Goal: Task Accomplishment & Management: Complete application form

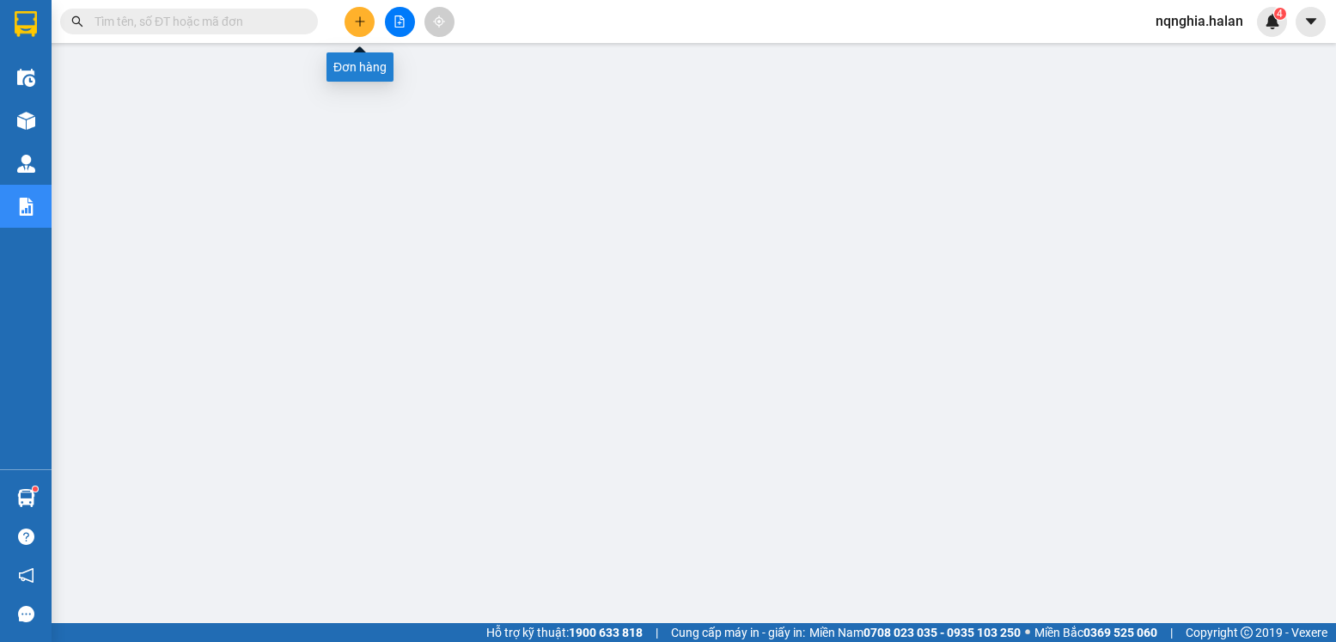
click at [358, 27] on icon "plus" at bounding box center [360, 21] width 12 height 12
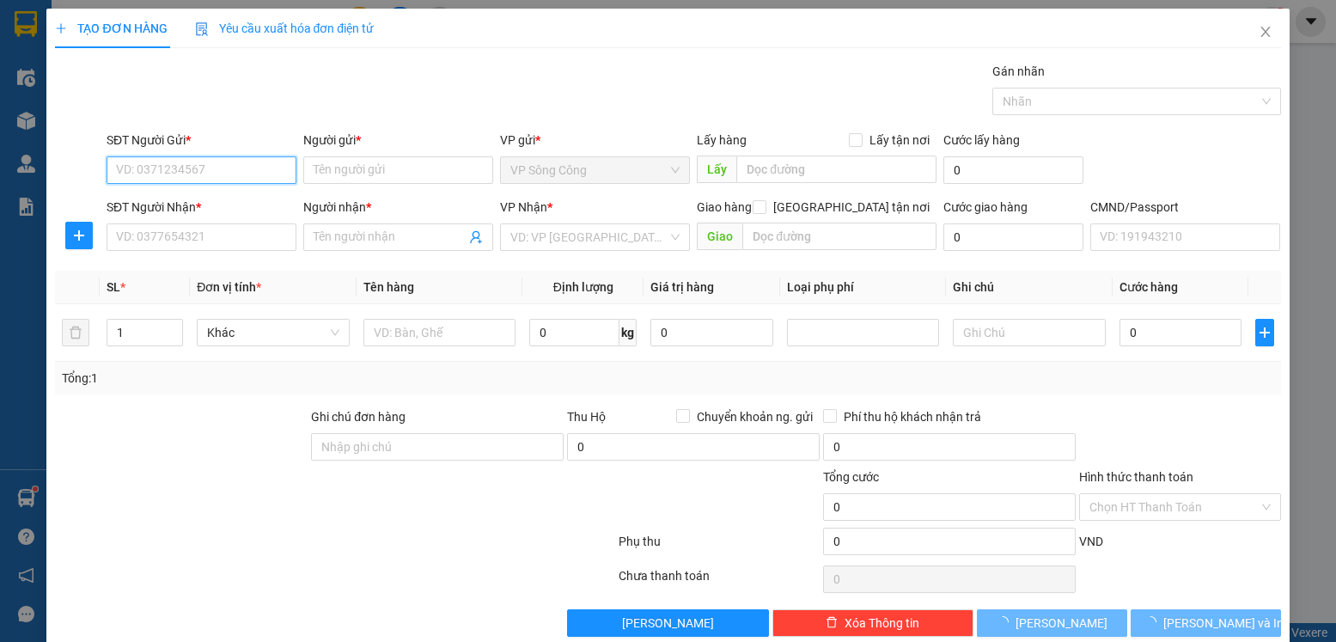
click at [222, 162] on input "SĐT Người Gửi *" at bounding box center [202, 169] width 190 height 27
click at [222, 162] on input "0865968313" at bounding box center [202, 169] width 190 height 27
type input "0865968313"
click at [343, 168] on input "Người gửi *" at bounding box center [398, 169] width 190 height 27
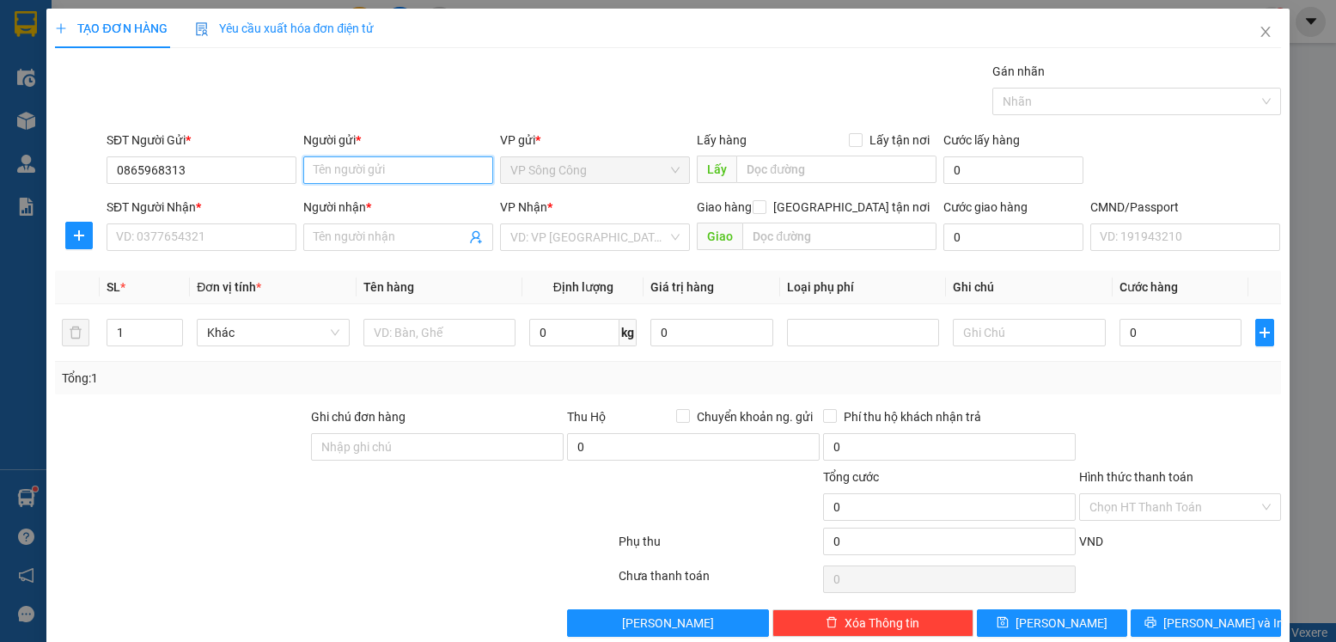
type input "L"
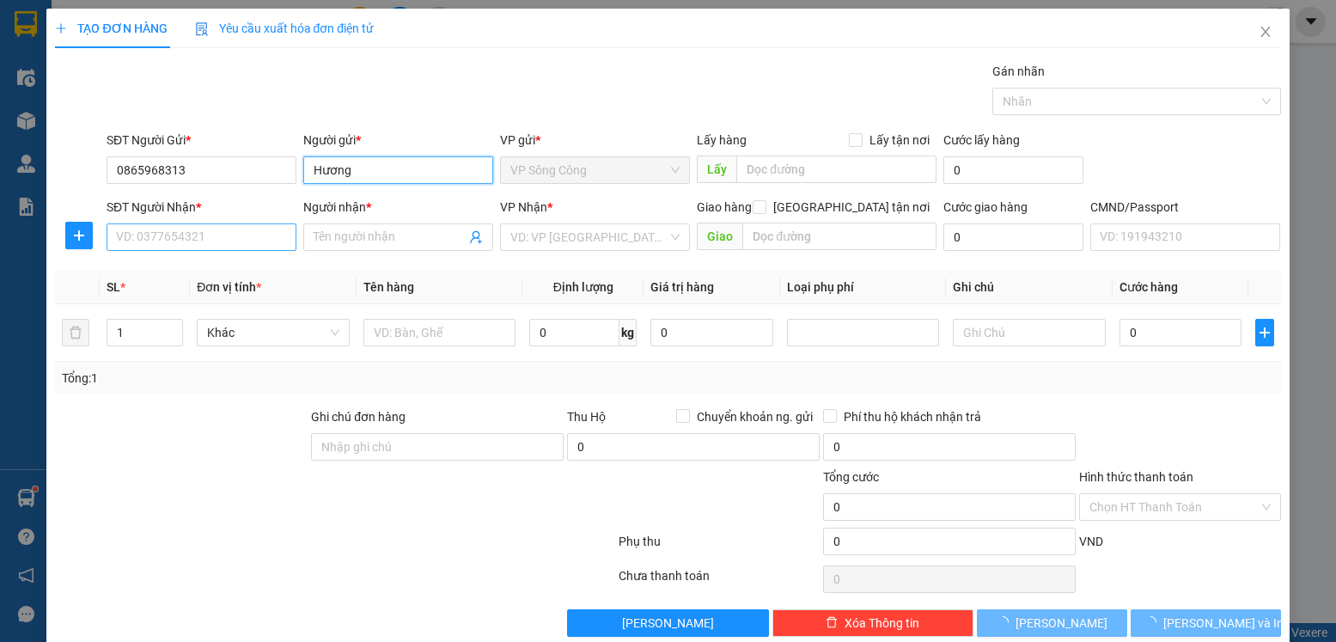
type input "Hương"
click at [281, 240] on input "SĐT Người Nhận *" at bounding box center [202, 236] width 190 height 27
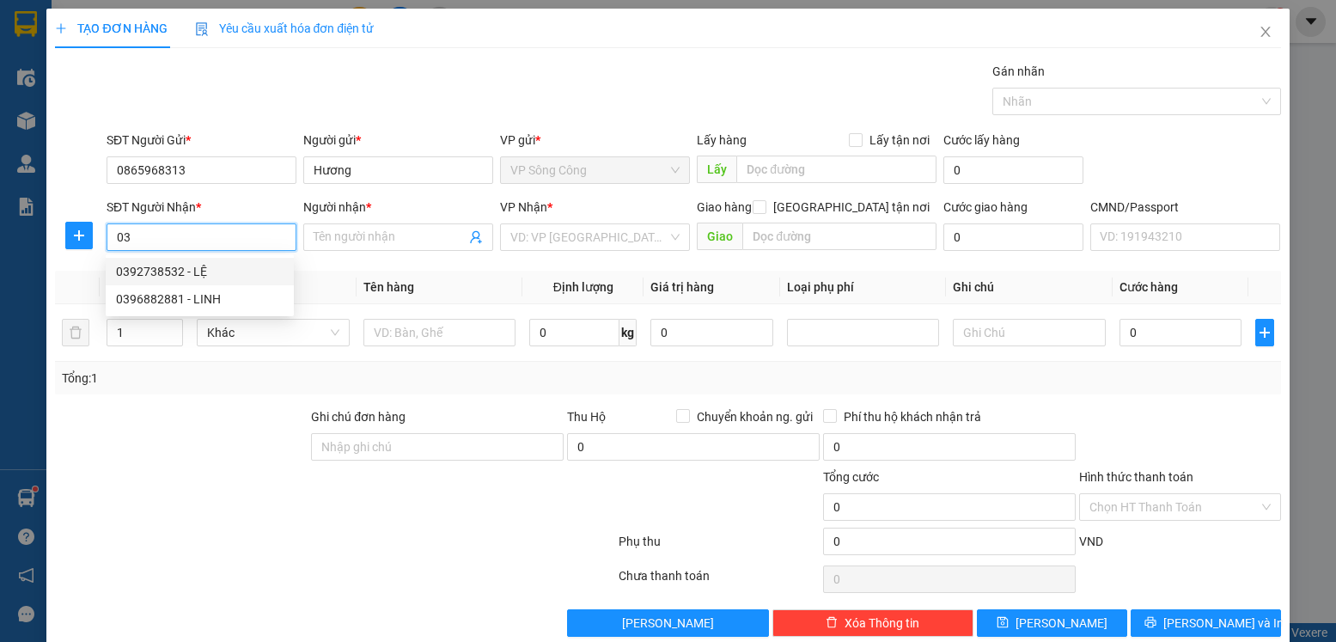
click at [250, 277] on div "0392738532 - LỆ" at bounding box center [200, 271] width 168 height 19
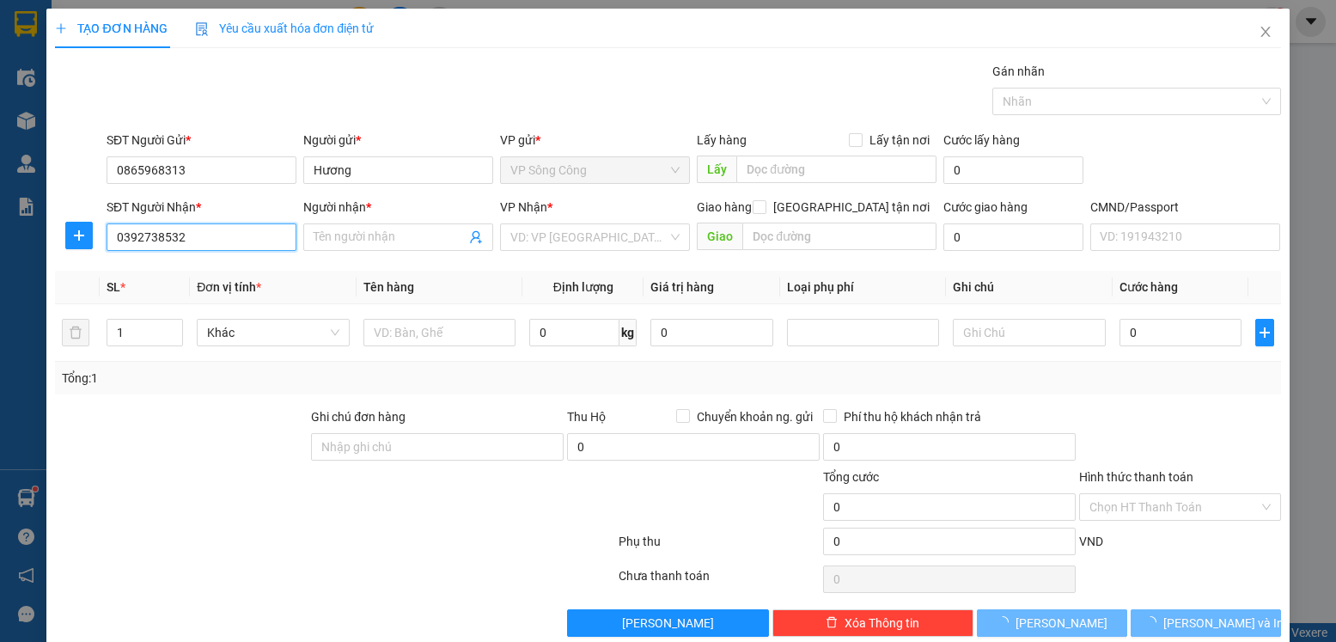
click at [228, 244] on input "0392738532" at bounding box center [202, 236] width 190 height 27
type input "0392738532"
type input "LỆ"
checkbox input "true"
type input "157 [PERSON_NAME], [GEOGRAPHIC_DATA], [GEOGRAPHIC_DATA], [GEOGRAPHIC_DATA], [GE…"
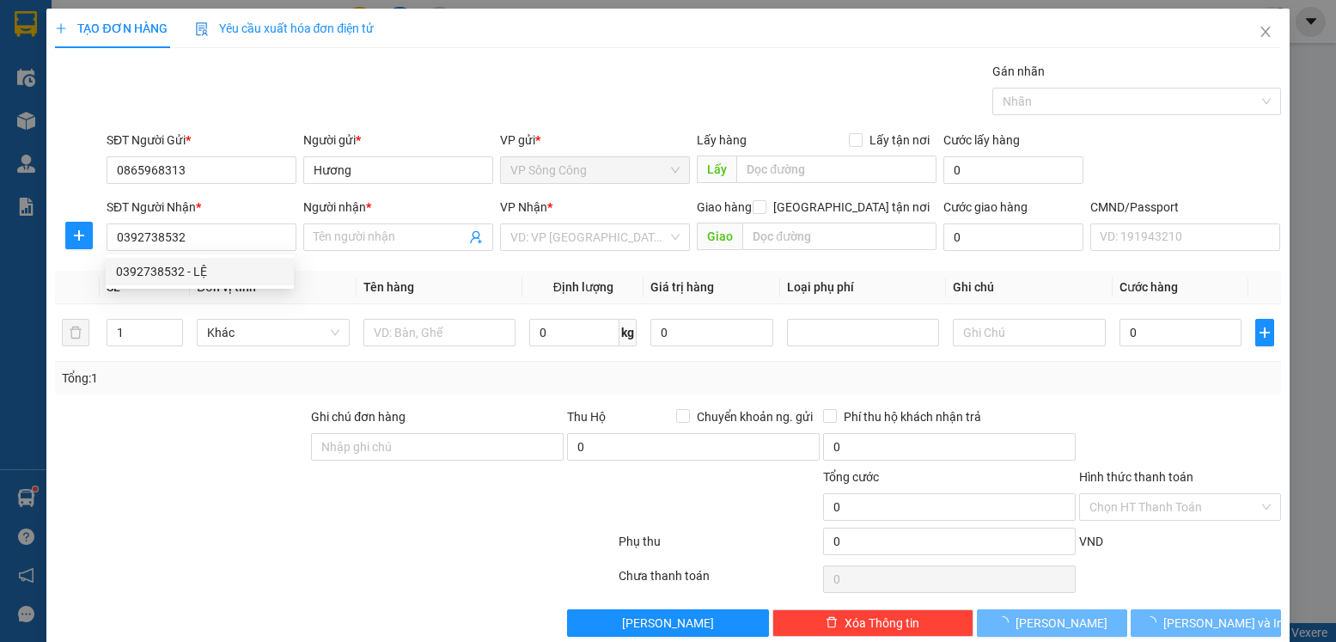
type input "25.000"
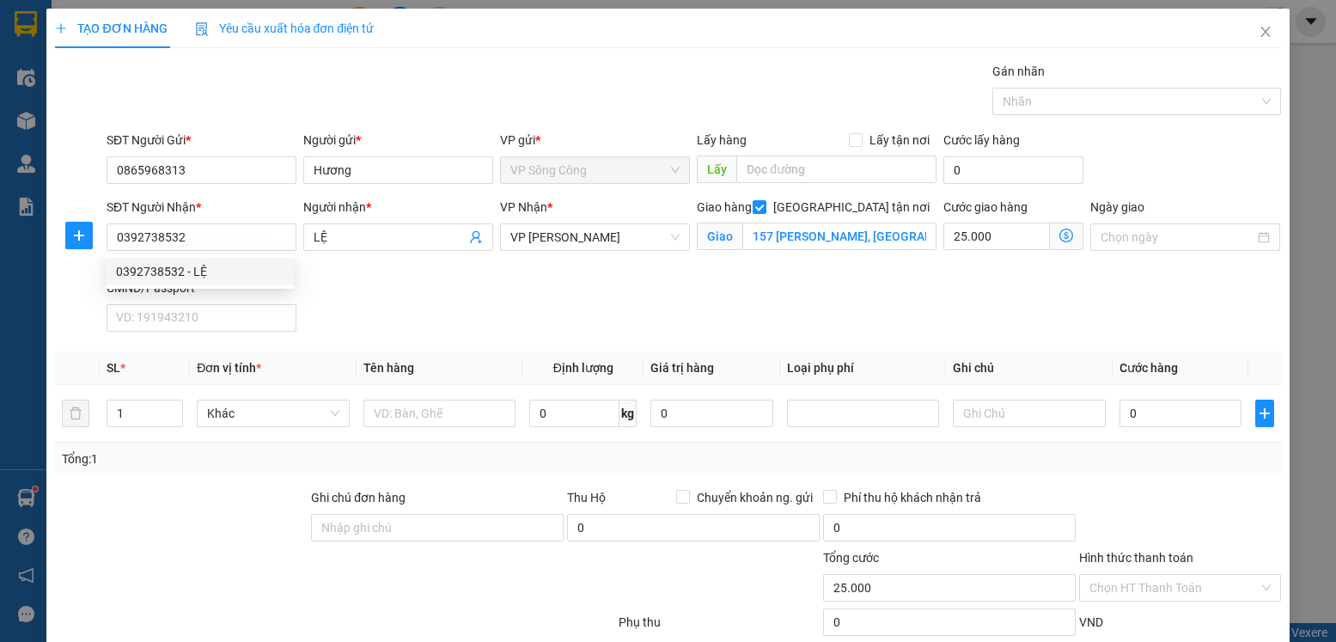
click at [218, 289] on div "CMND/Passport" at bounding box center [202, 287] width 190 height 19
click at [218, 304] on input "CMND/Passport" at bounding box center [202, 317] width 190 height 27
click at [1059, 241] on icon "dollar-circle" at bounding box center [1066, 236] width 14 height 14
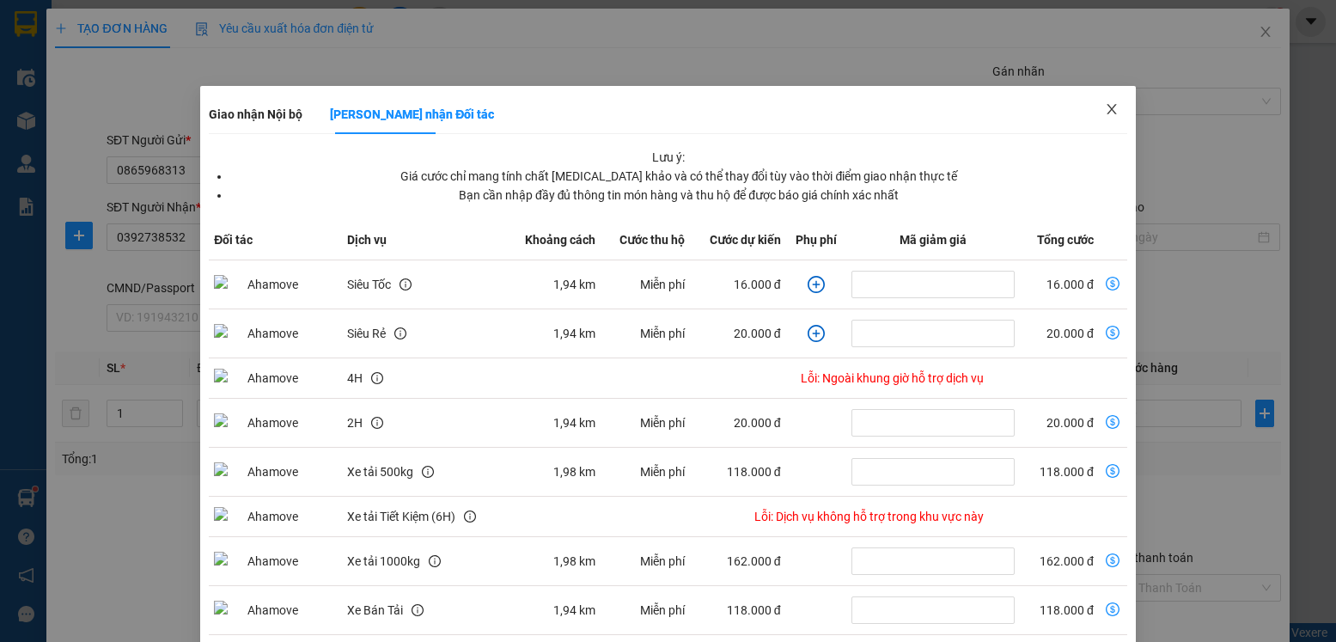
click at [1108, 102] on span "Close" at bounding box center [1112, 110] width 48 height 48
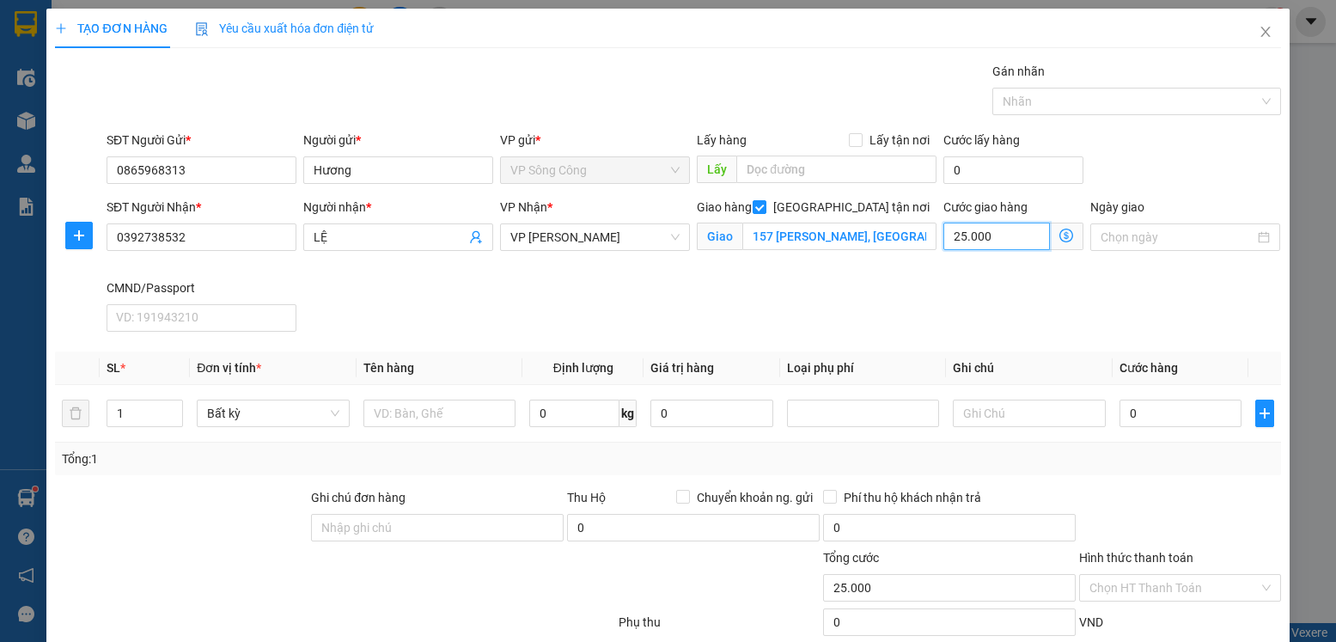
click at [980, 235] on input "25.000" at bounding box center [996, 236] width 107 height 27
type input "3"
type input "35"
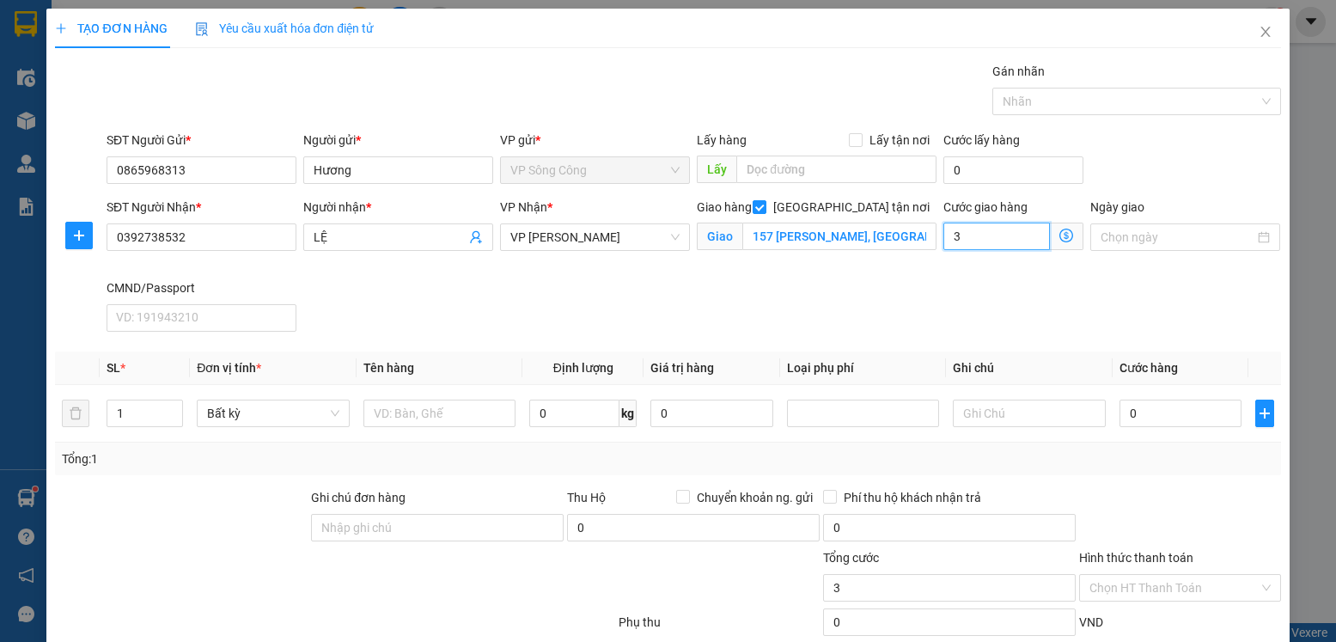
type input "35"
type input "35.000"
click at [420, 400] on input "text" at bounding box center [439, 413] width 153 height 27
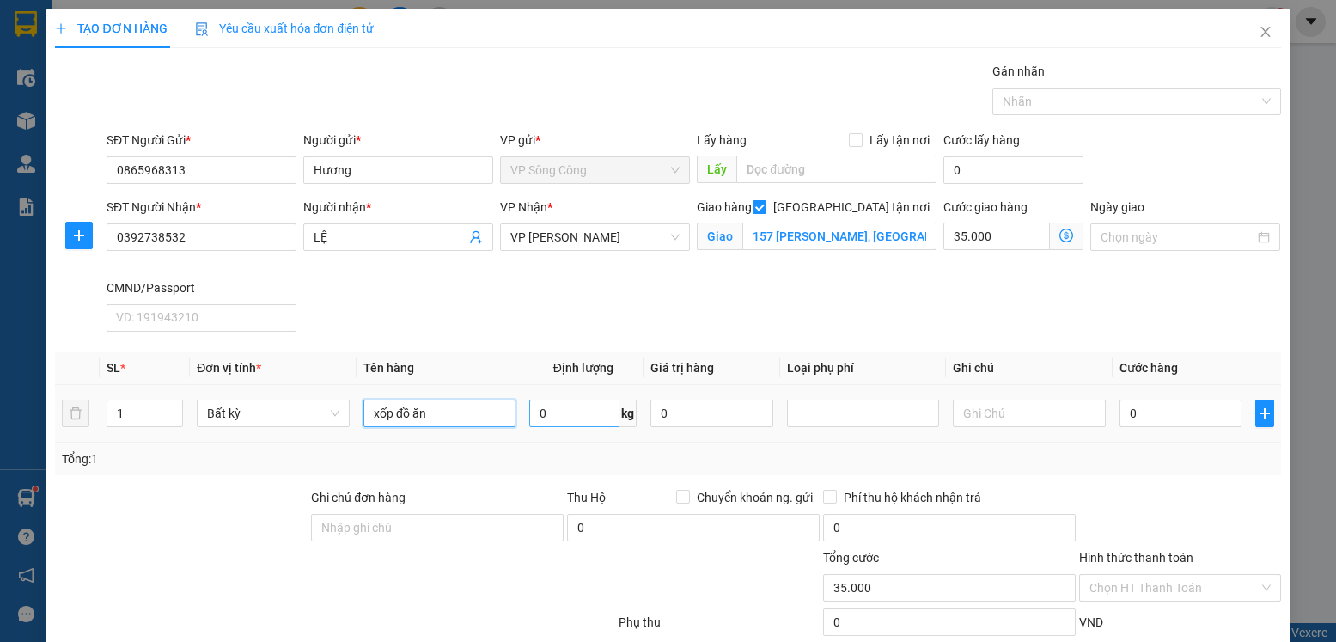
type input "xốp đồ ăn"
click at [543, 401] on input "0" at bounding box center [574, 413] width 90 height 27
type input "6"
click at [1217, 473] on div "Tổng: 1" at bounding box center [667, 458] width 1225 height 33
type input "40.000"
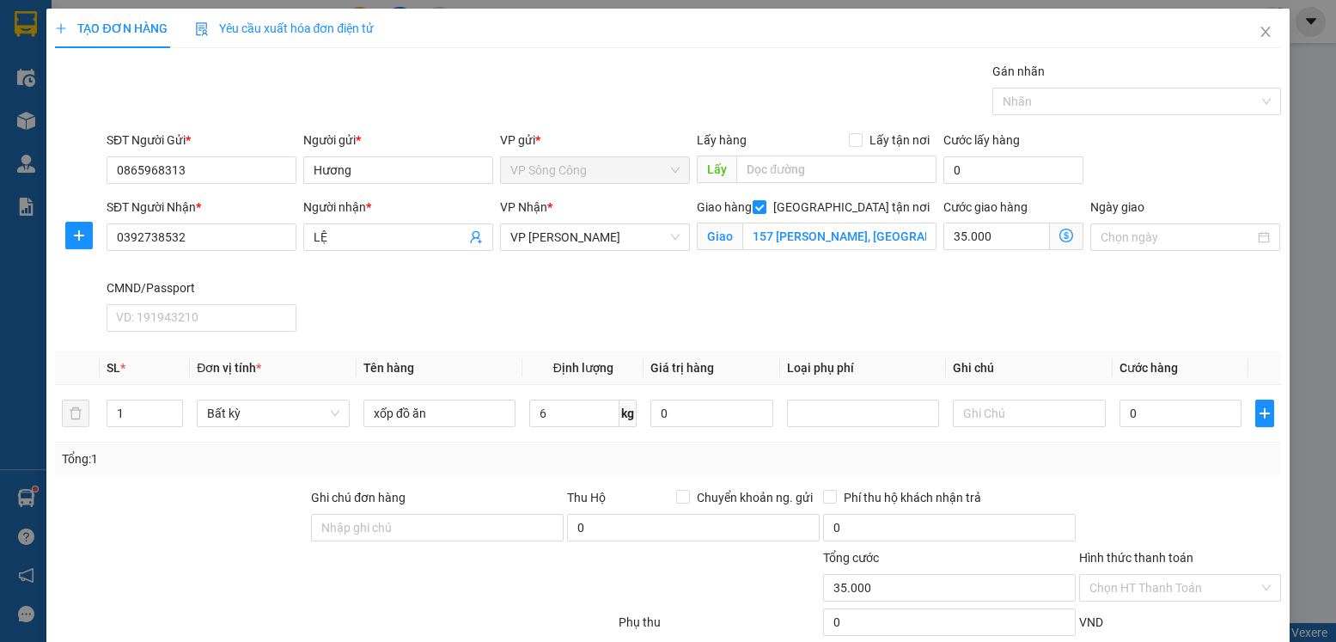
type input "75.000"
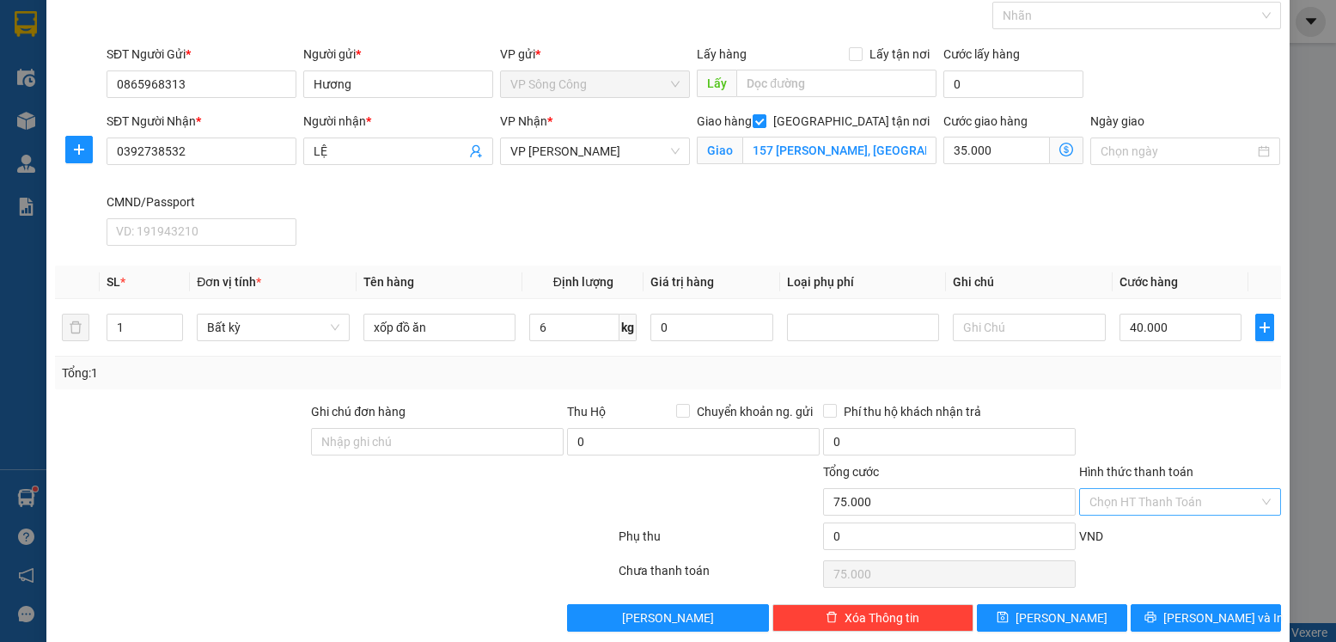
click at [1148, 495] on input "Hình thức thanh toán" at bounding box center [1173, 502] width 168 height 26
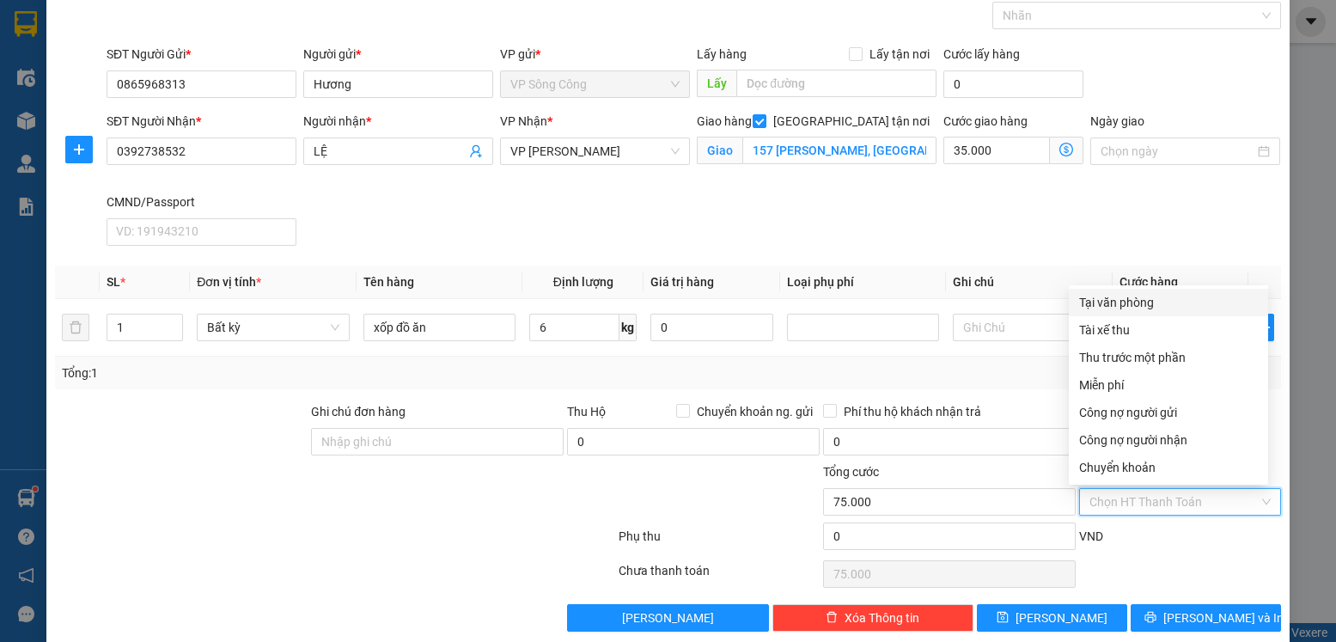
click at [1101, 302] on div "Tại văn phòng" at bounding box center [1168, 302] width 179 height 19
type input "0"
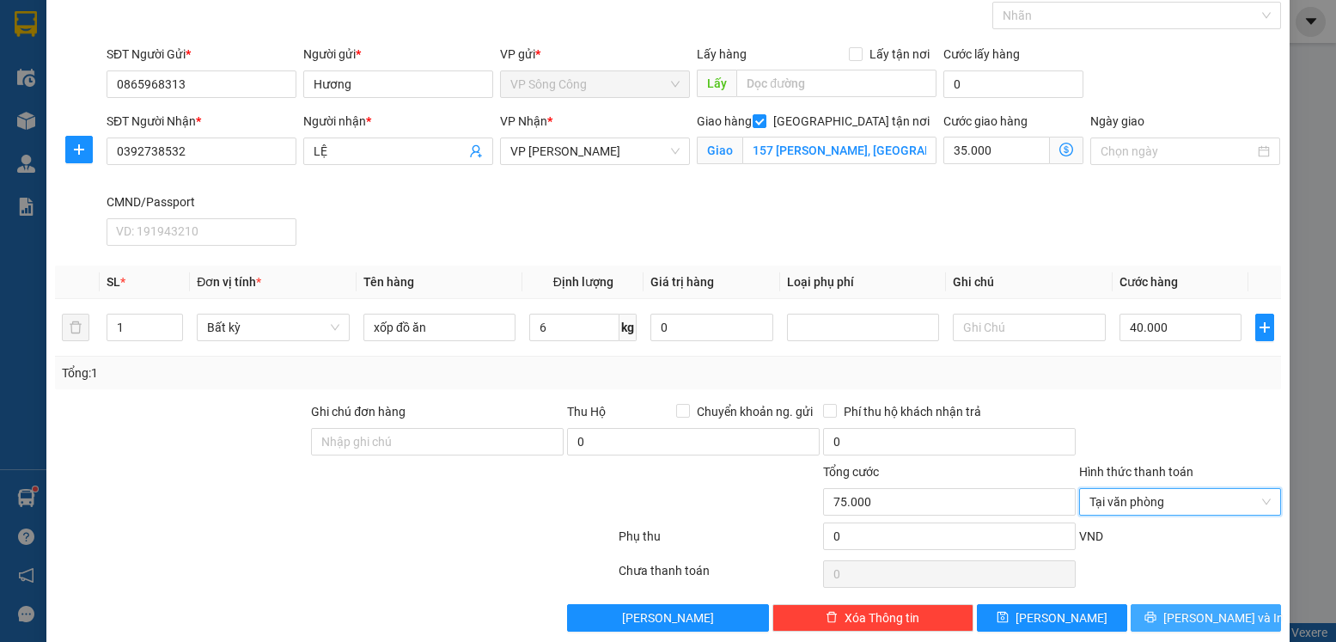
click at [1205, 620] on span "[PERSON_NAME] và In" at bounding box center [1223, 617] width 120 height 19
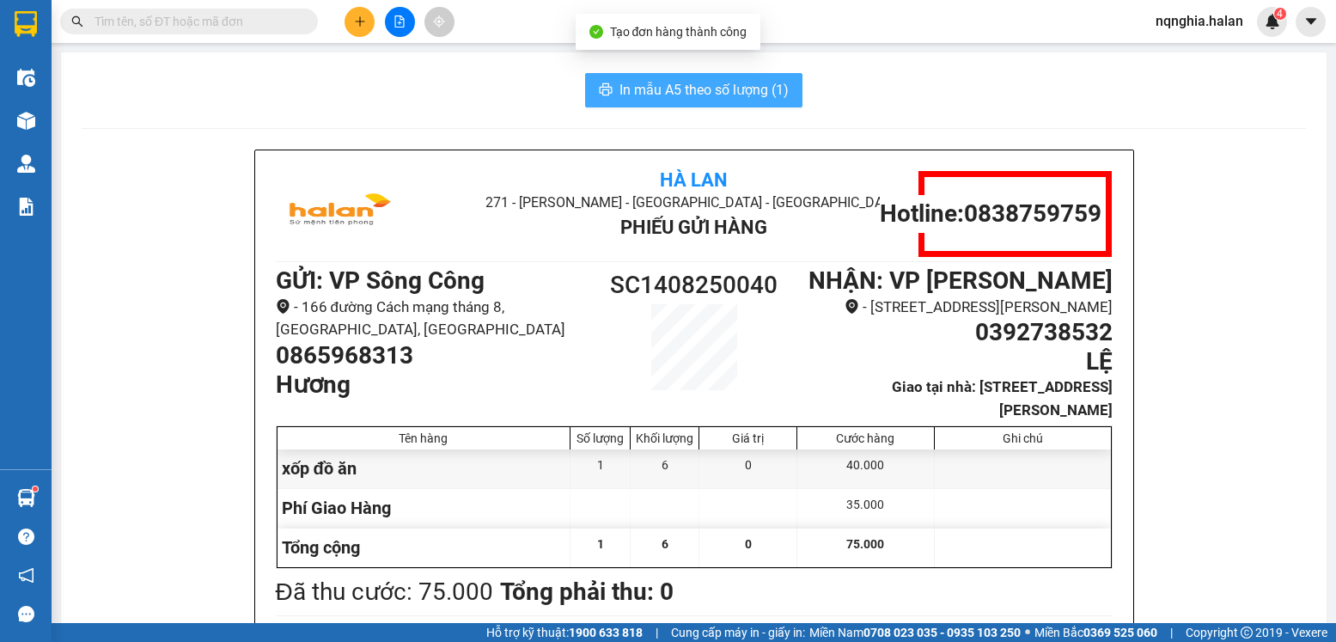
click at [689, 89] on span "In mẫu A5 theo số lượng (1)" at bounding box center [703, 89] width 169 height 21
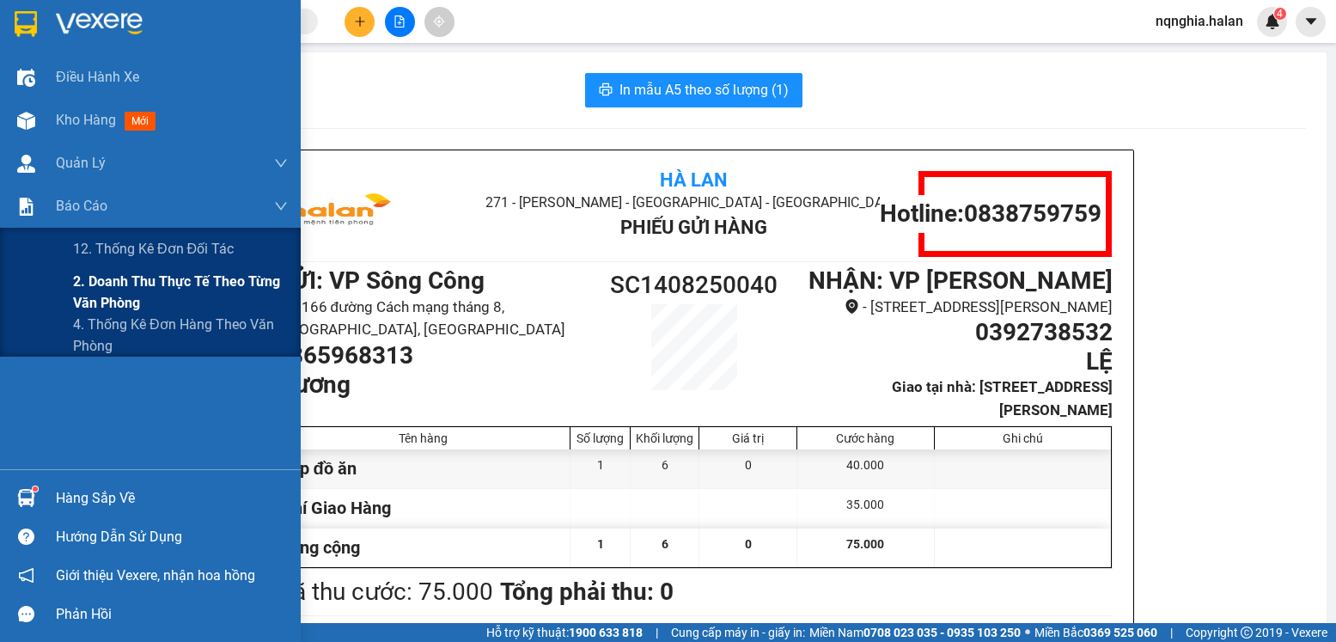
click at [137, 288] on span "2. Doanh thu thực tế theo từng văn phòng" at bounding box center [180, 292] width 215 height 43
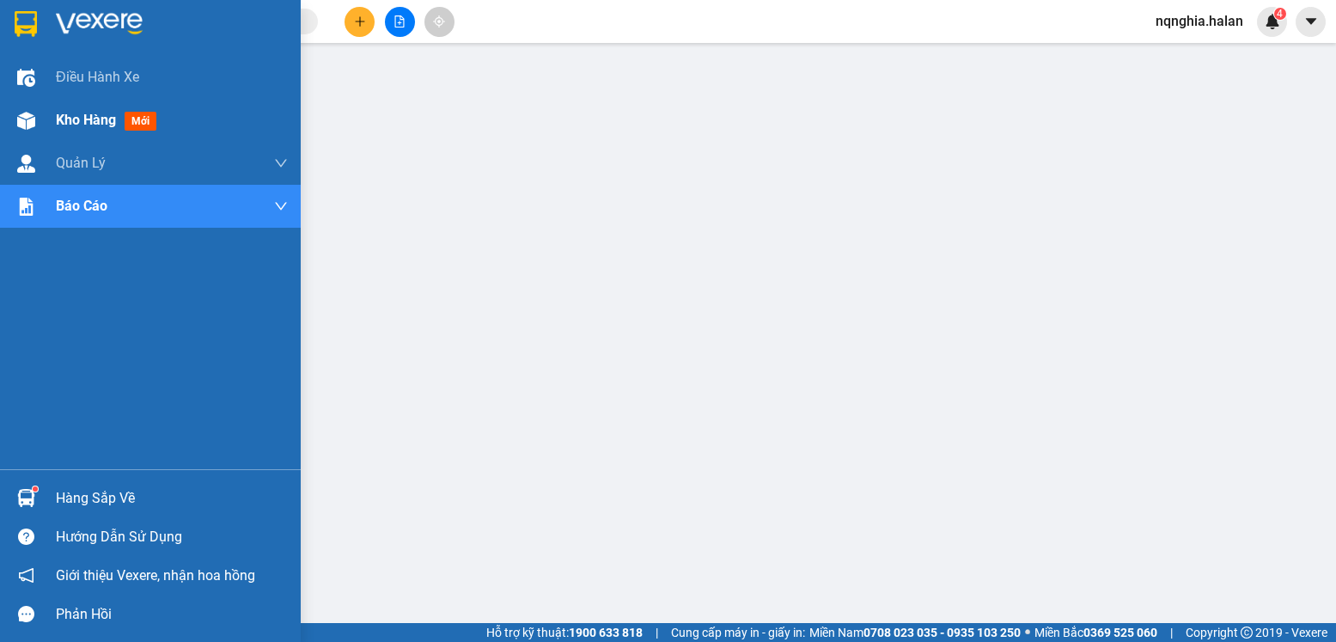
click at [50, 113] on div "Kho hàng mới" at bounding box center [150, 120] width 301 height 43
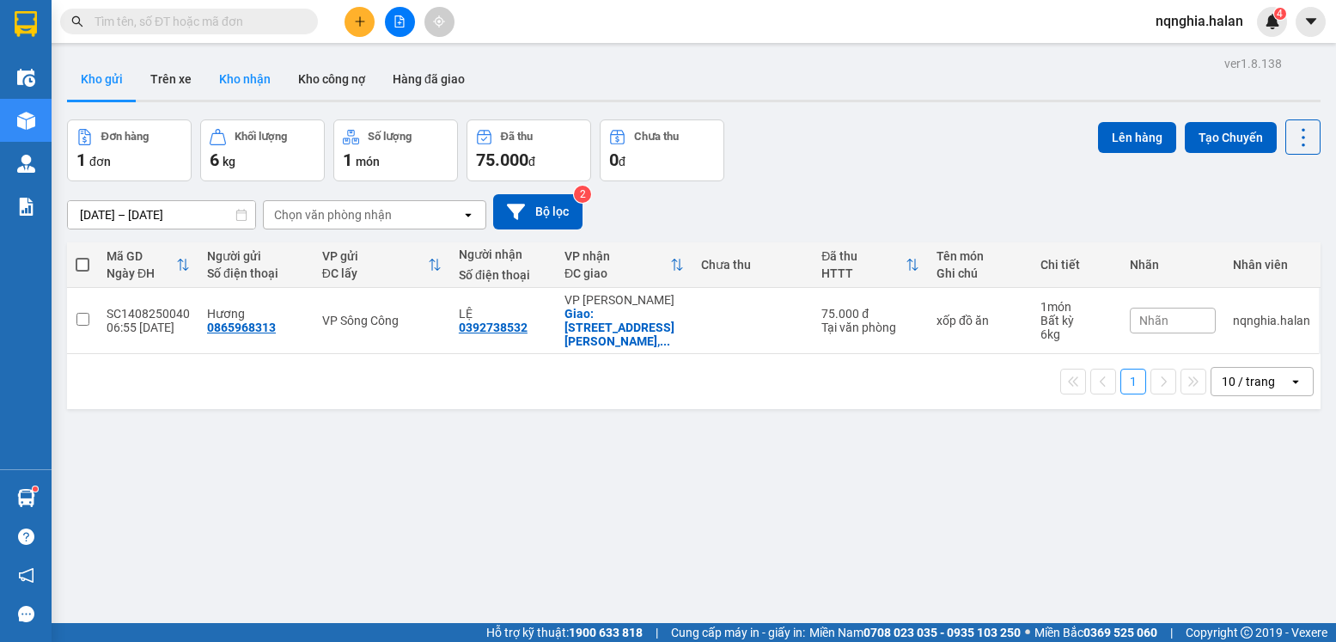
click at [212, 84] on button "Kho nhận" at bounding box center [244, 78] width 79 height 41
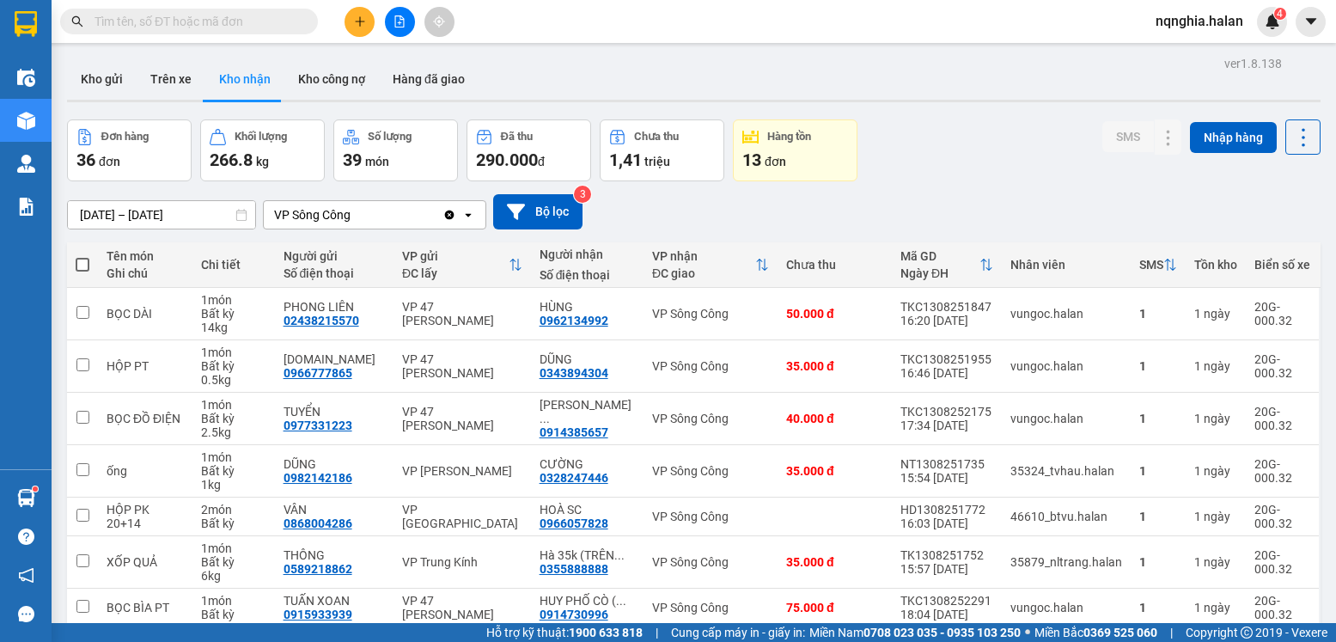
click at [363, 32] on button at bounding box center [360, 22] width 30 height 30
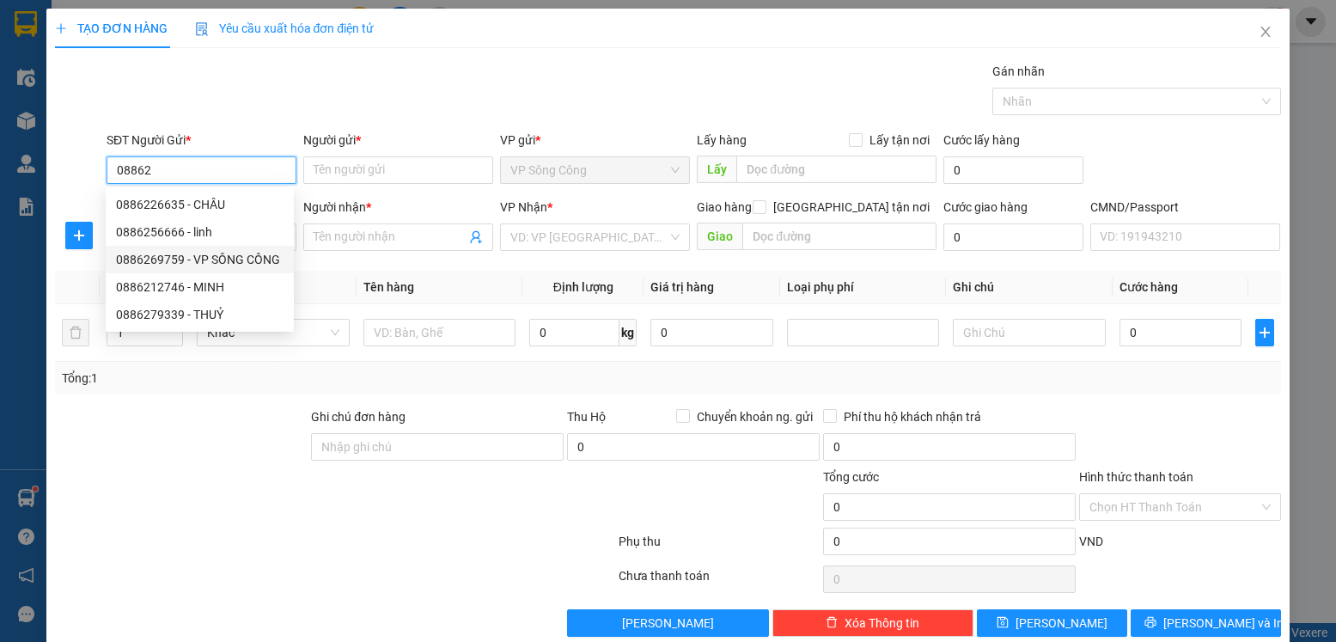
click at [228, 251] on div "0886269759 - VP SÔNG CÔNG" at bounding box center [200, 259] width 168 height 19
type input "0886269759"
type input "VP SÔNG CÔNG"
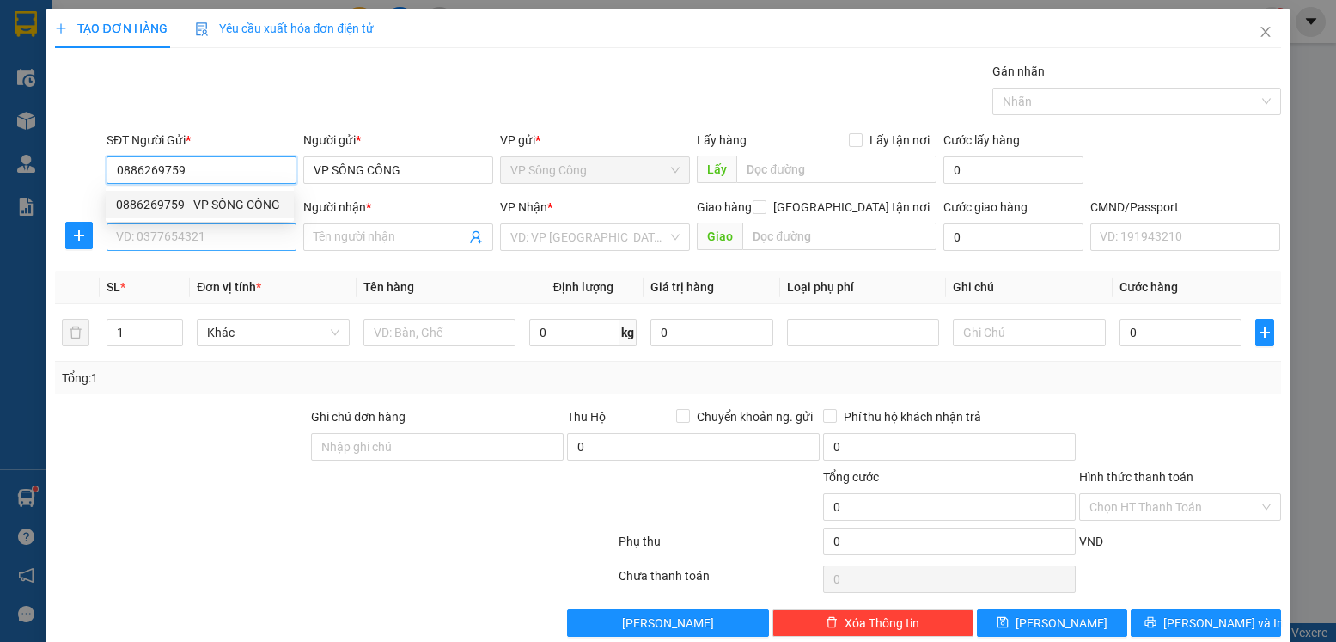
type input "0886269759"
click at [227, 234] on input "SĐT Người Nhận *" at bounding box center [202, 236] width 190 height 27
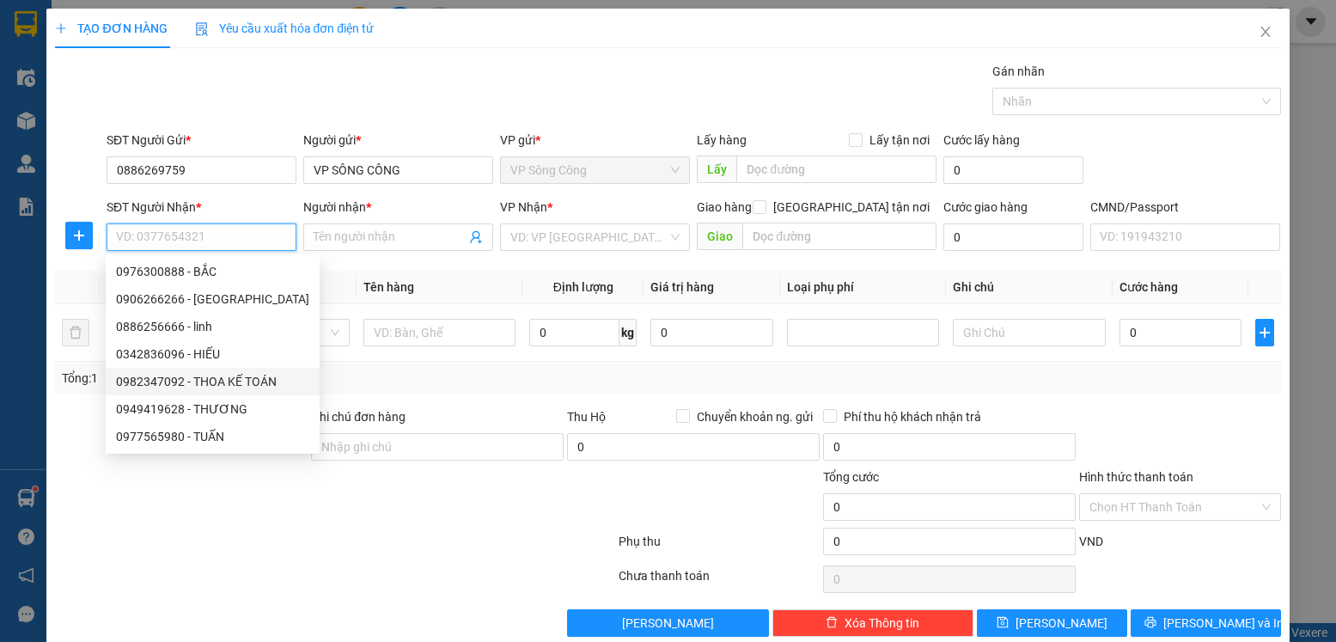
click at [239, 374] on div "0982347092 - THOA KẾ TOÁN" at bounding box center [212, 381] width 193 height 19
type input "0982347092"
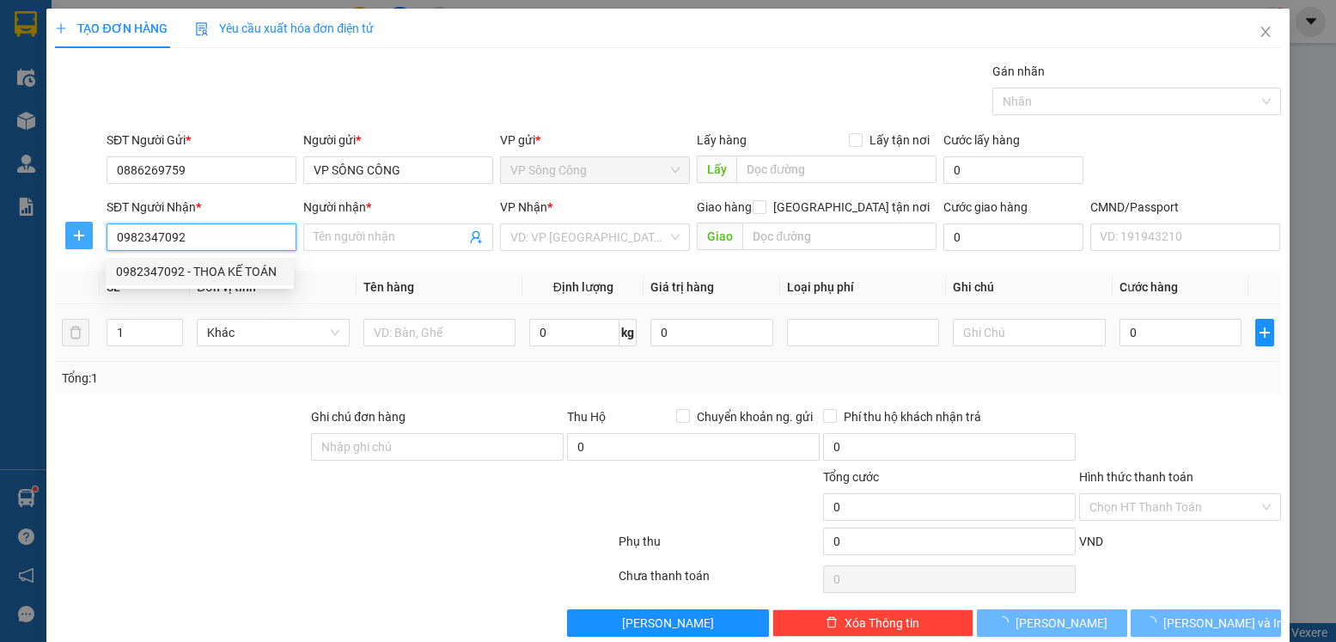
type input "THOA KẾ TOÁN"
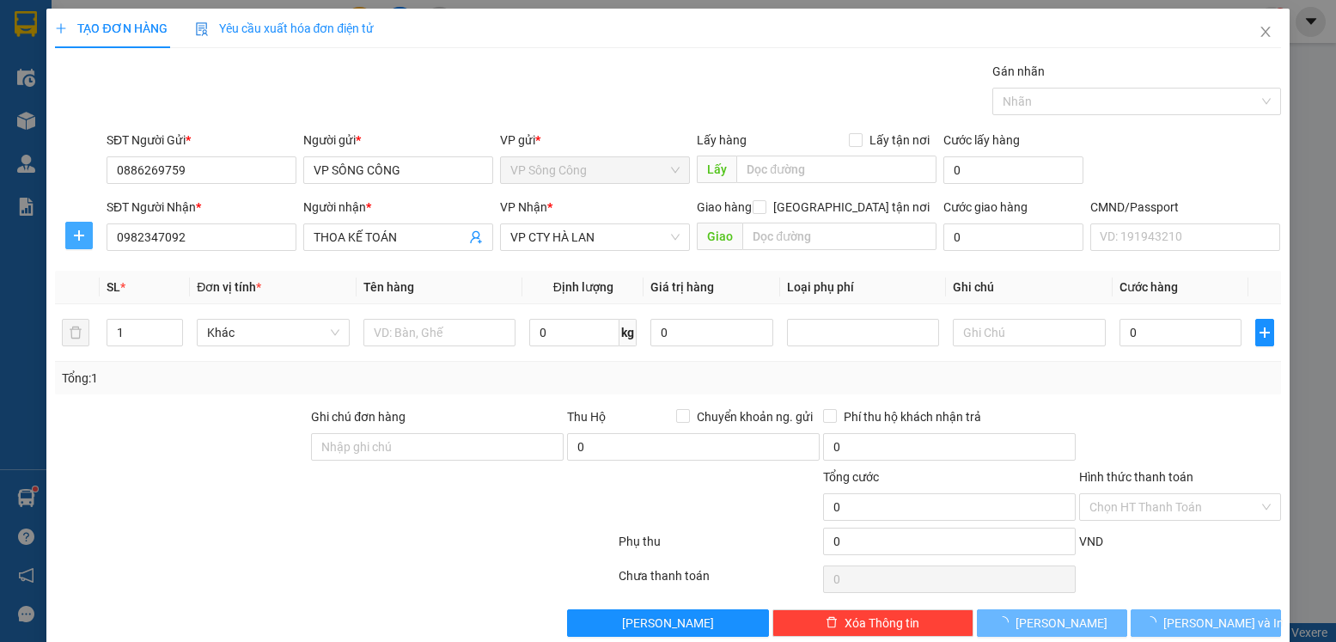
click at [86, 237] on span "plus" at bounding box center [79, 236] width 26 height 14
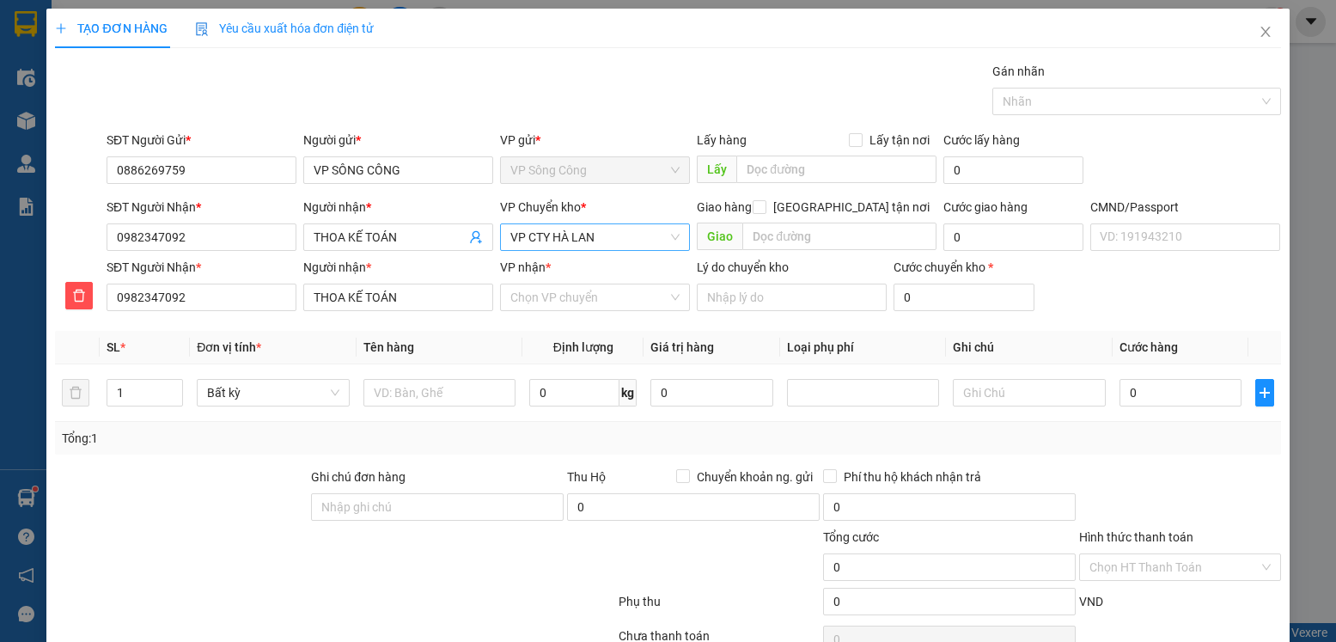
click at [607, 244] on span "VP CTY HÀ LAN" at bounding box center [594, 237] width 169 height 26
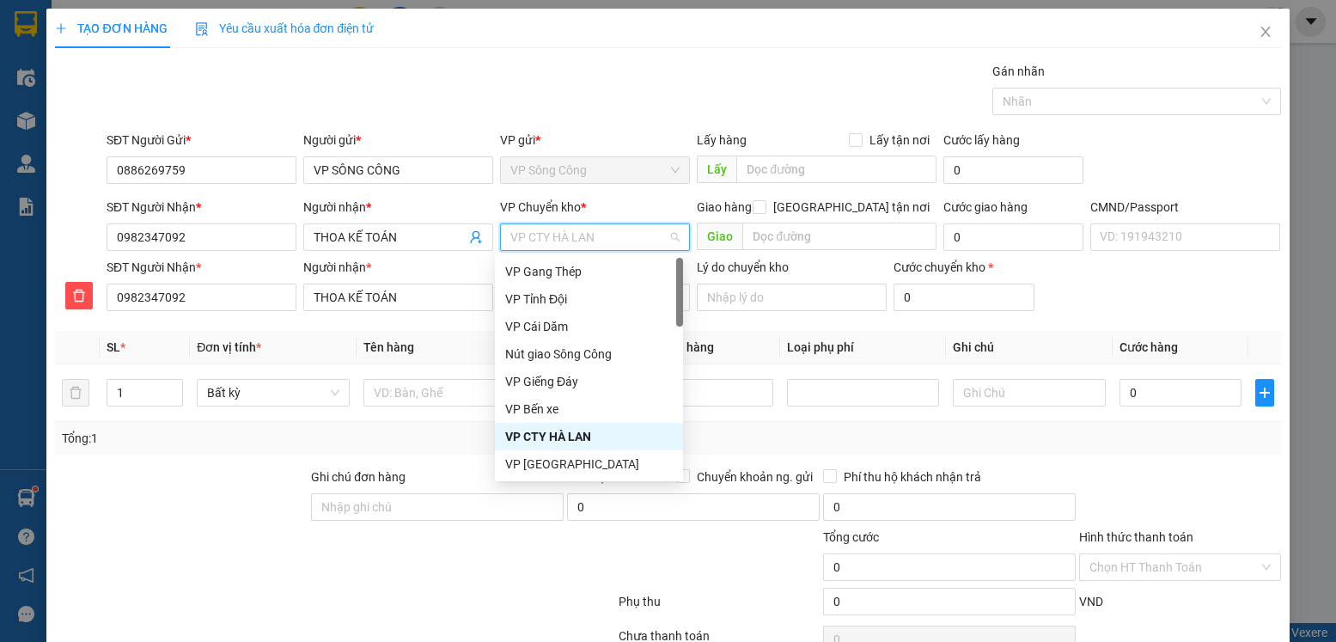
type input "y"
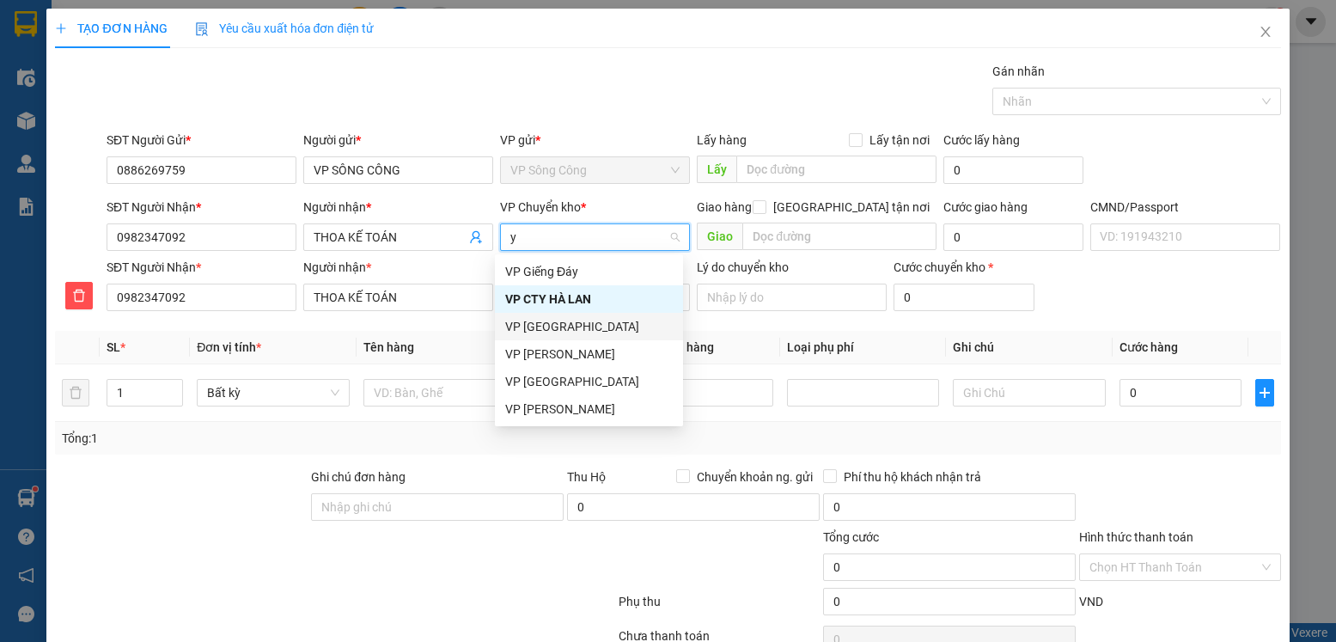
click at [576, 331] on div "VP [GEOGRAPHIC_DATA]" at bounding box center [589, 326] width 168 height 19
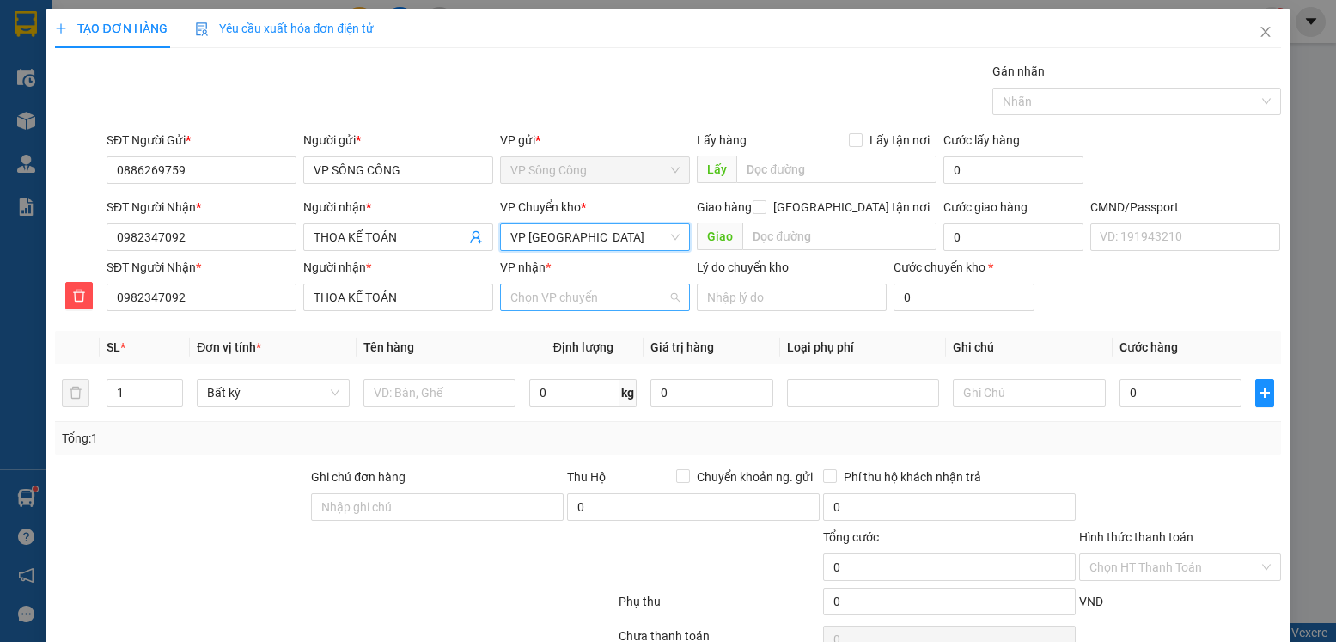
click at [575, 291] on input "VP nhận *" at bounding box center [588, 297] width 157 height 26
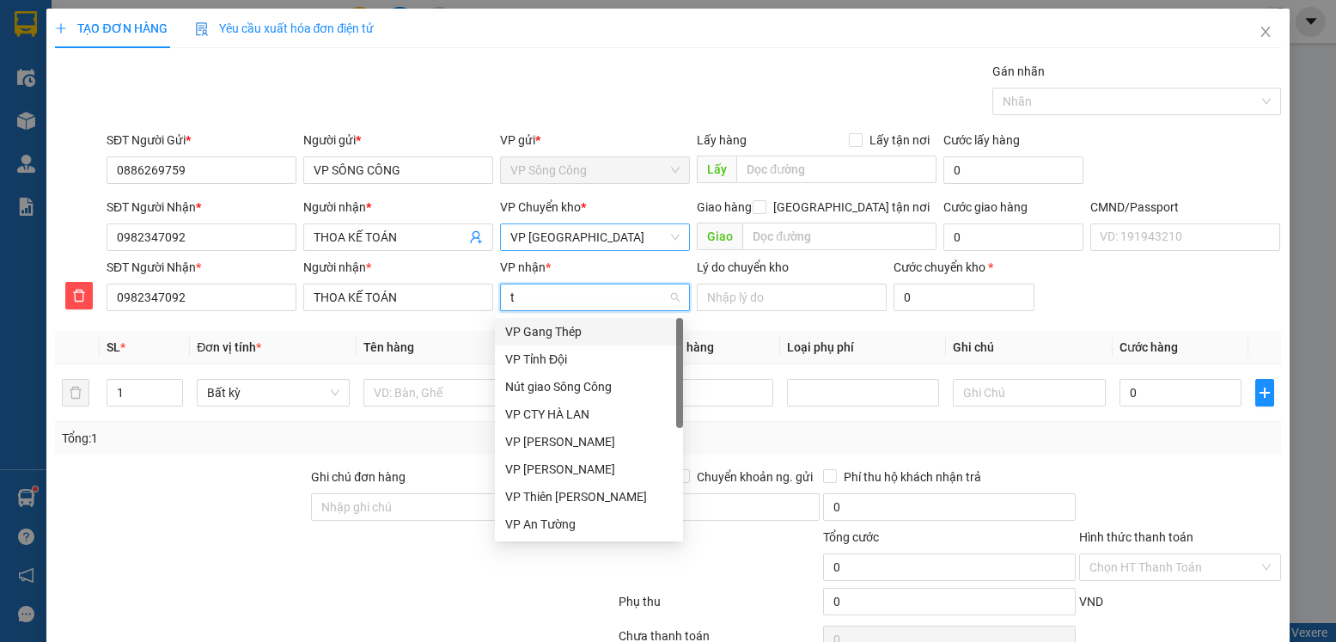
type input "ty"
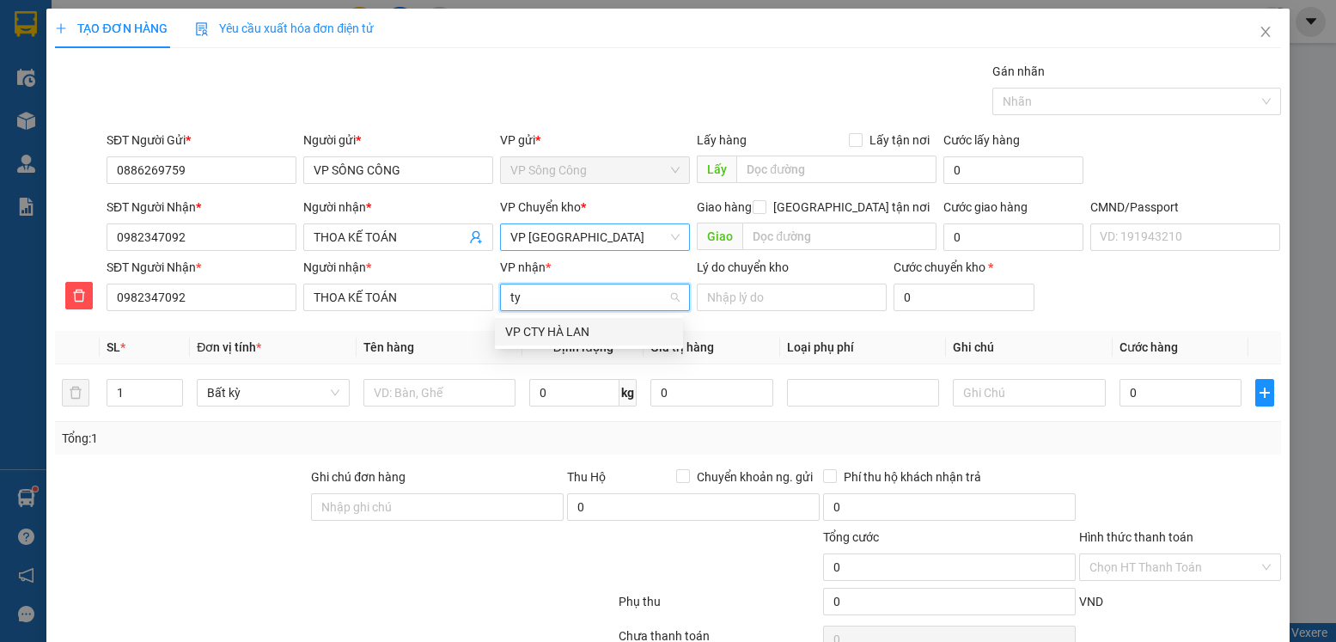
click at [572, 326] on div "VP CTY HÀ LAN" at bounding box center [589, 331] width 168 height 19
click at [421, 394] on input "text" at bounding box center [439, 392] width 153 height 27
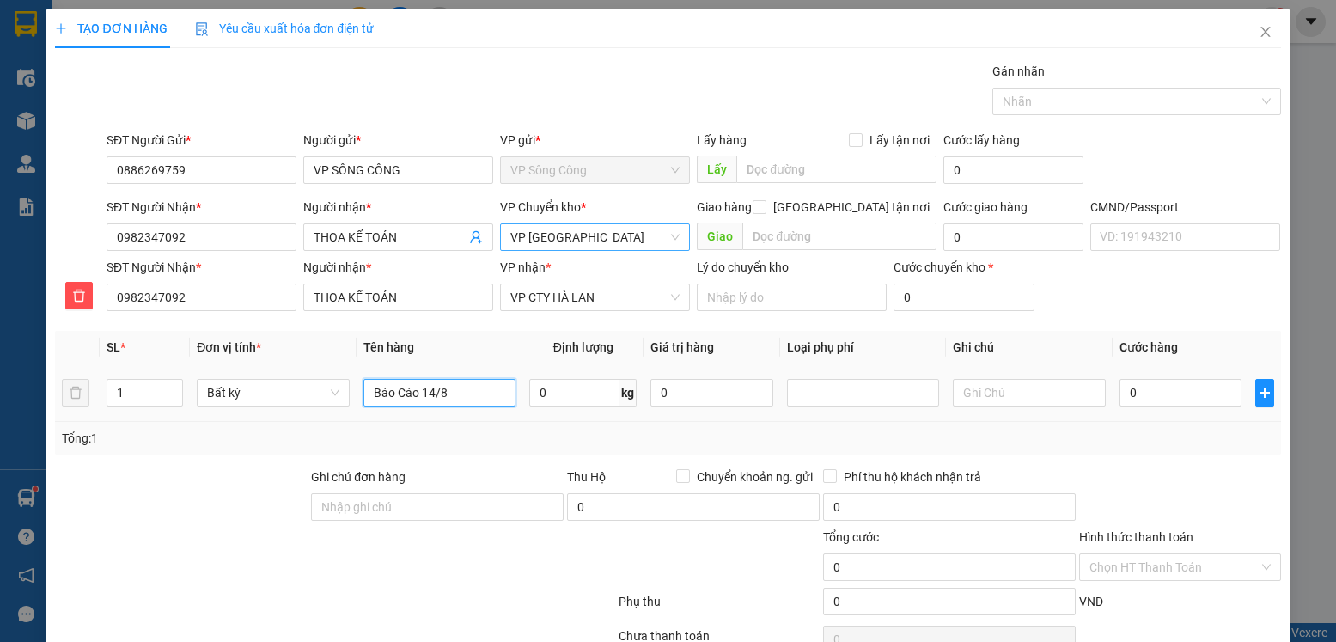
type input "Báo Cáo 14/8"
click at [1138, 462] on div "Transit Pickup Surcharge Ids Transit Deliver Surcharge Ids Transit Deliver Surc…" at bounding box center [667, 379] width 1225 height 635
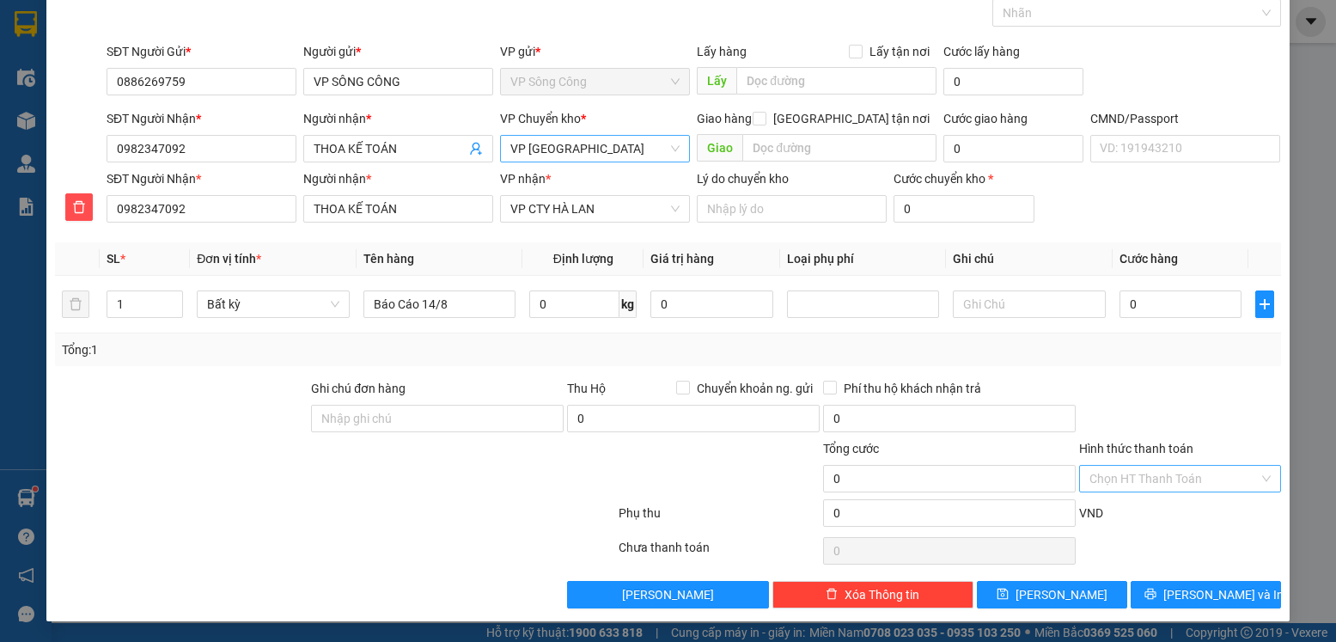
click at [1151, 468] on input "Hình thức thanh toán" at bounding box center [1173, 479] width 168 height 26
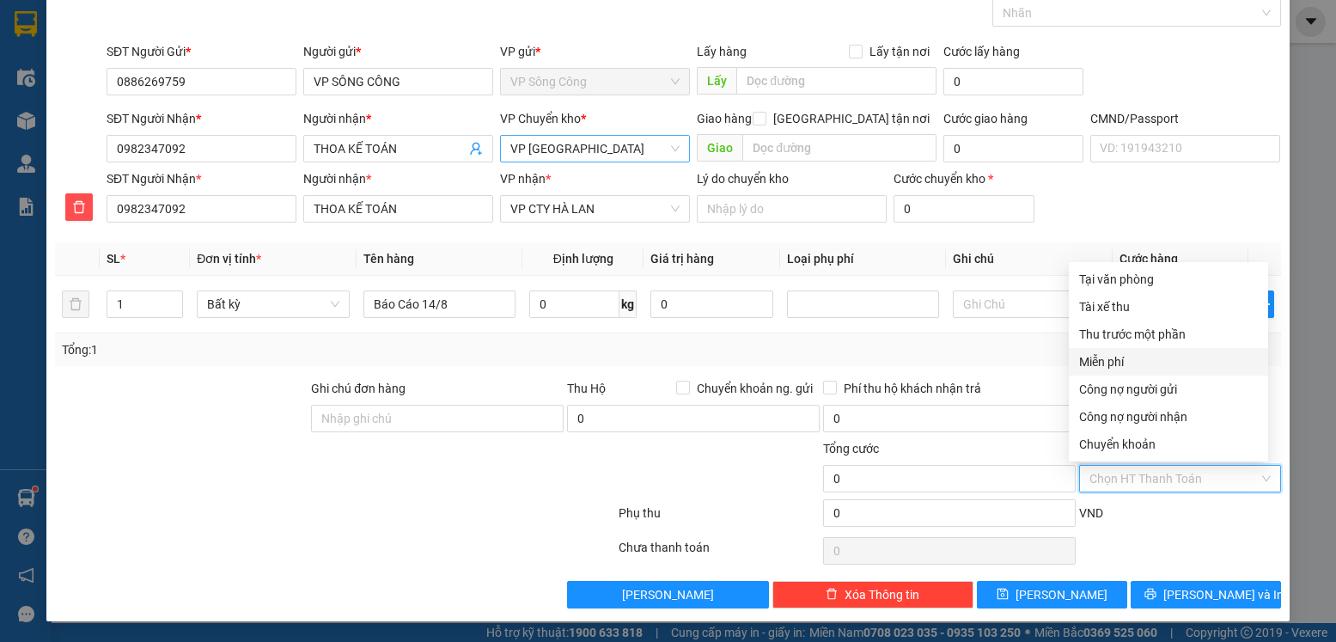
click at [1118, 368] on div "Miễn phí" at bounding box center [1168, 361] width 179 height 19
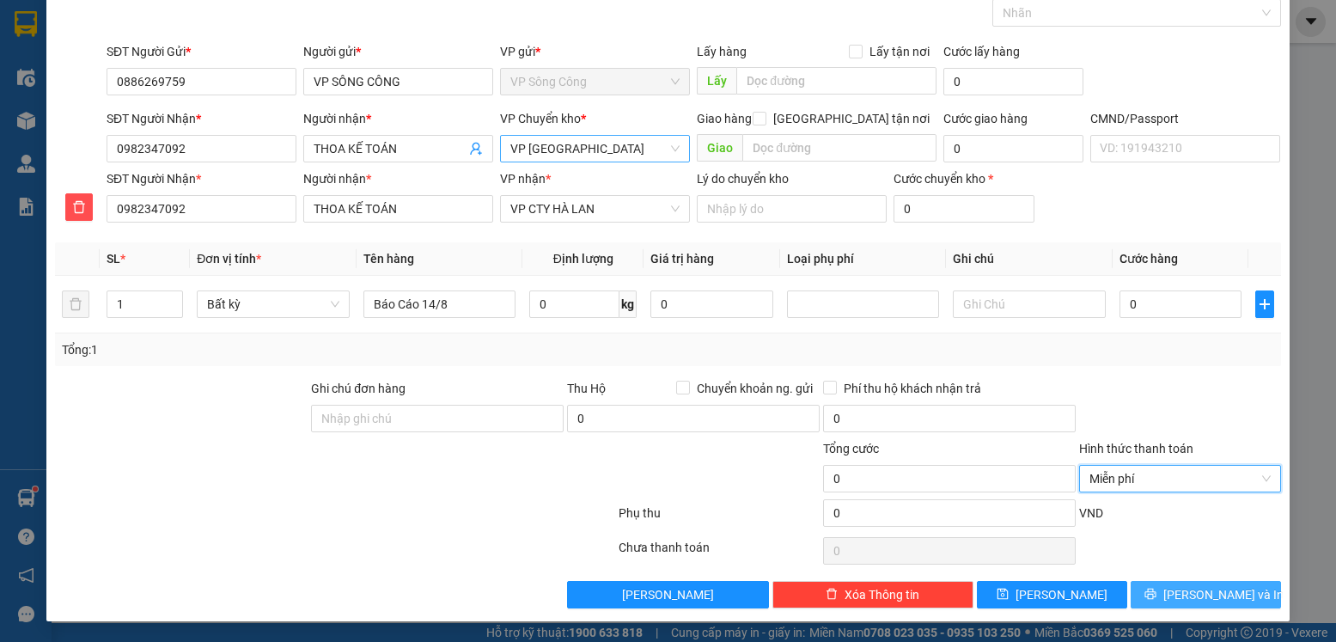
click at [1193, 583] on button "[PERSON_NAME] và In" at bounding box center [1206, 594] width 150 height 27
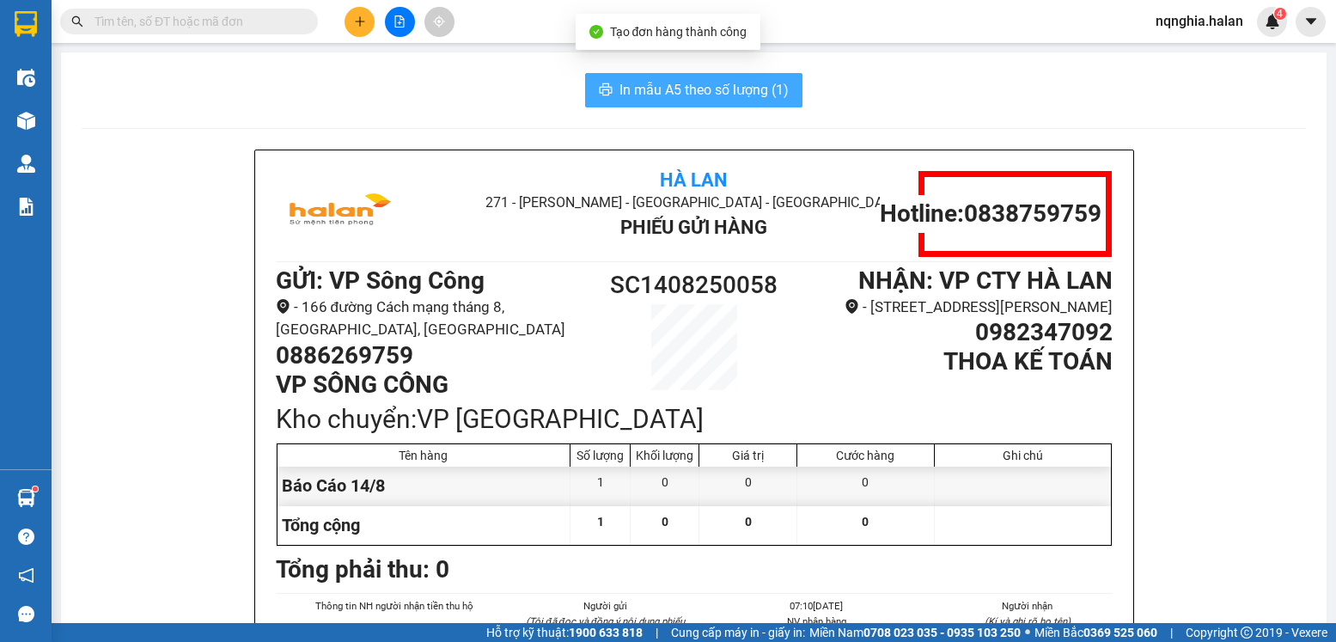
click at [615, 101] on button "In mẫu A5 theo số lượng (1)" at bounding box center [693, 90] width 217 height 34
click at [722, 97] on span "In mẫu A5 theo số lượng (1)" at bounding box center [703, 89] width 169 height 21
click at [783, 103] on button "In mẫu A5 theo số lượng (1)" at bounding box center [693, 90] width 217 height 34
click at [717, 90] on span "In mẫu A5 theo số lượng (1)" at bounding box center [703, 89] width 169 height 21
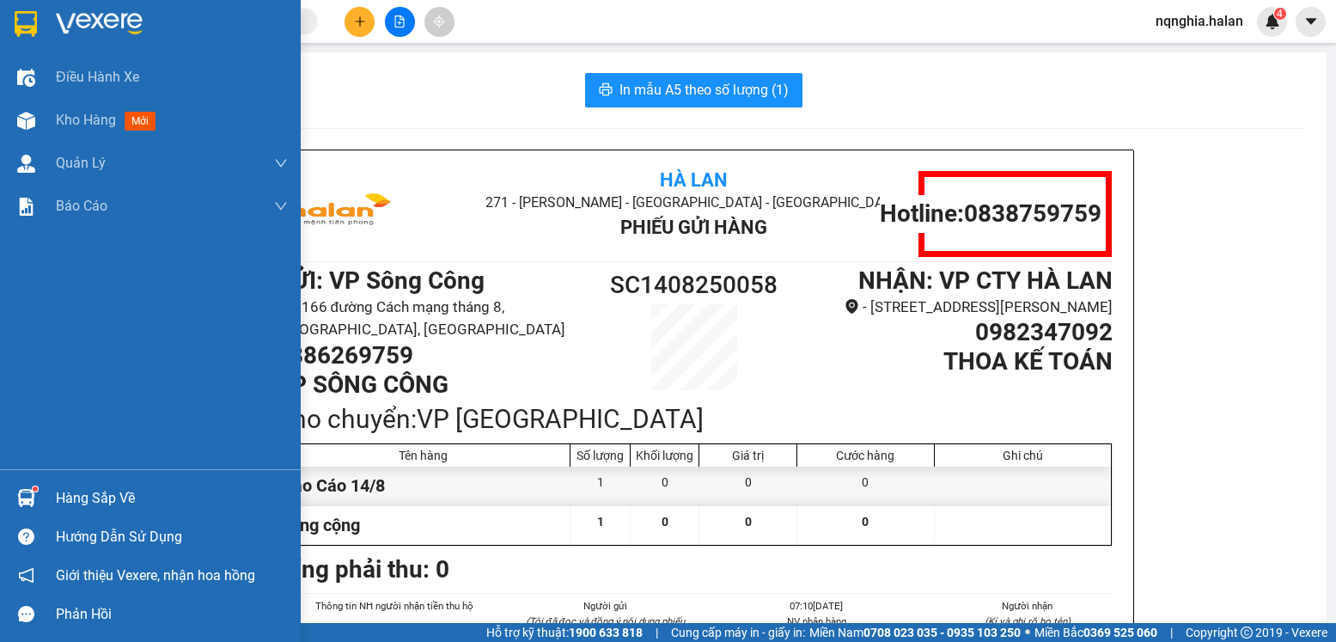
click at [23, 499] on img at bounding box center [26, 498] width 18 height 18
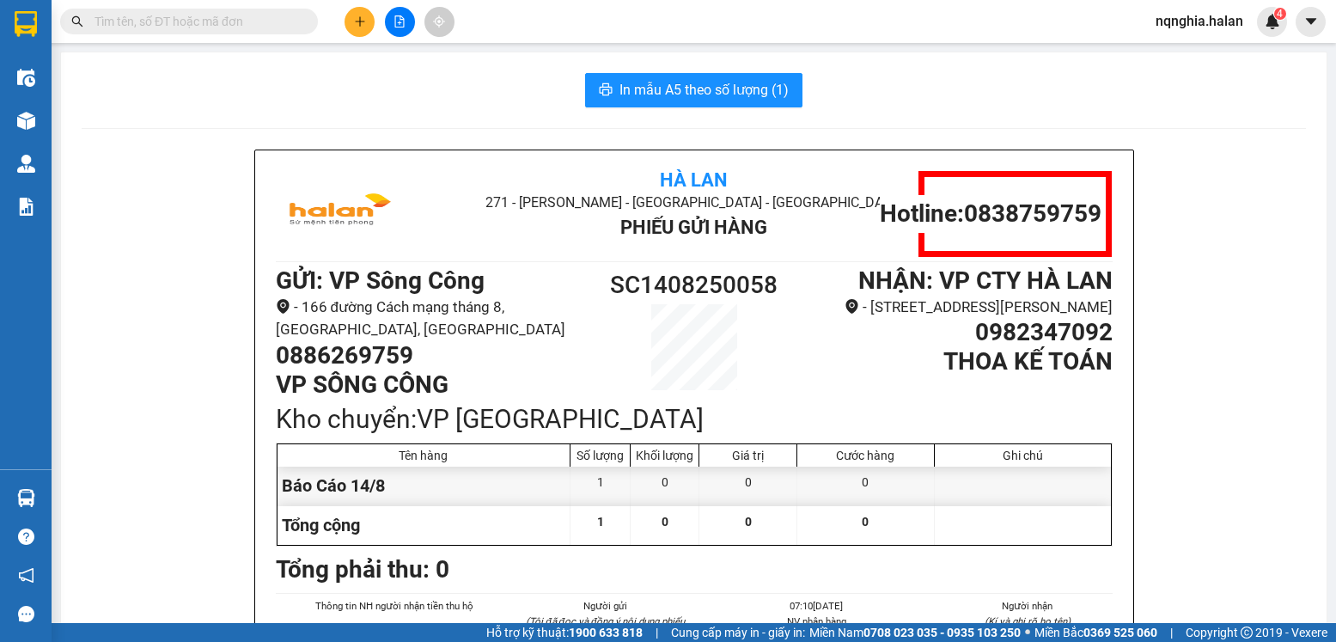
click at [247, 295] on section "Kết quả tìm kiếm ( 0 ) Bộ lọc No Data nqnghia.halan 4 Điều hành xe Kho hàng mới…" at bounding box center [668, 321] width 1336 height 642
click at [208, 27] on input "text" at bounding box center [196, 21] width 203 height 19
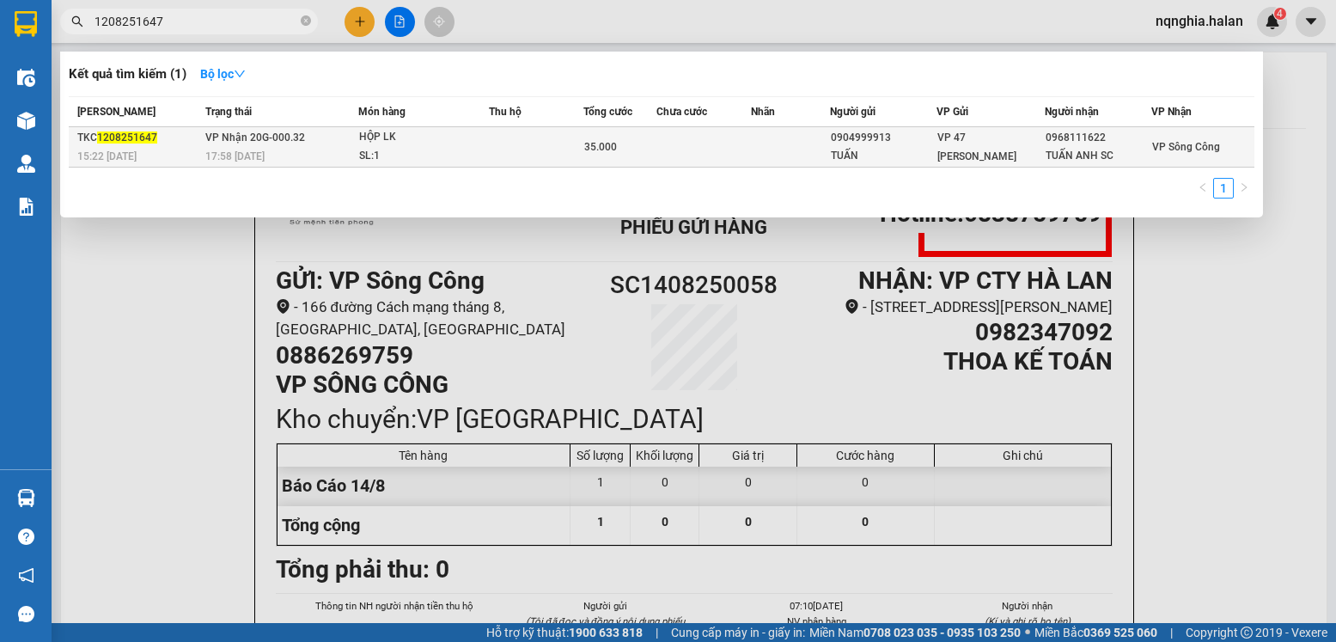
type input "1208251647"
click at [297, 136] on span "VP Nhận 20G-000.32" at bounding box center [255, 137] width 100 height 12
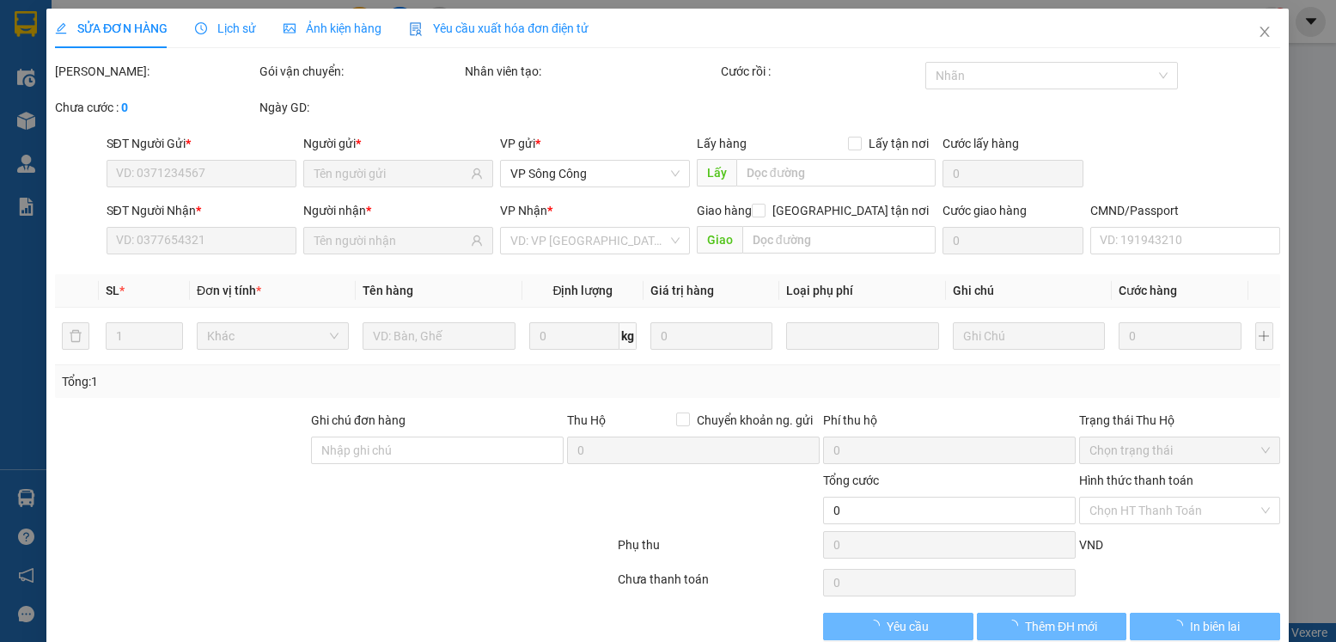
type input "0904999913"
type input "TUẤN"
type input "0968111622"
type input "TUẤN ANH SC"
type input "35.000"
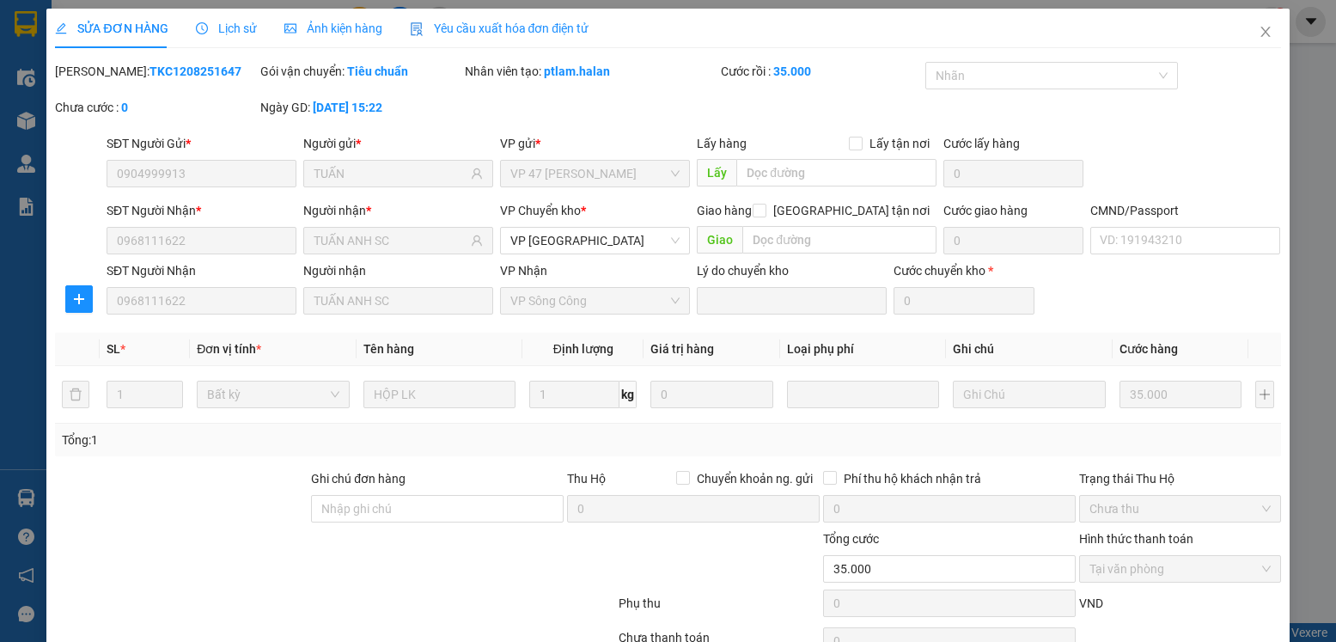
scroll to position [90, 0]
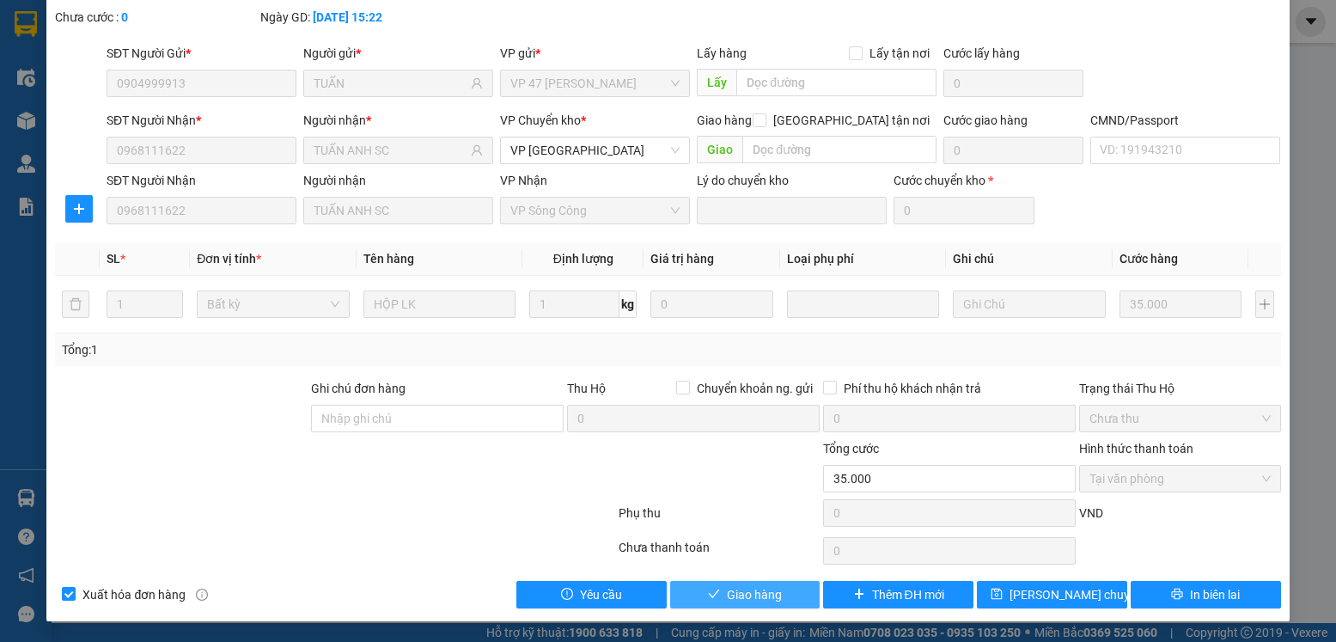
click at [780, 583] on button "Giao hàng" at bounding box center [745, 594] width 150 height 27
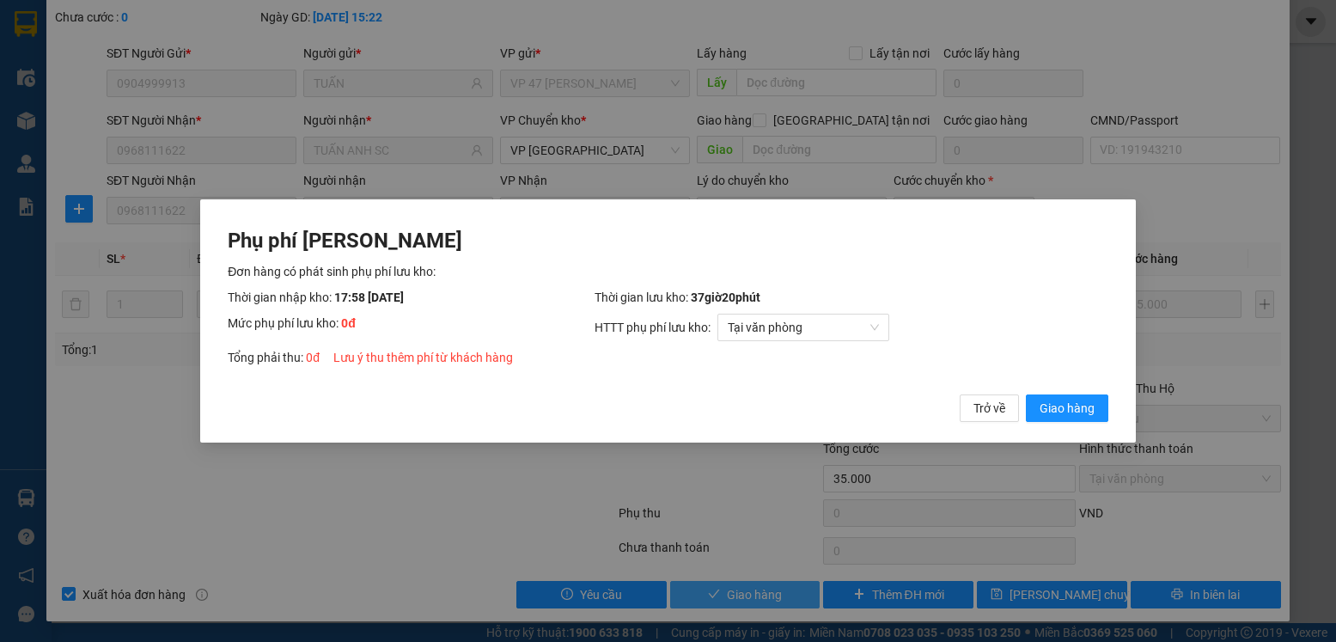
click at [1026, 394] on button "Giao hàng" at bounding box center [1067, 407] width 82 height 27
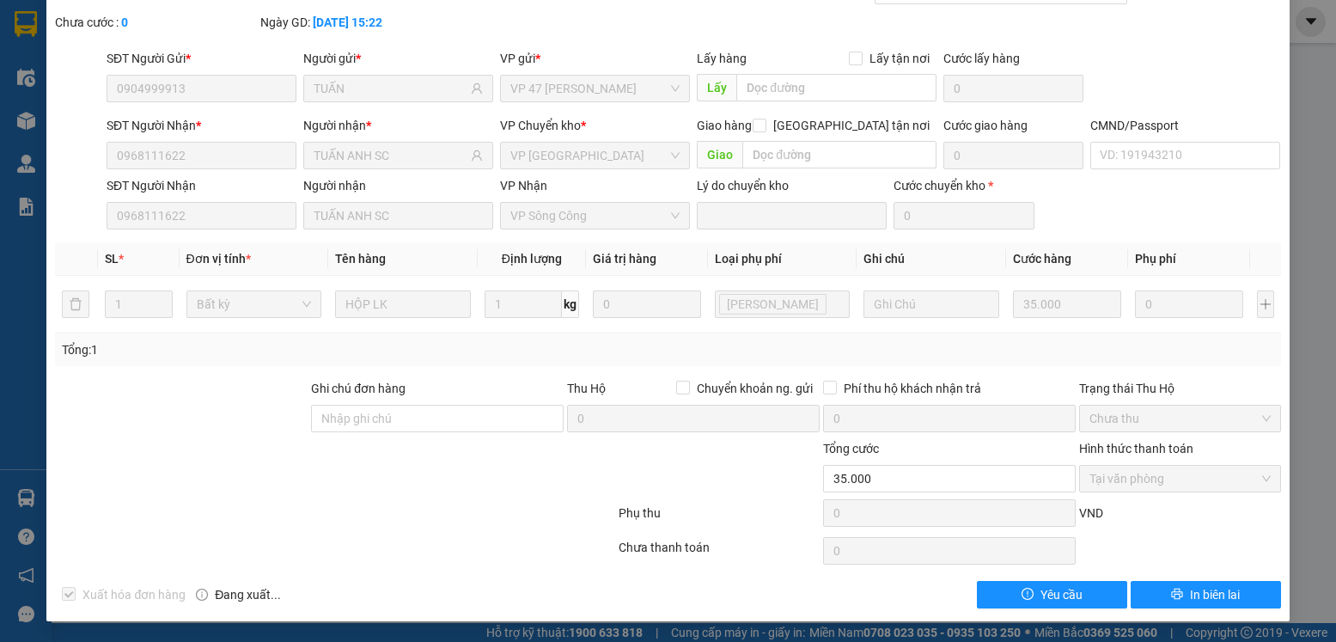
scroll to position [0, 0]
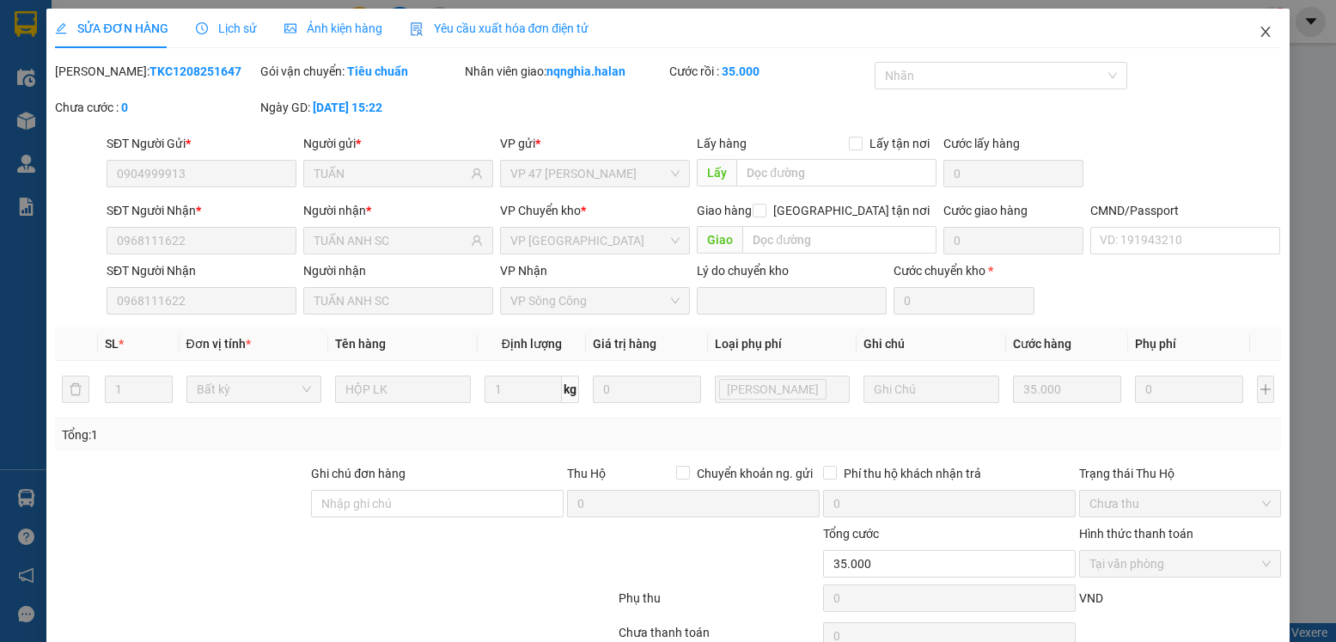
click at [1247, 42] on span "Close" at bounding box center [1265, 33] width 48 height 48
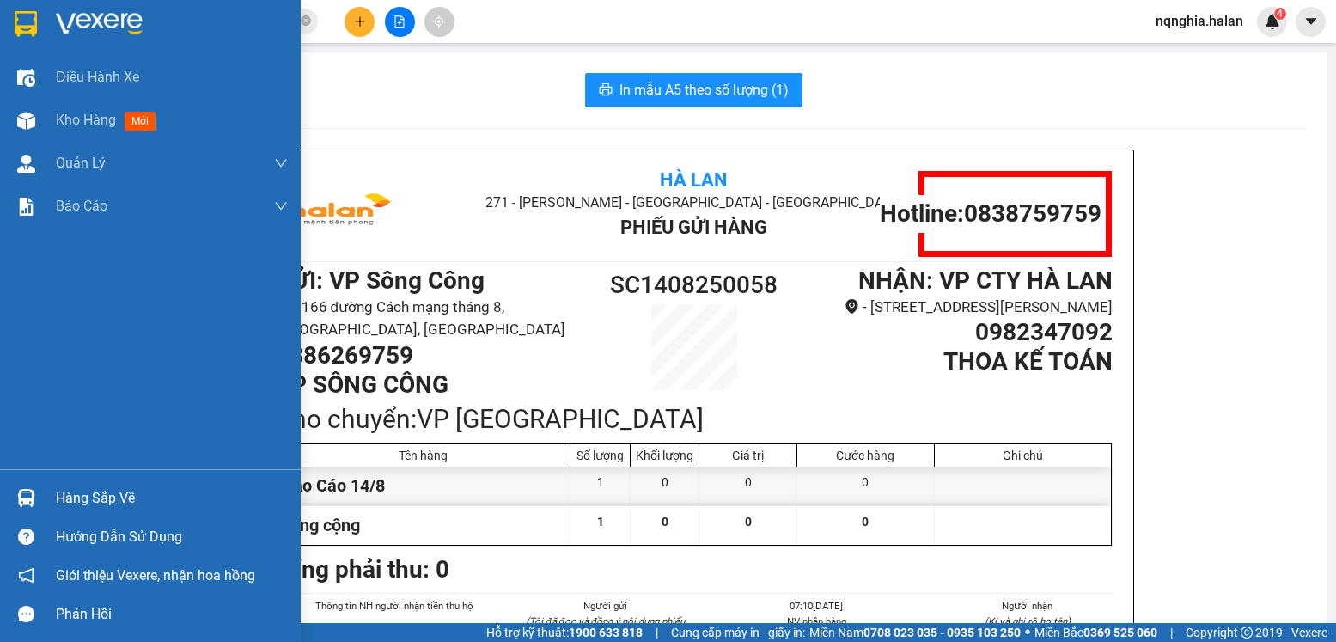
click at [53, 484] on div "Hàng sắp về" at bounding box center [150, 498] width 301 height 39
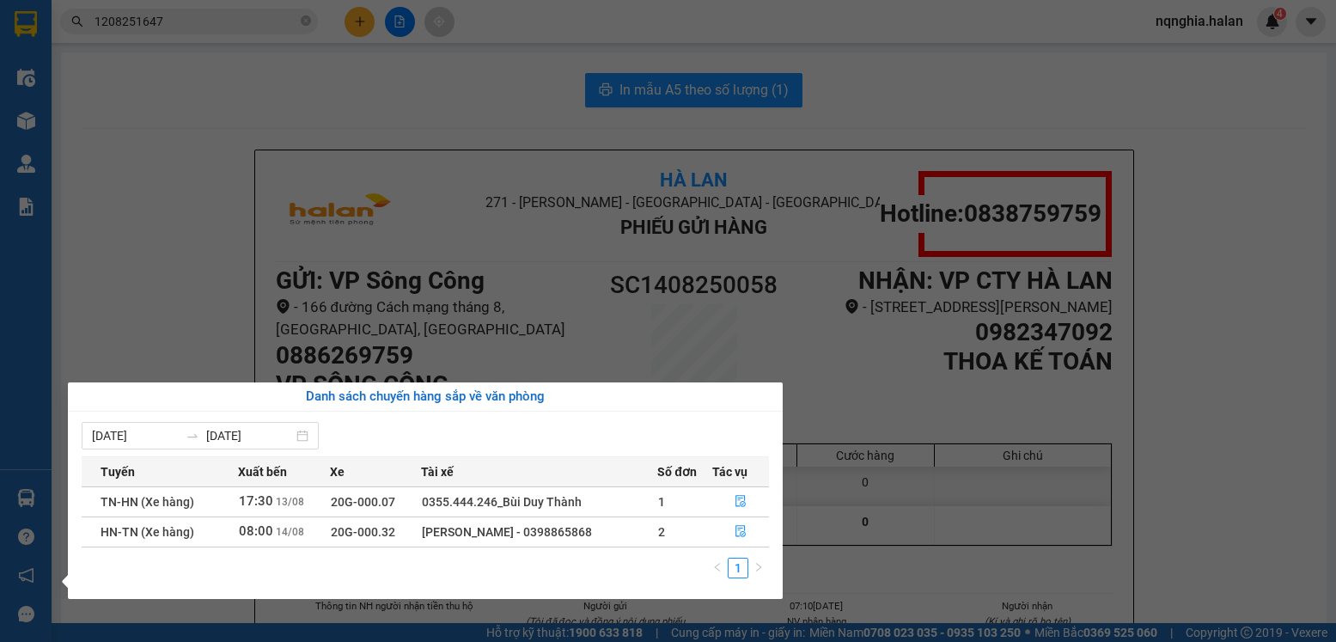
drag, startPoint x: 158, startPoint y: 213, endPoint x: 145, endPoint y: 96, distance: 117.6
click at [158, 202] on section "Kết quả tìm kiếm ( 1 ) Bộ lọc Mã ĐH Trạng thái Món hàng Thu hộ Tổng cước Chưa c…" at bounding box center [668, 321] width 1336 height 642
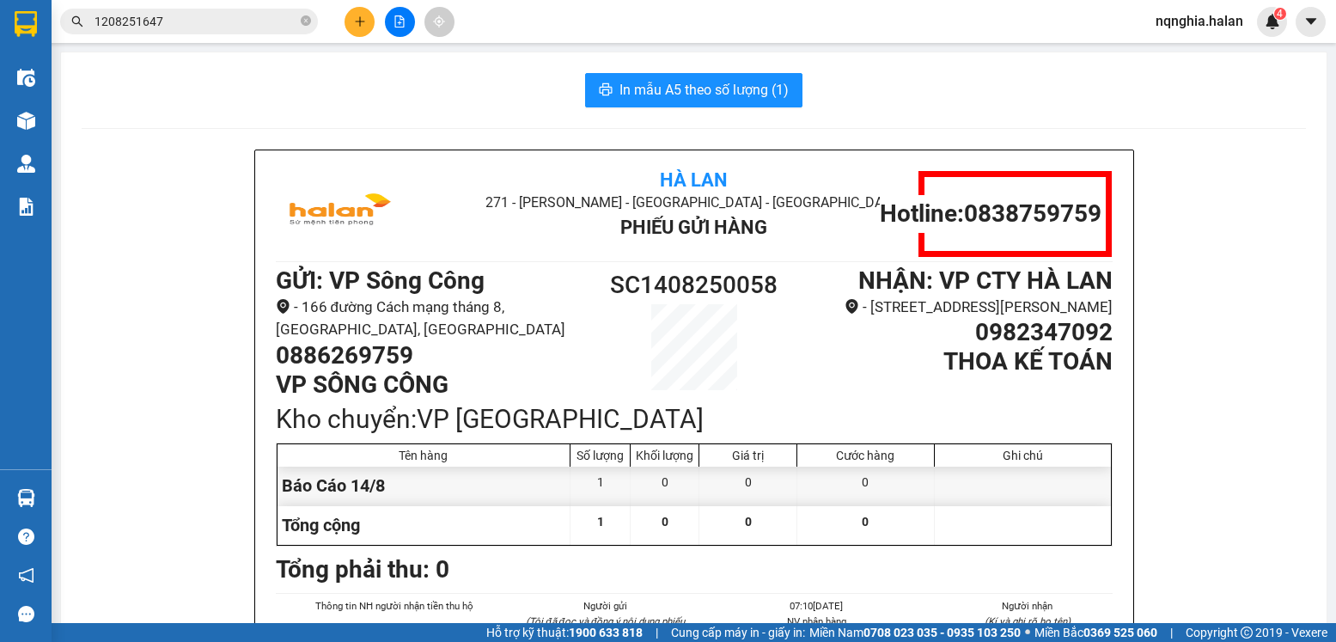
click at [169, 26] on input "1208251647" at bounding box center [196, 21] width 203 height 19
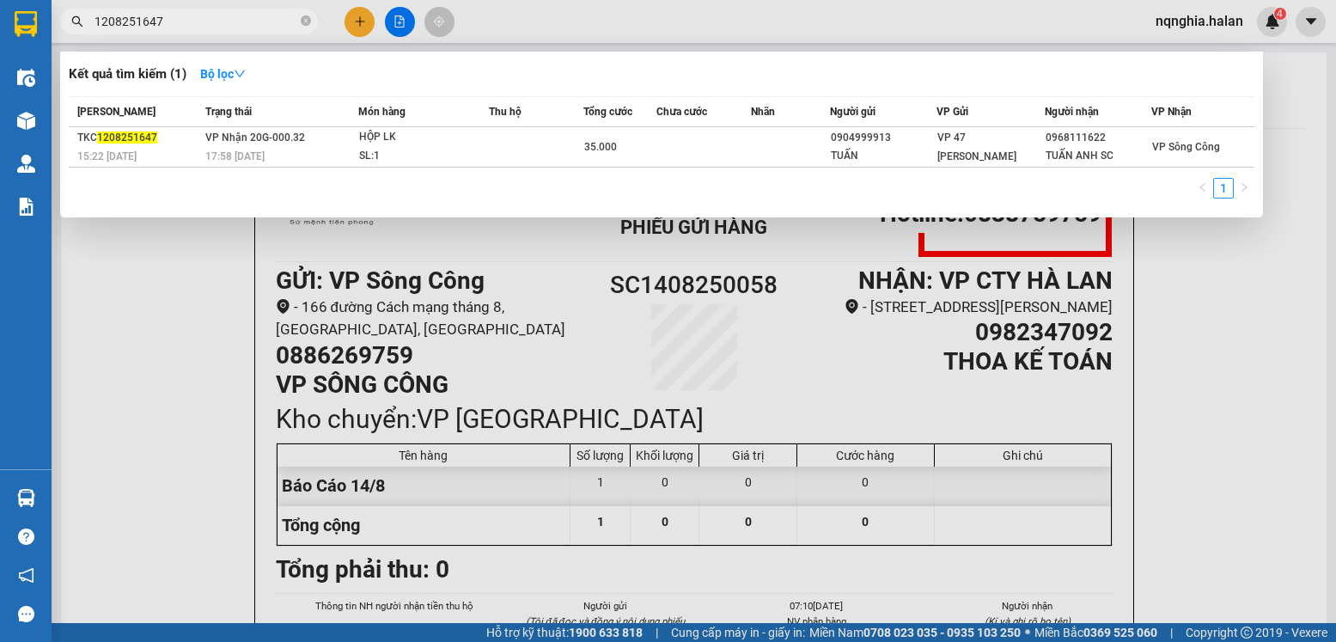
click at [169, 26] on input "1208251647" at bounding box center [196, 21] width 203 height 19
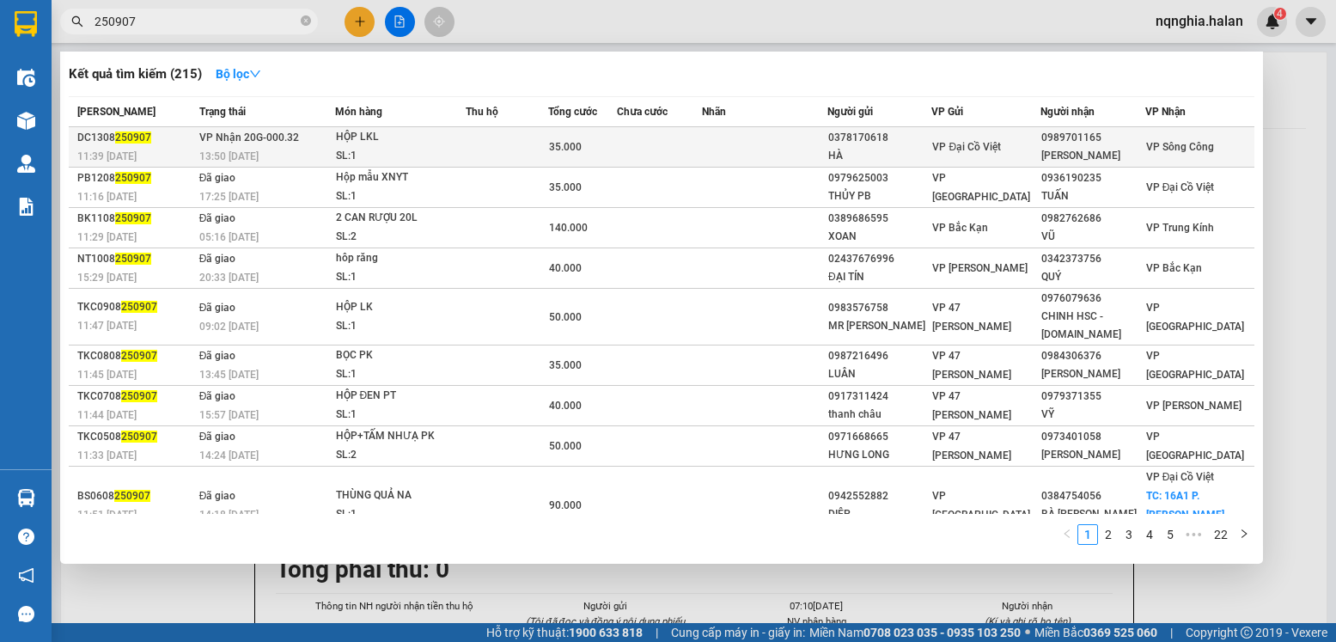
type input "250907"
click at [574, 154] on div "35.000" at bounding box center [582, 146] width 67 height 19
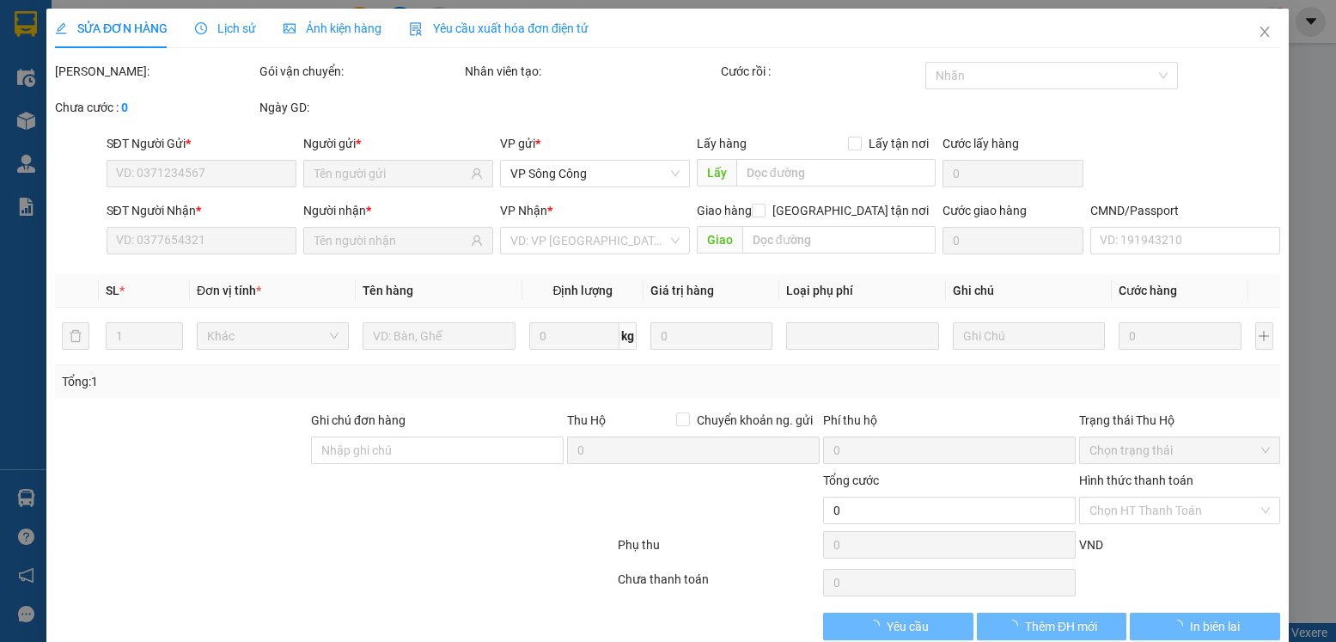
type input "0378170618"
type input "HÀ"
type input "0989701165"
type input "[PERSON_NAME]"
type input "35.000"
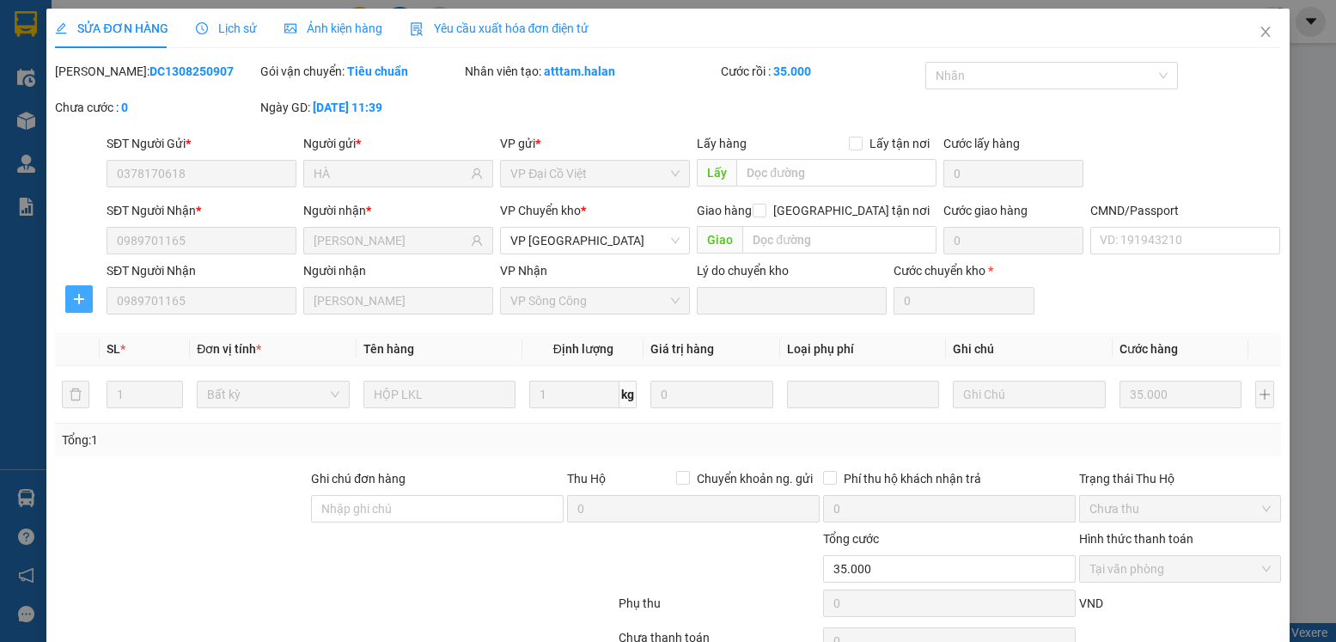
click at [88, 297] on span "plus" at bounding box center [79, 299] width 26 height 14
click at [134, 339] on span "Chuyển kho" at bounding box center [110, 333] width 70 height 19
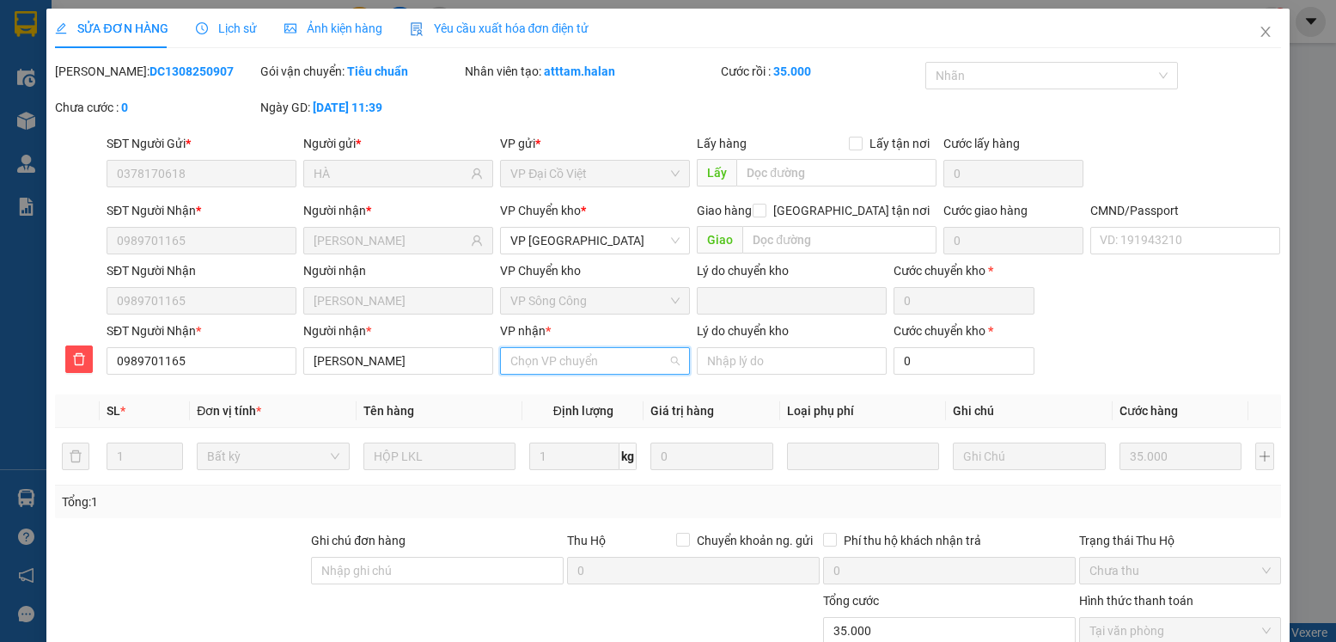
click at [635, 359] on input "VP nhận *" at bounding box center [588, 361] width 157 height 26
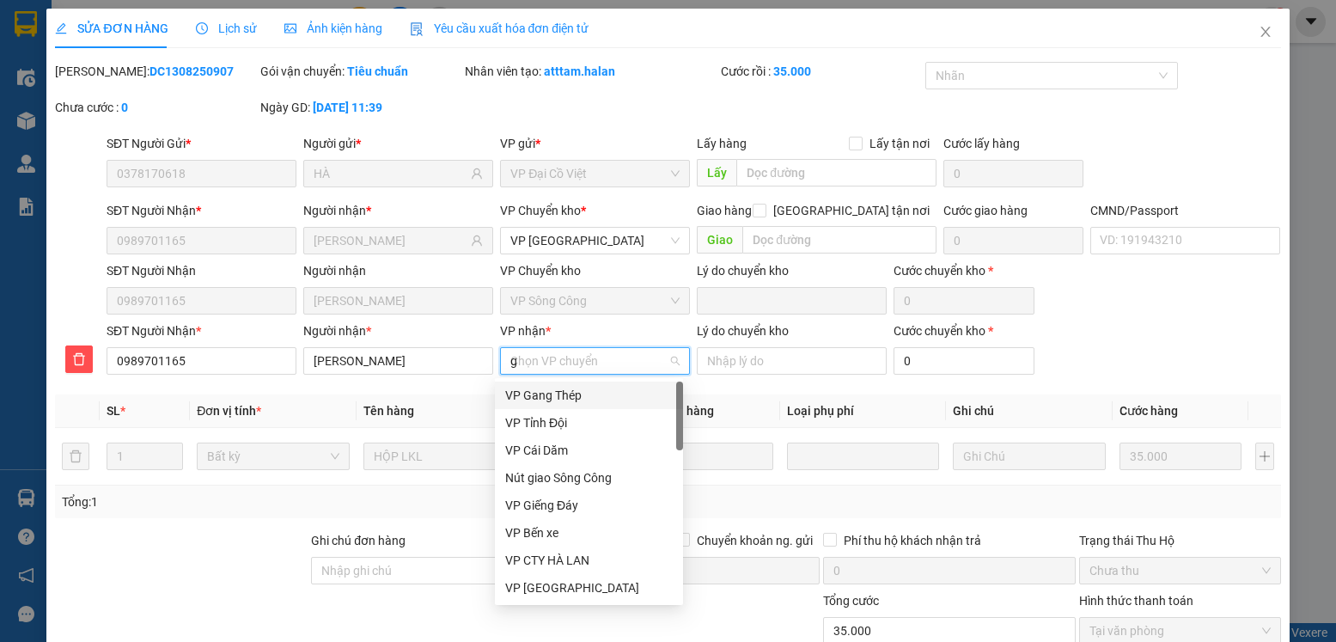
type input "ga"
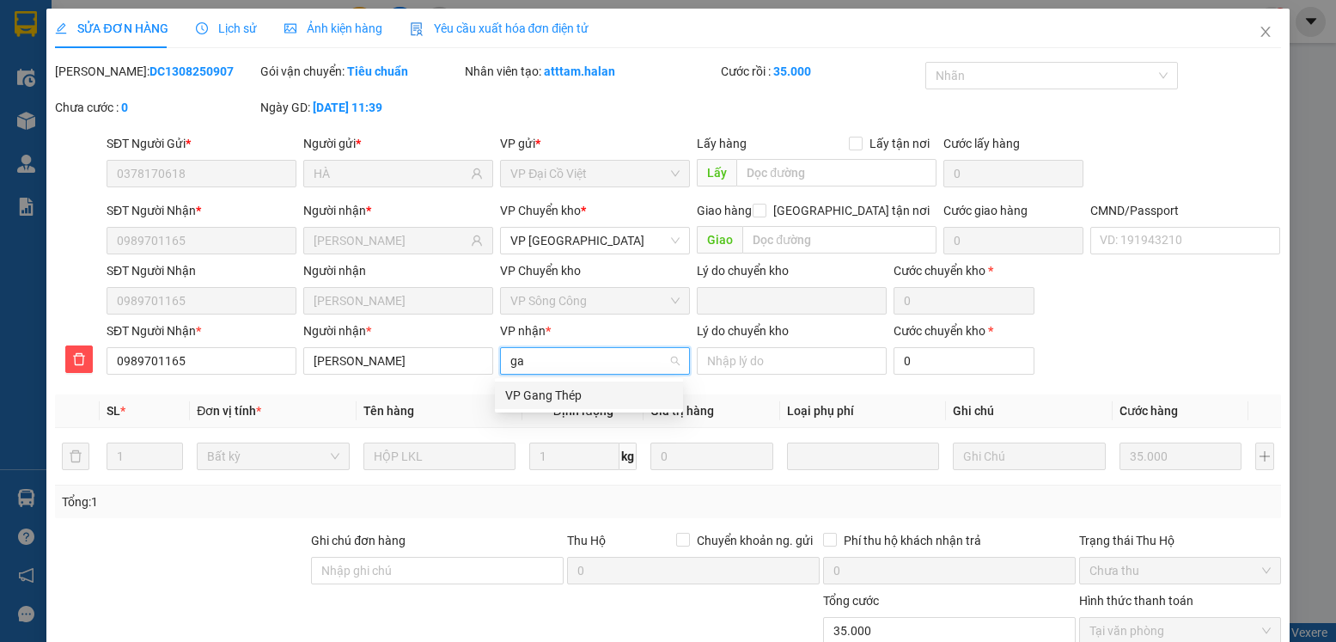
click at [616, 391] on div "VP Gang Thép" at bounding box center [589, 395] width 168 height 19
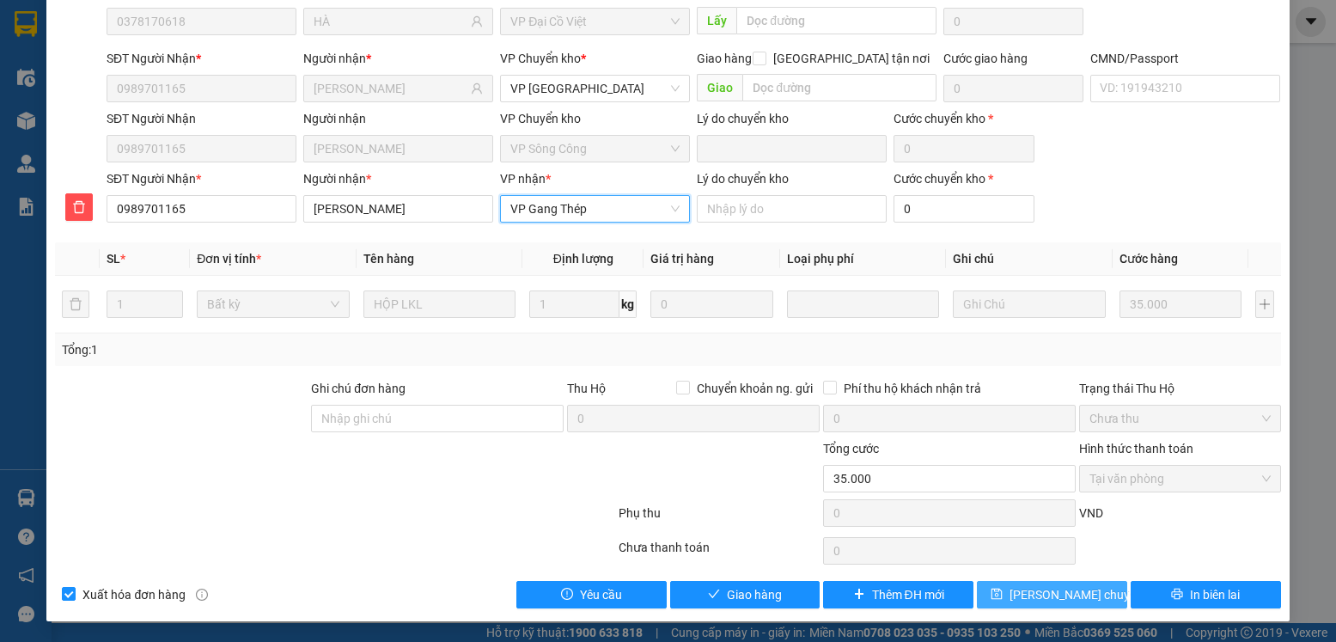
click at [999, 593] on button "[PERSON_NAME] chuyển hoàn" at bounding box center [1052, 594] width 150 height 27
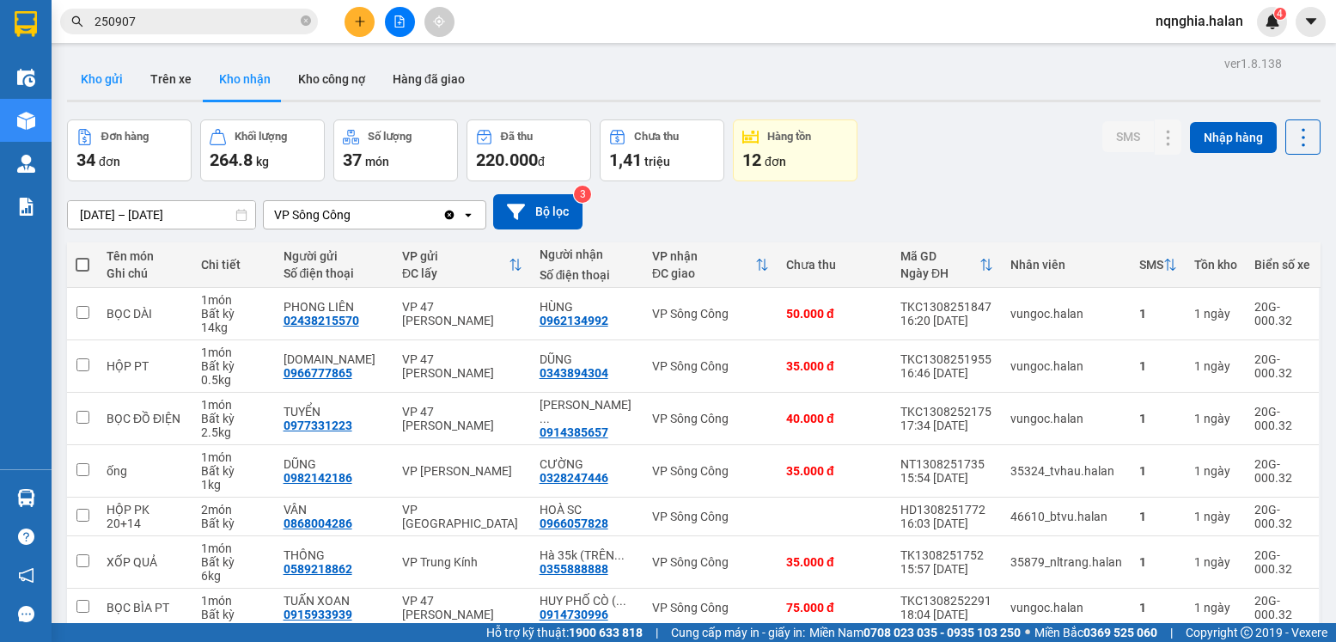
click at [81, 71] on button "Kho gửi" at bounding box center [102, 78] width 70 height 41
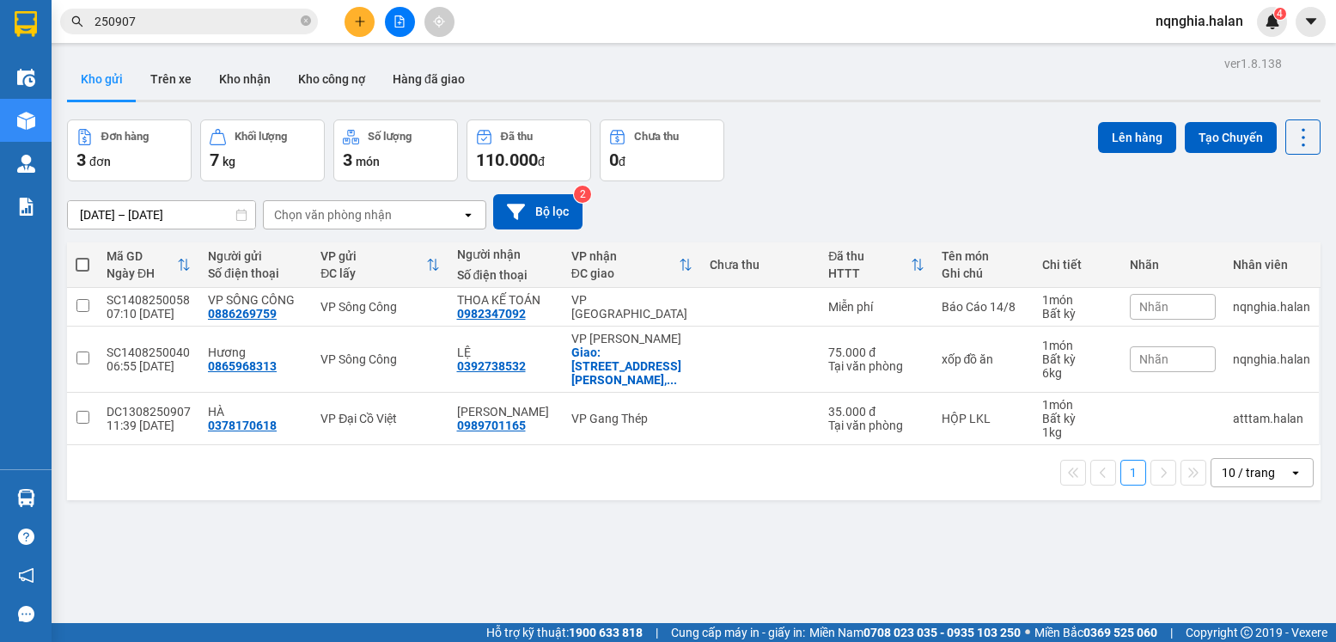
click at [143, 28] on input "250907" at bounding box center [196, 21] width 203 height 19
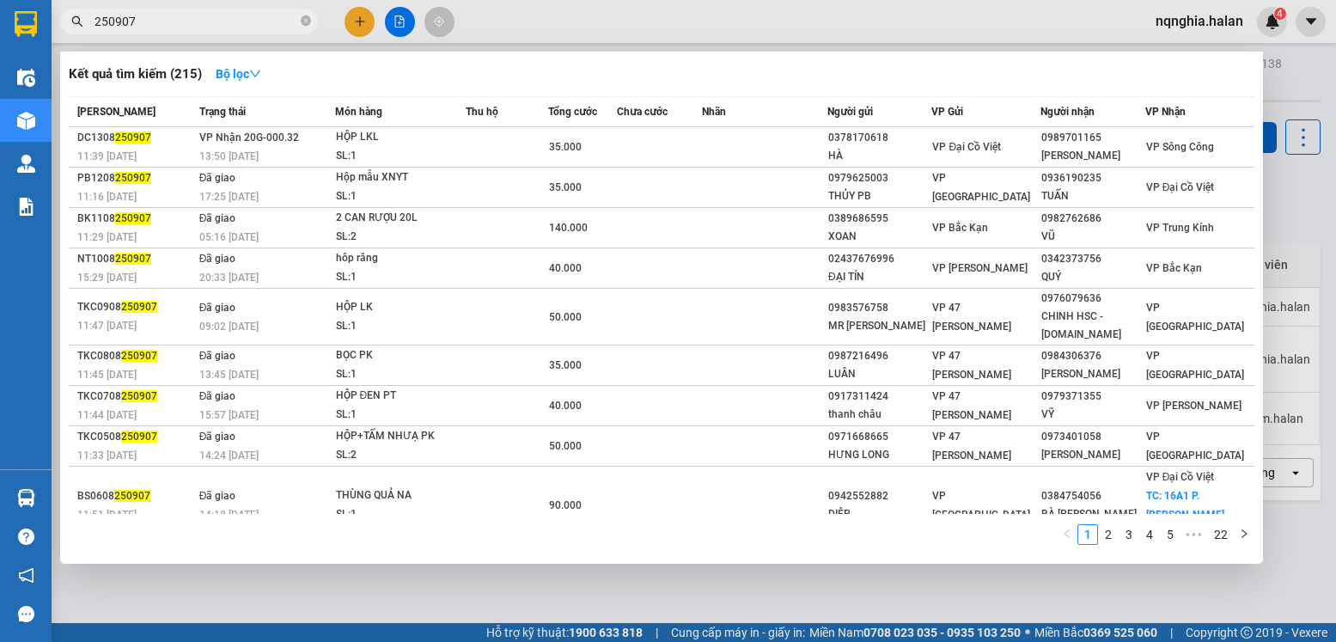
click at [143, 28] on input "250907" at bounding box center [196, 21] width 203 height 19
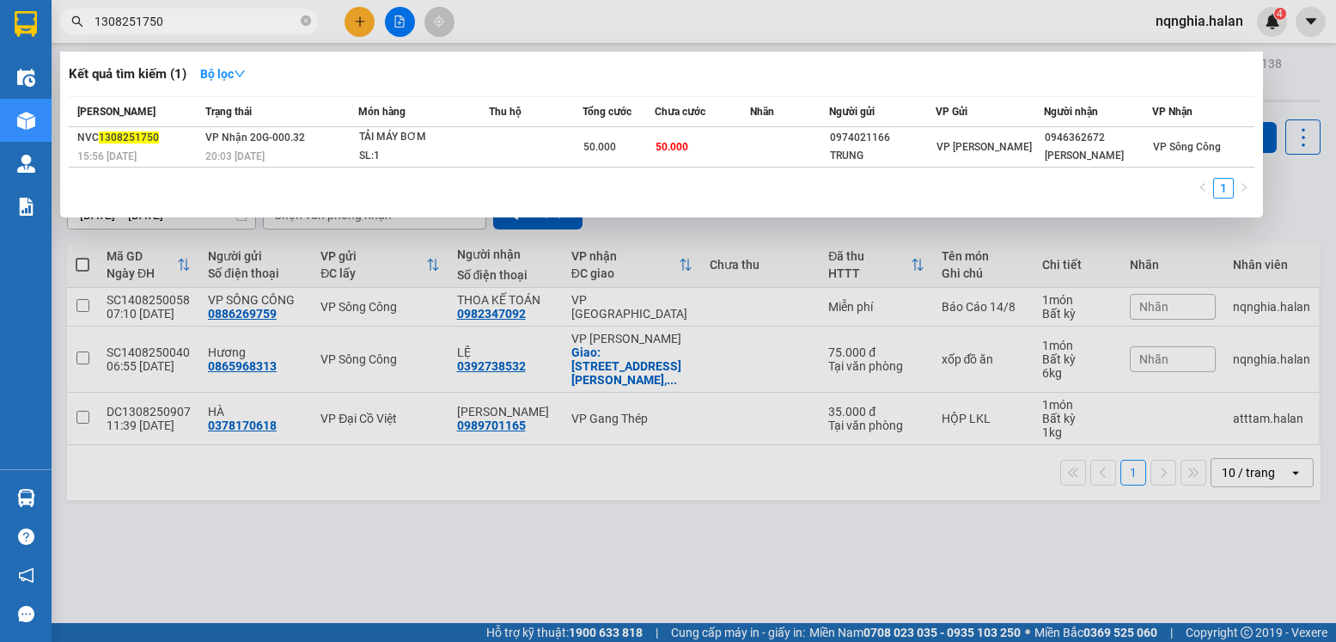
type input "1308251750"
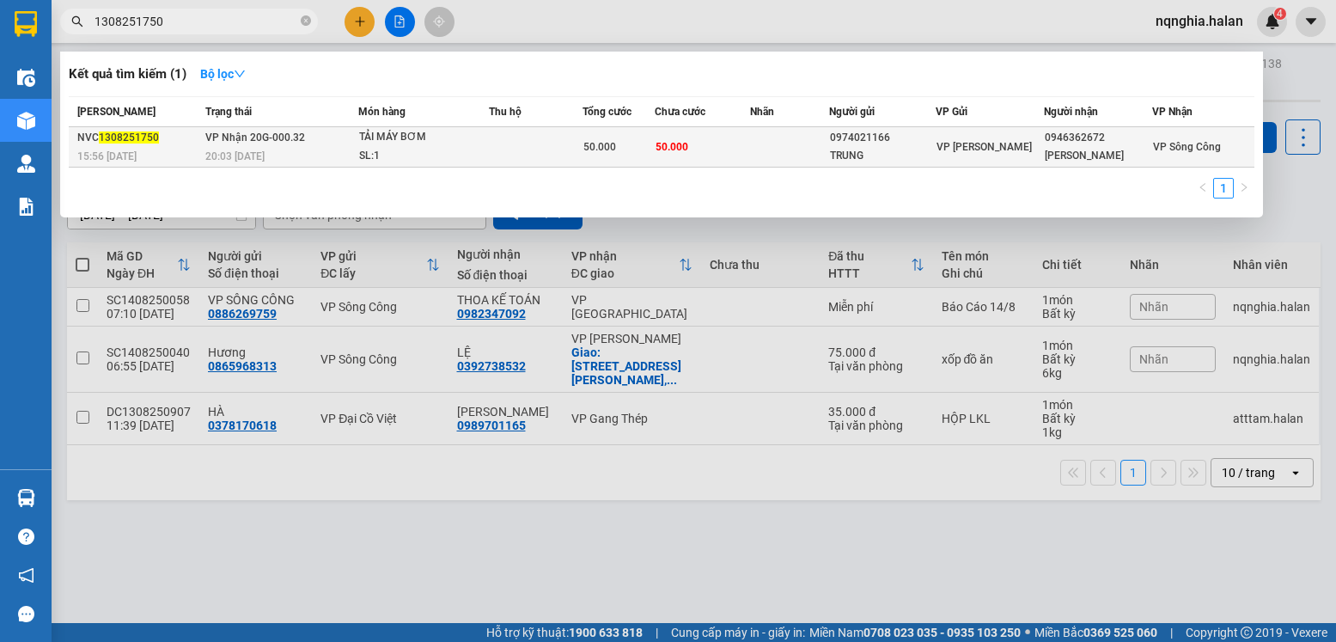
click at [263, 150] on span "20:03 [DATE]" at bounding box center [234, 156] width 59 height 12
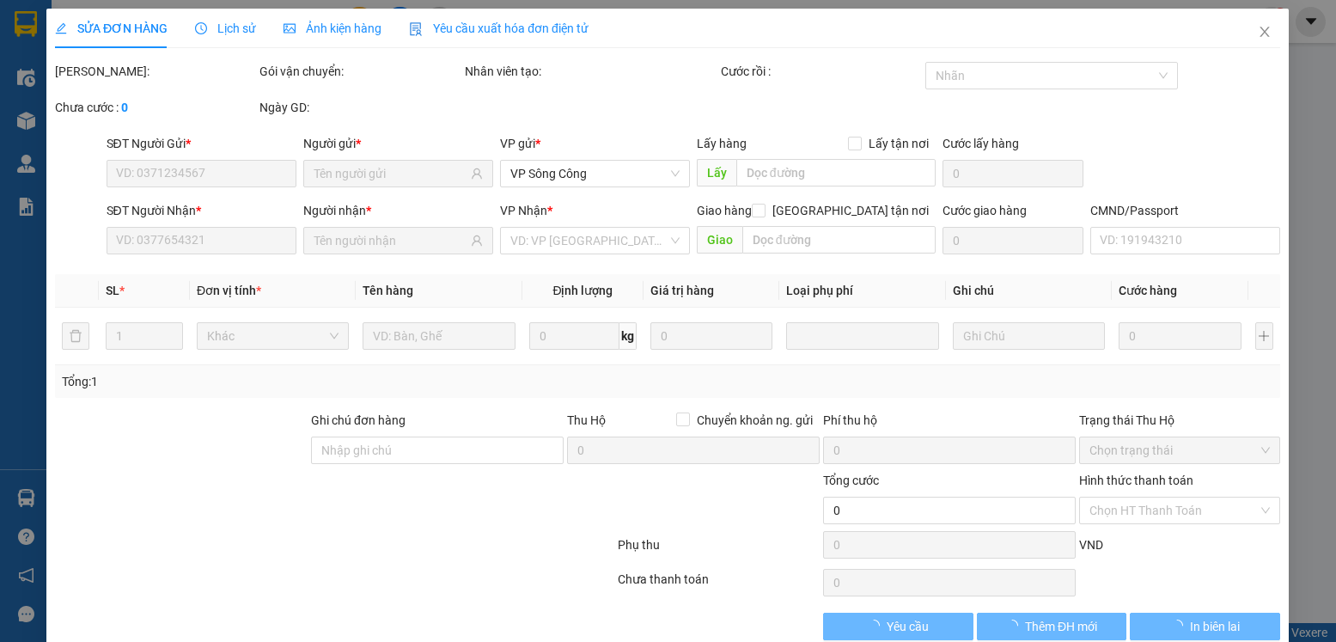
type input "0974021166"
type input "TRUNG"
type input "0946362672"
type input "[PERSON_NAME]"
type input "50.000"
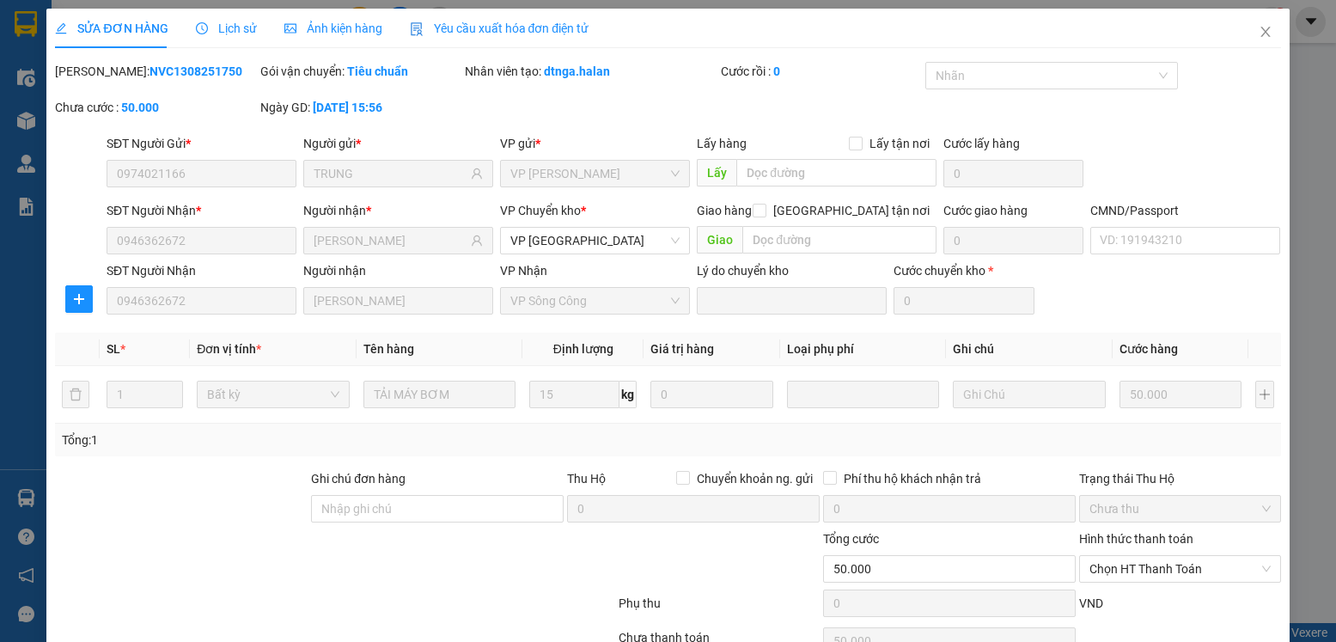
scroll to position [90, 0]
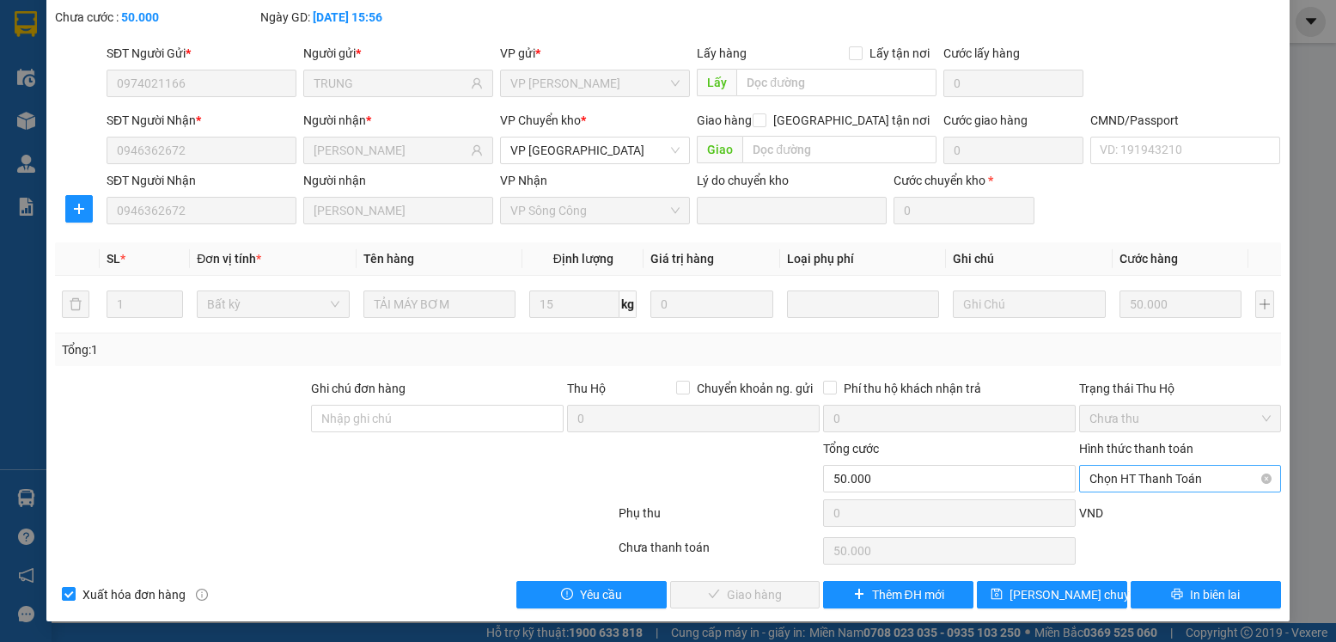
click at [1132, 479] on span "Chọn HT Thanh Toán" at bounding box center [1179, 479] width 180 height 26
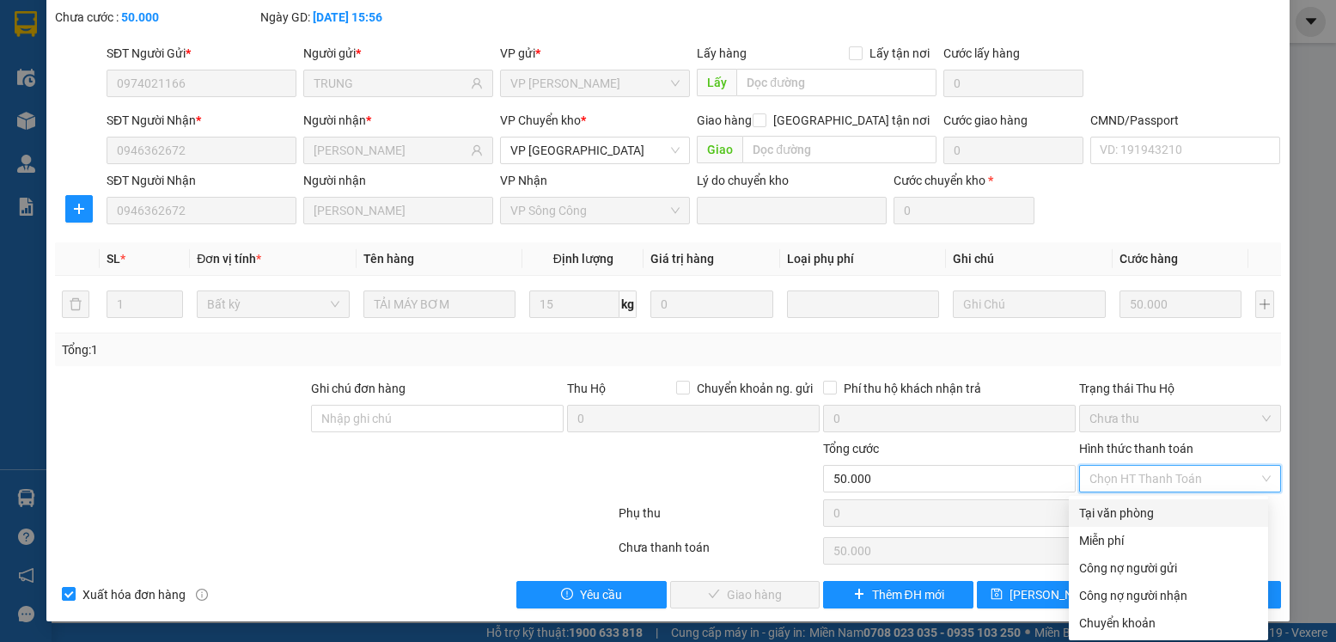
click at [1124, 507] on div "Tại văn phòng" at bounding box center [1168, 512] width 179 height 19
type input "0"
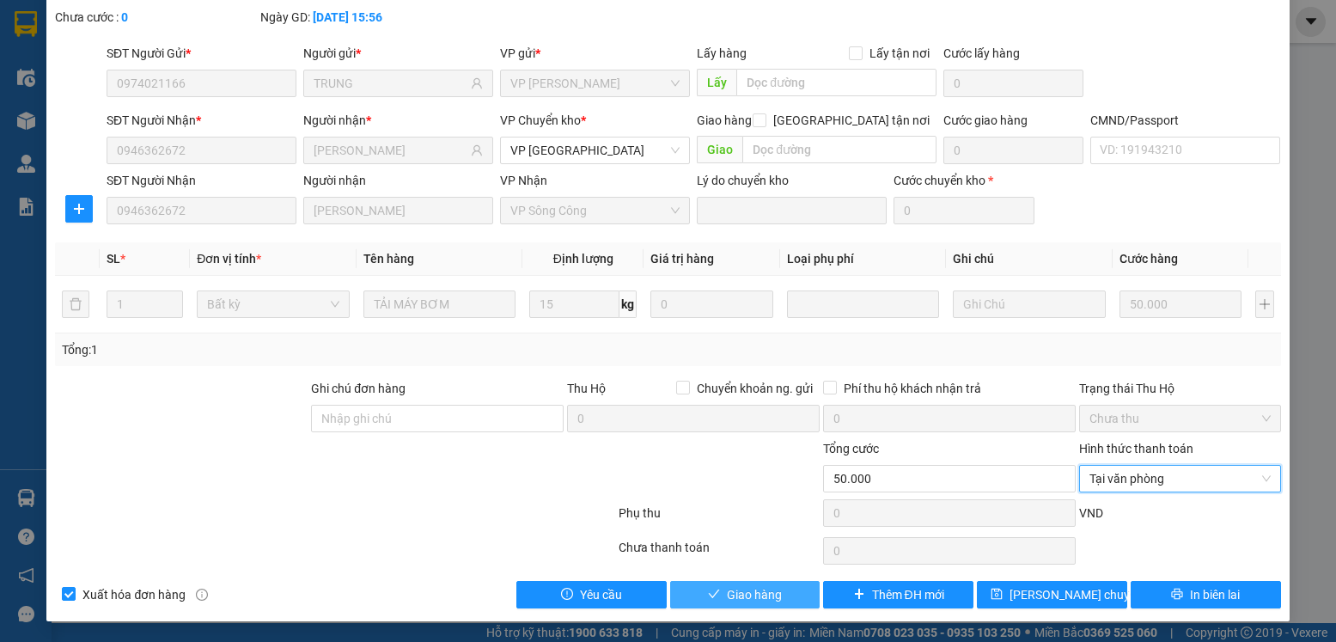
click at [710, 598] on icon "check" at bounding box center [714, 594] width 12 height 12
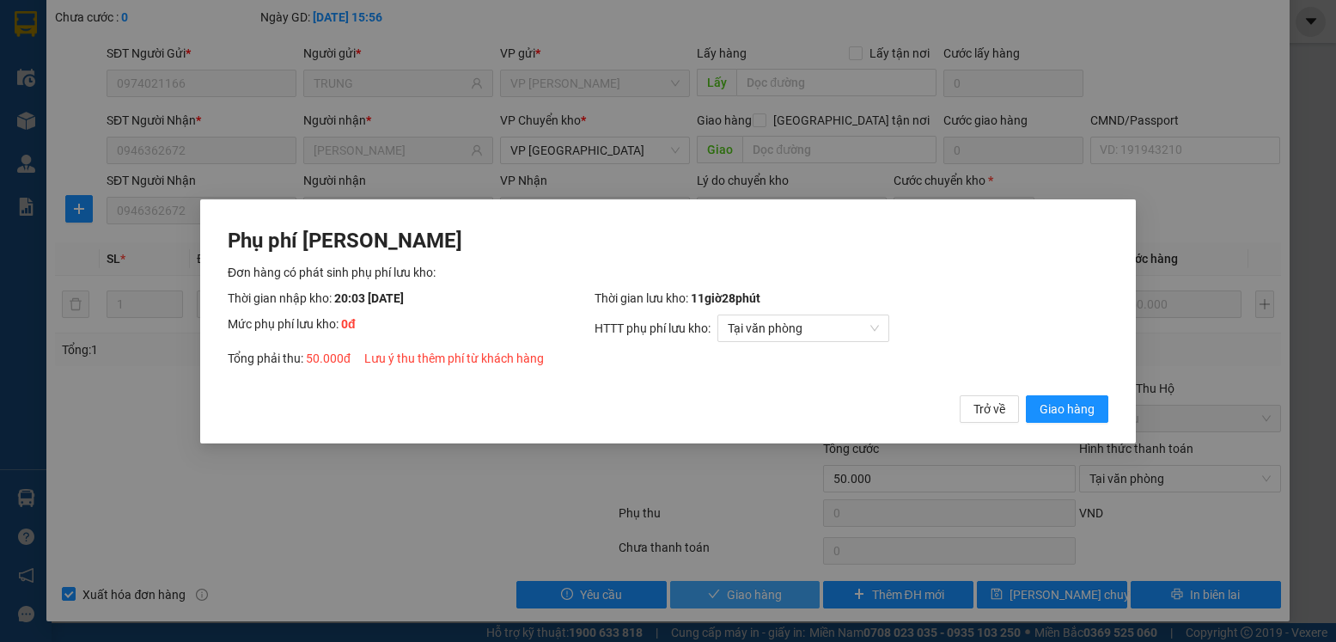
click at [1026, 394] on button "Giao hàng" at bounding box center [1067, 407] width 82 height 27
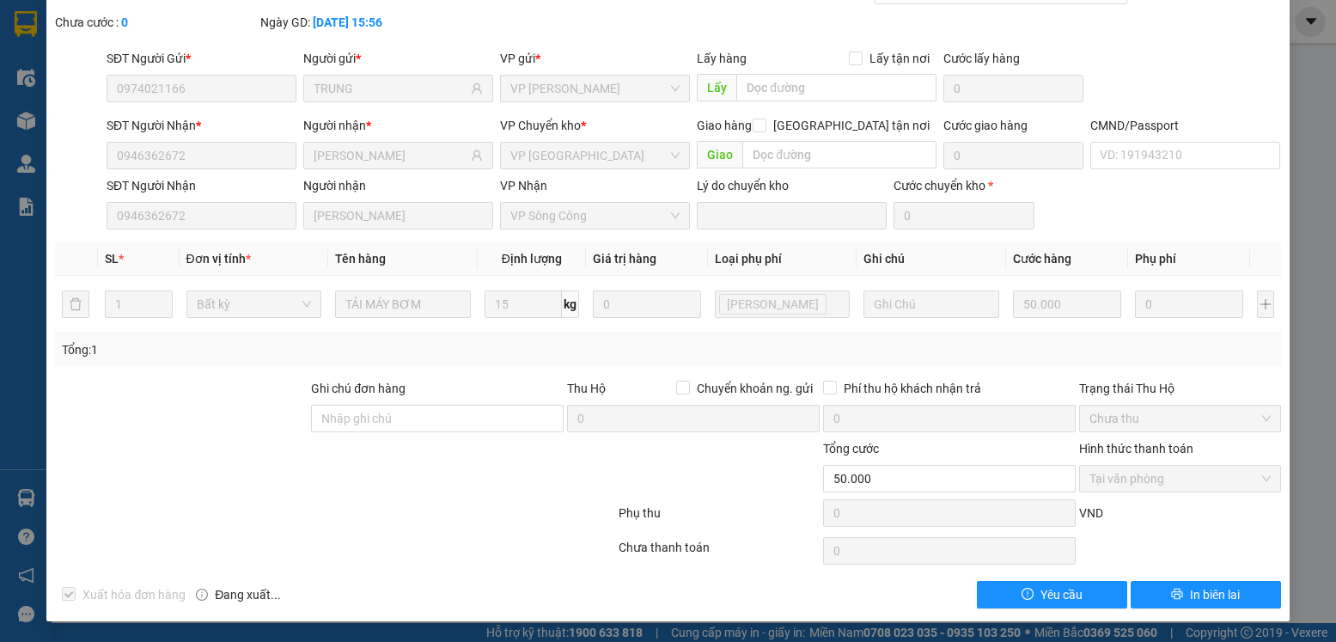
scroll to position [0, 0]
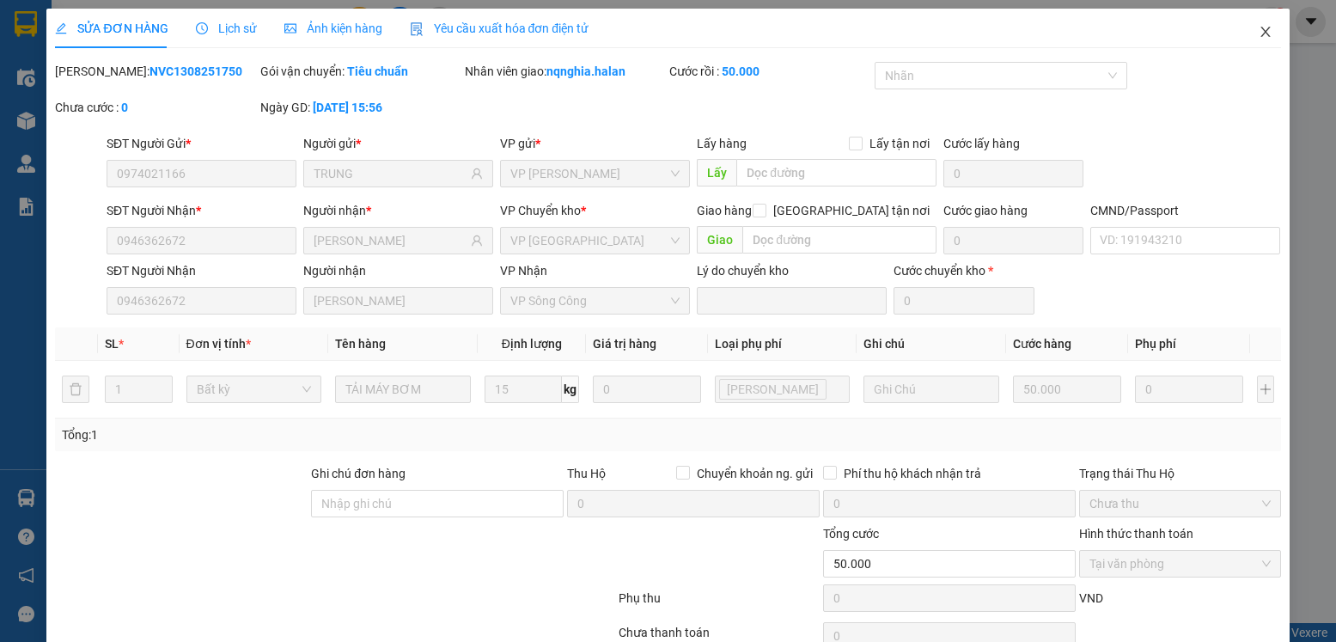
click at [1241, 31] on span "Close" at bounding box center [1265, 33] width 48 height 48
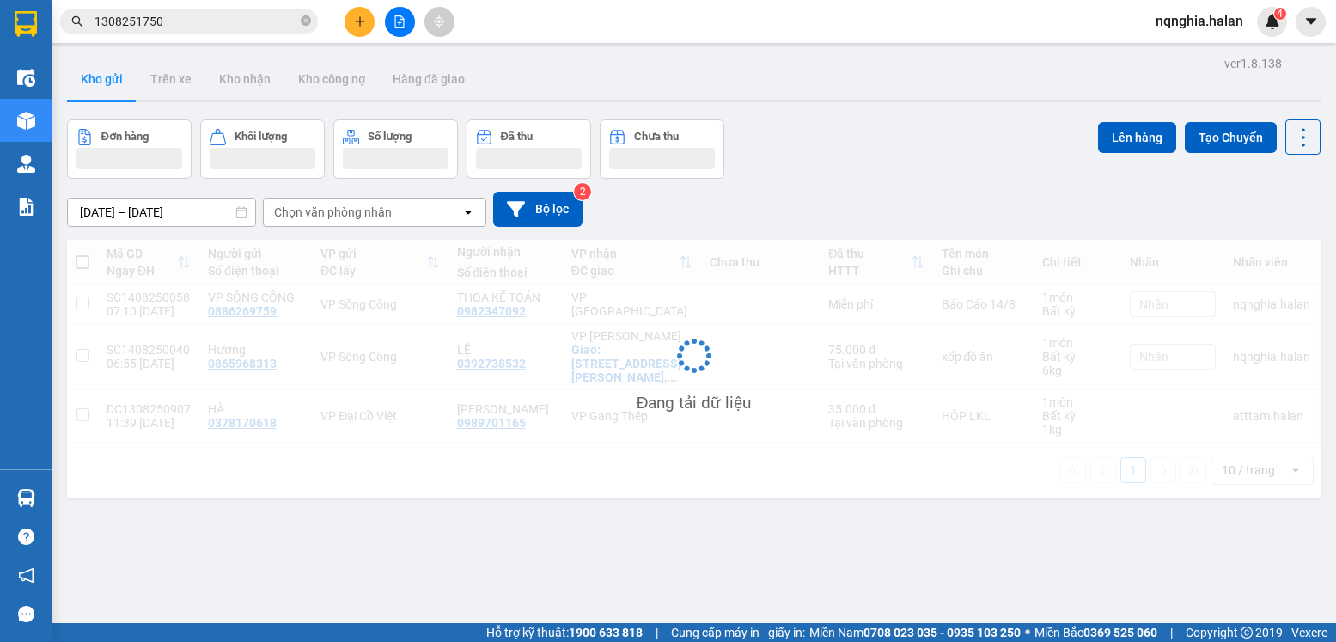
click at [230, 27] on input "1308251750" at bounding box center [196, 21] width 203 height 19
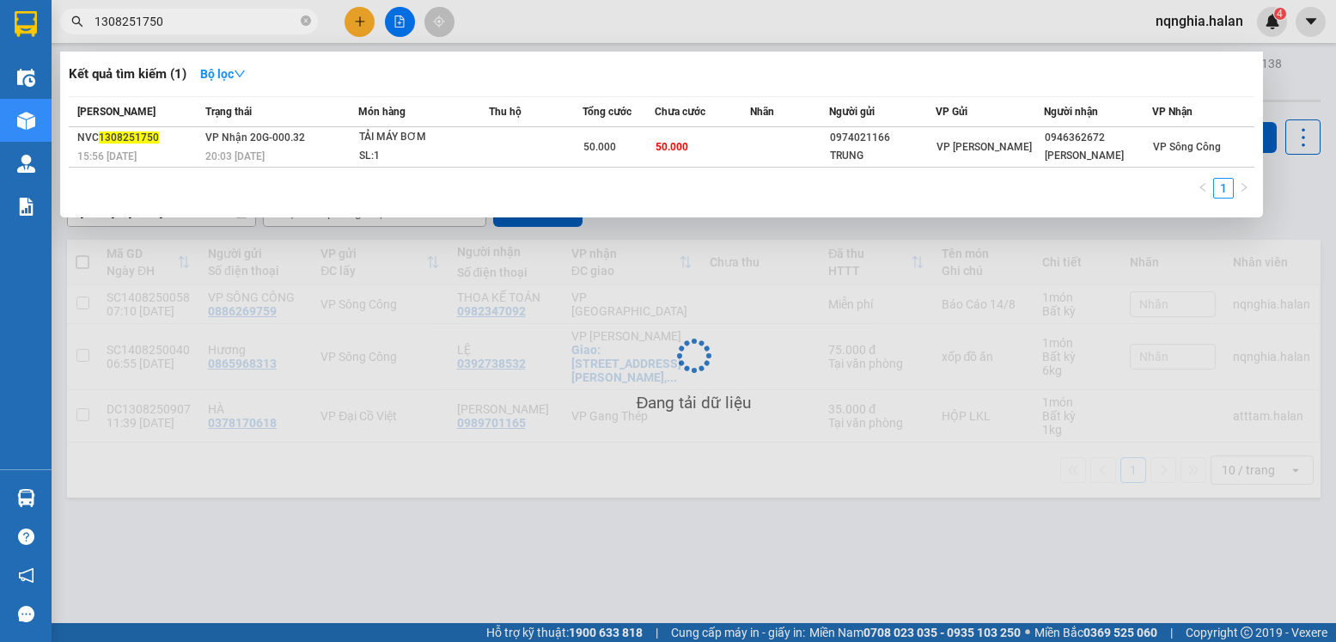
click at [230, 27] on input "1308251750" at bounding box center [196, 21] width 203 height 19
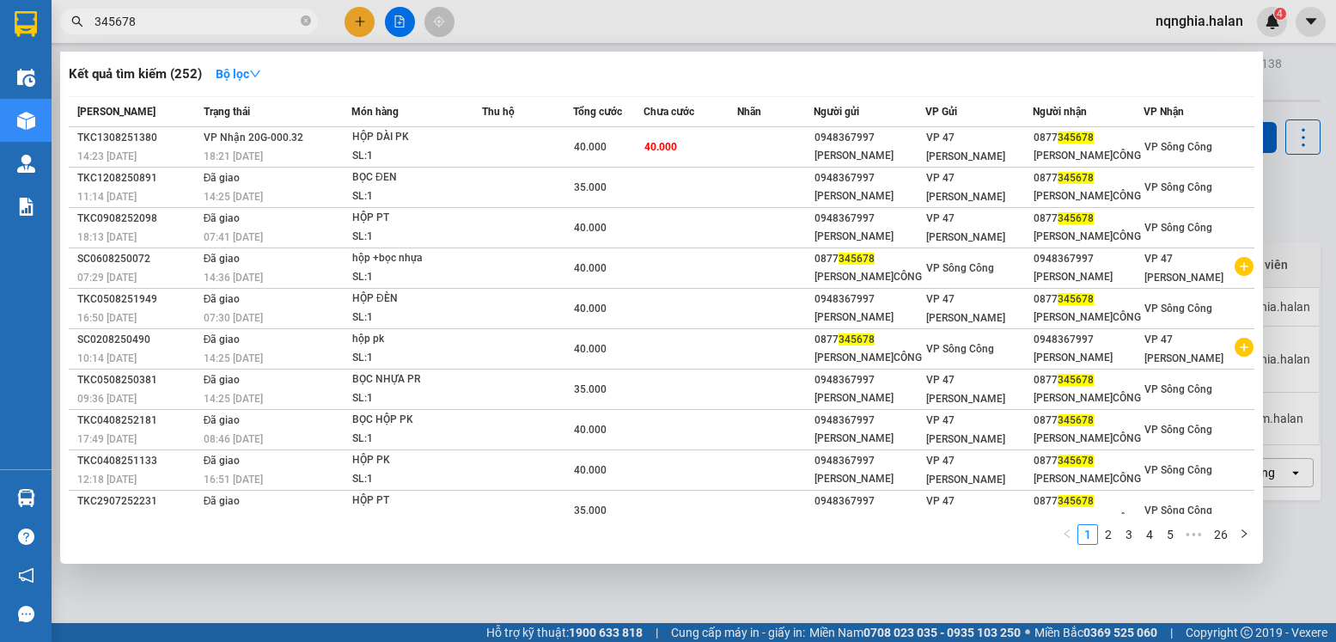
type input "345678"
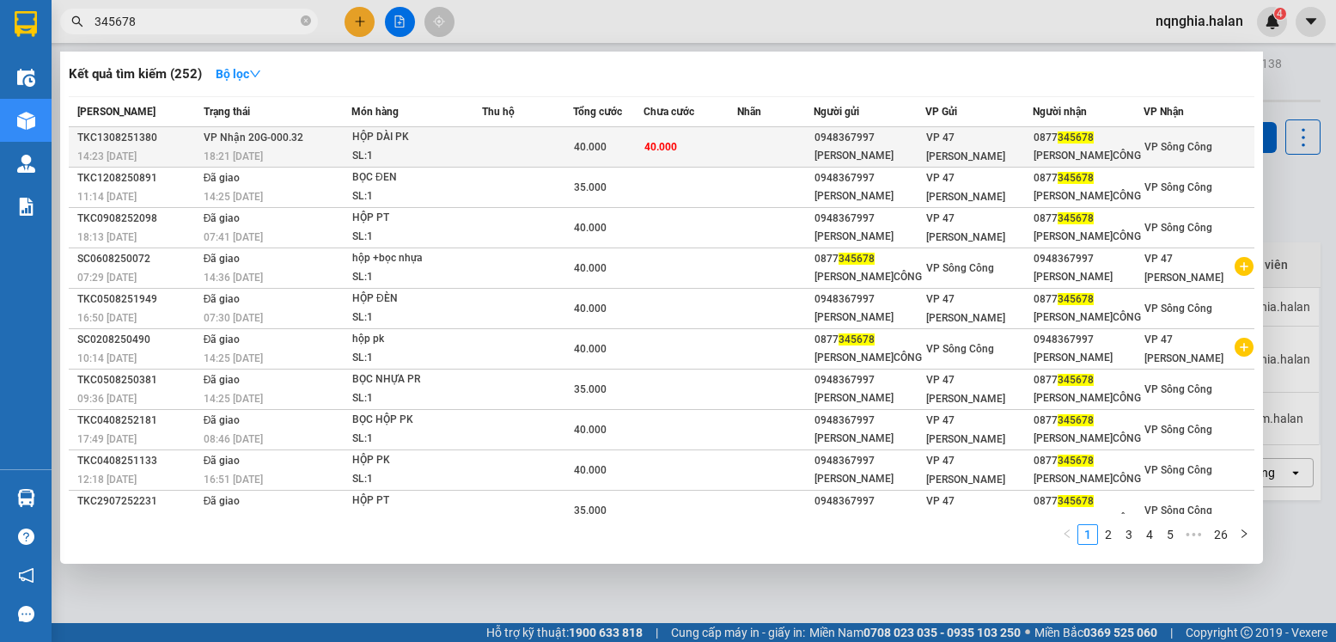
click at [443, 137] on div "HỘP DÀI PK" at bounding box center [416, 137] width 129 height 19
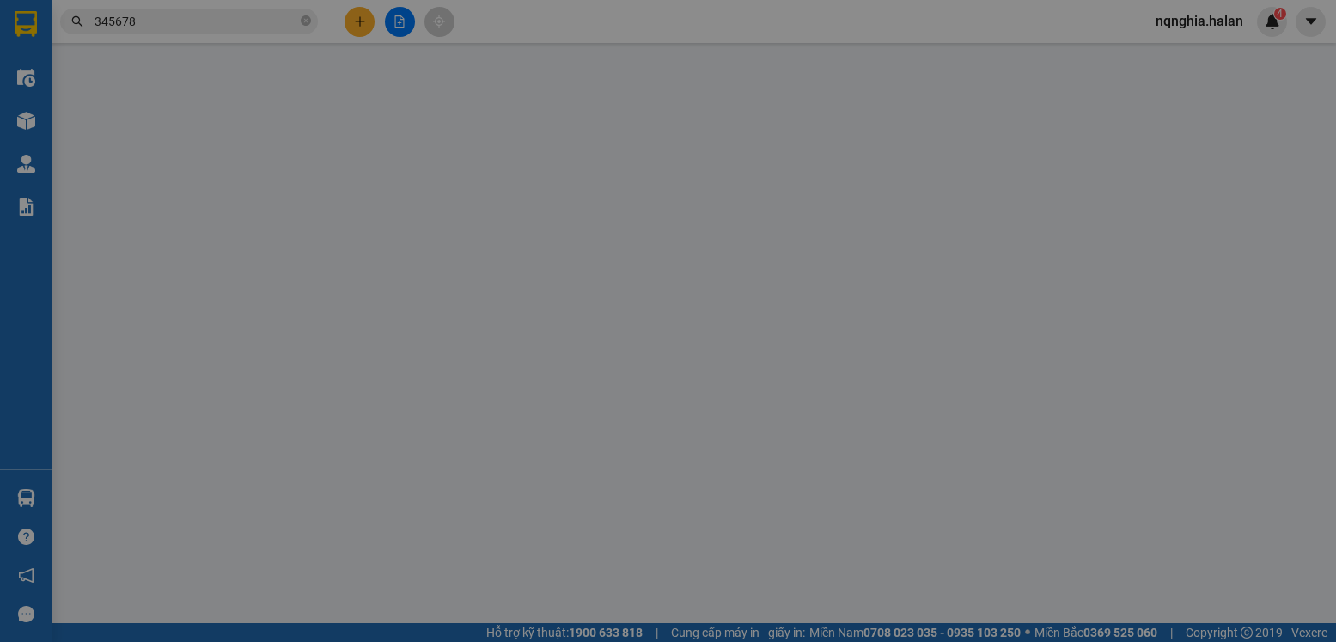
type input "0948367997"
type input "[PERSON_NAME]"
type input "0877345678"
type input "[PERSON_NAME]CÔNG"
type input "40.000"
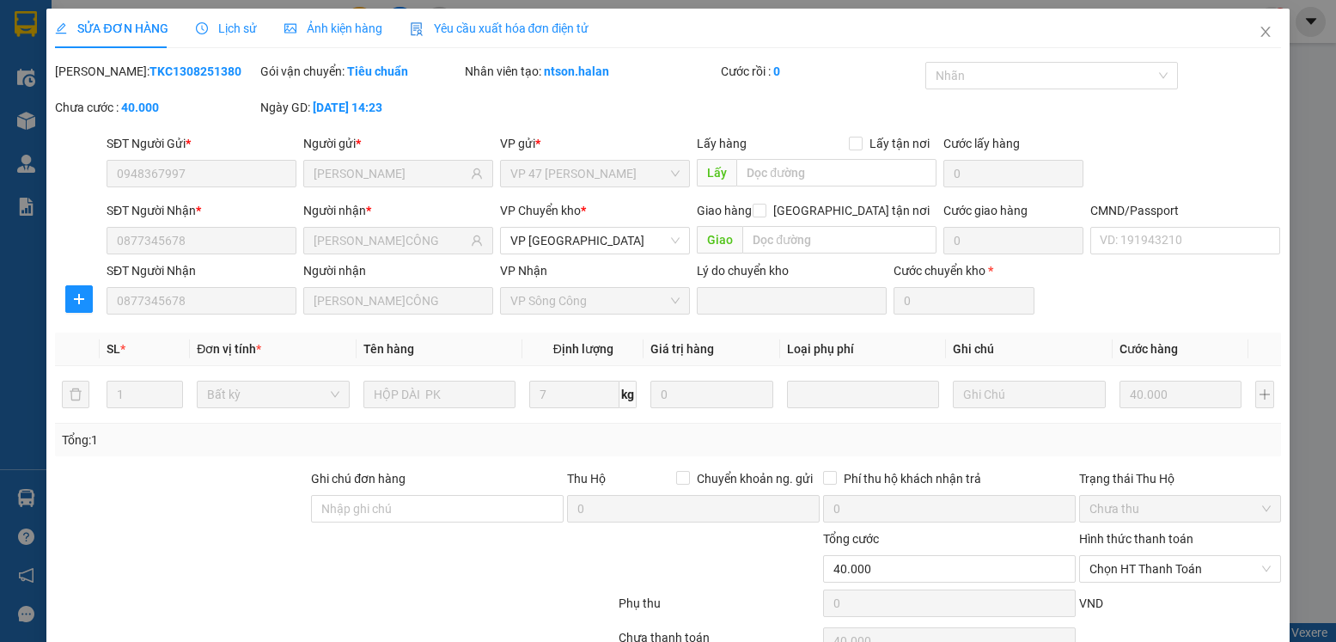
scroll to position [90, 0]
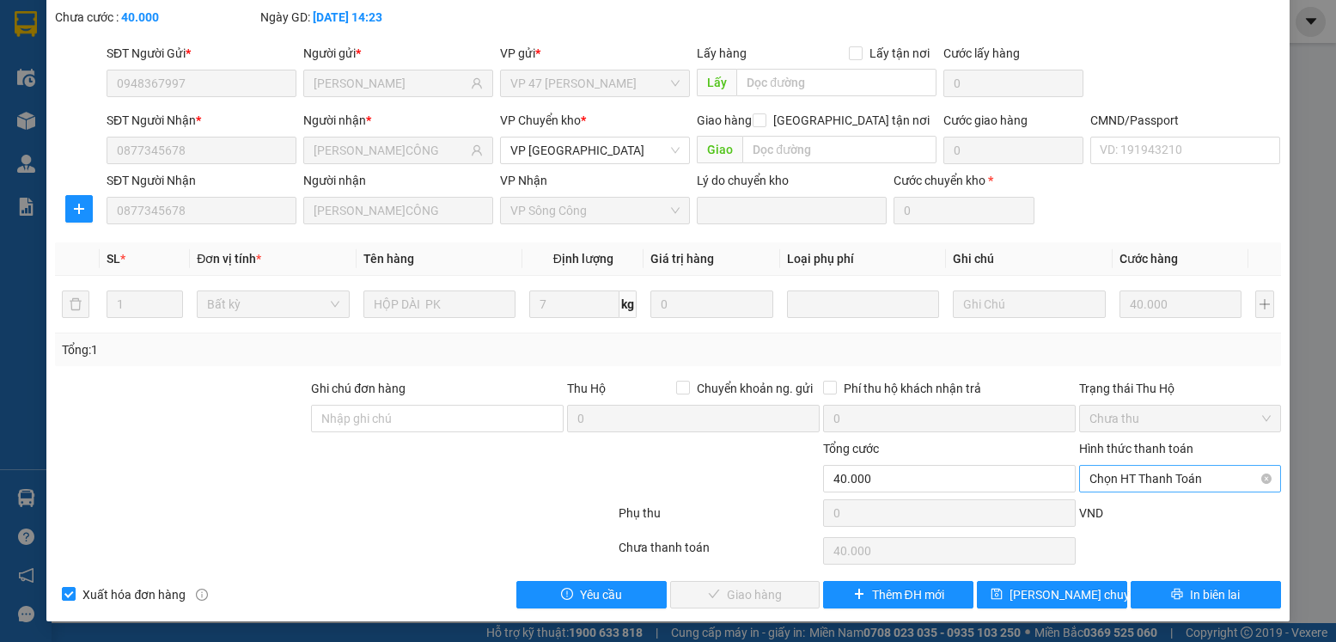
click at [1120, 483] on span "Chọn HT Thanh Toán" at bounding box center [1179, 479] width 180 height 26
click at [1119, 507] on div "Tại văn phòng" at bounding box center [1168, 512] width 179 height 19
type input "0"
click at [764, 590] on span "Giao hàng" at bounding box center [754, 594] width 55 height 19
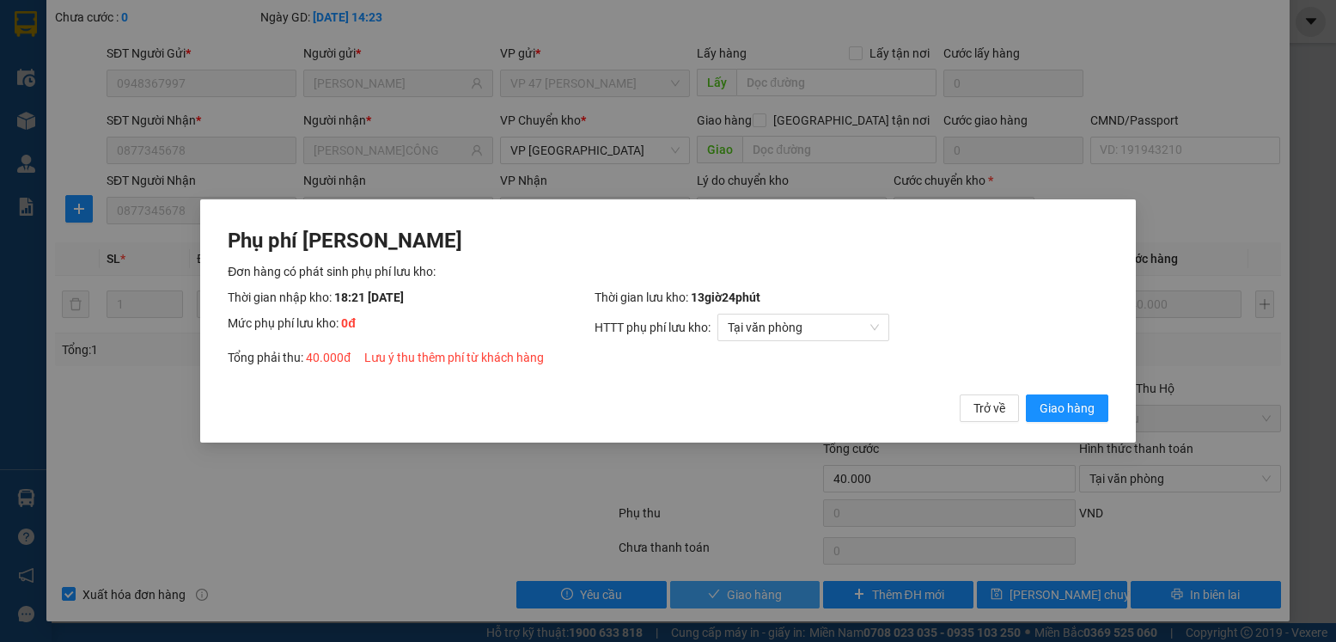
click at [1026, 394] on button "Giao hàng" at bounding box center [1067, 407] width 82 height 27
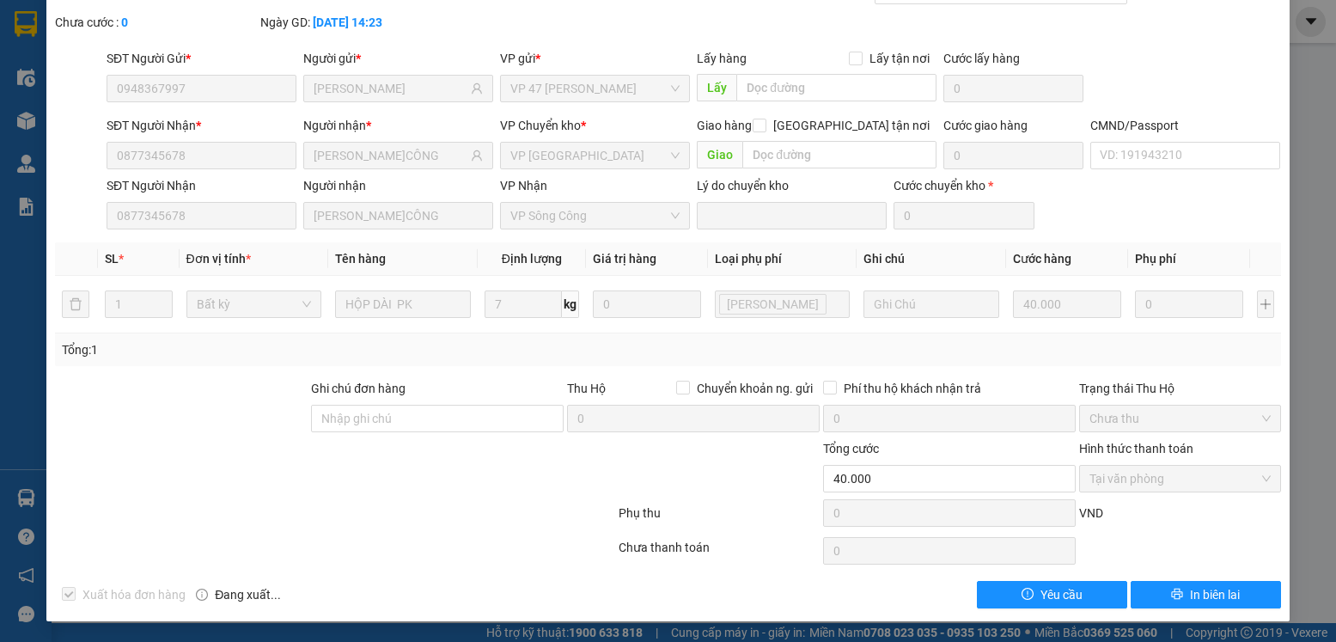
scroll to position [0, 0]
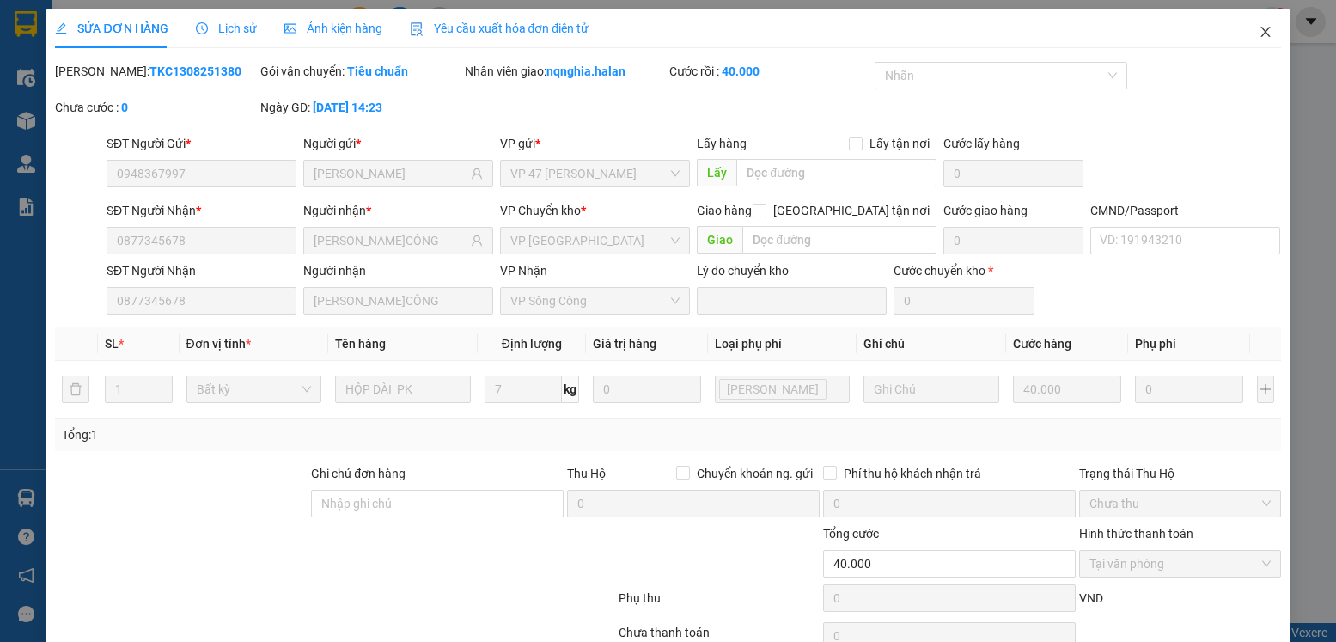
click at [1266, 23] on span "Close" at bounding box center [1265, 33] width 48 height 48
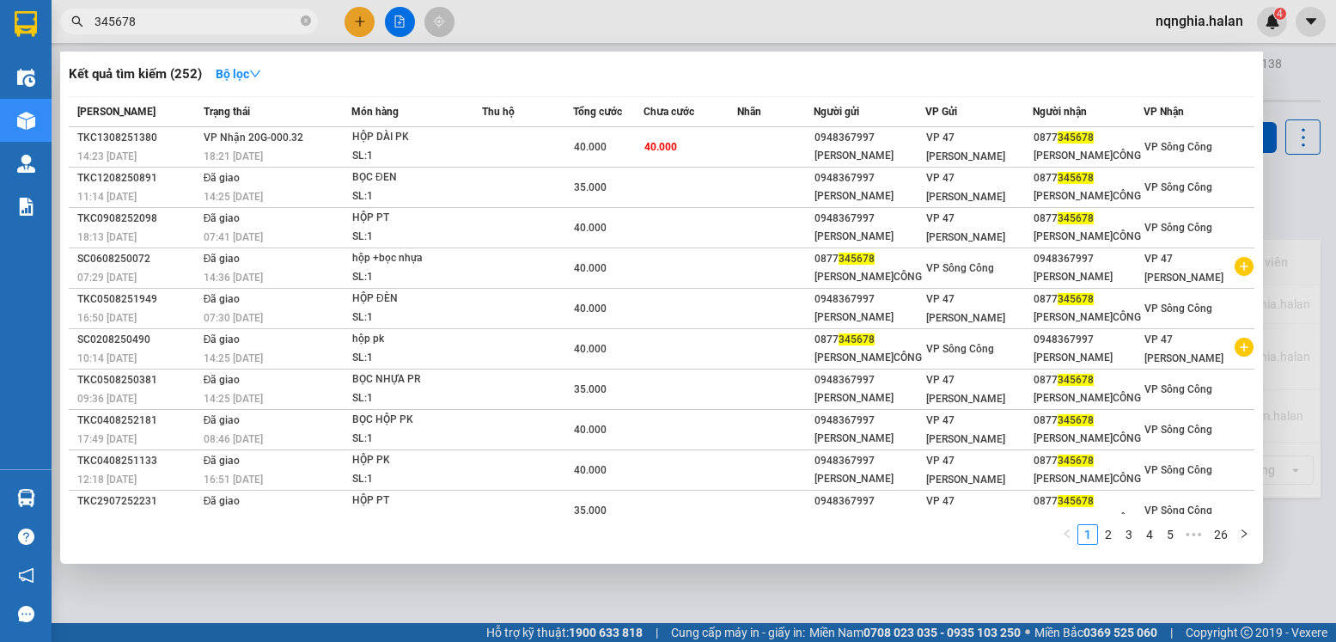
click at [208, 26] on input "345678" at bounding box center [196, 21] width 203 height 19
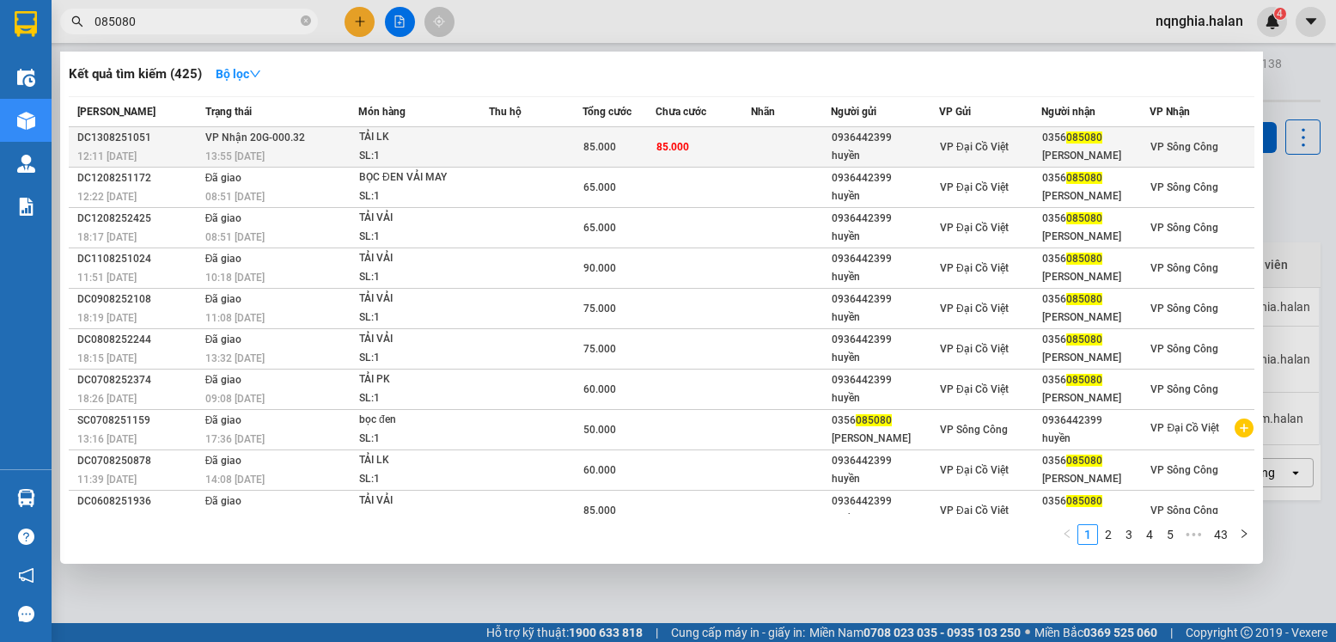
type input "085080"
click at [507, 149] on td at bounding box center [536, 147] width 94 height 40
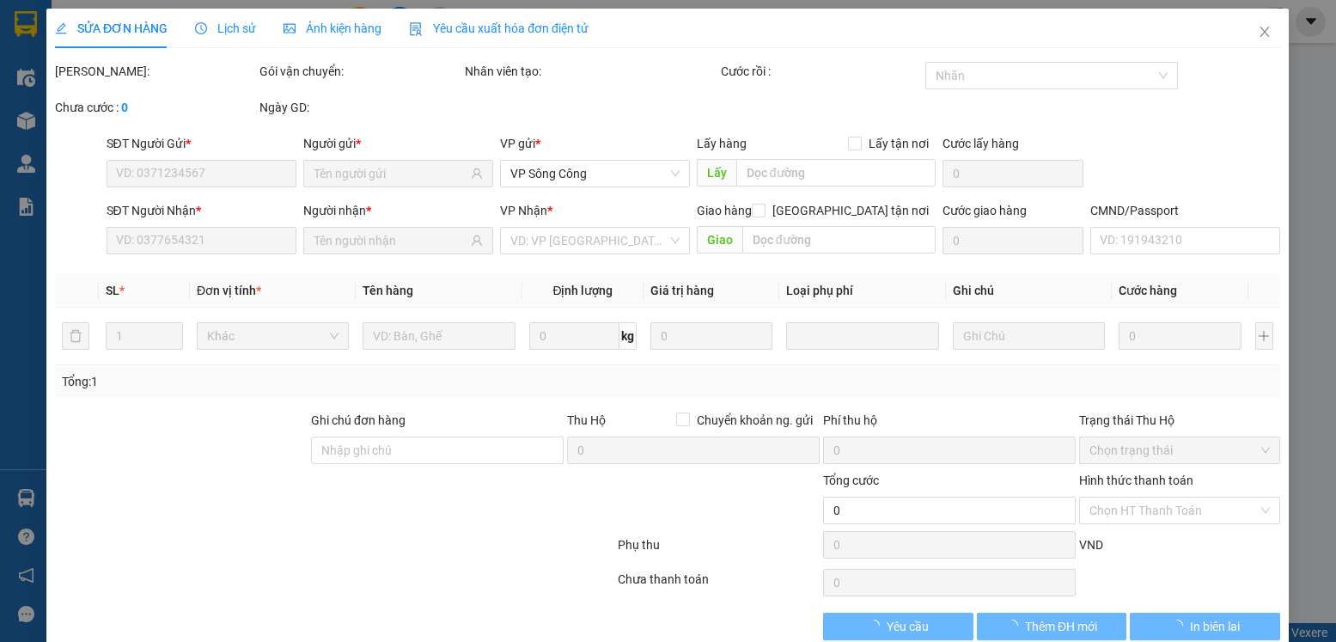
type input "0936442399"
type input "huyền"
type input "0356085080"
type input "[PERSON_NAME]"
type input "85.000"
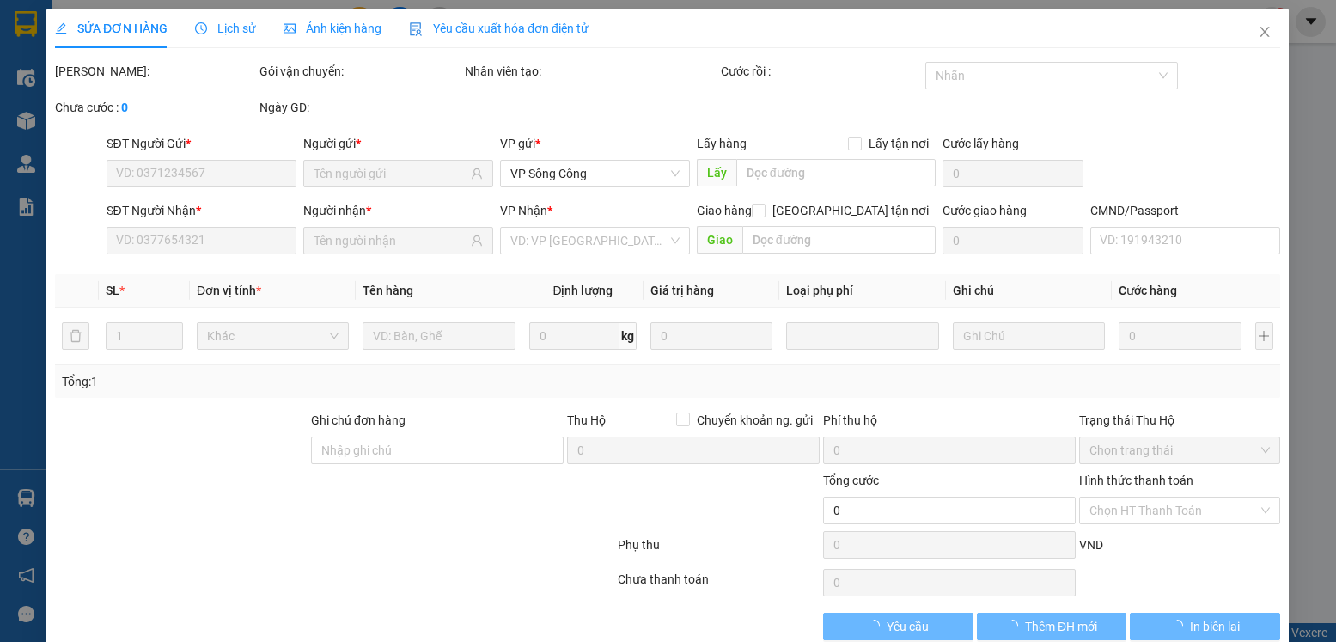
type input "85.000"
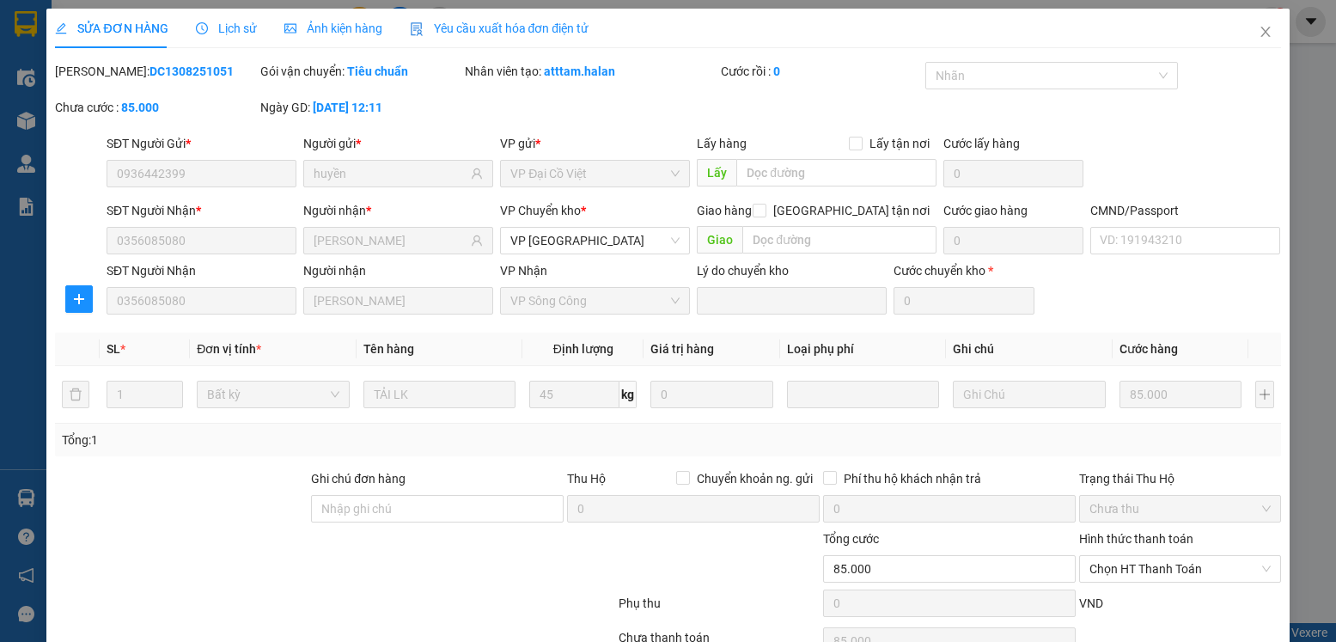
scroll to position [90, 0]
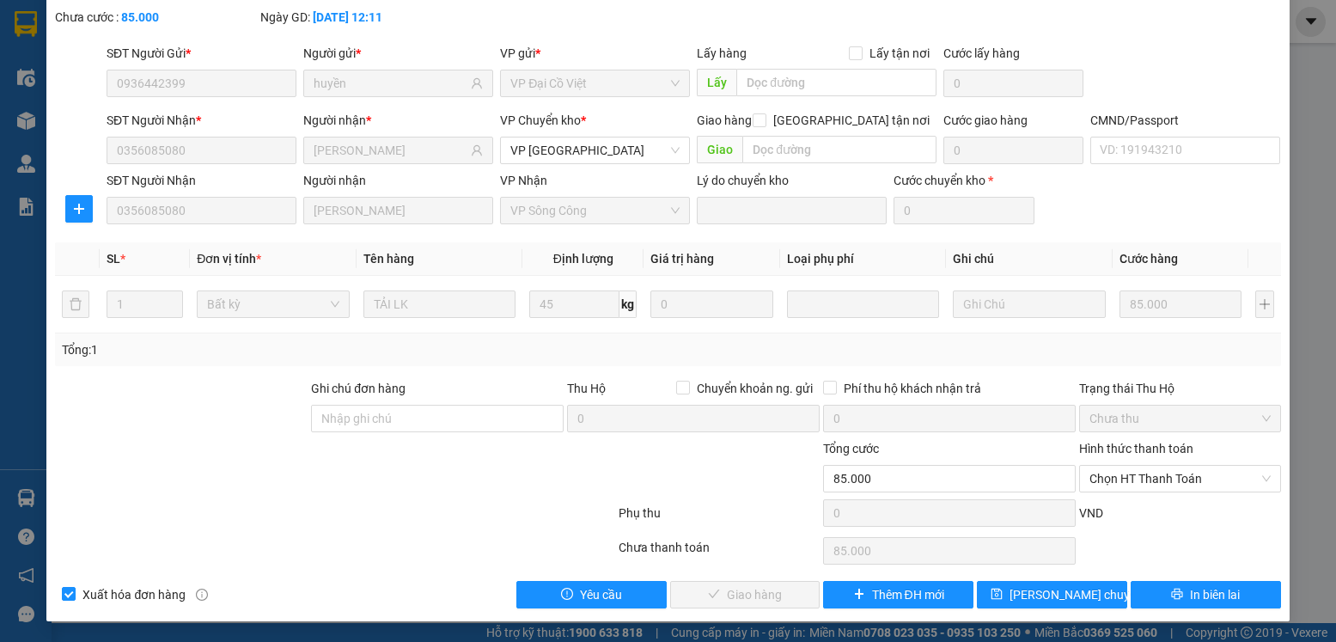
click at [1256, 577] on div "Total Paid Fee 0 Total UnPaid Fee 85.000 Cash Collection Total Fee Mã ĐH: DC130…" at bounding box center [667, 290] width 1225 height 637
click at [1253, 577] on div "Total Paid Fee 0 Total UnPaid Fee 85.000 Cash Collection Total Fee Mã ĐH: DC130…" at bounding box center [667, 290] width 1225 height 637
click at [1242, 589] on button "In biên lai" at bounding box center [1206, 594] width 150 height 27
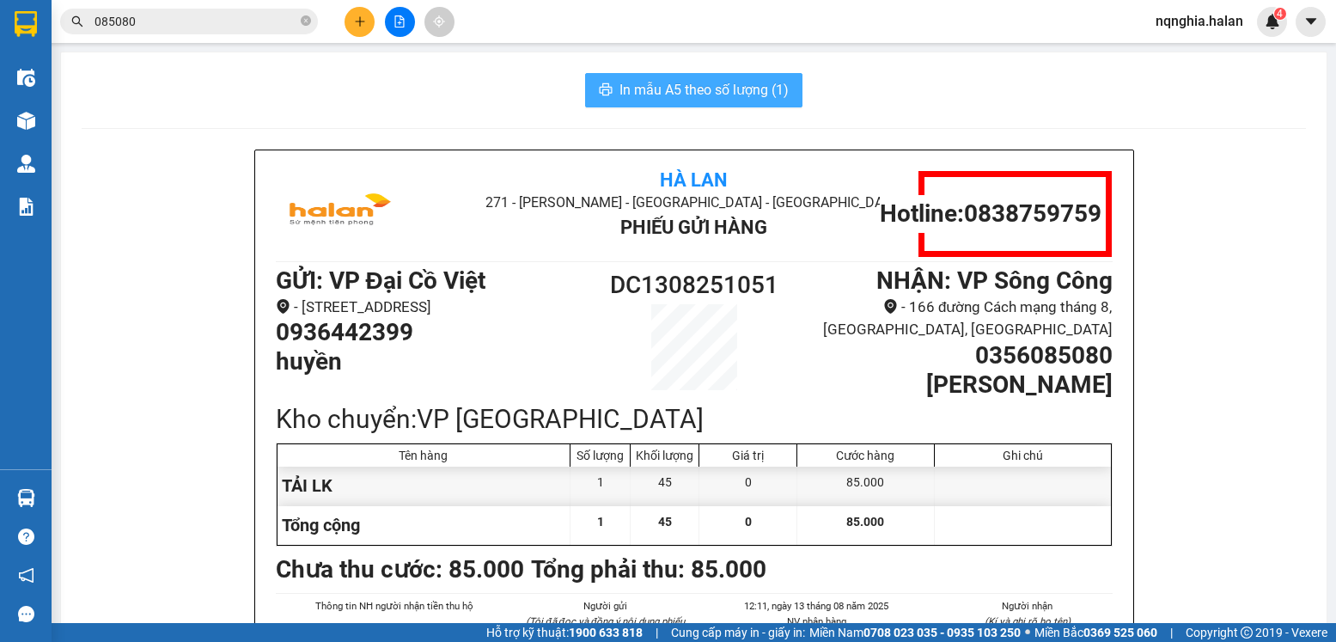
click at [696, 93] on span "In mẫu A5 theo số lượng (1)" at bounding box center [703, 89] width 169 height 21
click at [190, 27] on input "085080" at bounding box center [196, 21] width 203 height 19
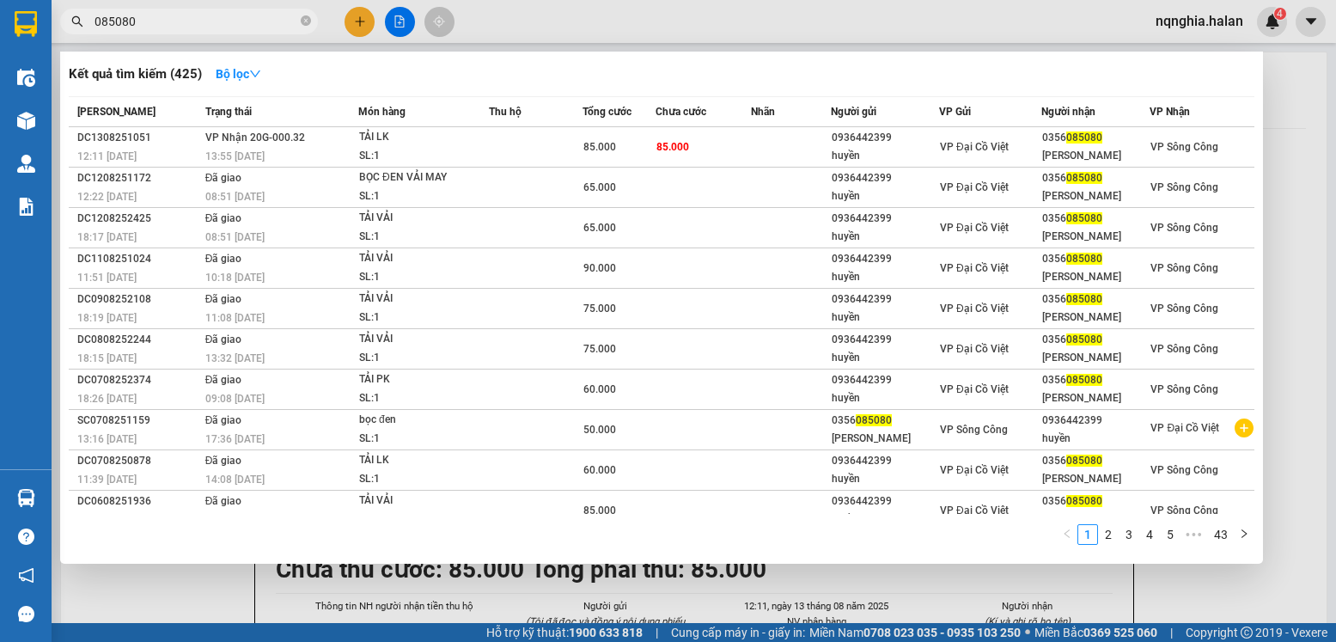
click at [190, 27] on input "085080" at bounding box center [196, 21] width 203 height 19
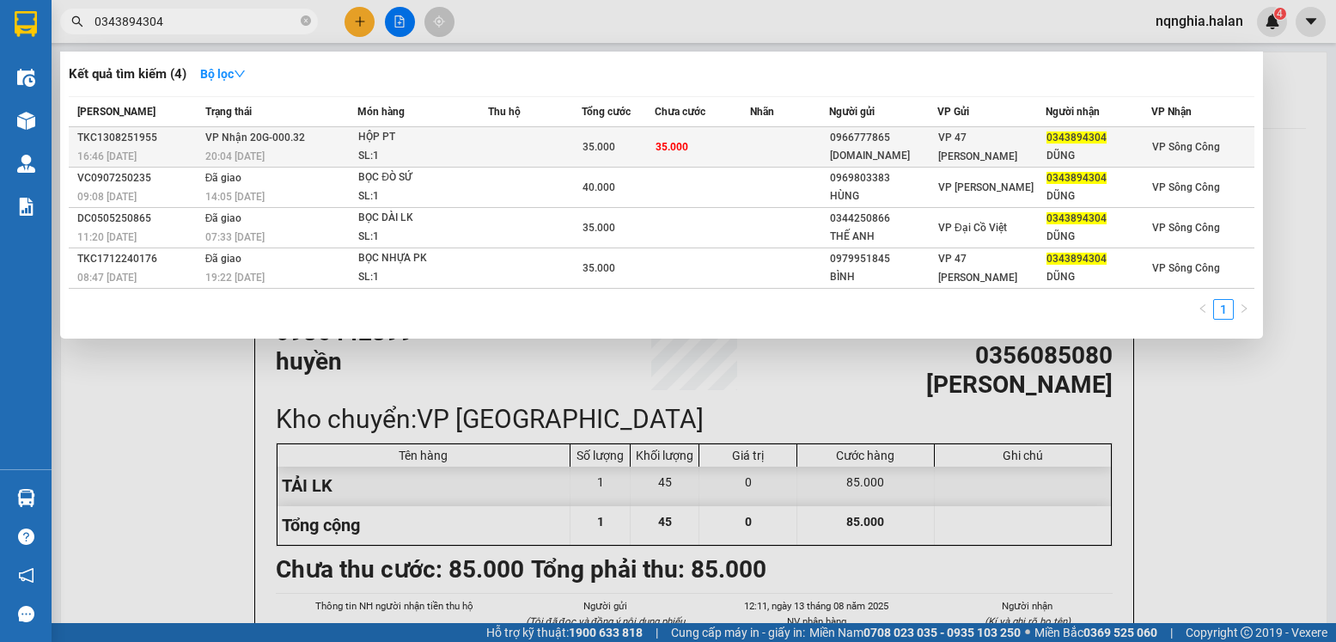
type input "0343894304"
click at [247, 147] on div "20:04 [DATE]" at bounding box center [281, 156] width 152 height 19
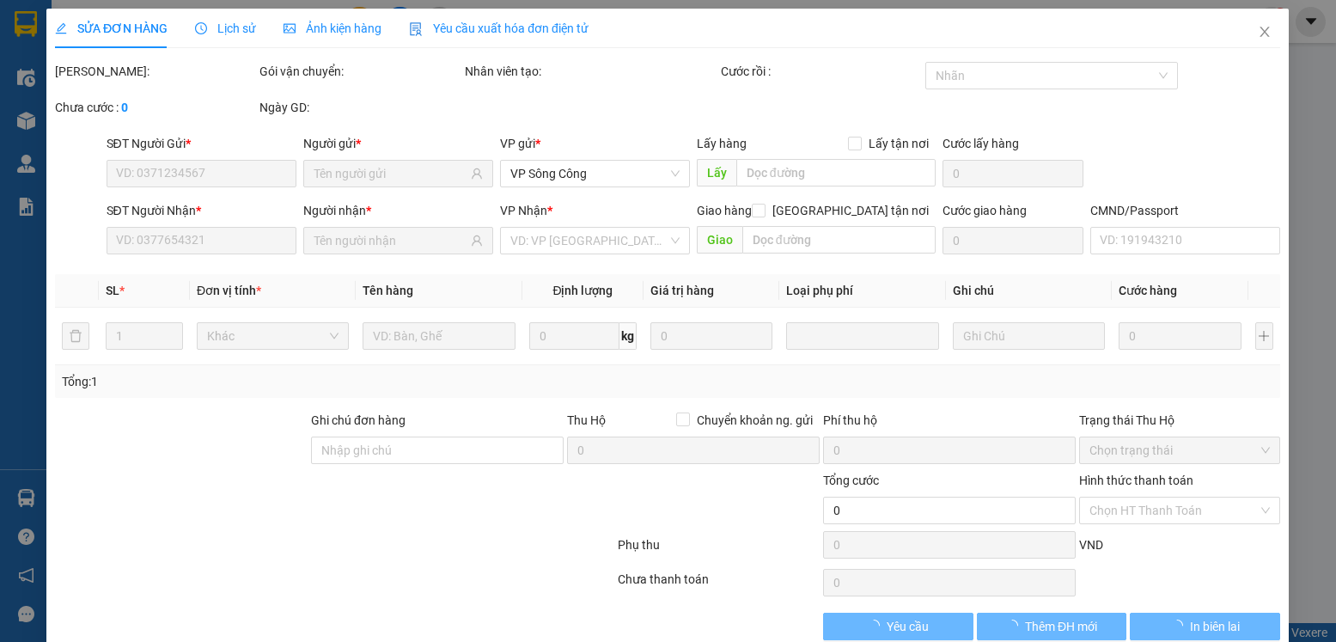
type input "0966777865"
type input "[DOMAIN_NAME]"
type input "0343894304"
type input "DŨNG"
type input "35.000"
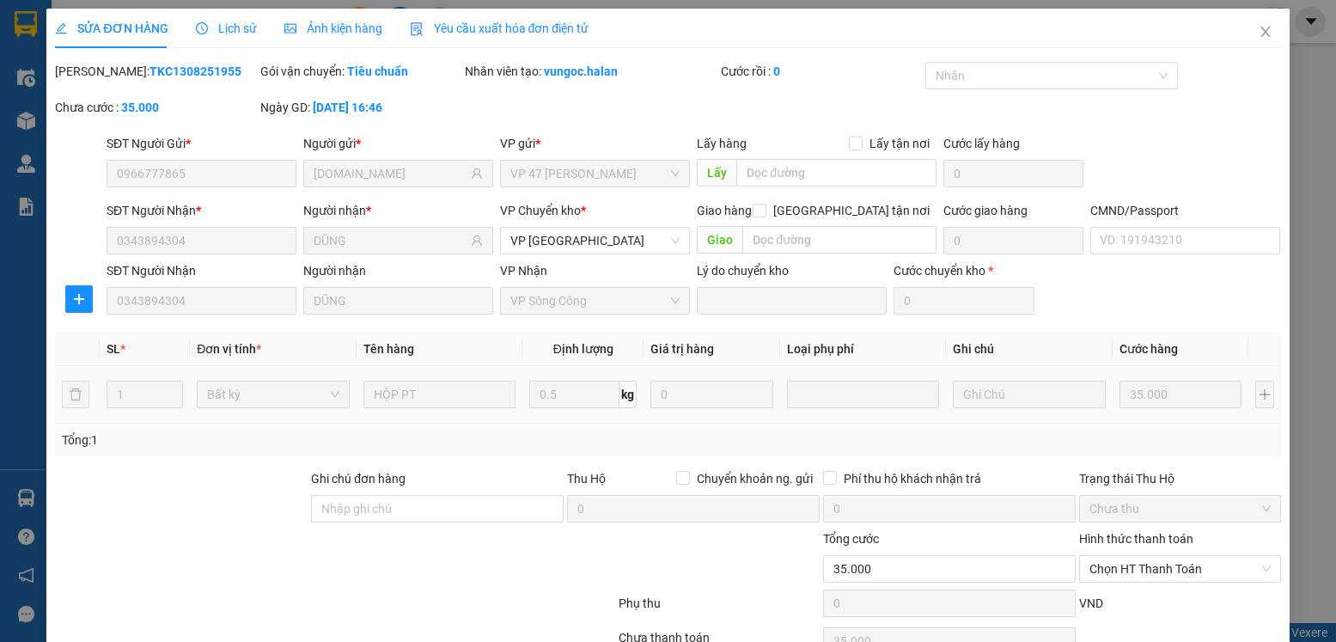
scroll to position [90, 0]
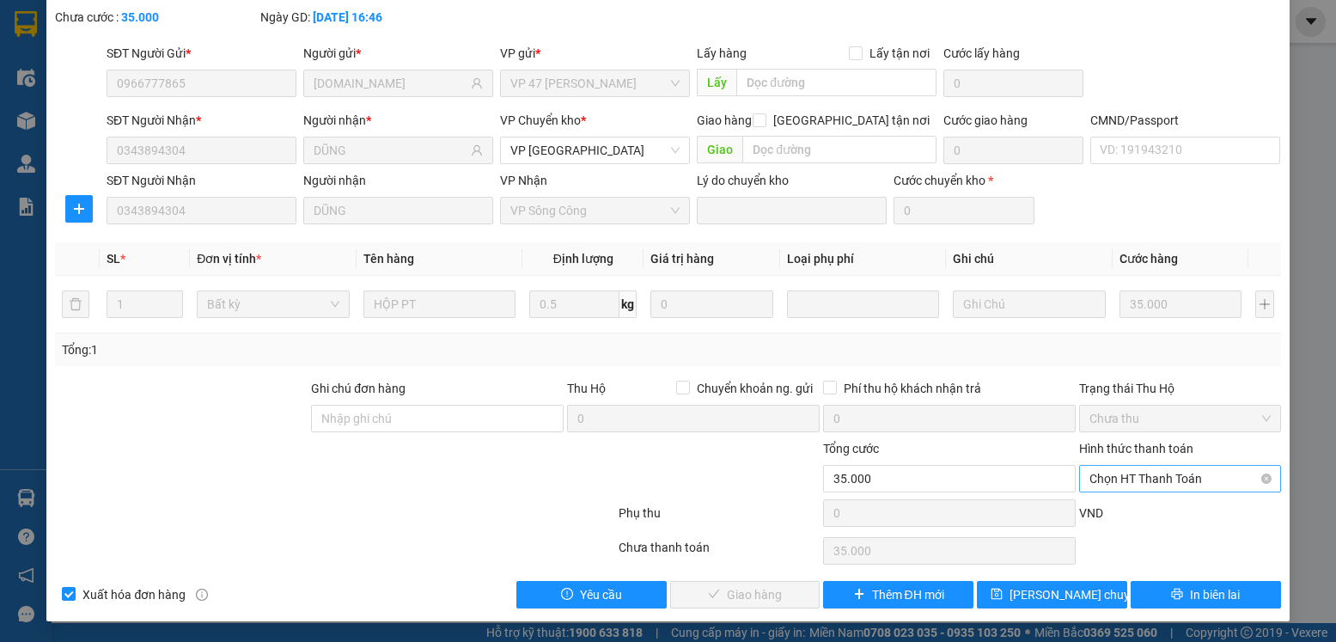
click at [1114, 489] on span "Chọn HT Thanh Toán" at bounding box center [1179, 479] width 180 height 26
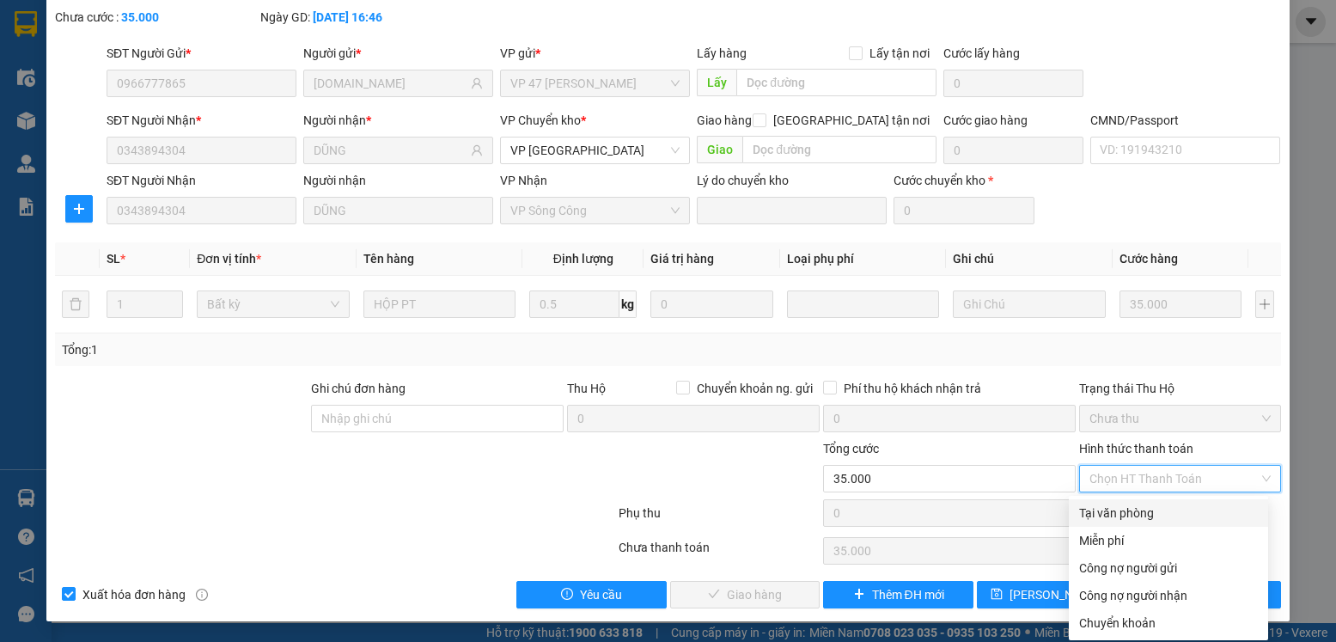
drag, startPoint x: 1121, startPoint y: 509, endPoint x: 830, endPoint y: 491, distance: 291.8
click at [1121, 509] on div "Tại văn phòng" at bounding box center [1168, 512] width 179 height 19
type input "0"
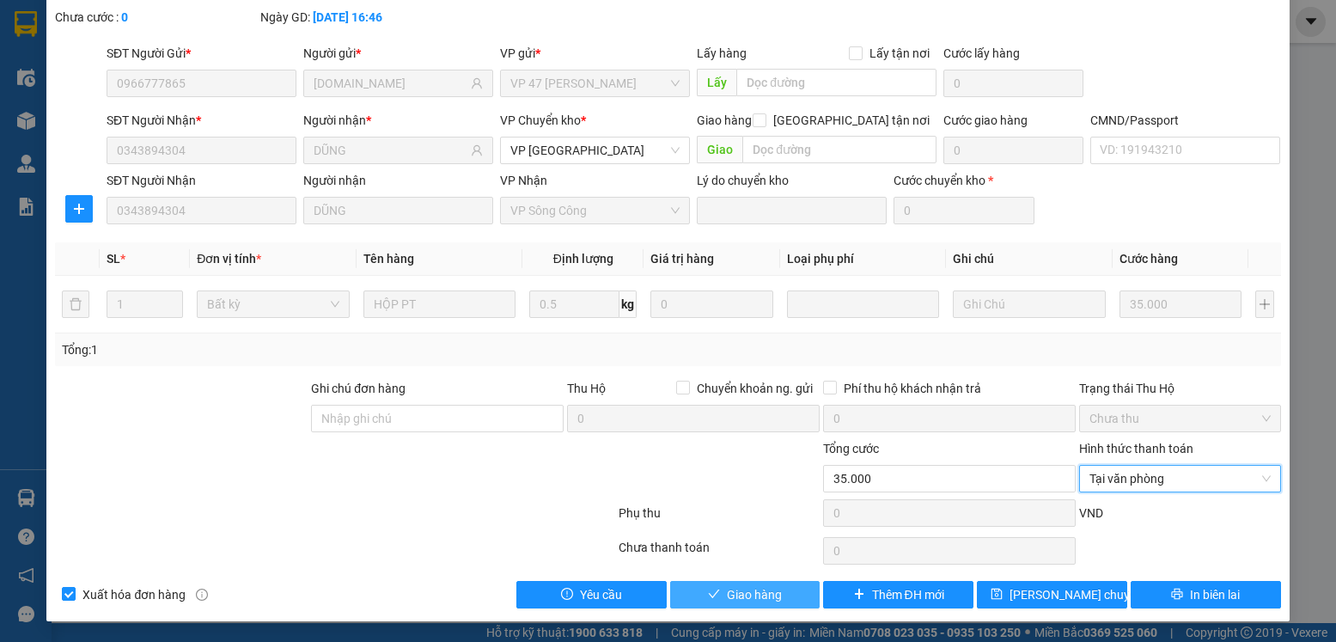
click at [698, 583] on button "Giao hàng" at bounding box center [745, 594] width 150 height 27
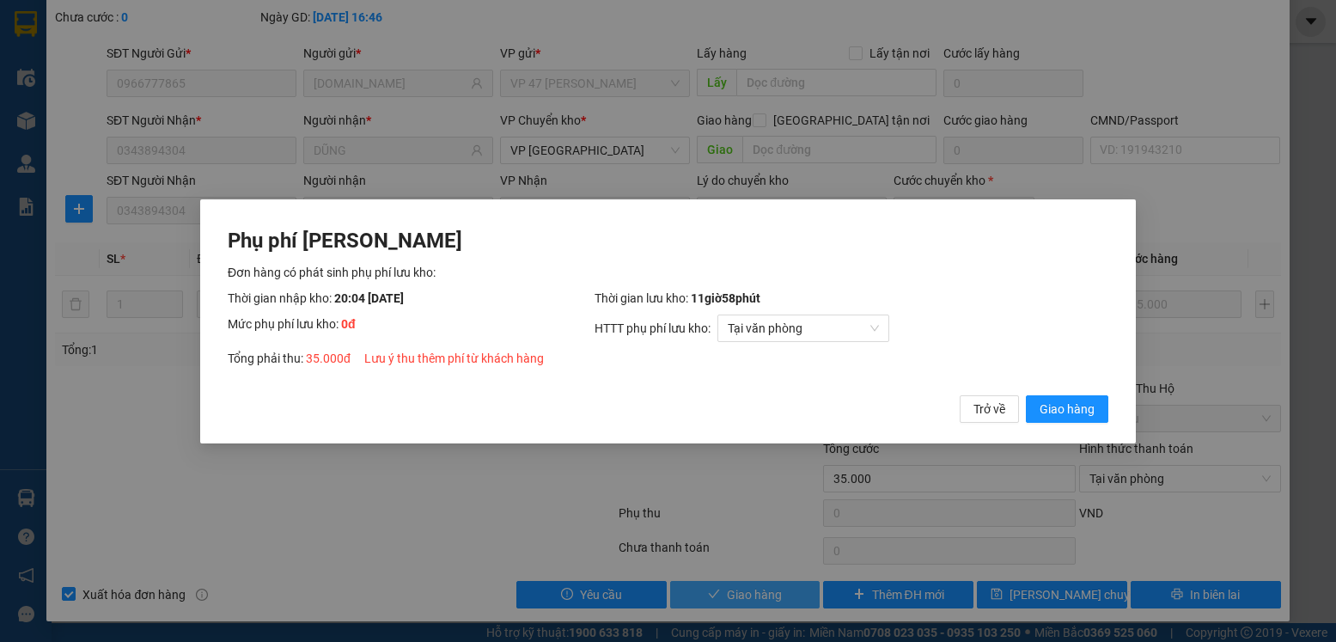
click at [1026, 394] on button "Giao hàng" at bounding box center [1067, 407] width 82 height 27
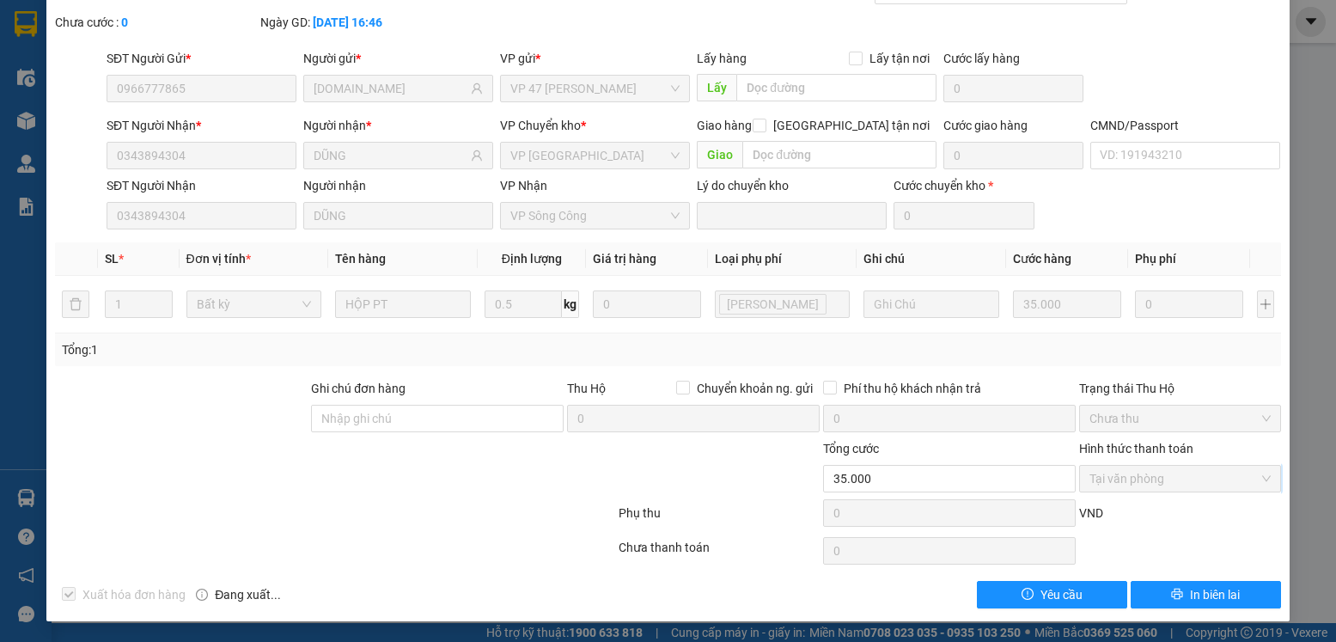
scroll to position [0, 0]
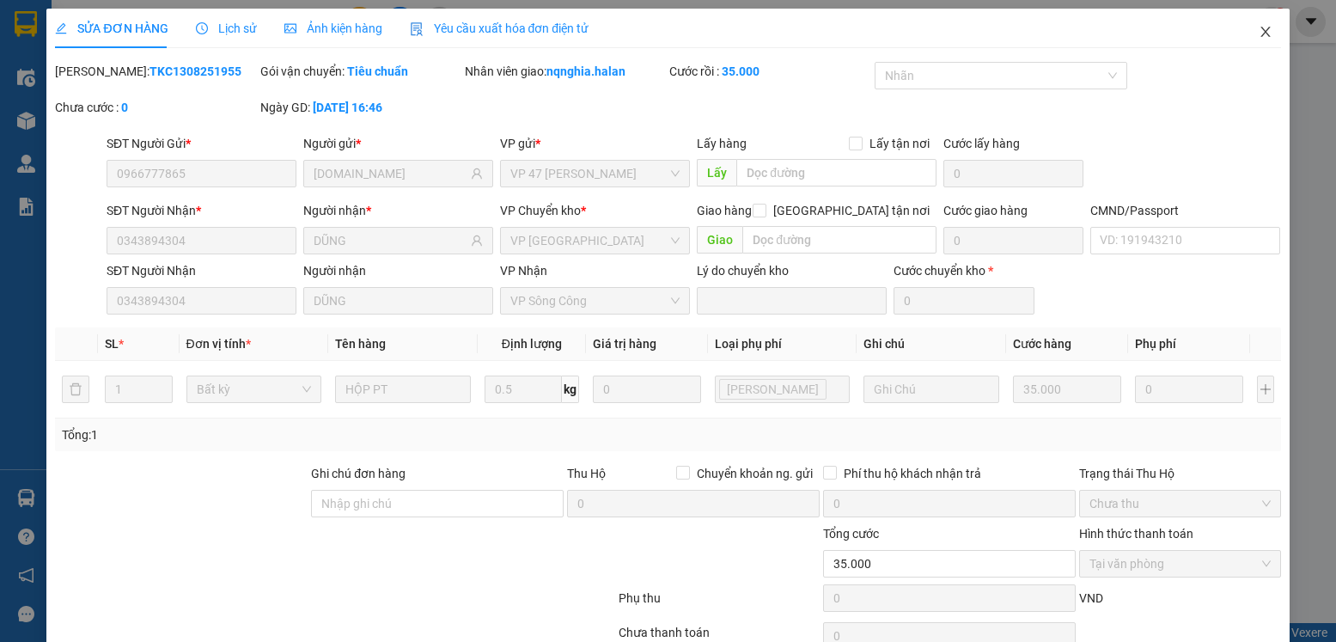
click at [1247, 20] on span "Close" at bounding box center [1265, 33] width 48 height 48
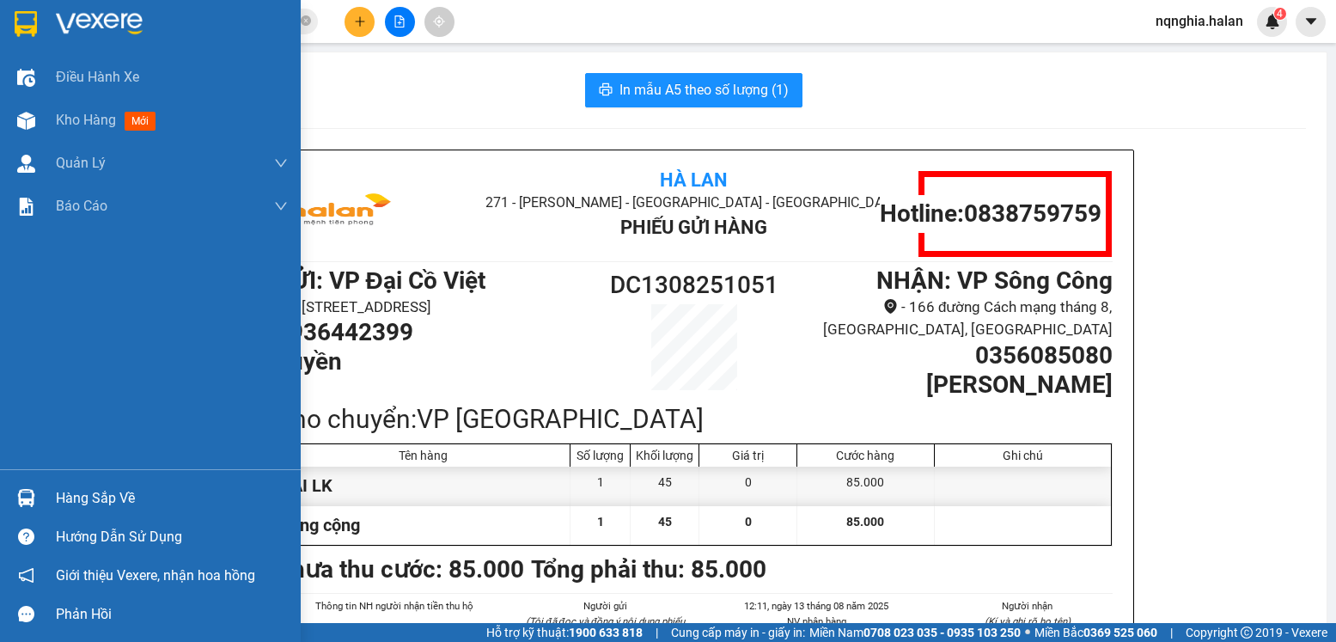
click at [39, 498] on div at bounding box center [26, 498] width 30 height 30
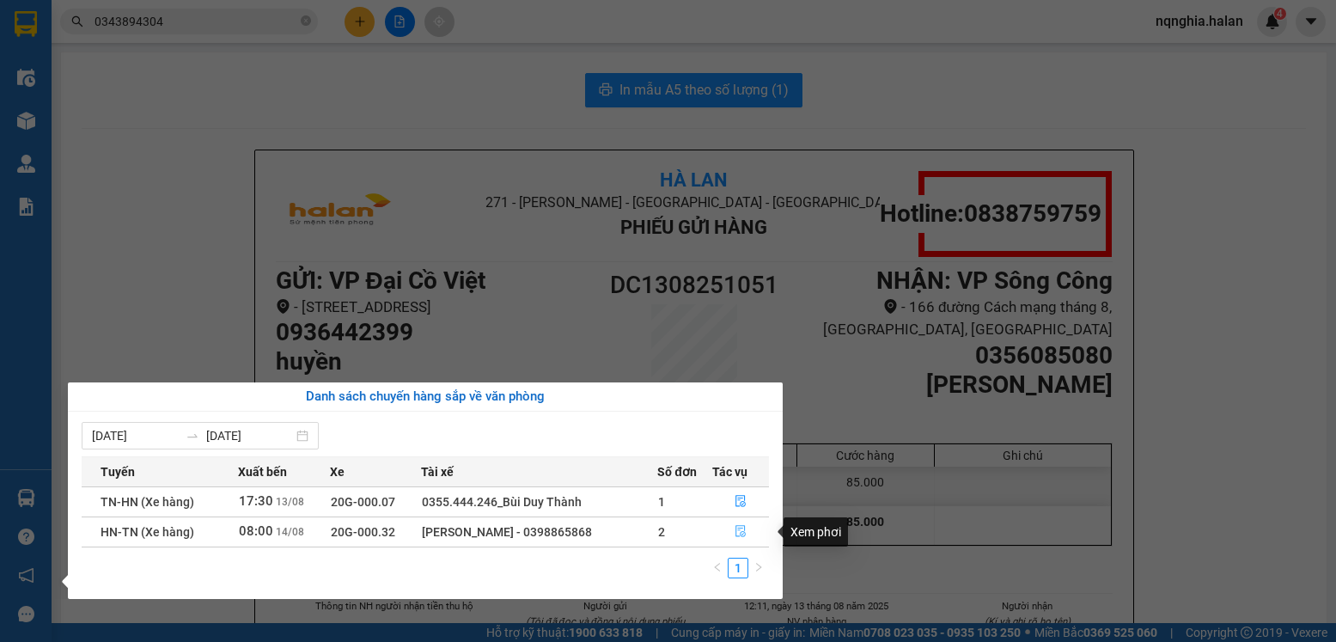
click at [741, 531] on icon "file-done" at bounding box center [741, 531] width 12 height 12
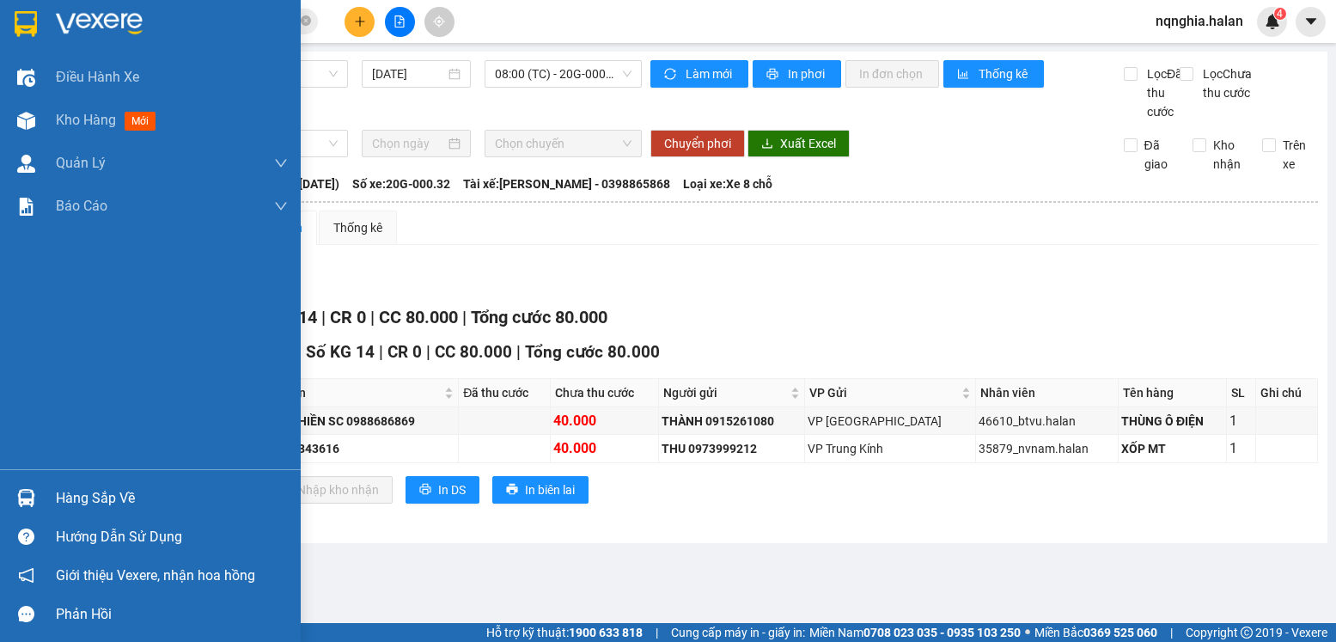
click at [26, 496] on img at bounding box center [26, 498] width 18 height 18
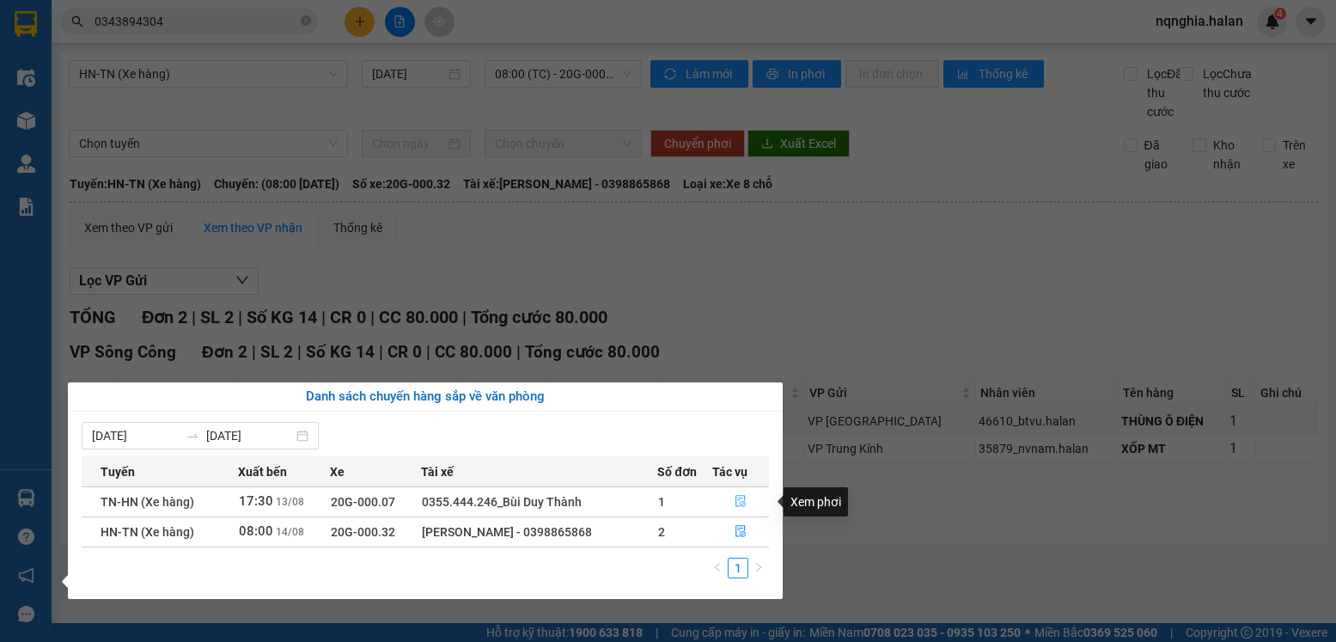
click at [735, 501] on icon "file-done" at bounding box center [741, 501] width 12 height 12
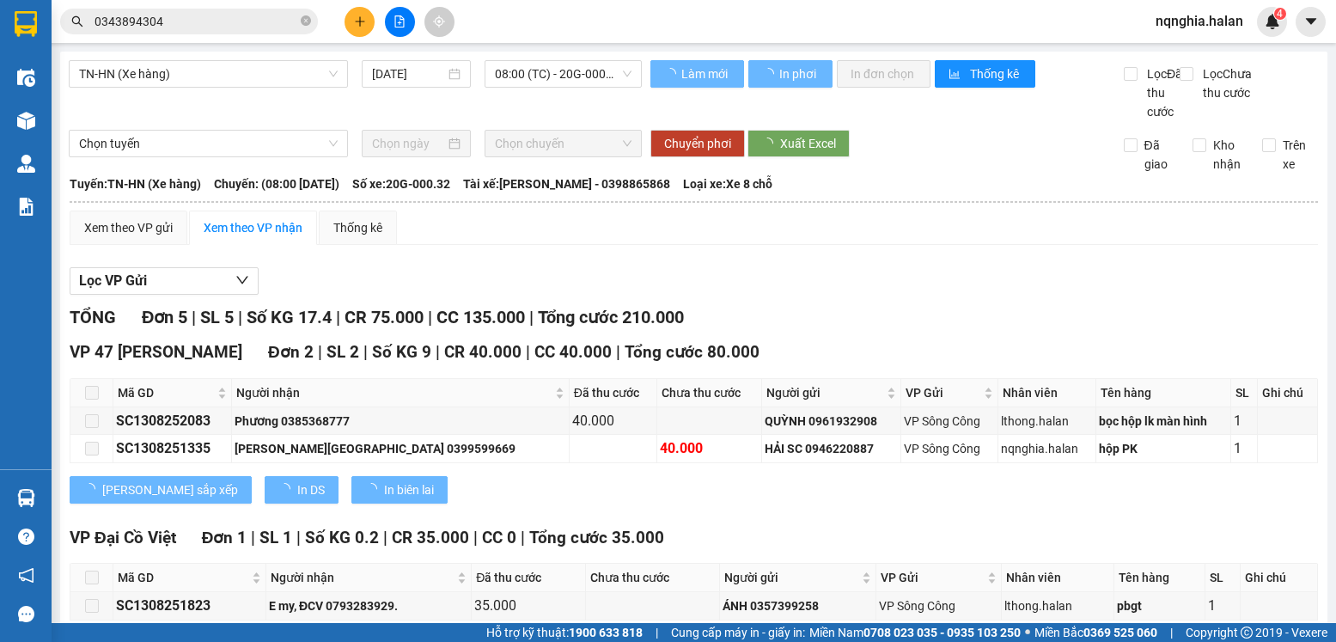
type input "[DATE]"
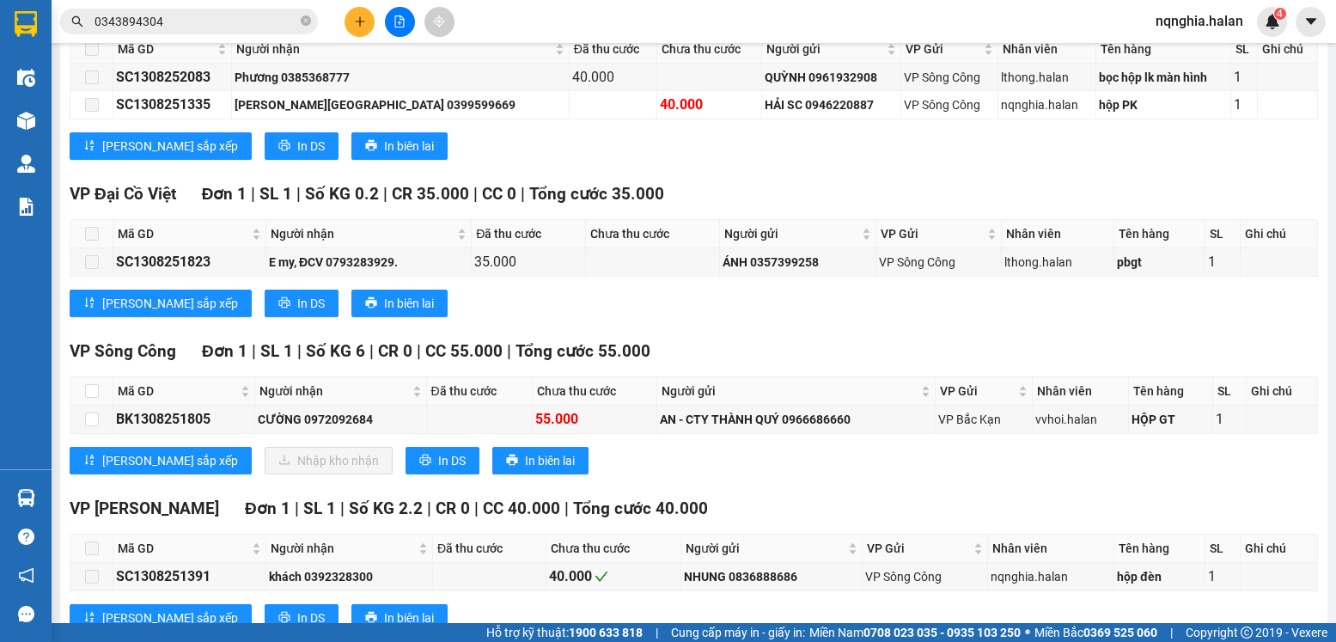
scroll to position [419, 0]
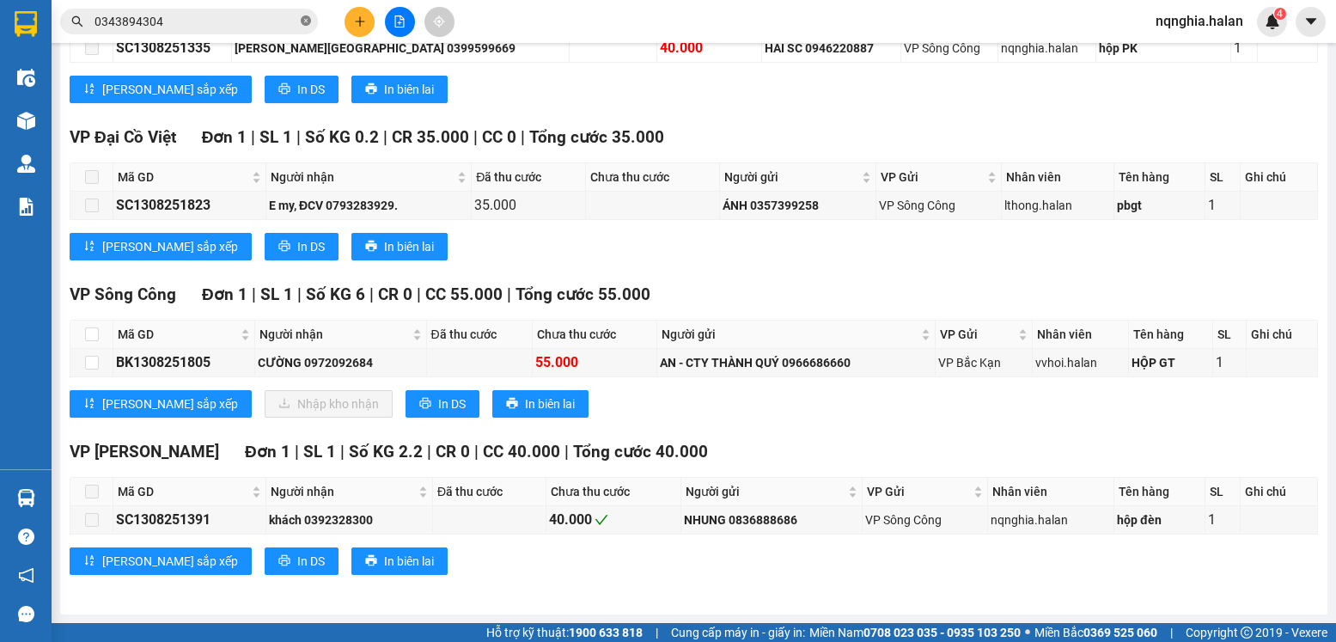
click at [309, 21] on icon "close-circle" at bounding box center [306, 20] width 10 height 10
click at [241, 26] on input "text" at bounding box center [196, 21] width 203 height 19
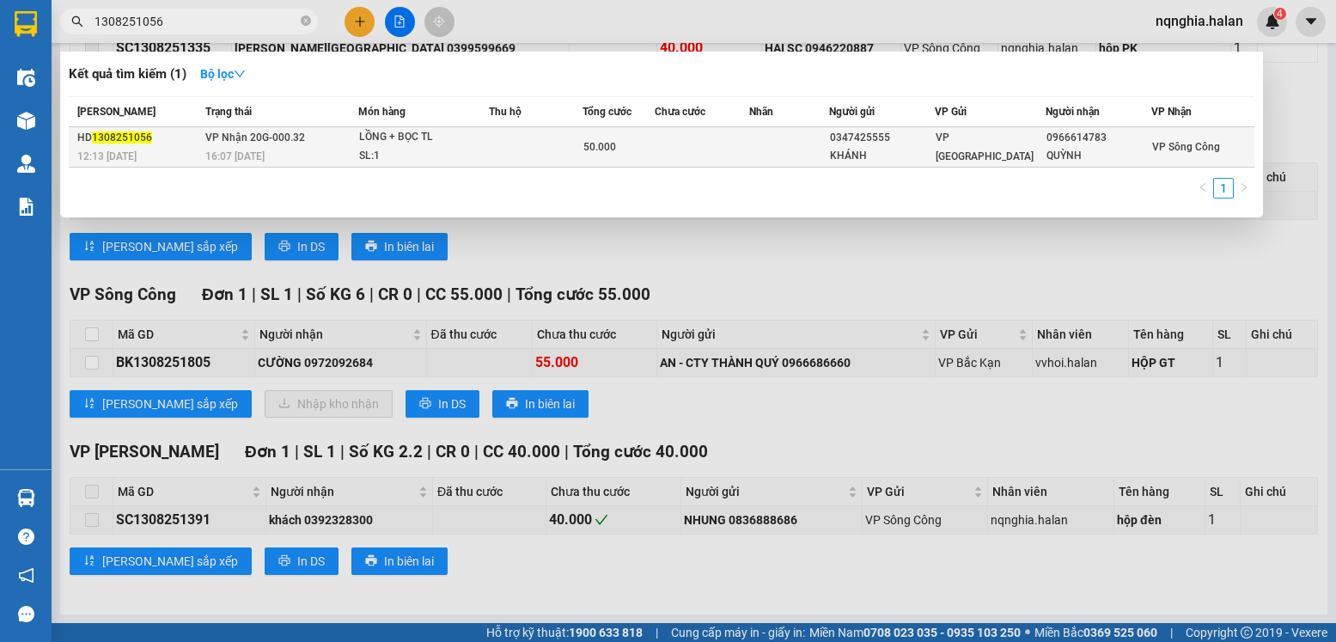
type input "1308251056"
click at [312, 142] on td "VP Nhận 20G-000.32 16:07 [DATE]" at bounding box center [279, 147] width 157 height 40
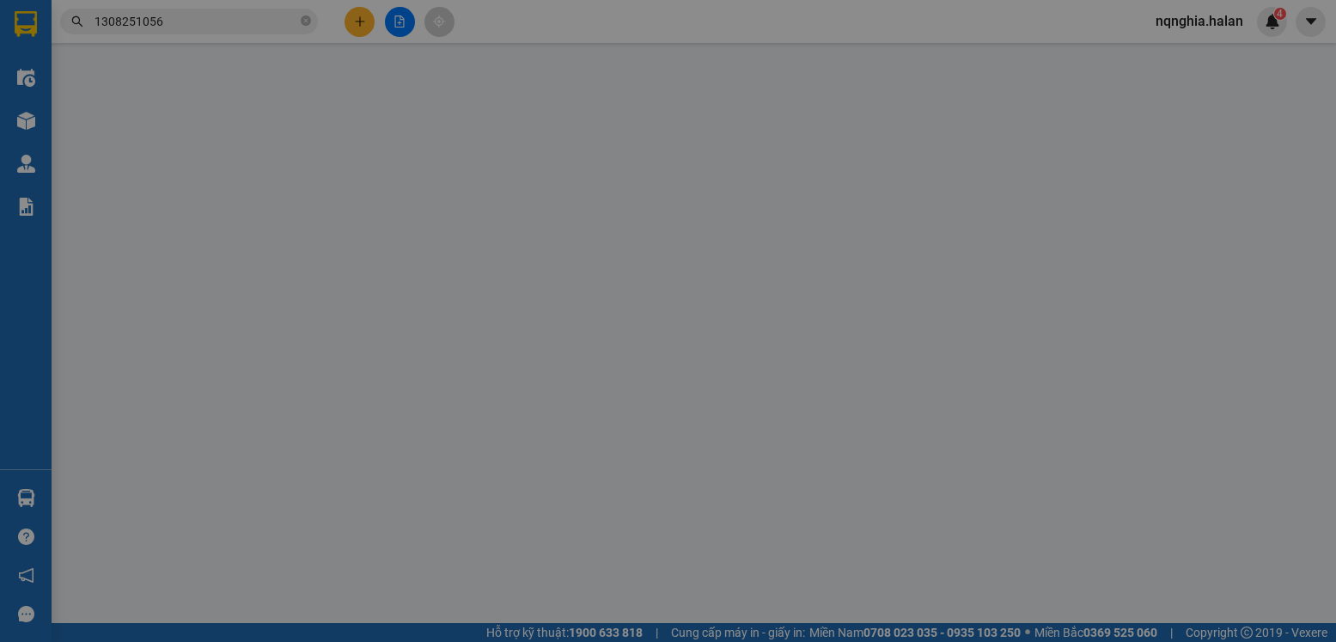
type input "0347425555"
type input "KHÁNH"
type input "0966614783"
type input "QUỲNH"
type input "50.000"
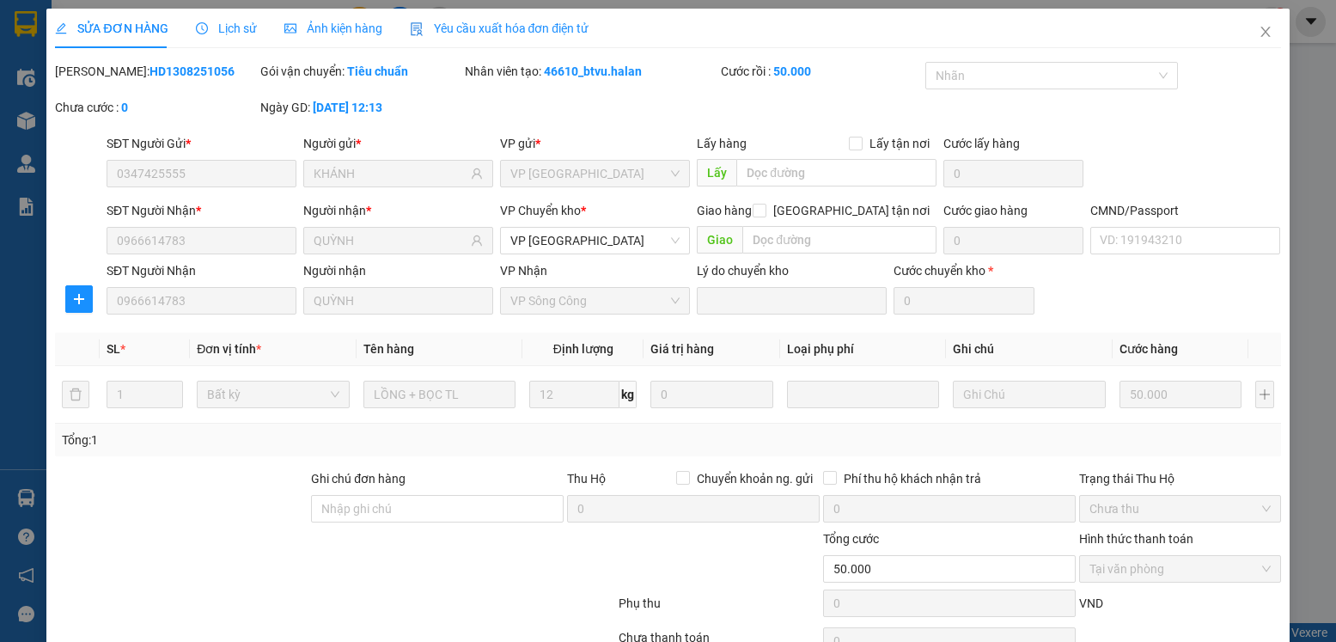
scroll to position [90, 0]
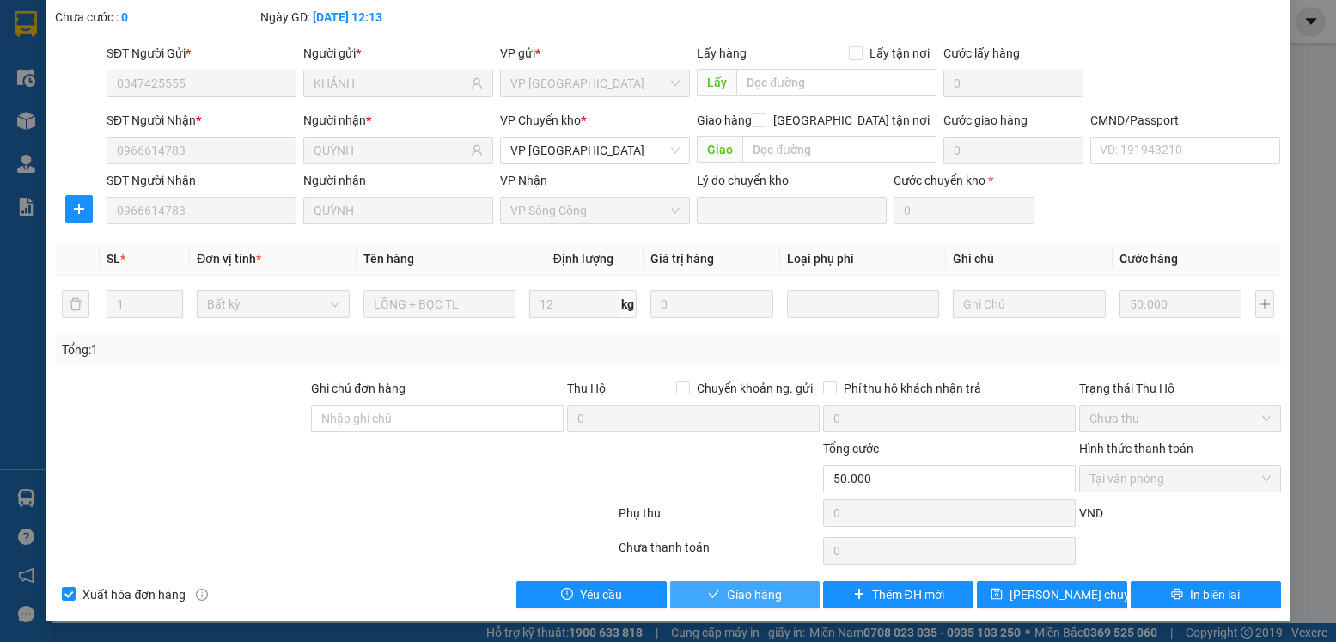
click at [777, 585] on button "Giao hàng" at bounding box center [745, 594] width 150 height 27
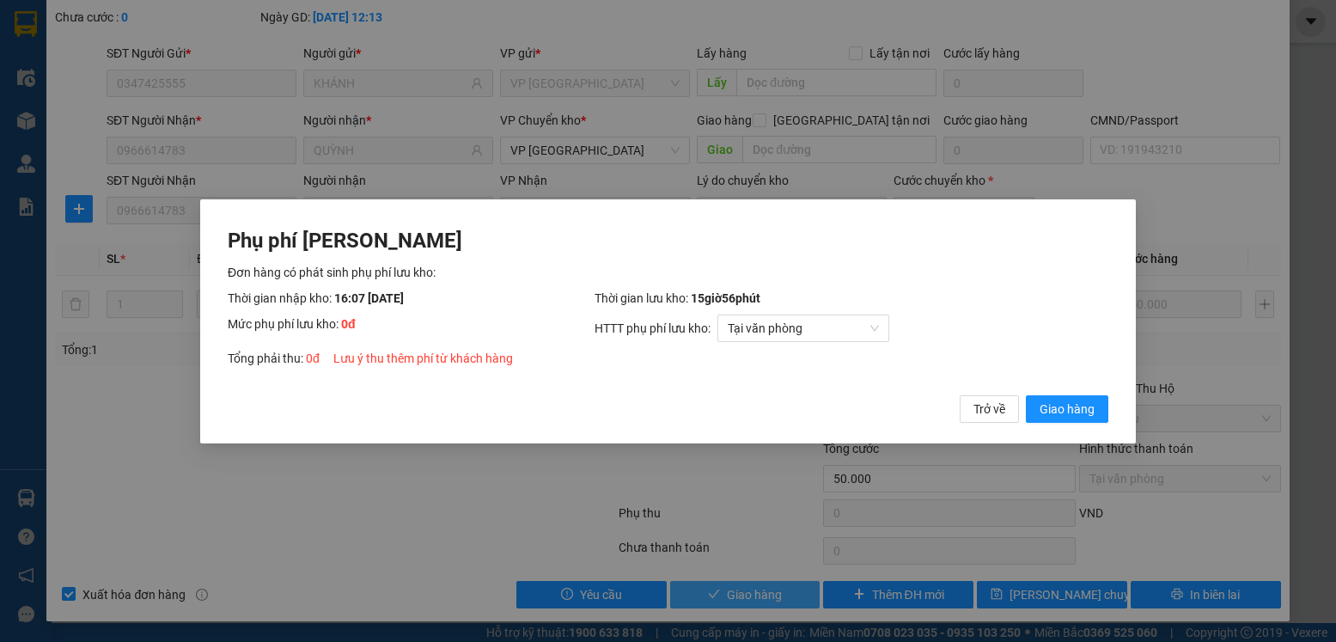
click at [1026, 394] on button "Giao hàng" at bounding box center [1067, 407] width 82 height 27
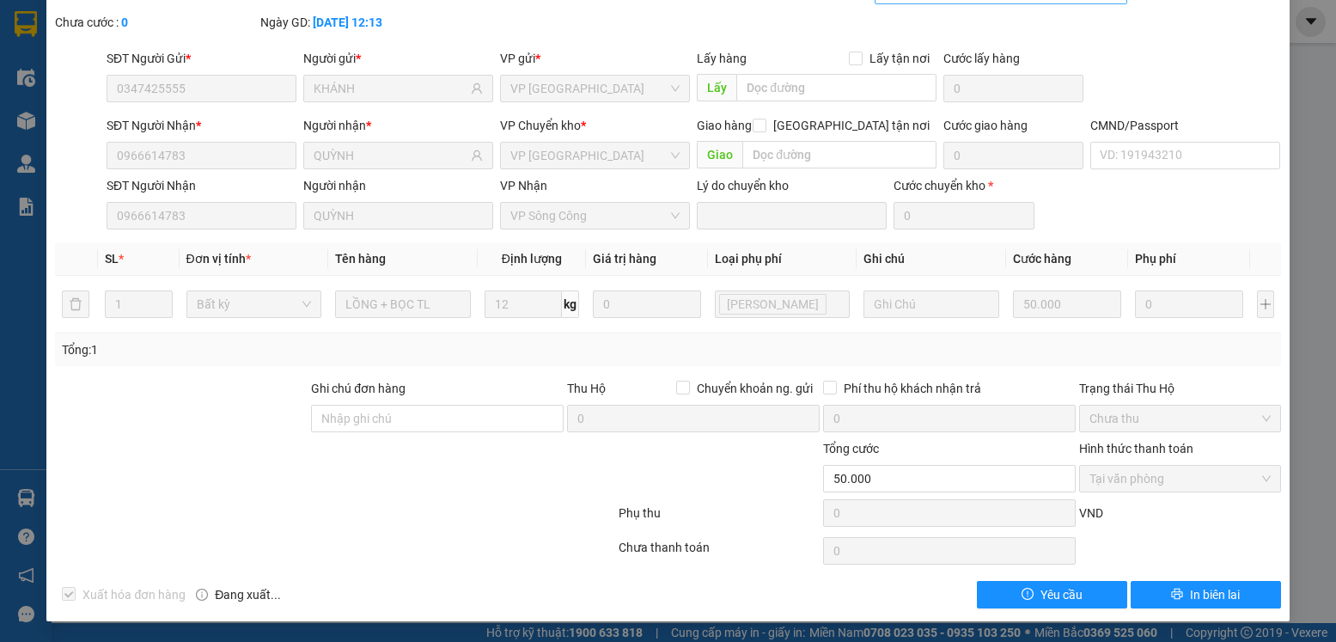
scroll to position [0, 0]
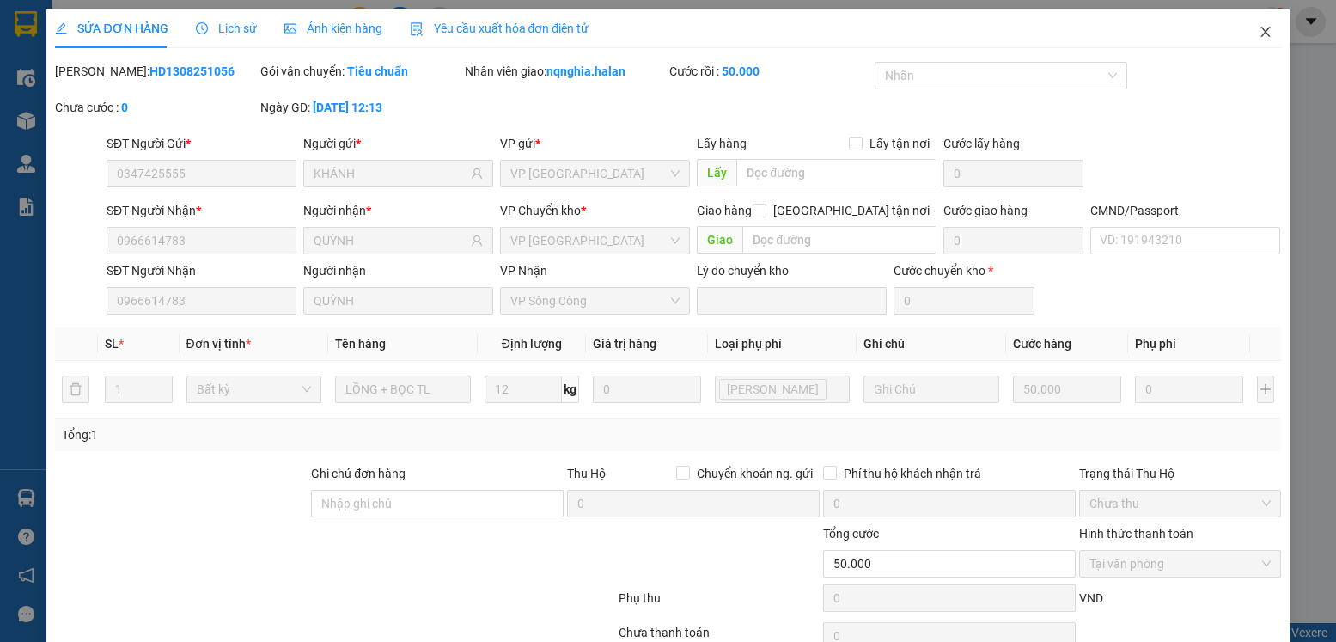
click at [1241, 40] on span "Close" at bounding box center [1265, 33] width 48 height 48
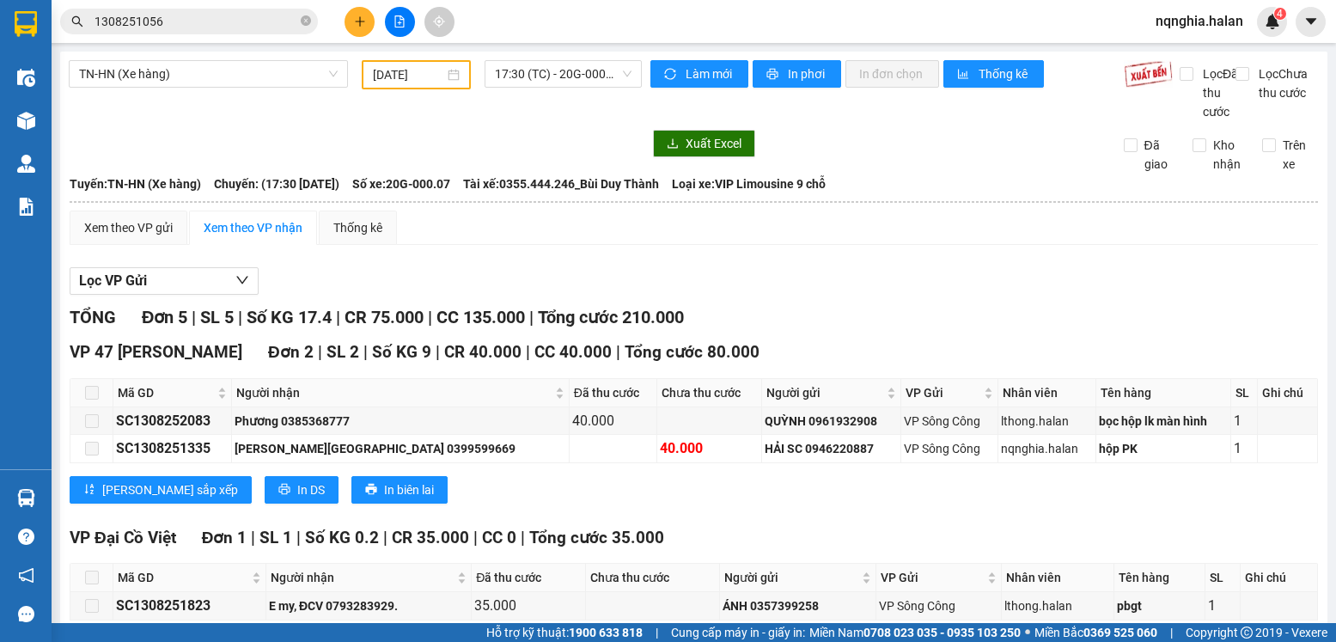
click at [161, 26] on input "1308251056" at bounding box center [196, 21] width 203 height 19
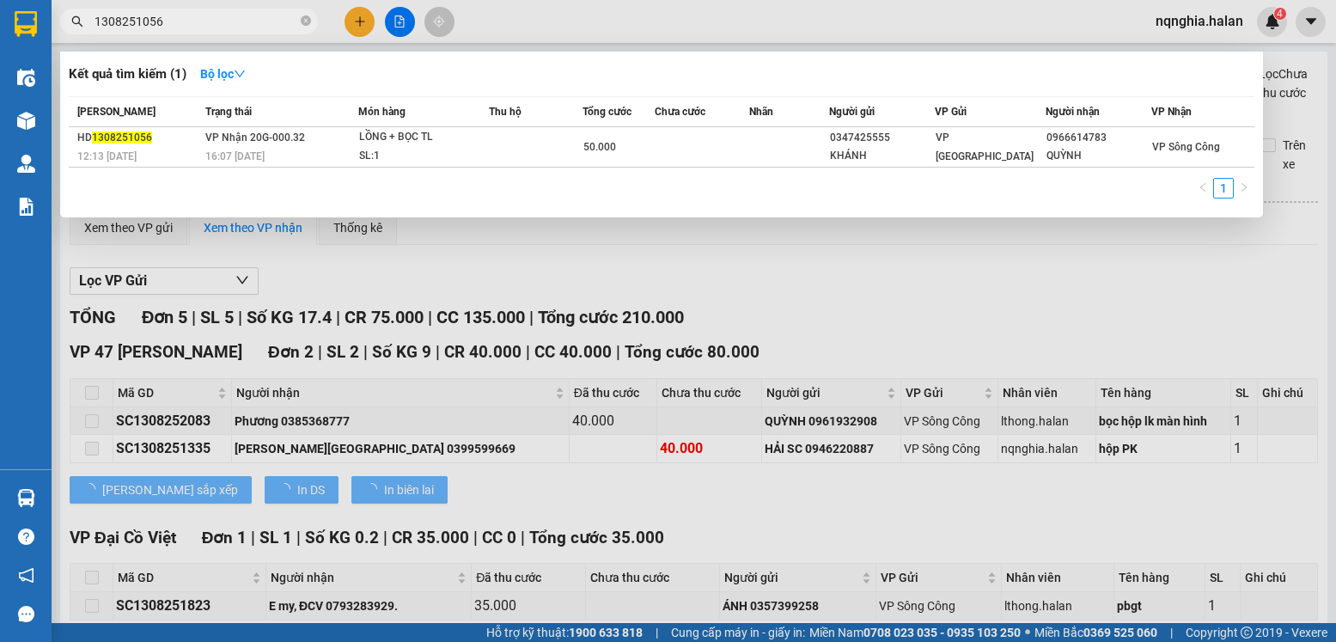
click at [161, 26] on input "1308251056" at bounding box center [196, 21] width 203 height 19
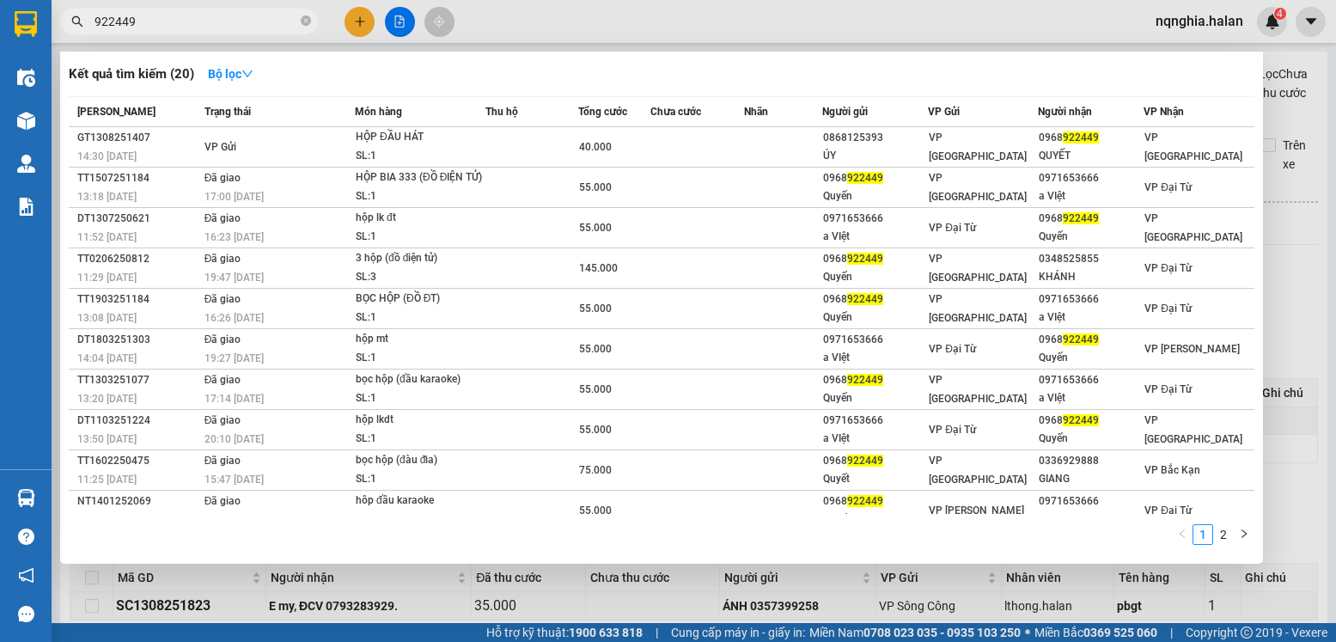
click at [181, 21] on input "922449" at bounding box center [196, 21] width 203 height 19
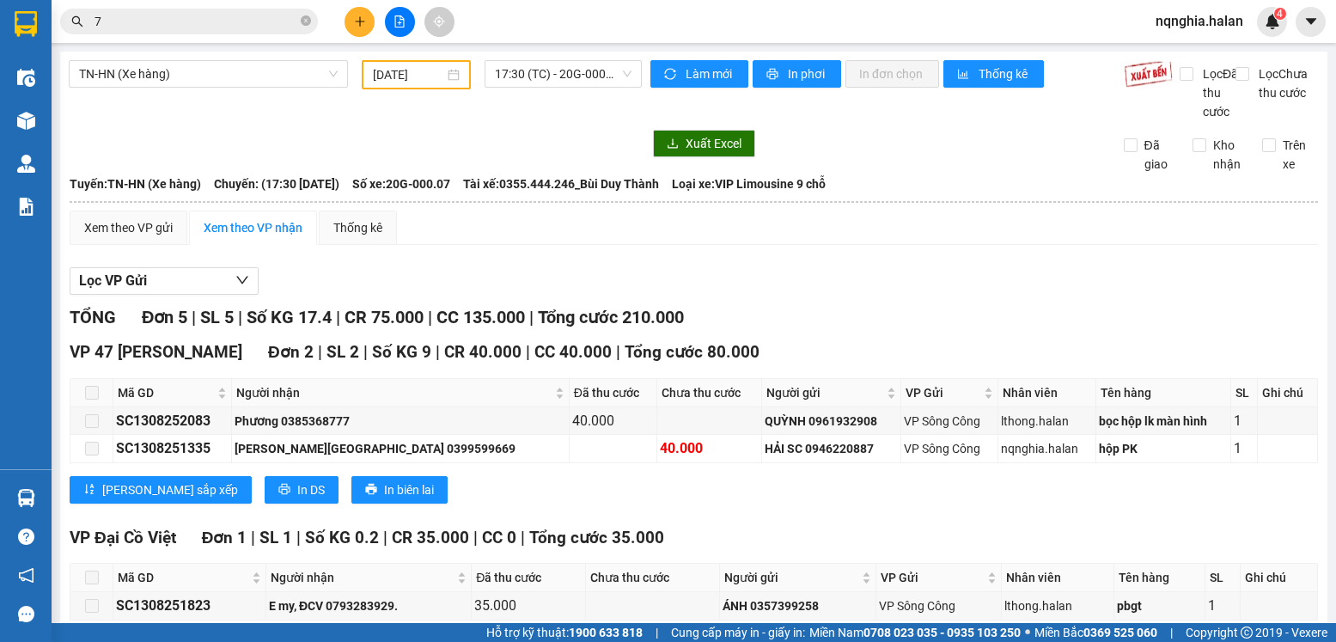
click at [181, 21] on input "7" at bounding box center [196, 21] width 203 height 19
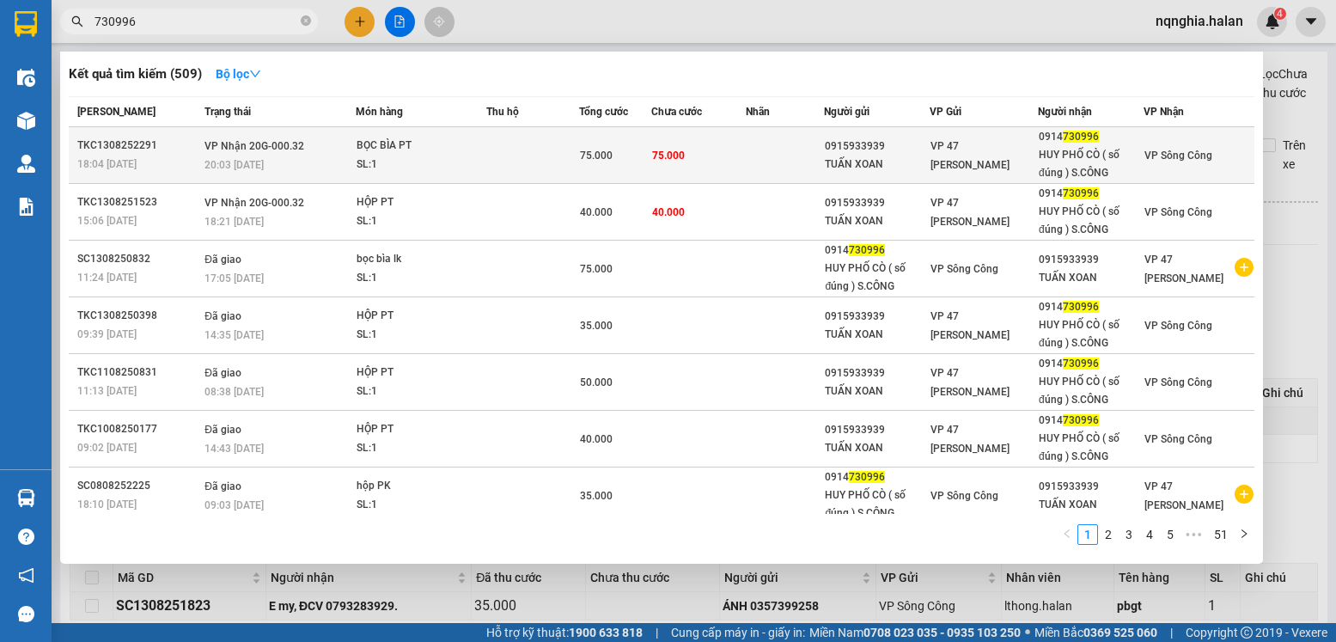
type input "730996"
click at [219, 146] on span "VP Nhận 20G-000.32" at bounding box center [254, 146] width 100 height 12
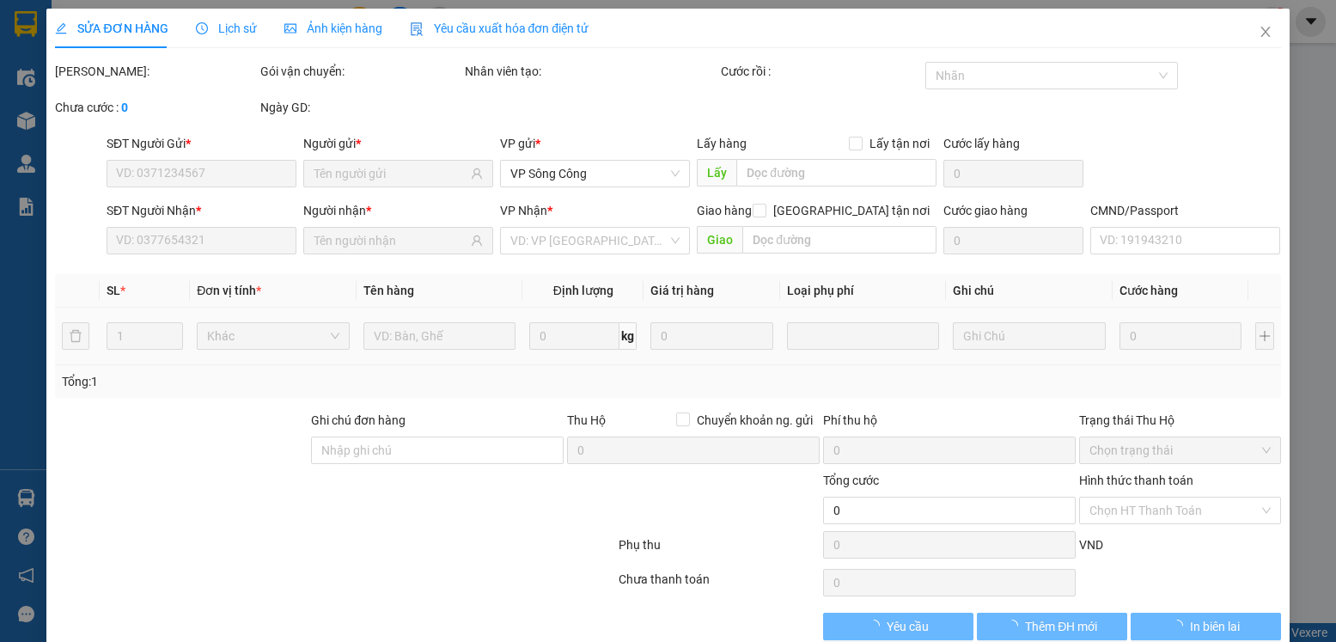
type input "0915933939"
type input "TUẤN XOAN"
type input "0914730996"
type input "HUY PHỐ CÒ ( số đúng ) S.CÔNG"
type input "75.000"
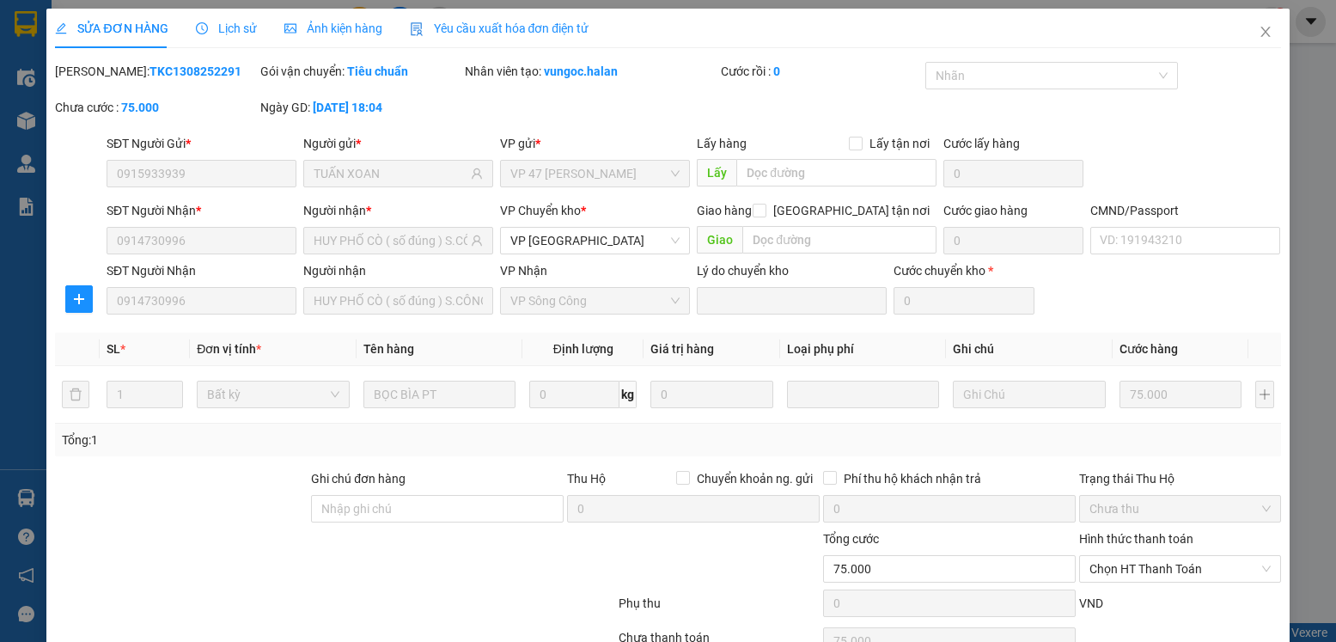
scroll to position [90, 0]
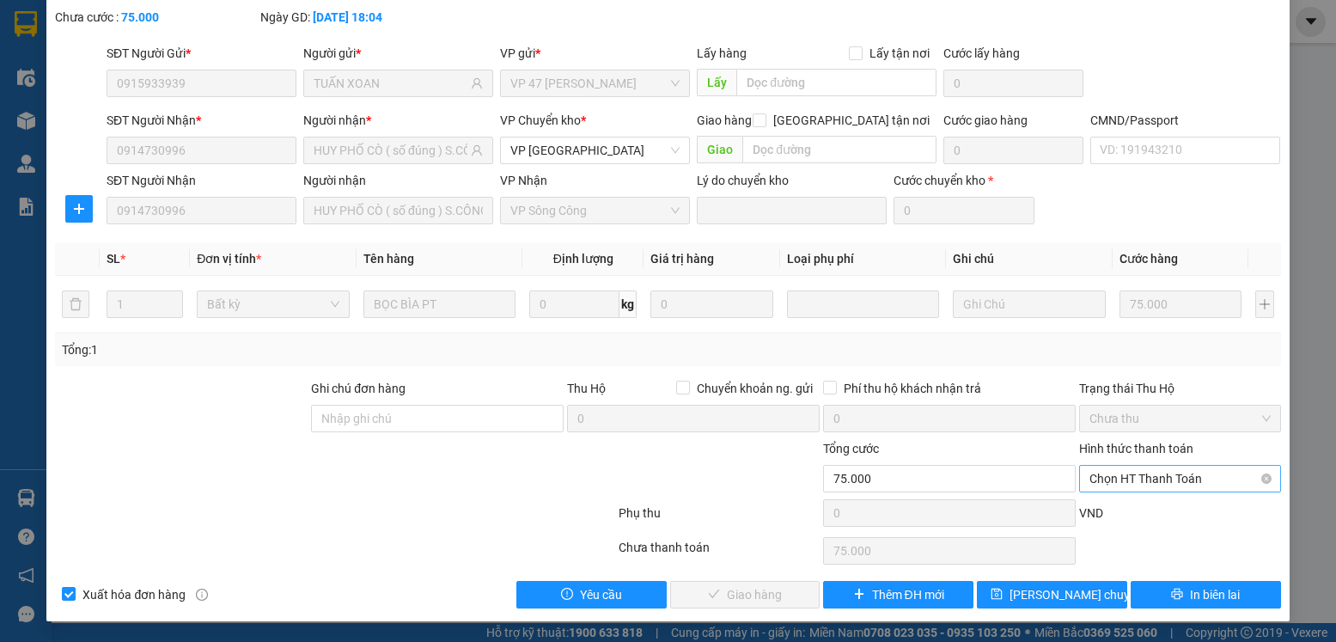
click at [1120, 489] on span "Chọn HT Thanh Toán" at bounding box center [1179, 479] width 180 height 26
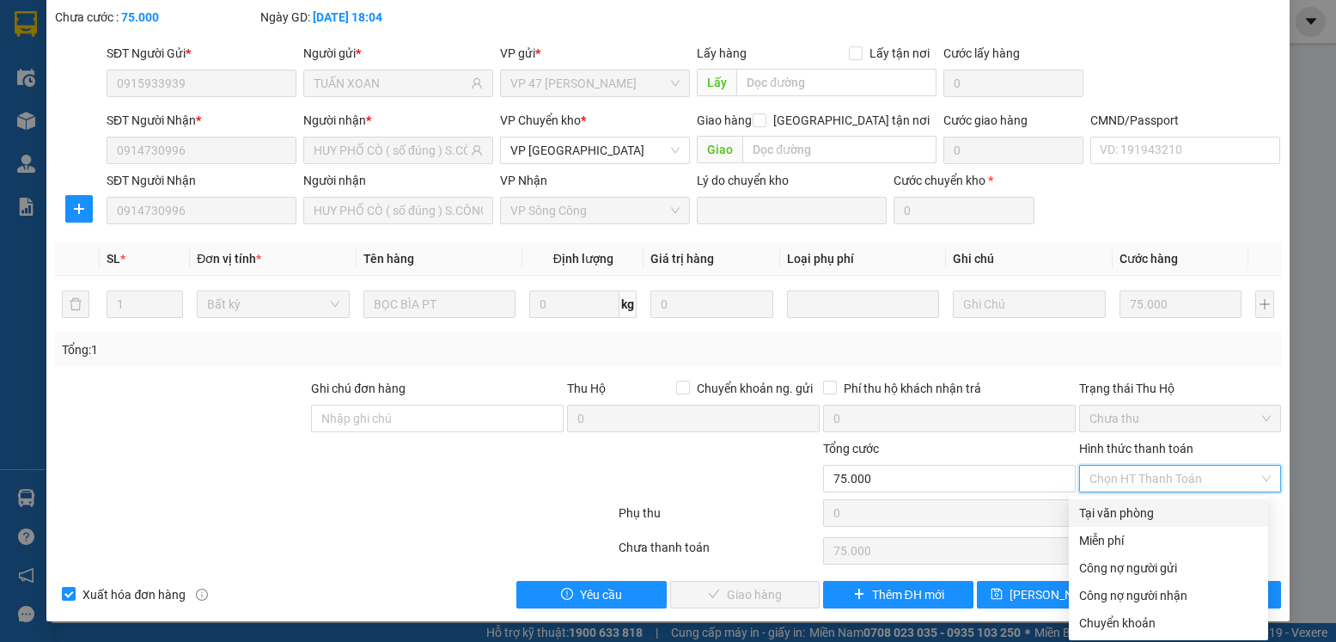
click at [1117, 505] on div "Tại văn phòng" at bounding box center [1168, 512] width 179 height 19
type input "0"
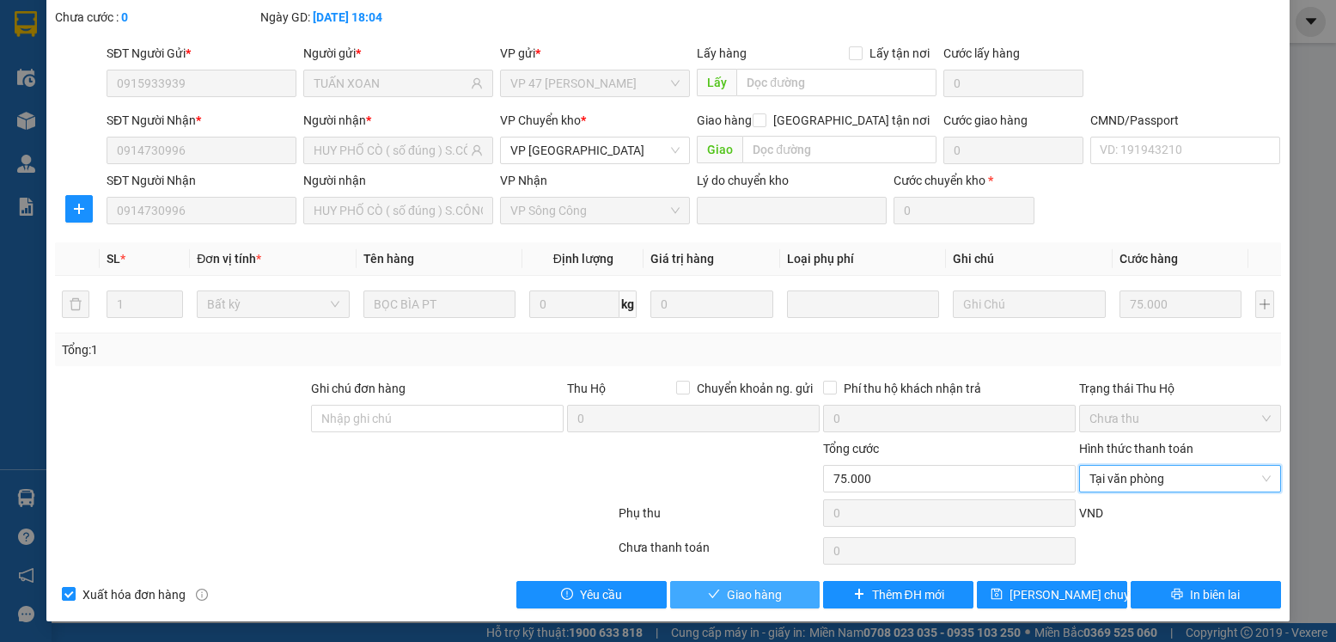
click at [688, 601] on button "Giao hàng" at bounding box center [745, 594] width 150 height 27
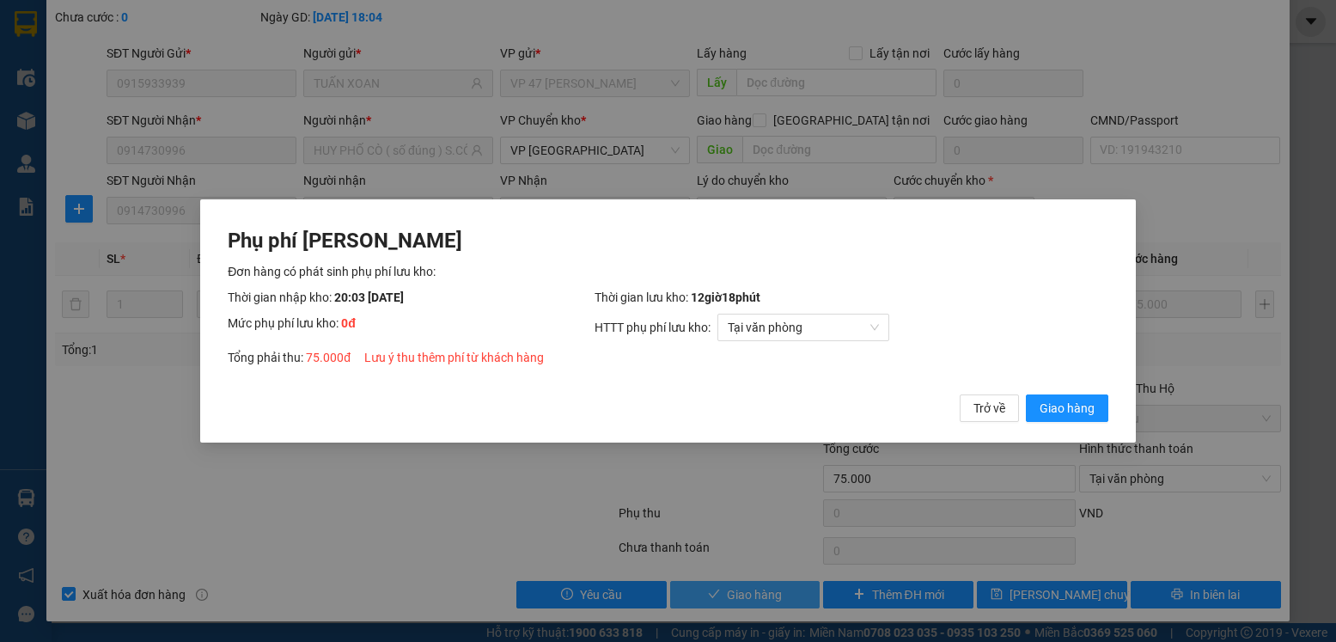
click at [1026, 394] on button "Giao hàng" at bounding box center [1067, 407] width 82 height 27
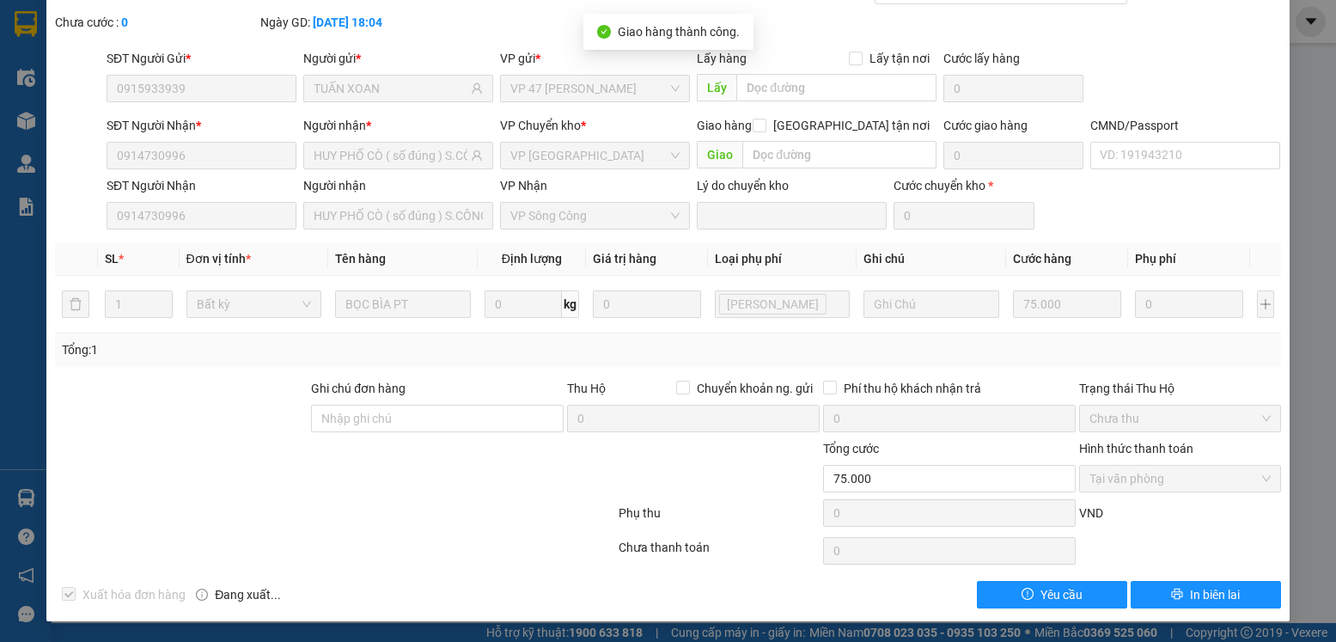
scroll to position [0, 0]
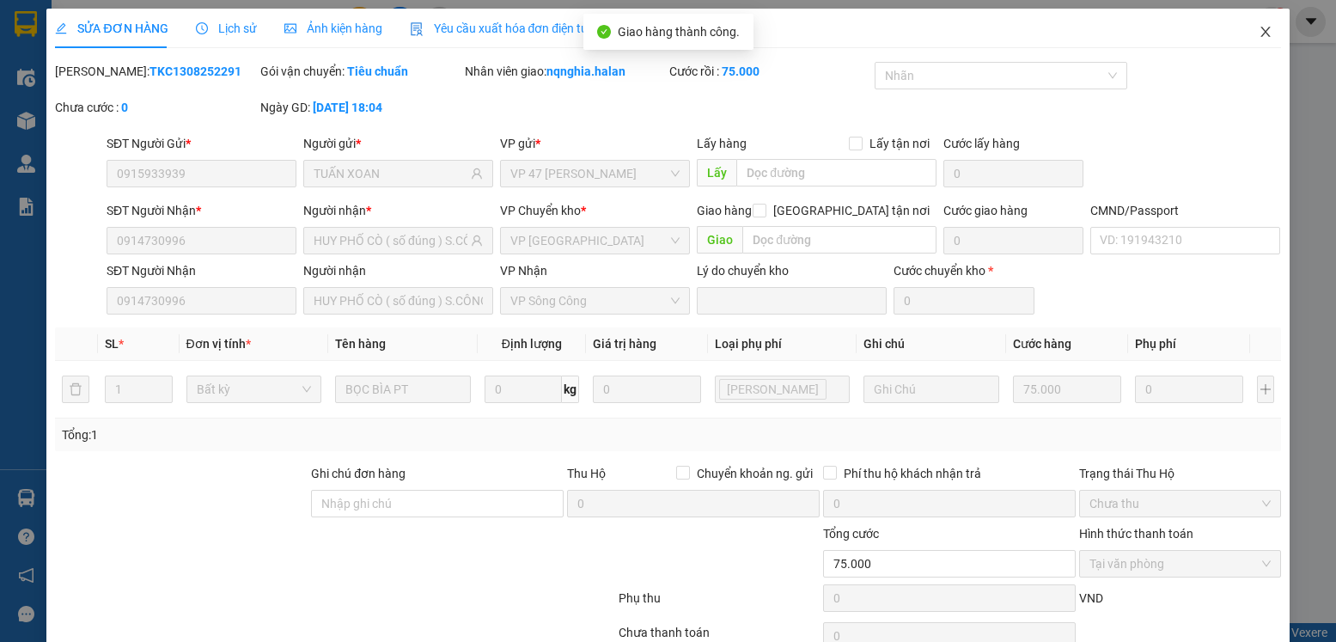
click at [1241, 30] on span "Close" at bounding box center [1265, 33] width 48 height 48
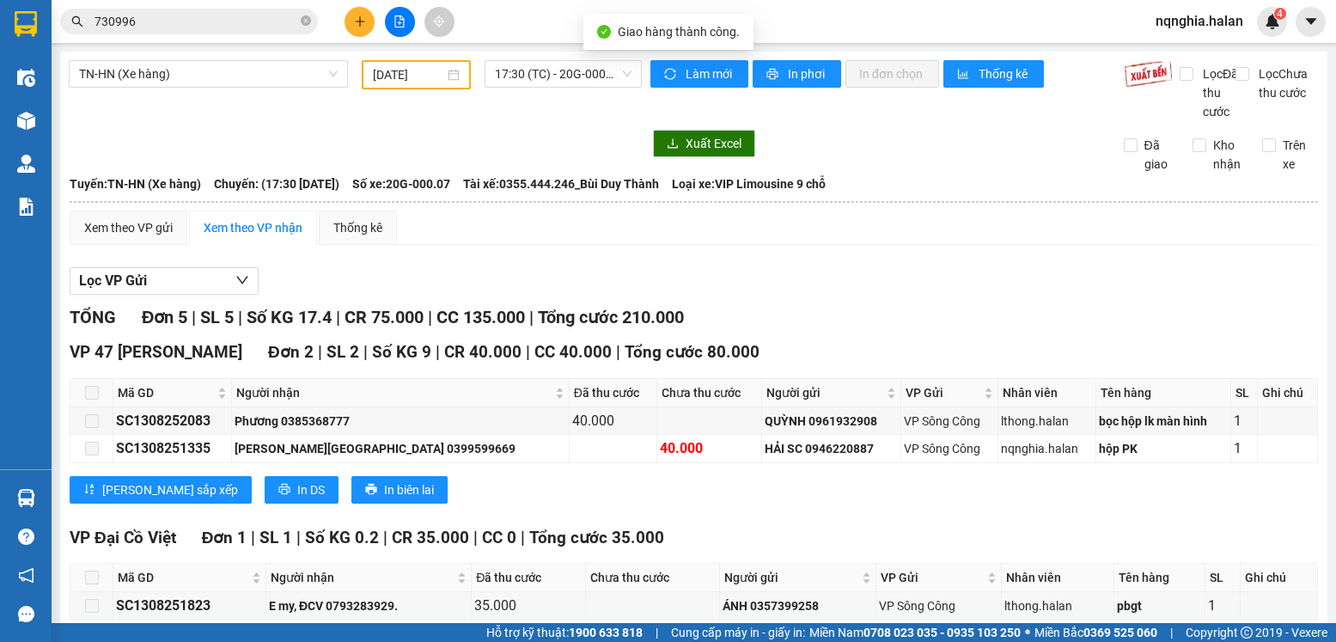
click at [183, 15] on input "730996" at bounding box center [196, 21] width 203 height 19
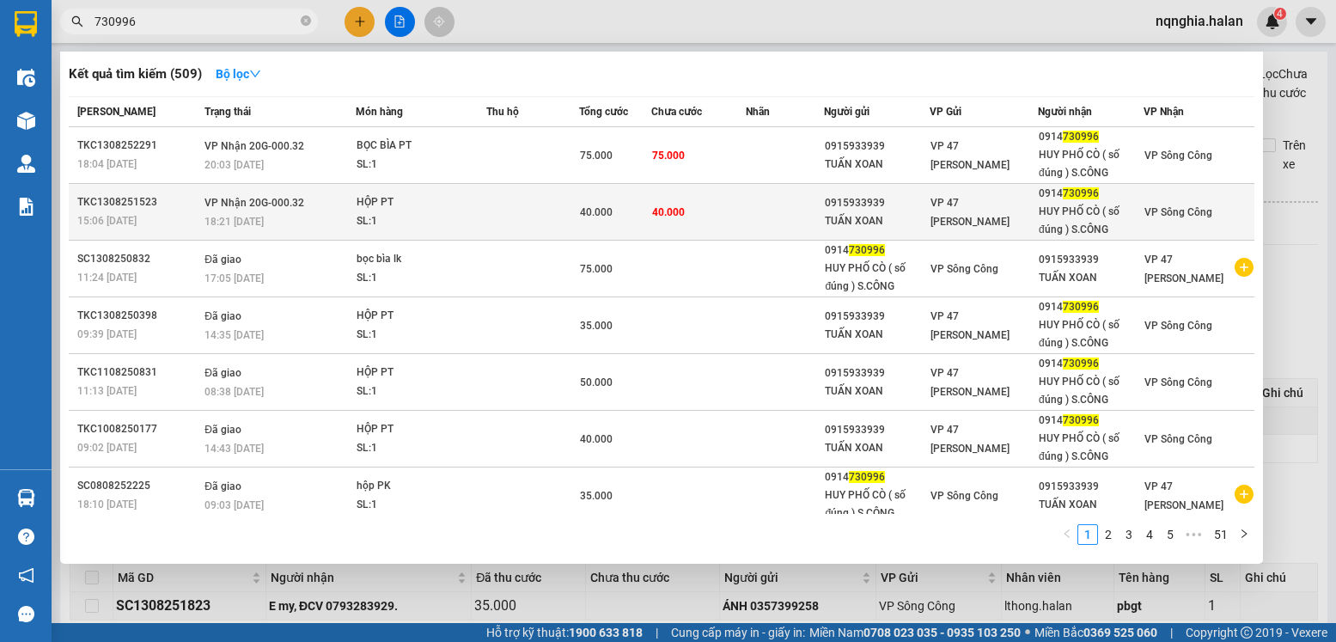
click at [511, 222] on td at bounding box center [532, 212] width 93 height 57
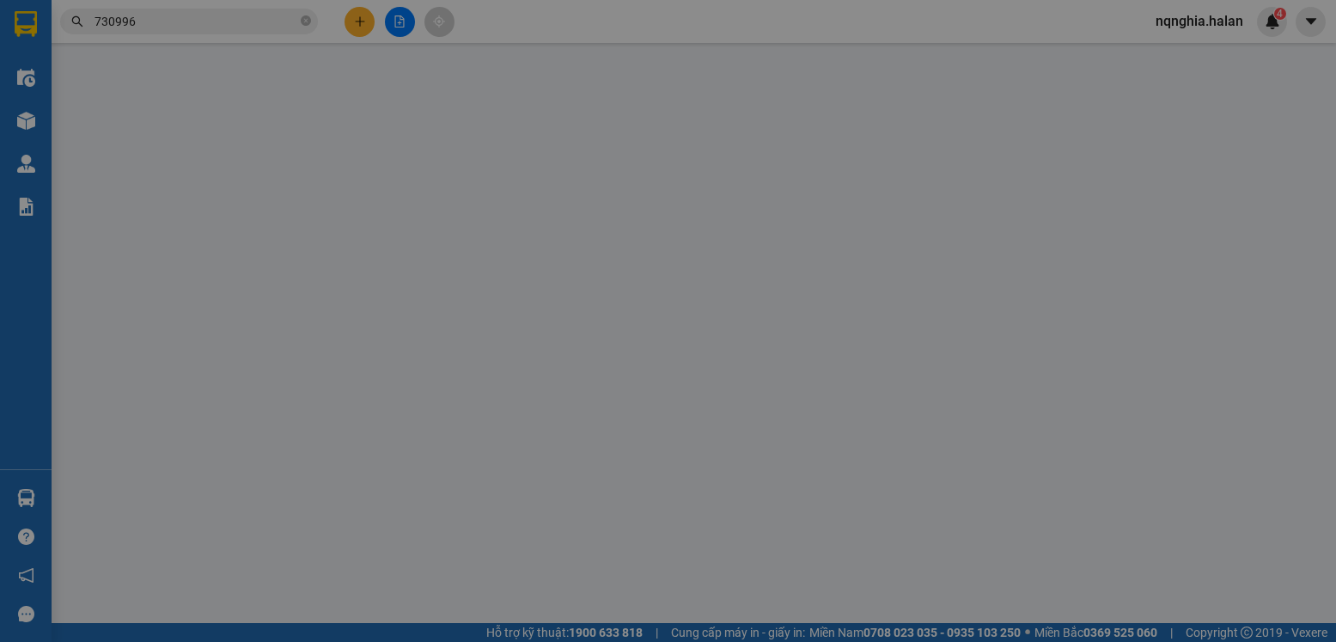
type input "0915933939"
type input "TUẤN XOAN"
type input "0914730996"
type input "HUY PHỐ CÒ ( số đúng ) S.CÔNG"
type input "40.000"
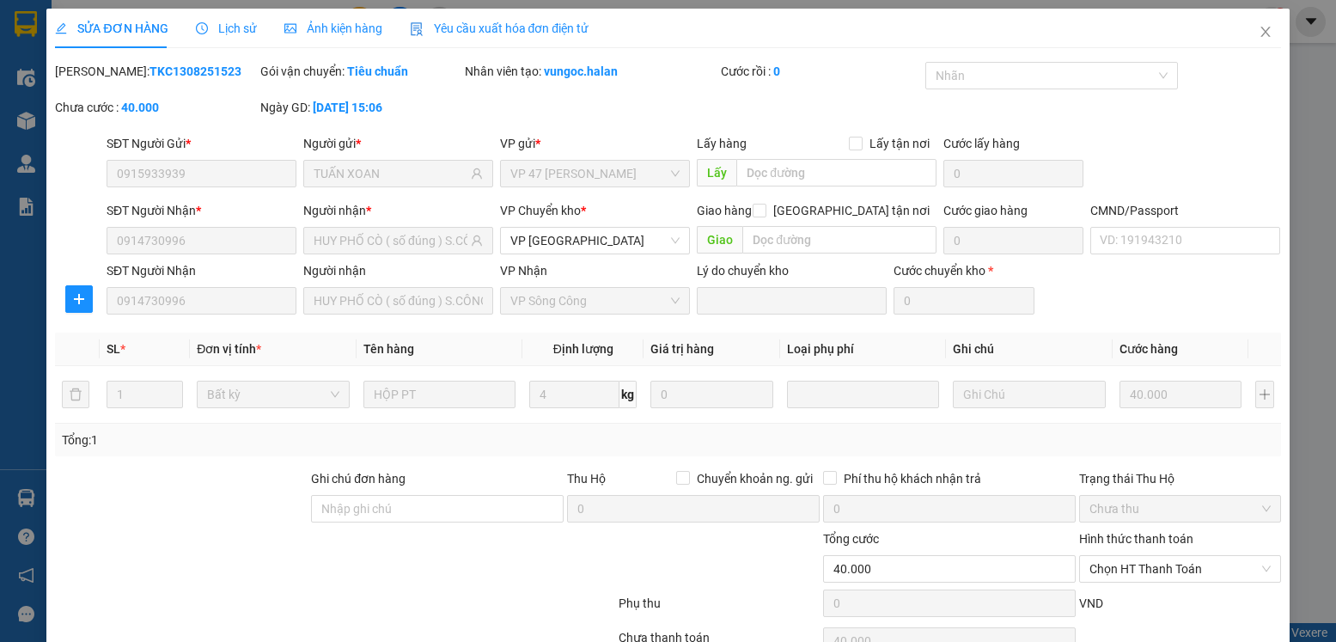
scroll to position [90, 0]
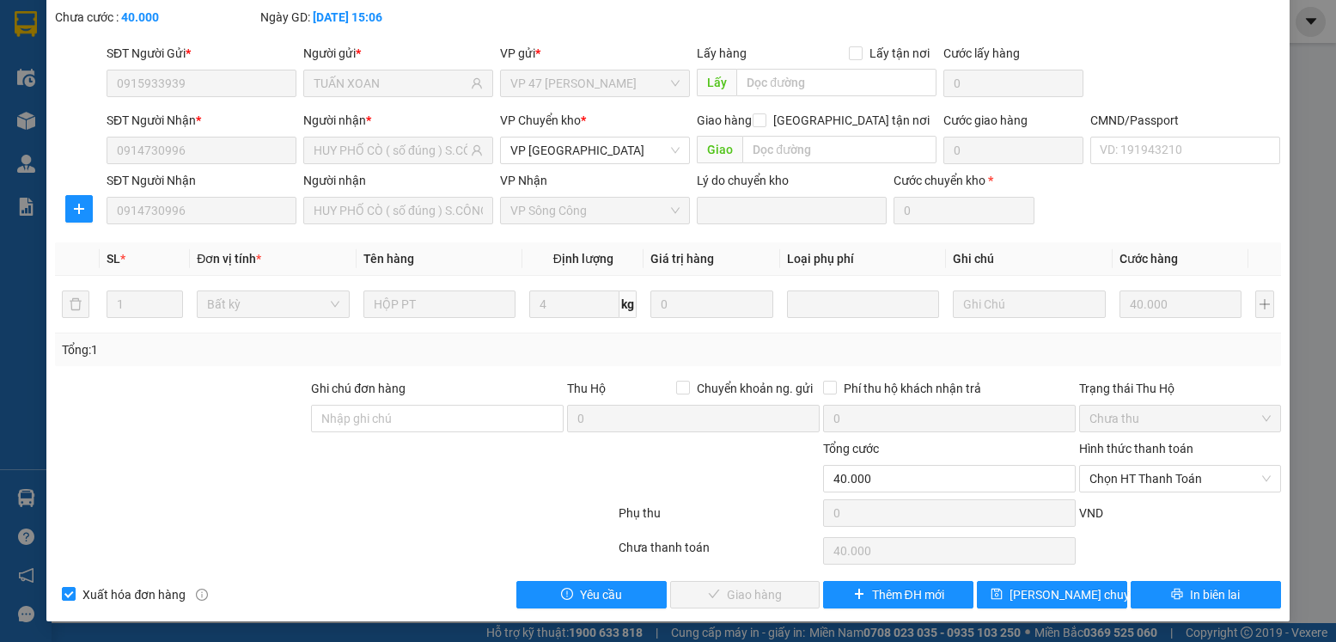
click at [1155, 495] on div "Hình thức thanh toán Chọn HT Thanh Toán" at bounding box center [1179, 469] width 201 height 60
click at [1151, 491] on span "Chọn HT Thanh Toán" at bounding box center [1179, 479] width 180 height 26
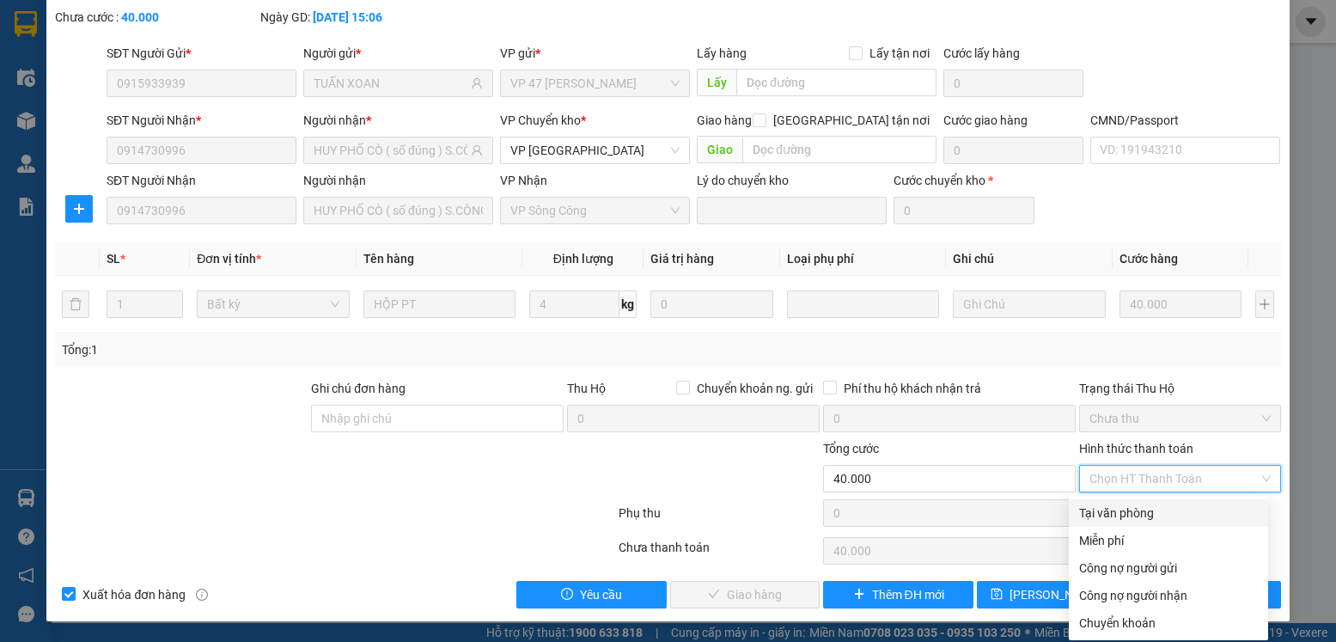
click at [1139, 508] on div "Tại văn phòng" at bounding box center [1168, 512] width 179 height 19
type input "0"
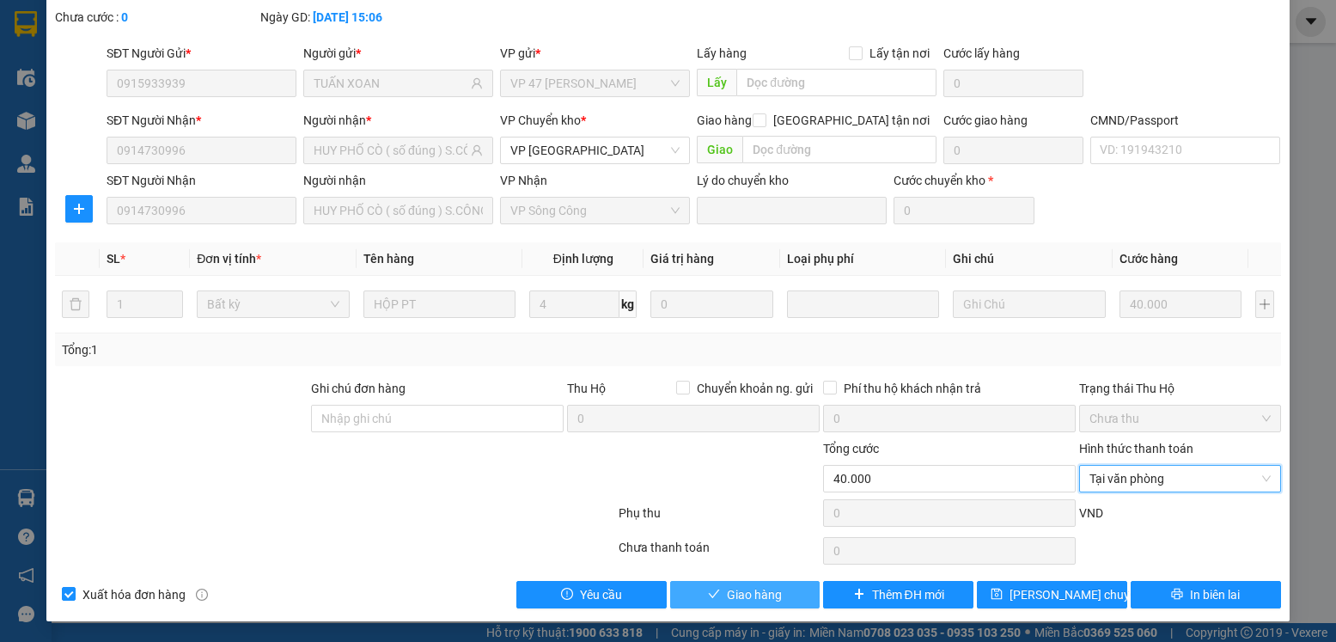
click at [693, 581] on button "Giao hàng" at bounding box center [745, 594] width 150 height 27
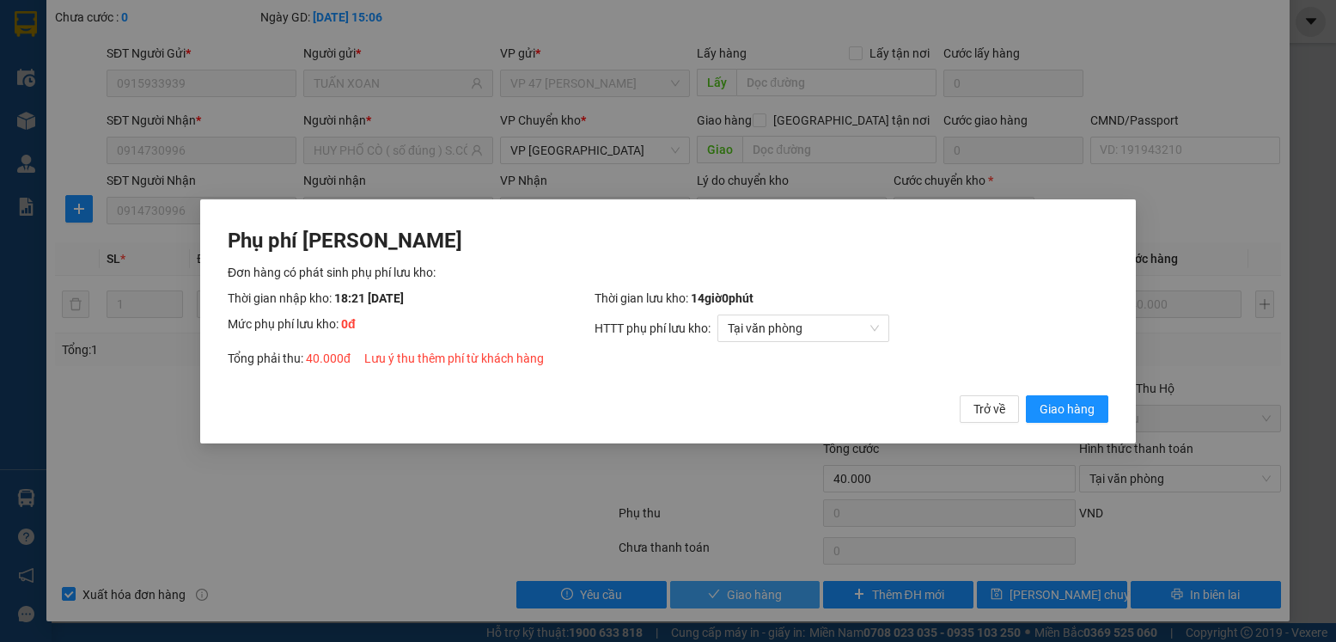
click at [1026, 394] on button "Giao hàng" at bounding box center [1067, 407] width 82 height 27
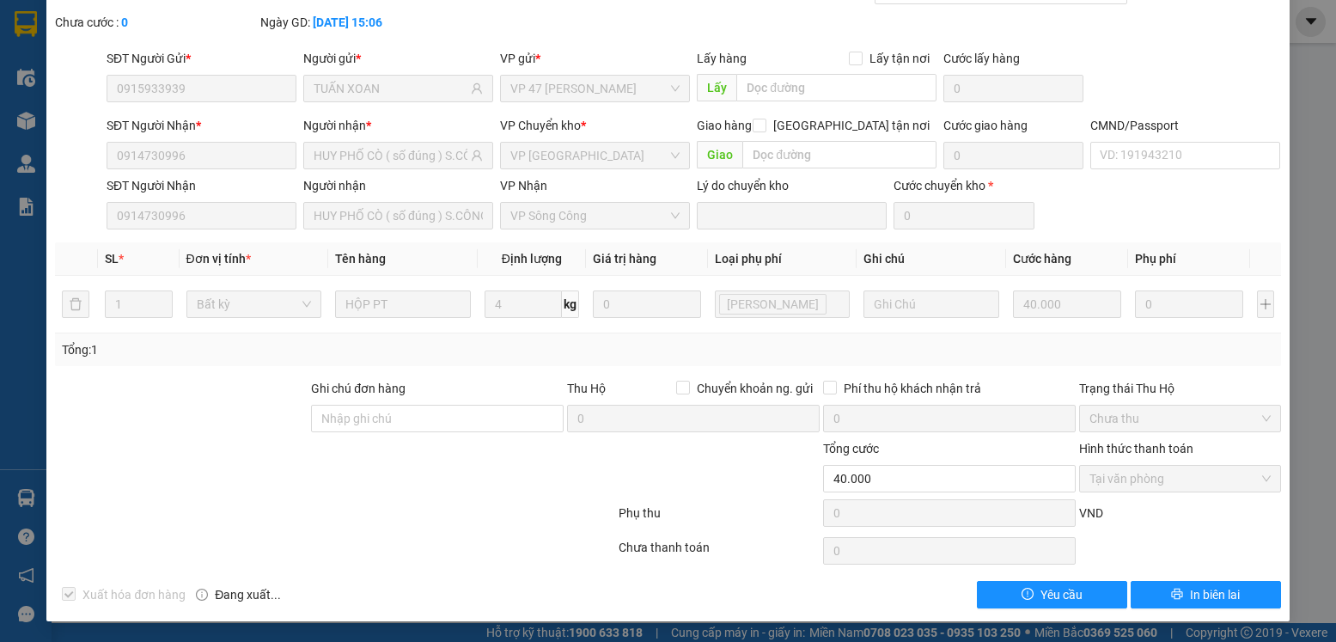
scroll to position [0, 0]
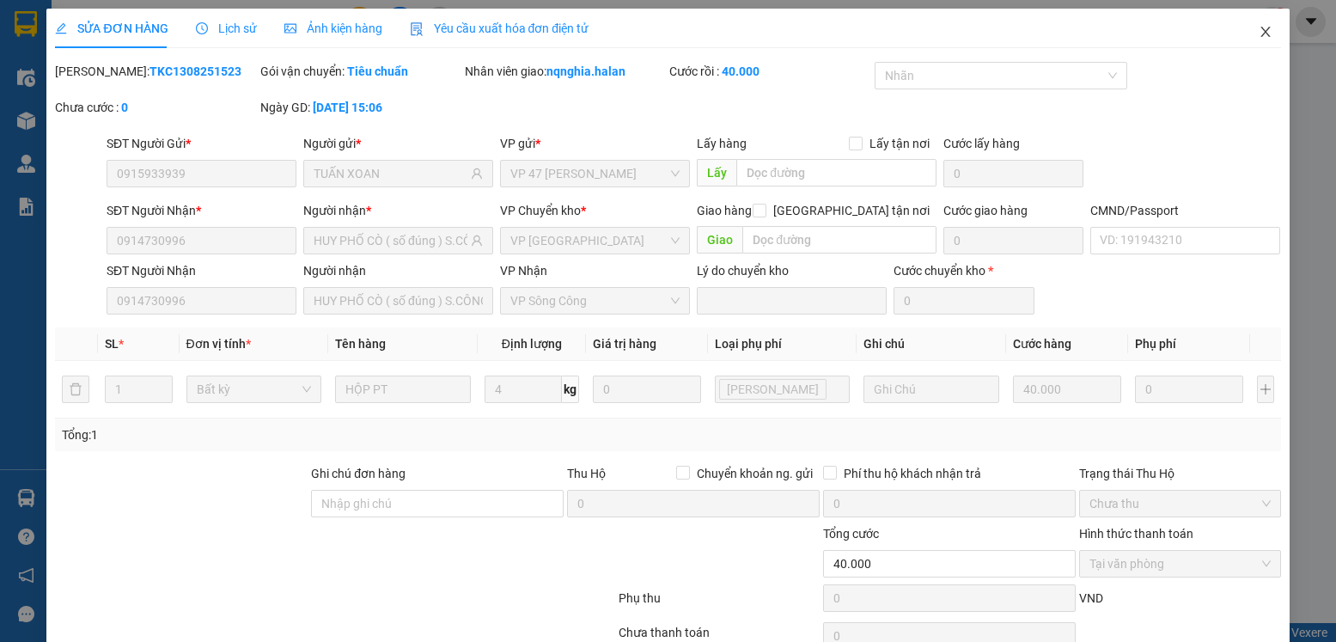
click at [1259, 50] on span "Close" at bounding box center [1265, 33] width 48 height 48
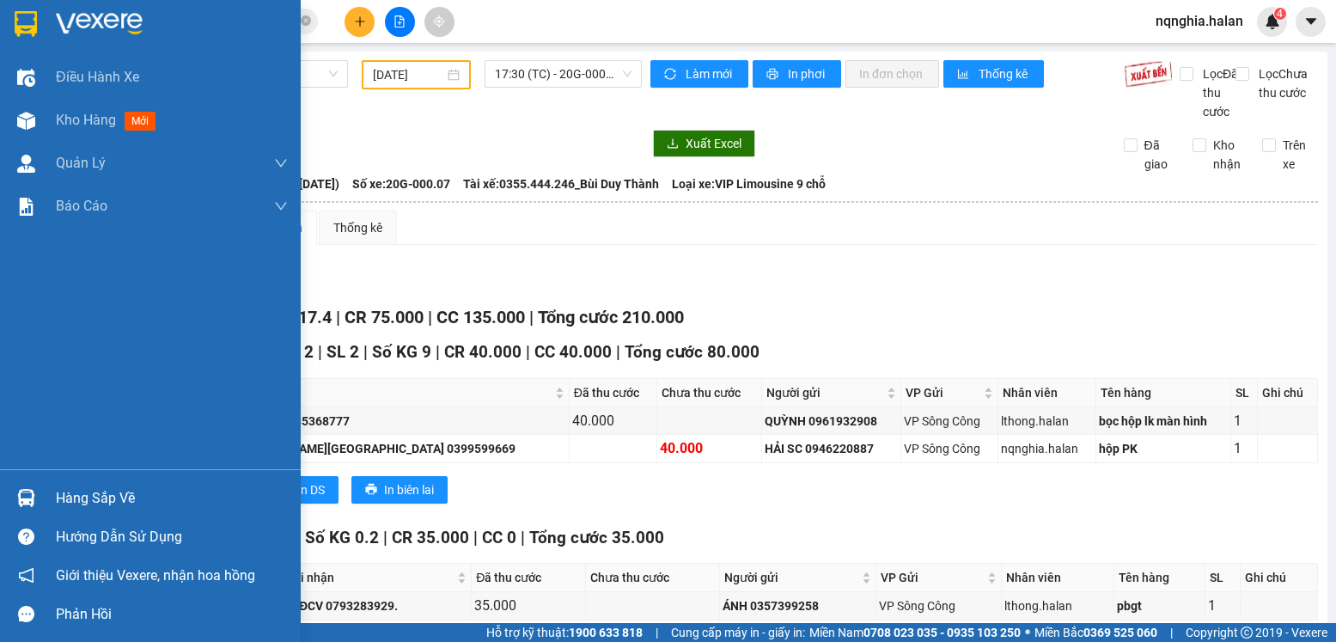
click at [17, 500] on img at bounding box center [26, 498] width 18 height 18
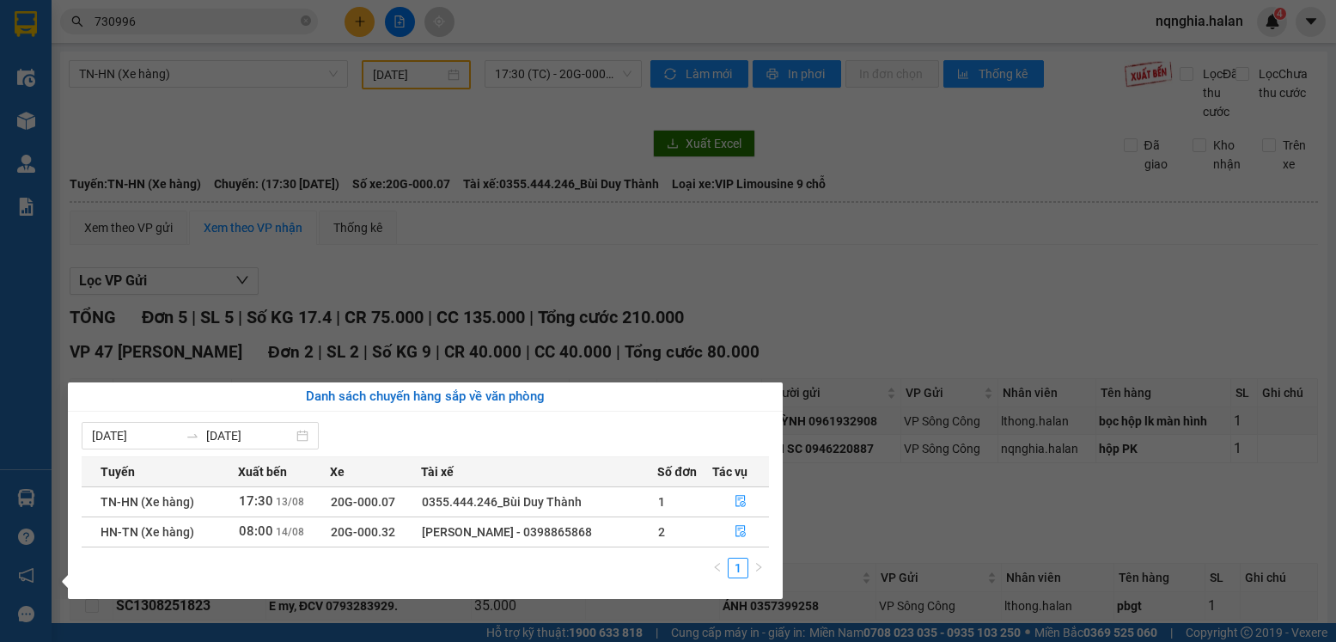
click at [969, 257] on section "Kết quả tìm kiếm ( 509 ) Bộ lọc Mã ĐH Trạng thái Món hàng Thu hộ Tổng cước Chưa…" at bounding box center [668, 321] width 1336 height 642
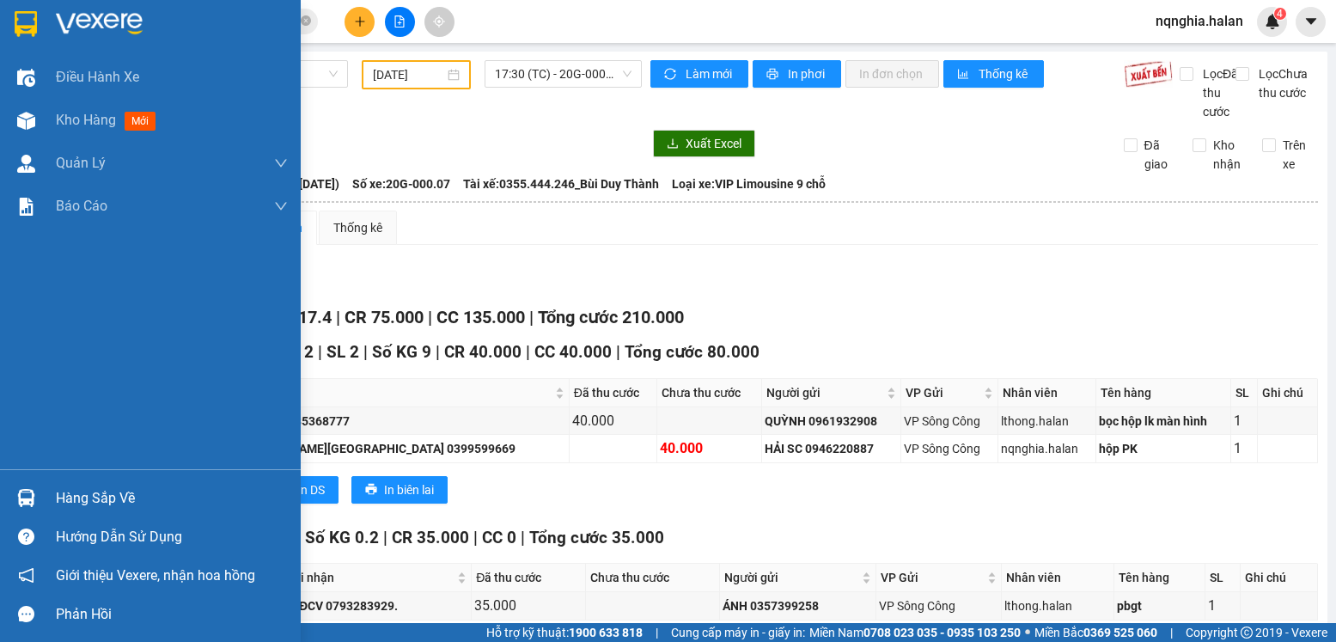
click at [27, 503] on img at bounding box center [26, 498] width 18 height 18
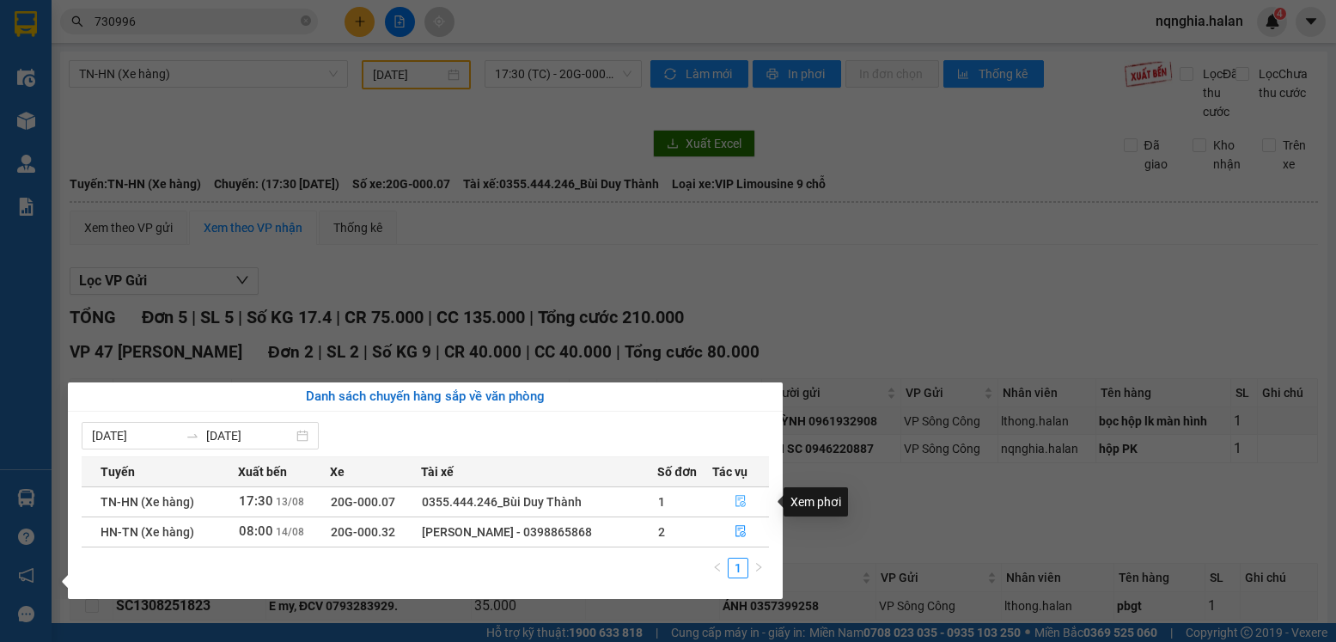
click at [733, 508] on button "button" at bounding box center [740, 501] width 55 height 27
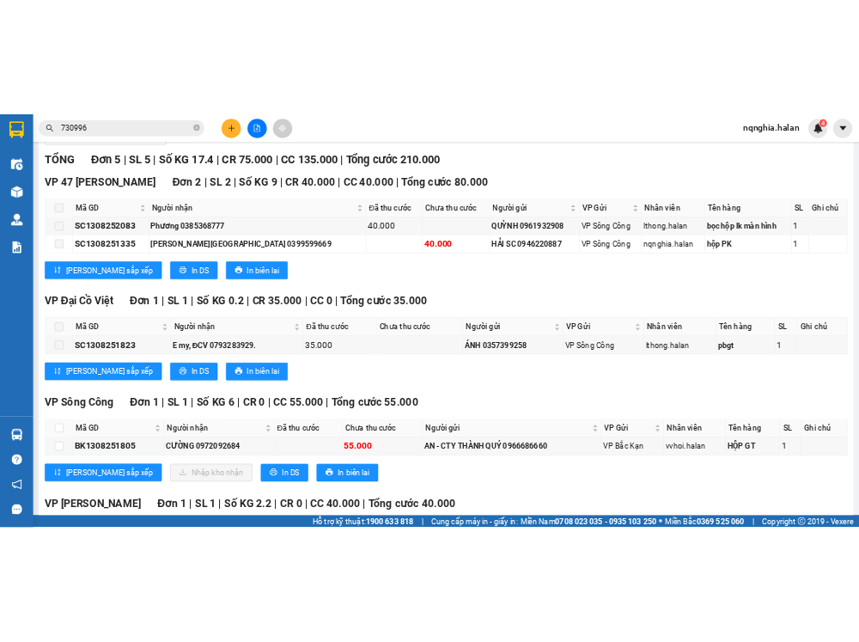
scroll to position [333, 0]
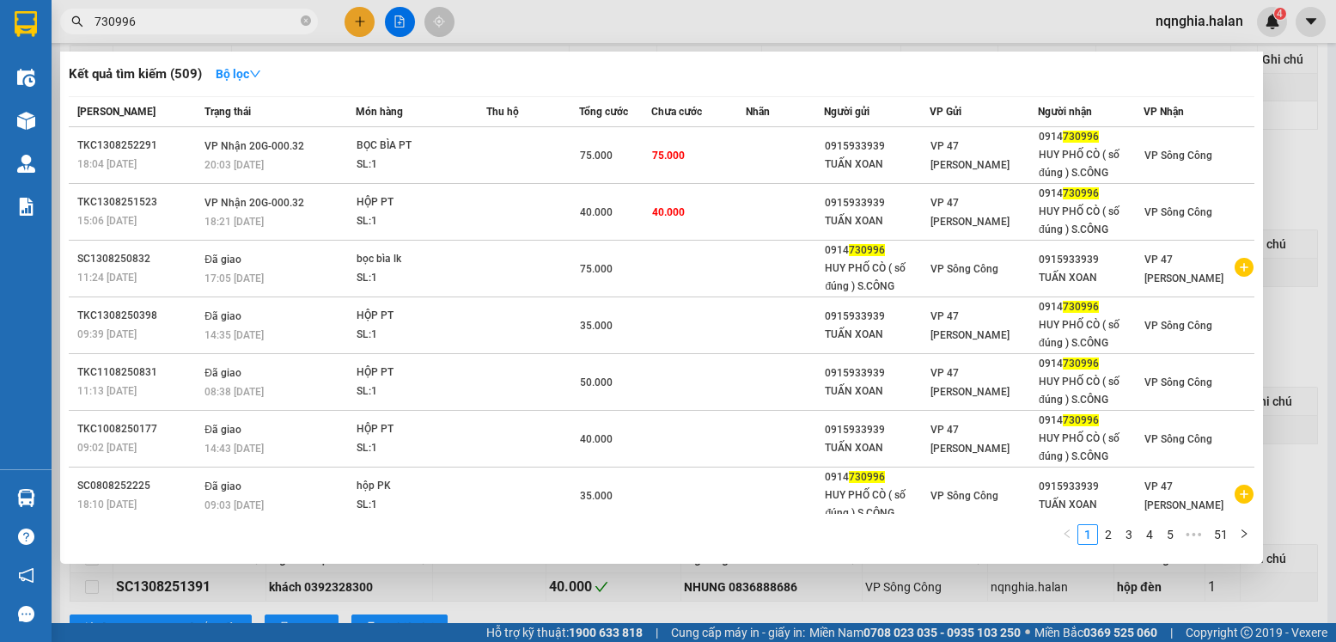
click at [264, 13] on input "730996" at bounding box center [196, 21] width 203 height 19
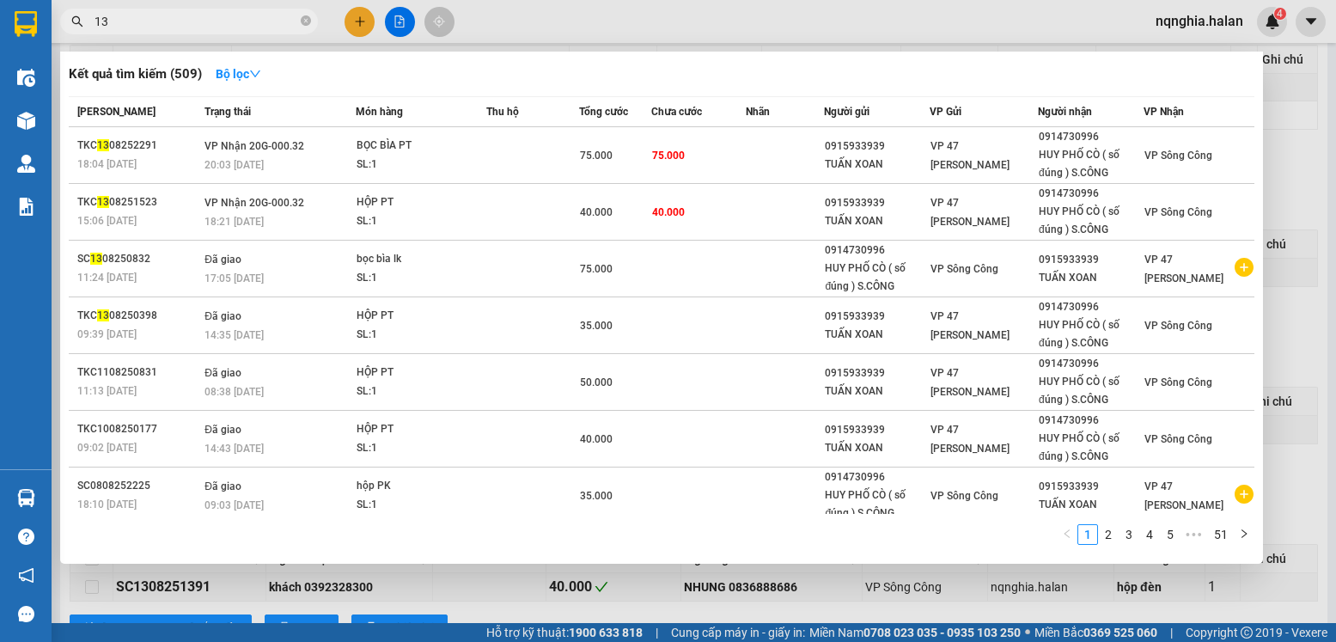
type input "1"
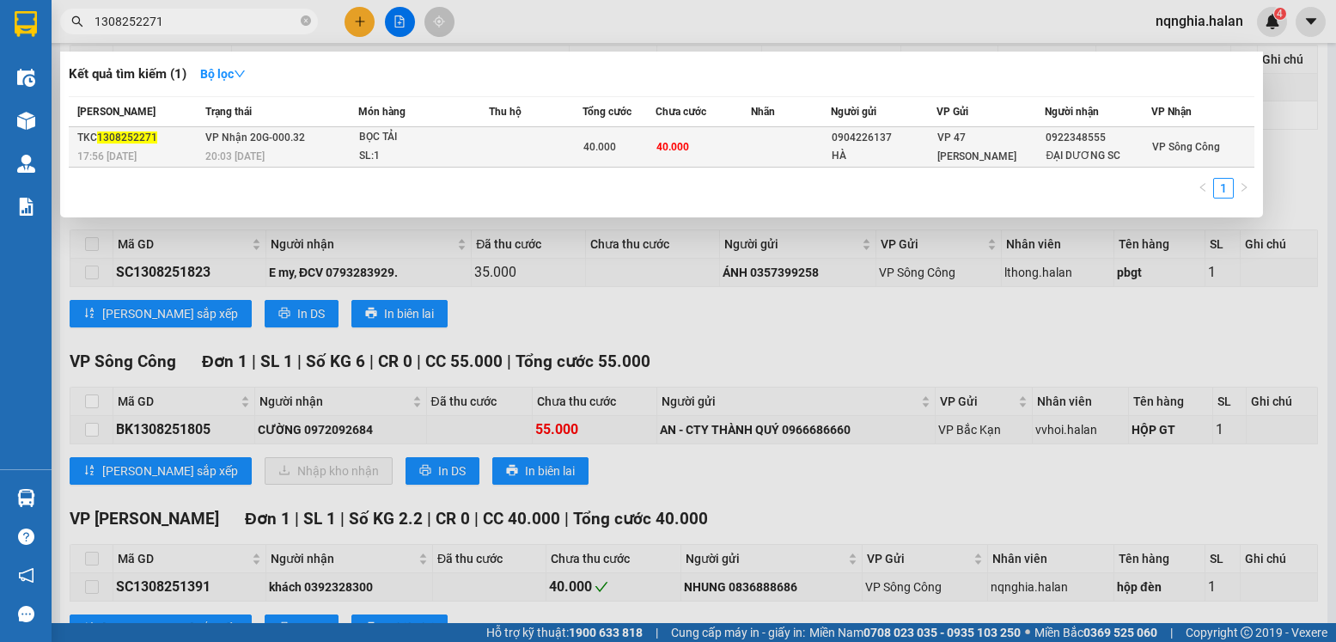
type input "1308252271"
click at [210, 164] on div "20:03 [DATE]" at bounding box center [281, 156] width 152 height 19
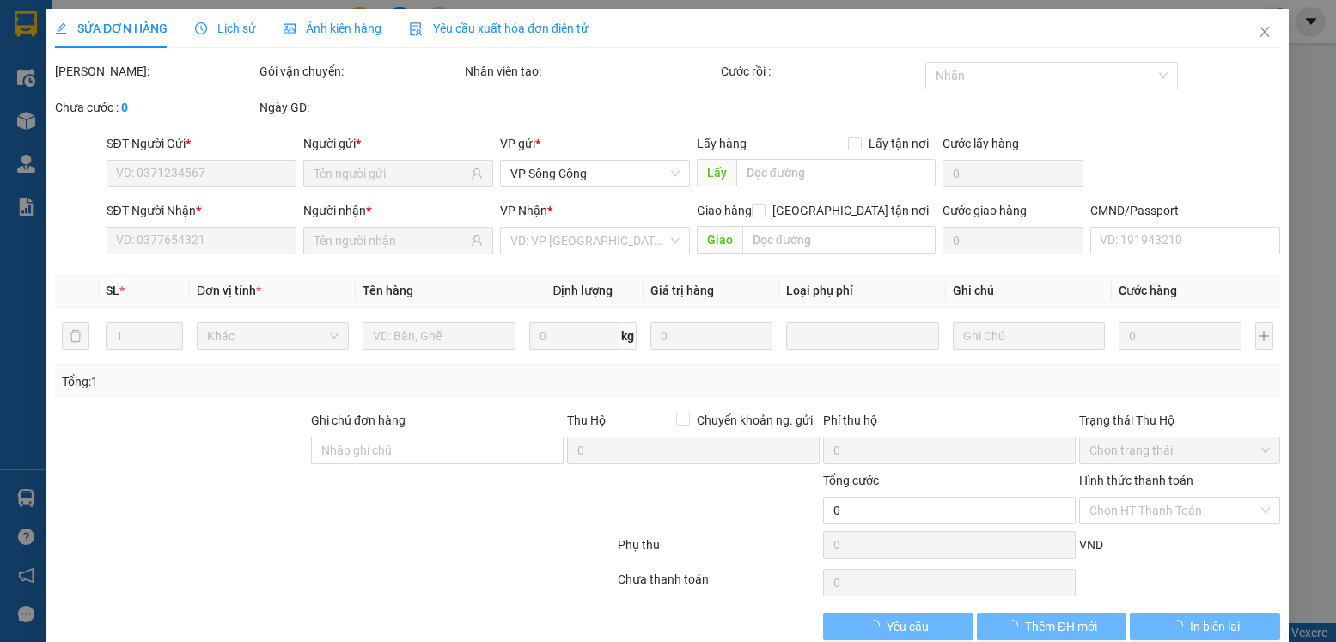
type input "0904226137"
type input "HÀ"
type input "0922348555"
type input "ĐẠI DƯƠNG SC"
type input "40.000"
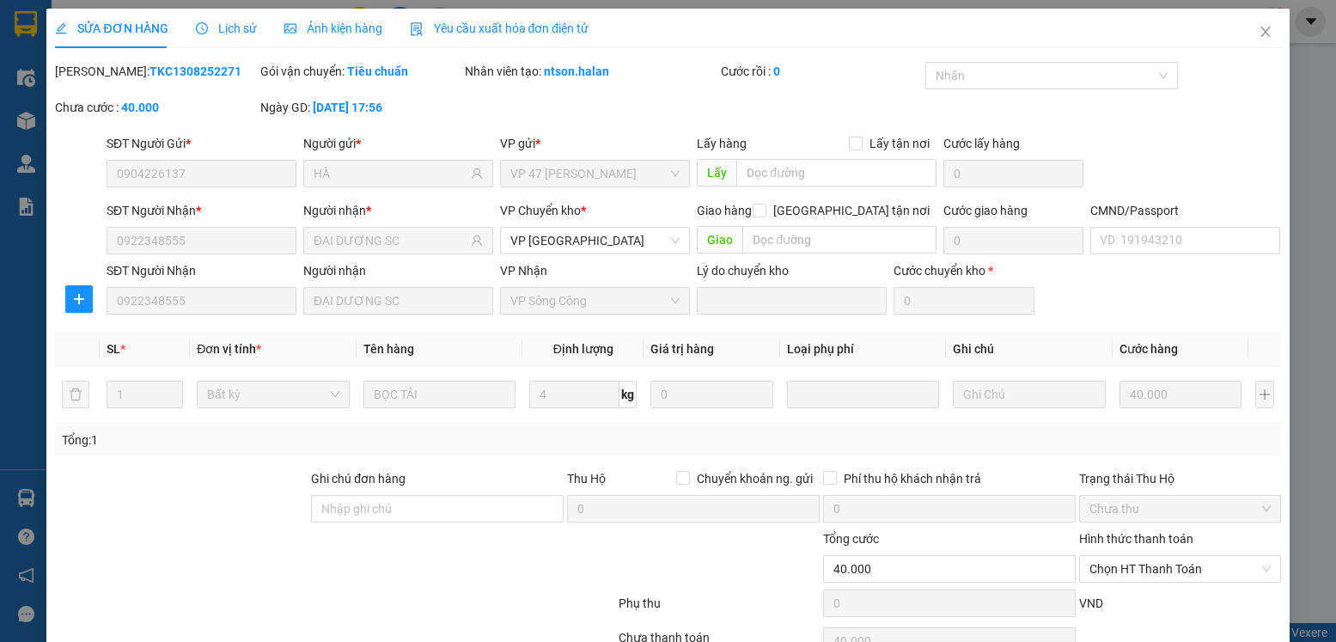
scroll to position [90, 0]
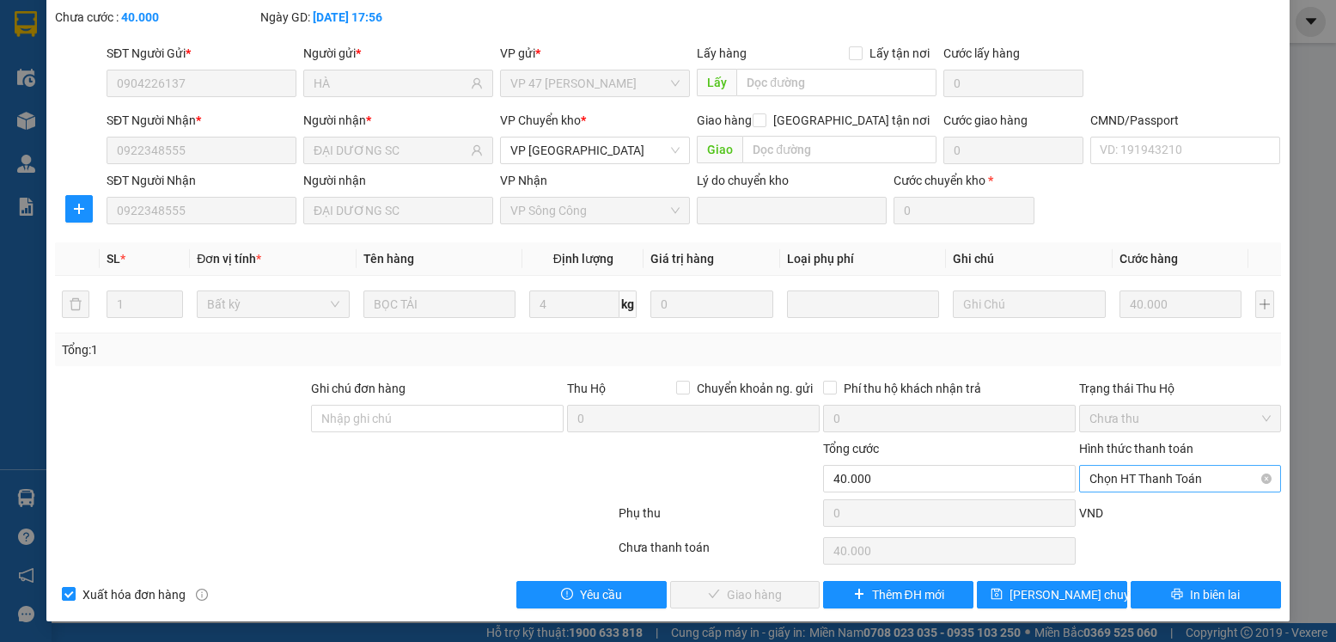
click at [1180, 473] on span "Chọn HT Thanh Toán" at bounding box center [1179, 479] width 180 height 26
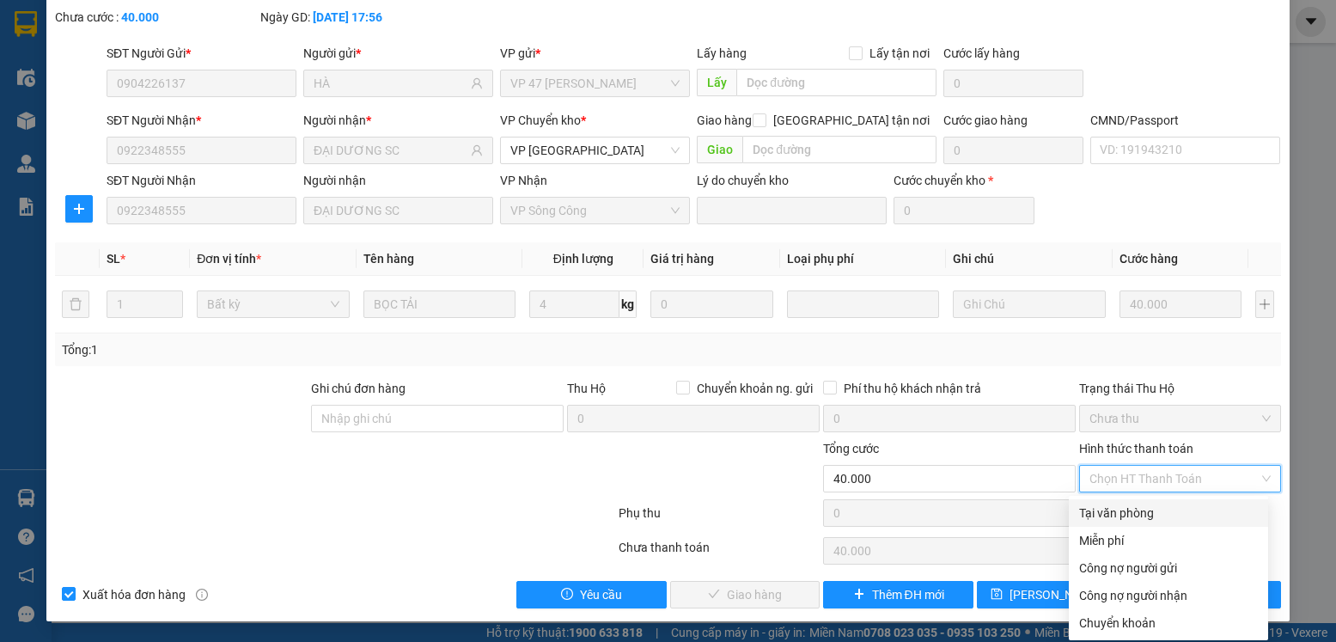
click at [1113, 504] on div "Tại văn phòng" at bounding box center [1168, 512] width 179 height 19
type input "0"
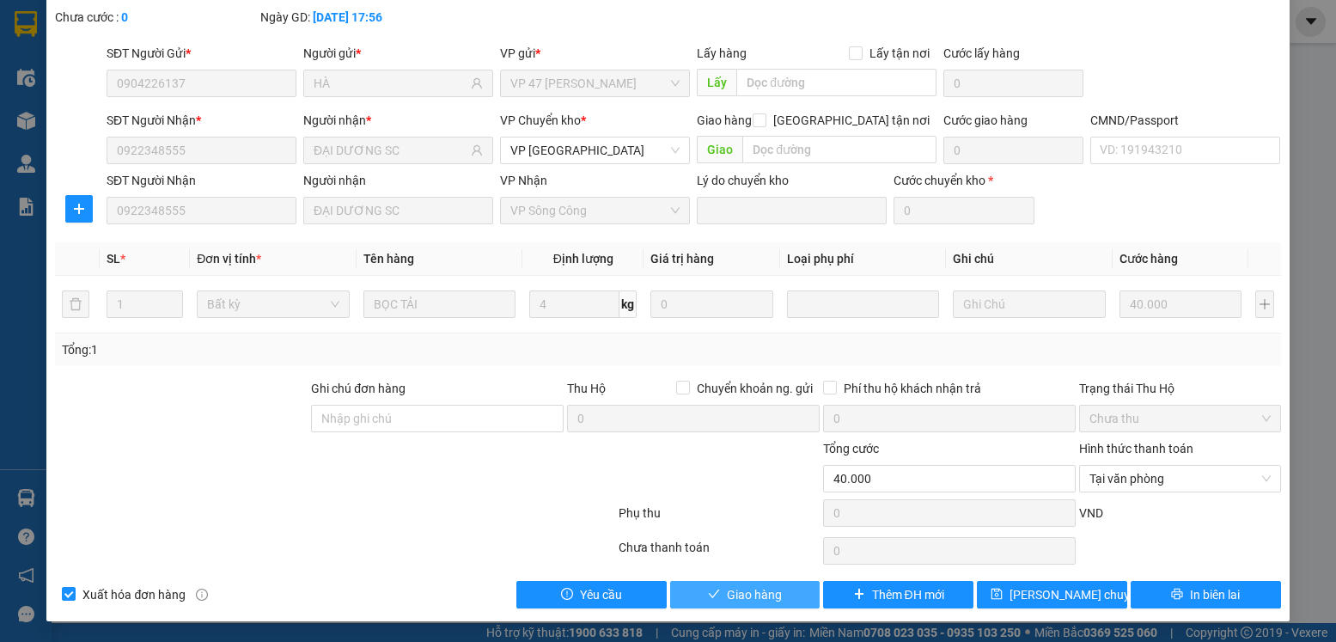
click at [780, 588] on button "Giao hàng" at bounding box center [745, 594] width 150 height 27
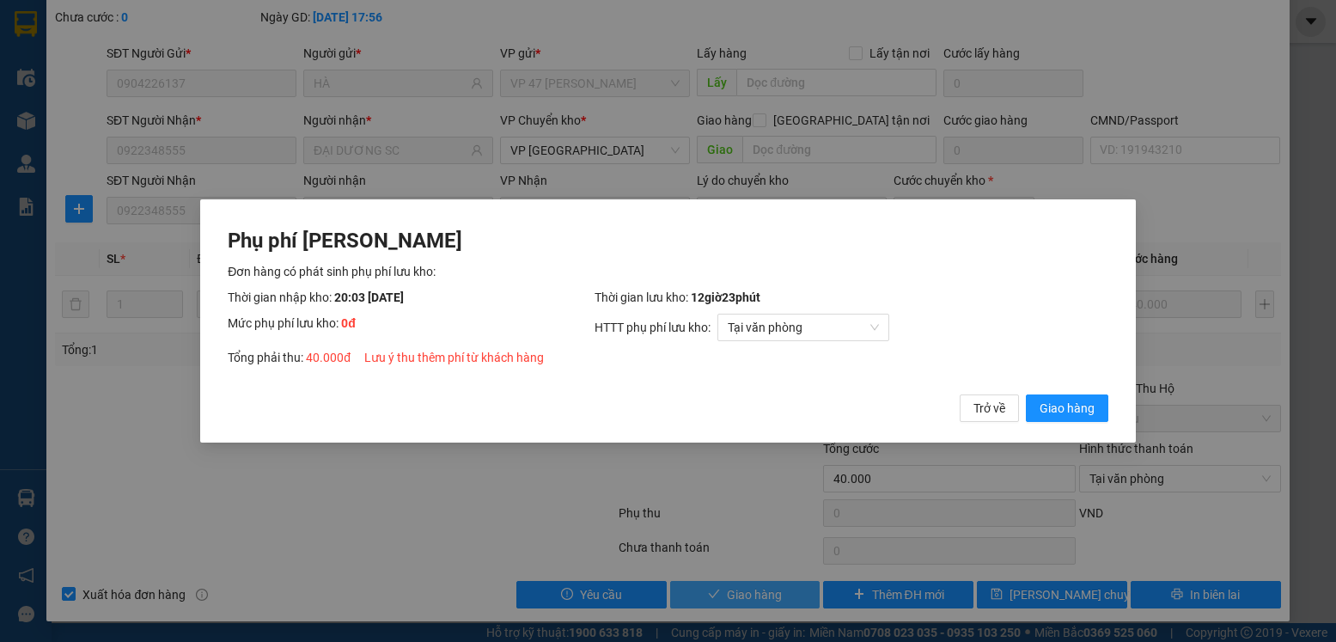
click at [1026, 394] on button "Giao hàng" at bounding box center [1067, 407] width 82 height 27
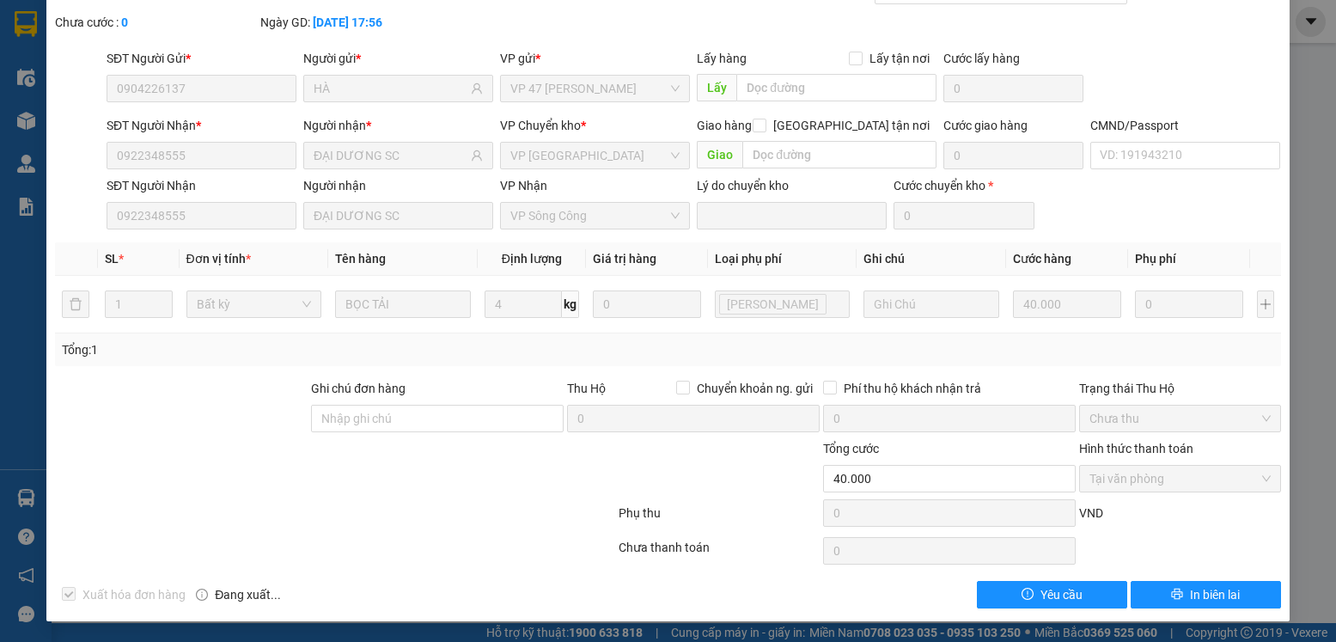
scroll to position [0, 0]
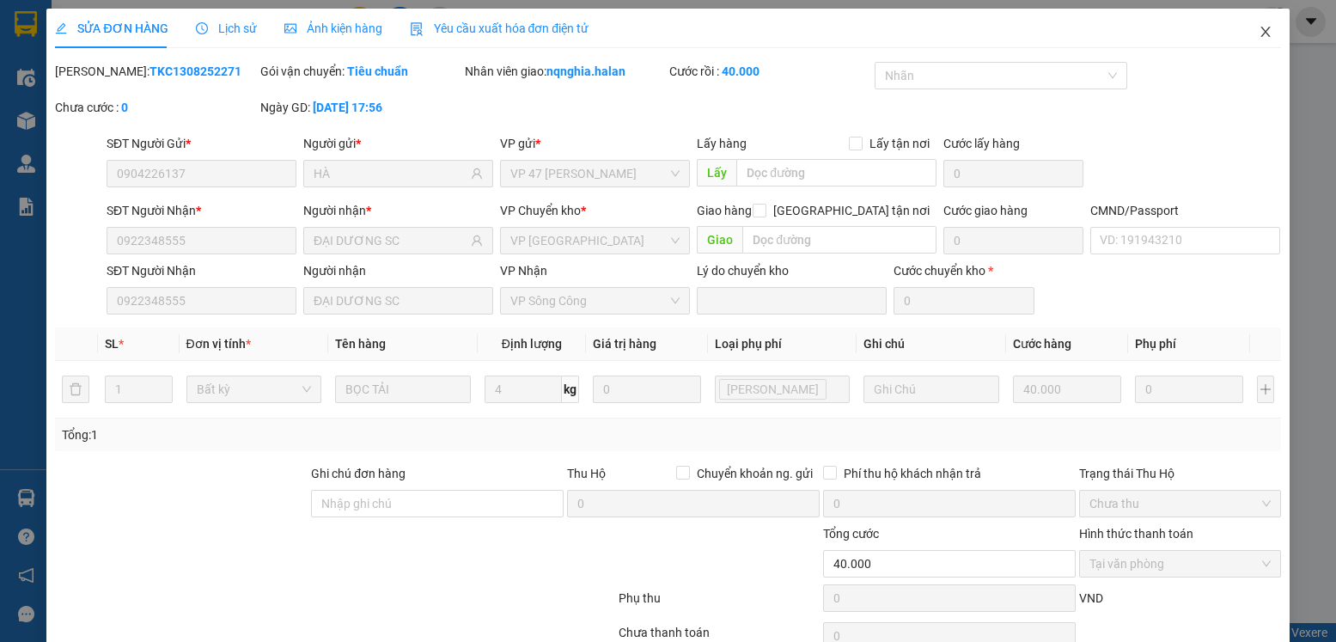
click at [1255, 10] on span "Close" at bounding box center [1265, 33] width 48 height 48
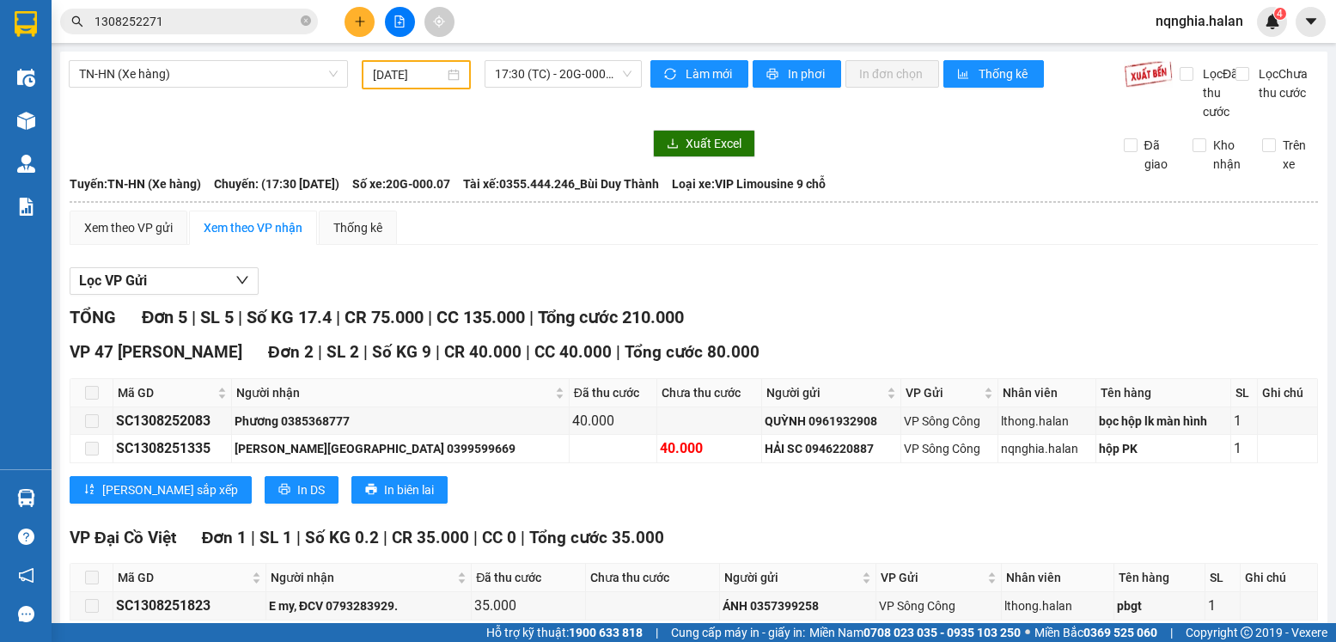
click at [54, 110] on main "TN-HN (Xe hàng) [DATE] 17:30 (TC) - 20G-000.07 Làm mới In phơi In đơn chọn Thốn…" at bounding box center [668, 311] width 1336 height 623
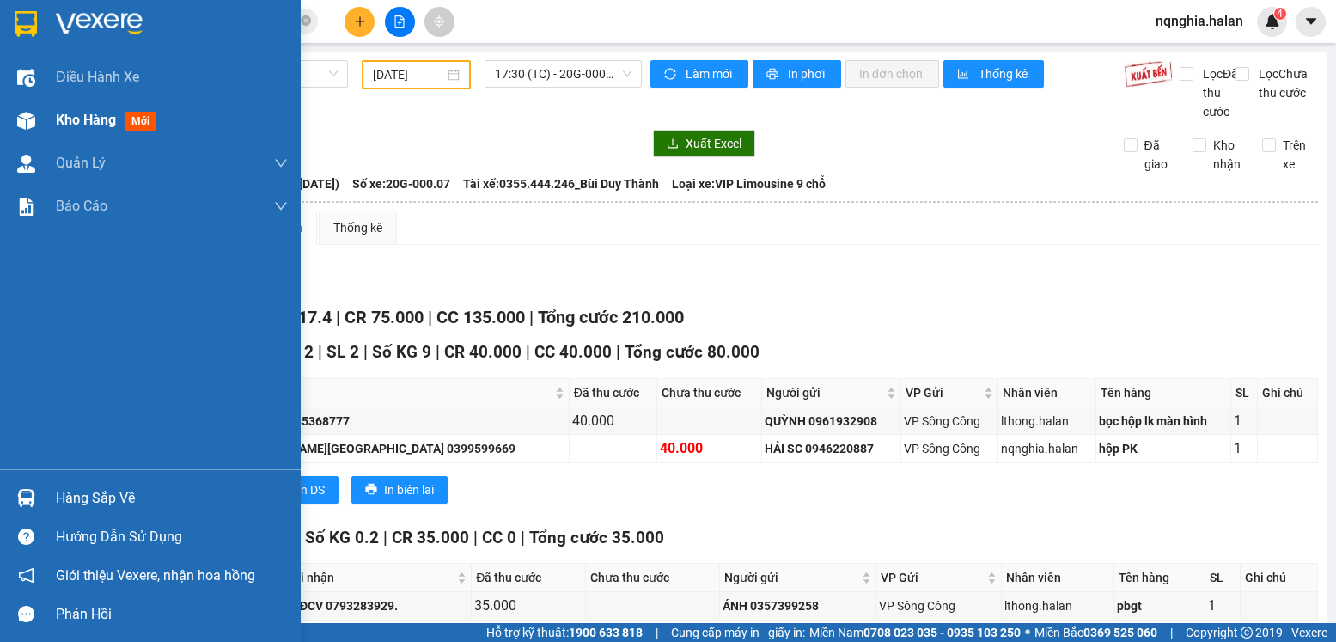
click at [37, 123] on div at bounding box center [26, 121] width 30 height 30
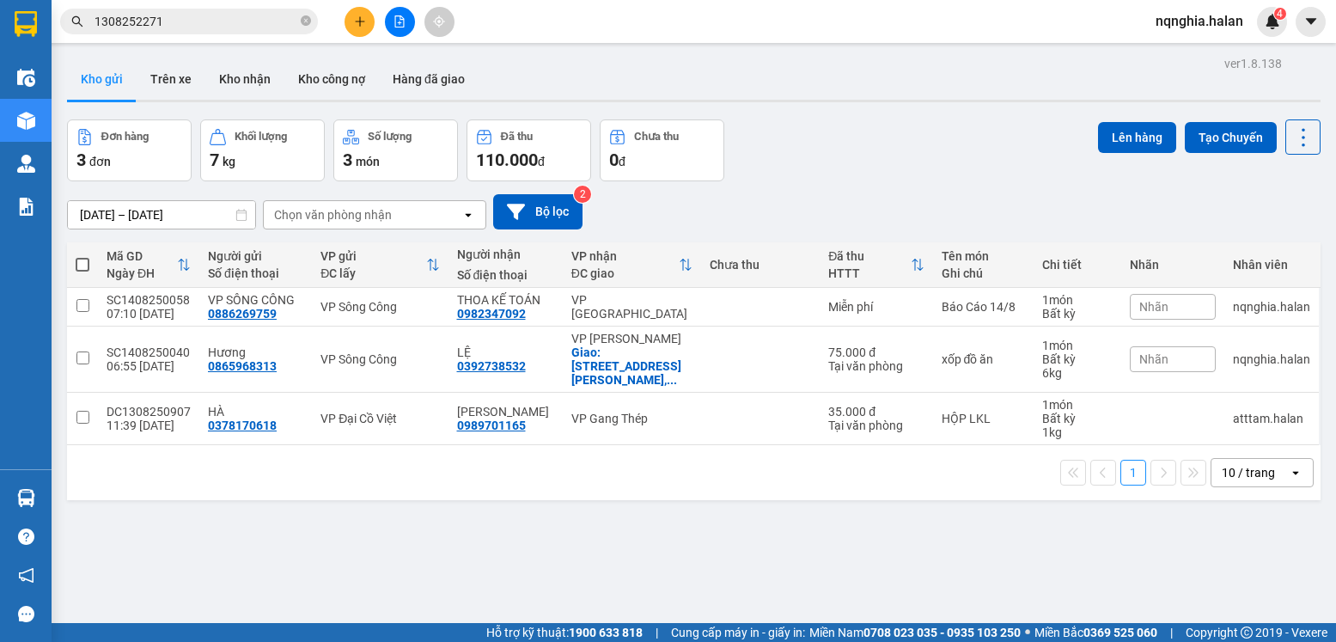
click at [74, 267] on th at bounding box center [82, 265] width 31 height 46
click at [85, 261] on span at bounding box center [83, 265] width 14 height 14
click at [82, 256] on input "checkbox" at bounding box center [82, 256] width 0 height 0
checkbox input "true"
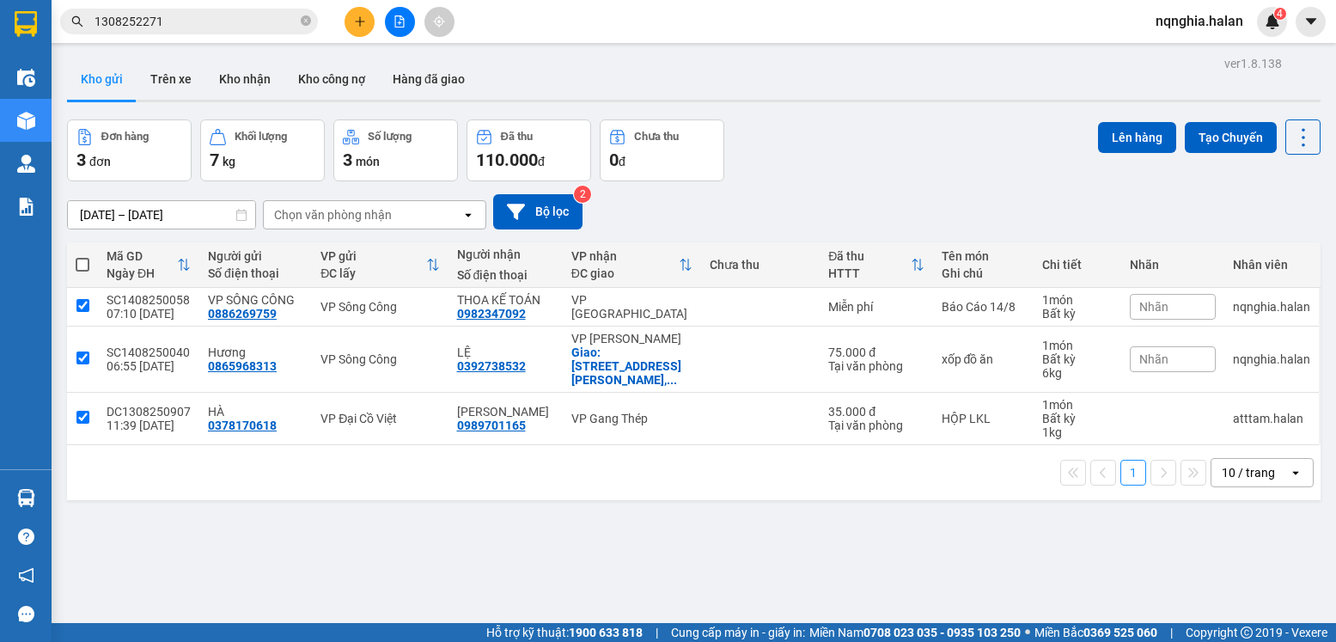
checkbox input "true"
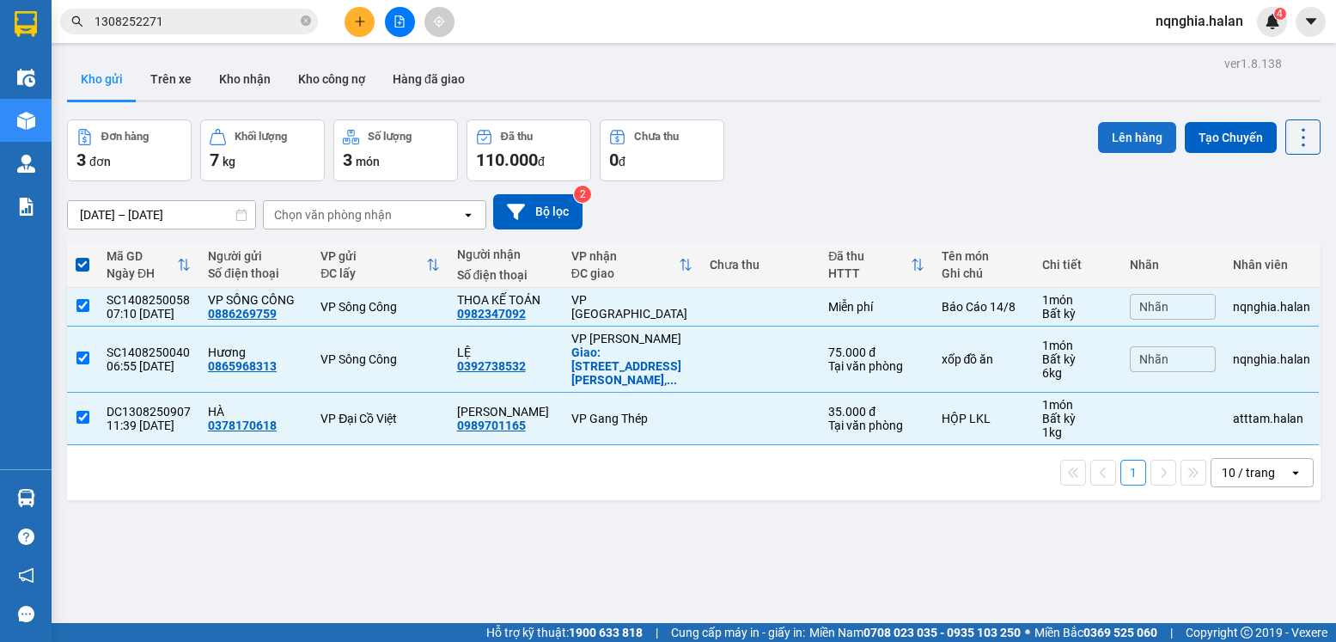
click at [1106, 134] on button "Lên hàng" at bounding box center [1137, 137] width 78 height 31
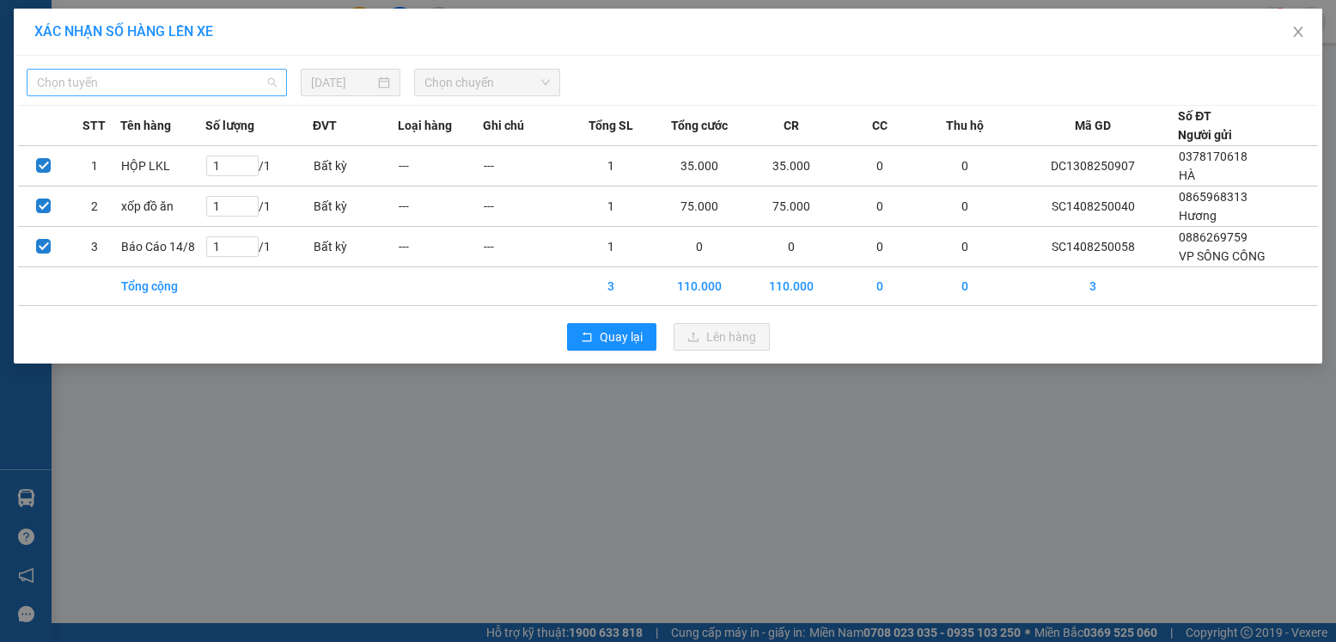
click at [150, 88] on span "Chọn tuyến" at bounding box center [157, 83] width 240 height 26
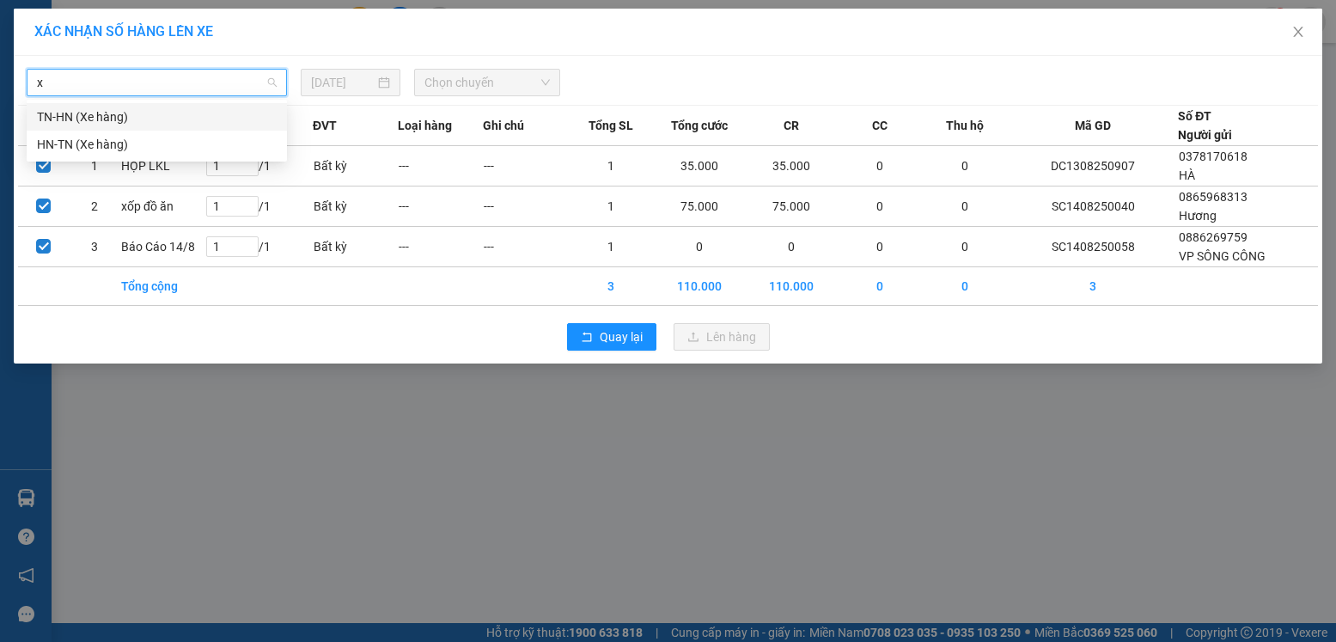
type input "xe"
click at [92, 109] on div "TN-HN (Xe hàng)" at bounding box center [157, 116] width 240 height 19
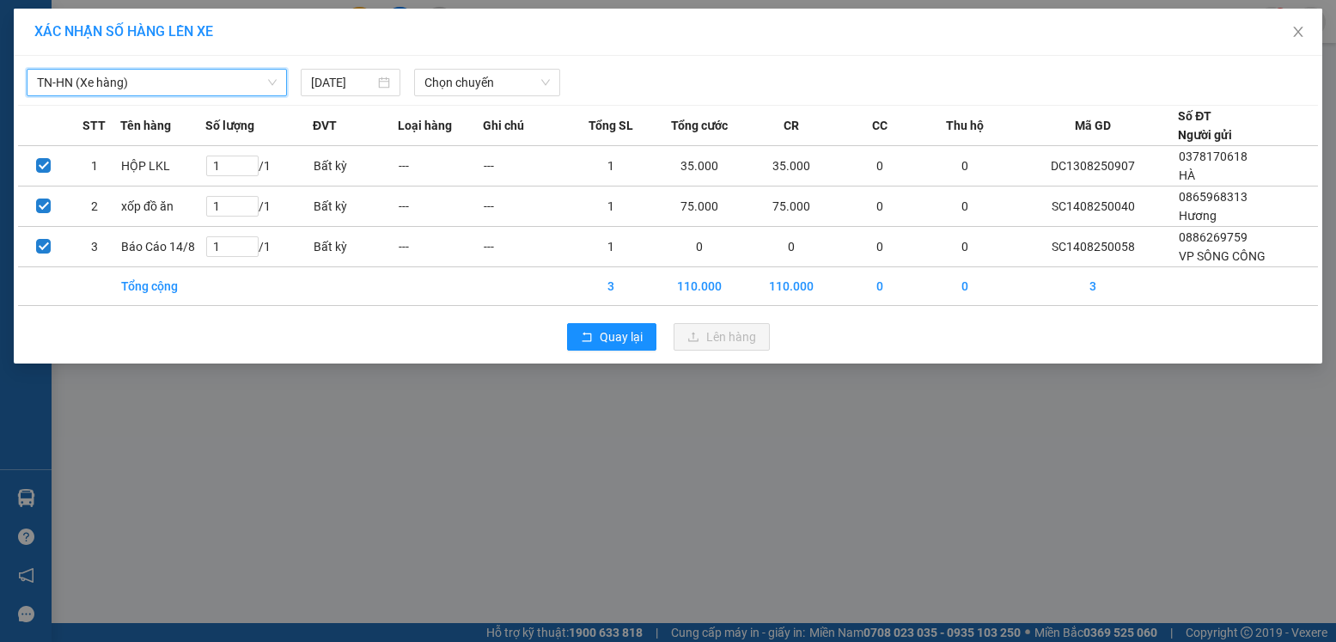
drag, startPoint x: 572, startPoint y: 96, endPoint x: 539, endPoint y: 96, distance: 33.5
click at [559, 96] on div "TN-HN (Xe hàng) TN-HN (Xe hàng) [DATE] Chọn chuyến STT Tên hàng Số lượng ĐVT Lo…" at bounding box center [668, 210] width 1308 height 308
click at [491, 82] on span "Chọn chuyến" at bounding box center [486, 83] width 125 height 26
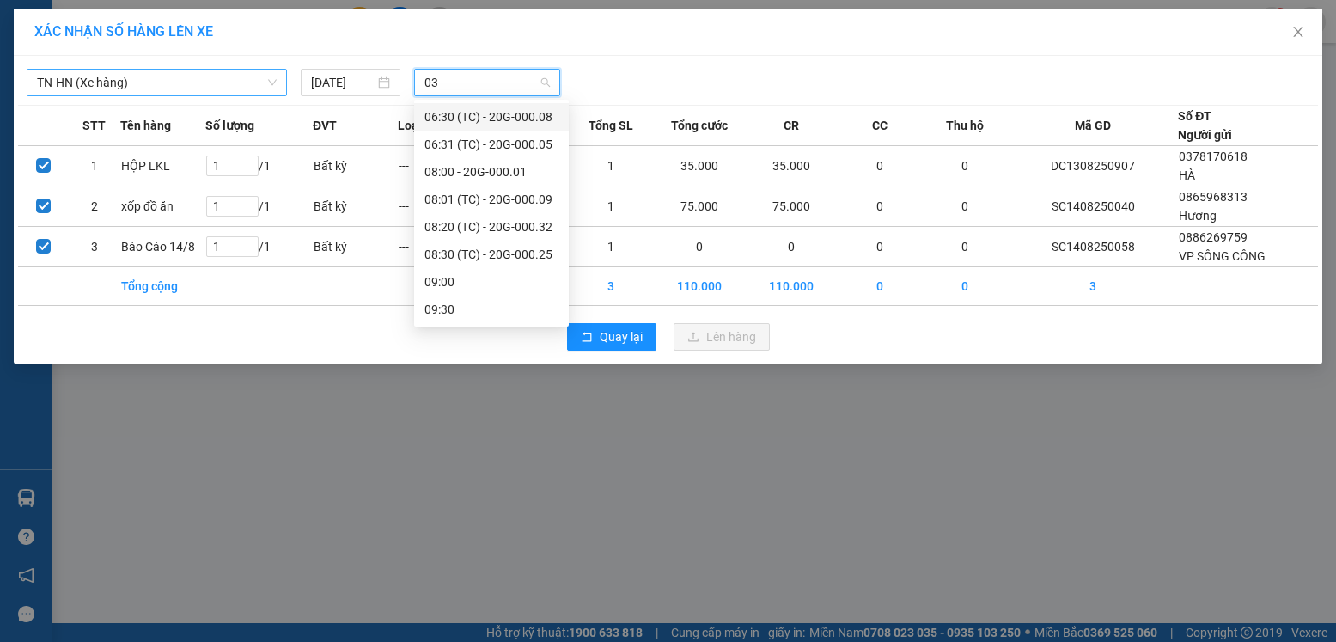
type input "032"
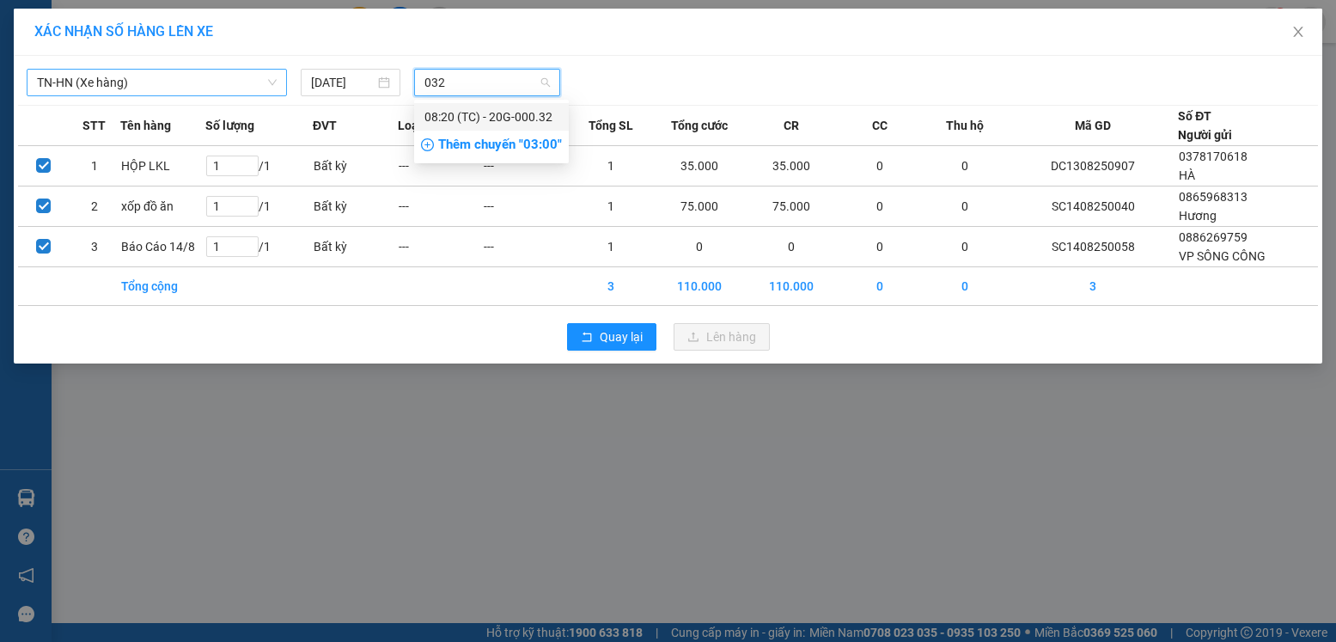
click at [509, 119] on div "08:20 (TC) - 20G-000.32" at bounding box center [491, 116] width 134 height 19
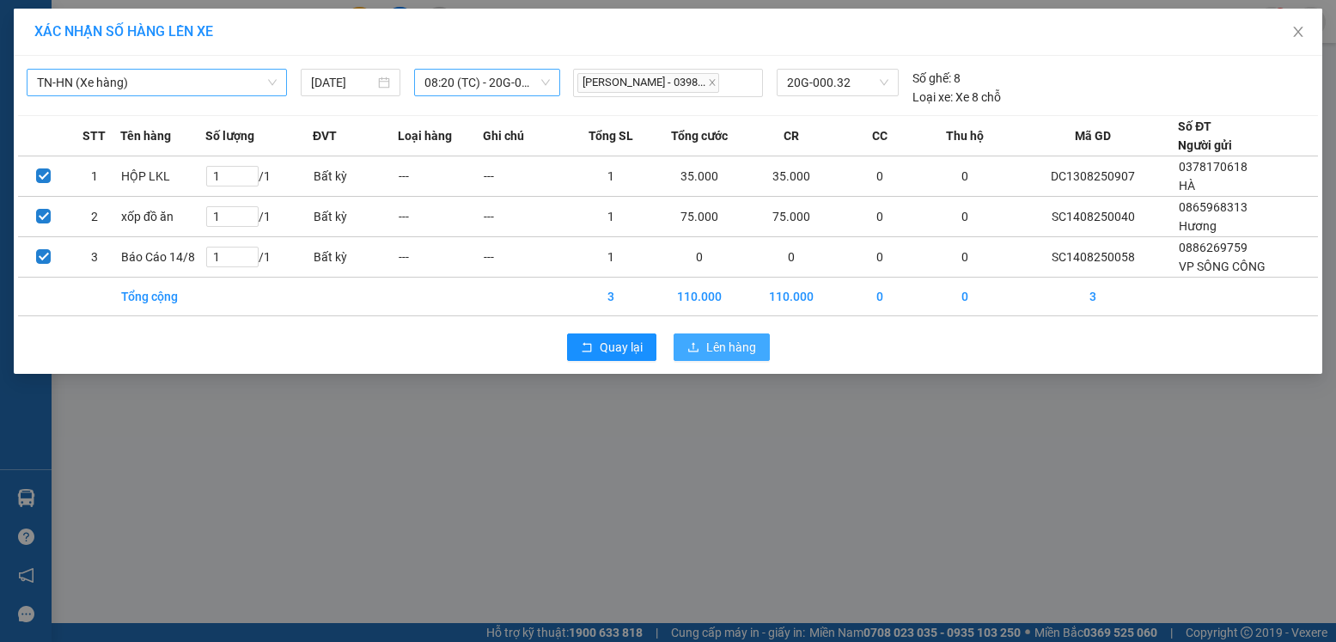
click at [721, 346] on span "Lên hàng" at bounding box center [731, 347] width 50 height 19
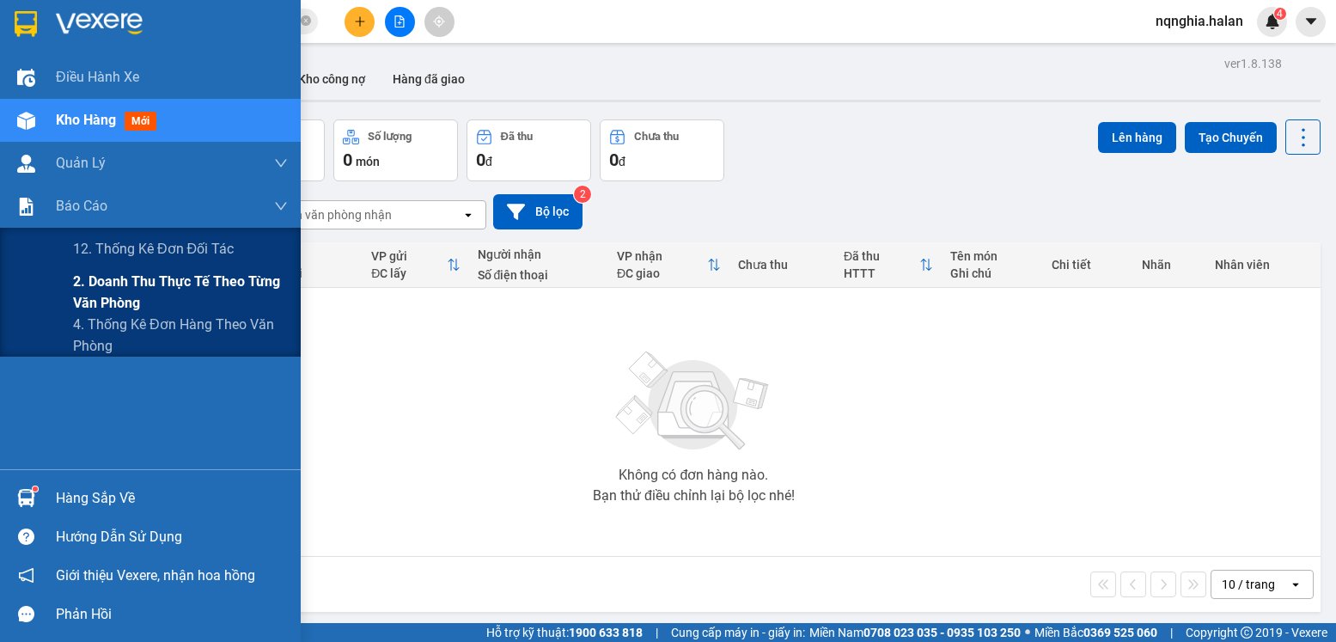
click at [48, 283] on div "2. Doanh thu thực tế theo từng văn phòng" at bounding box center [150, 292] width 301 height 43
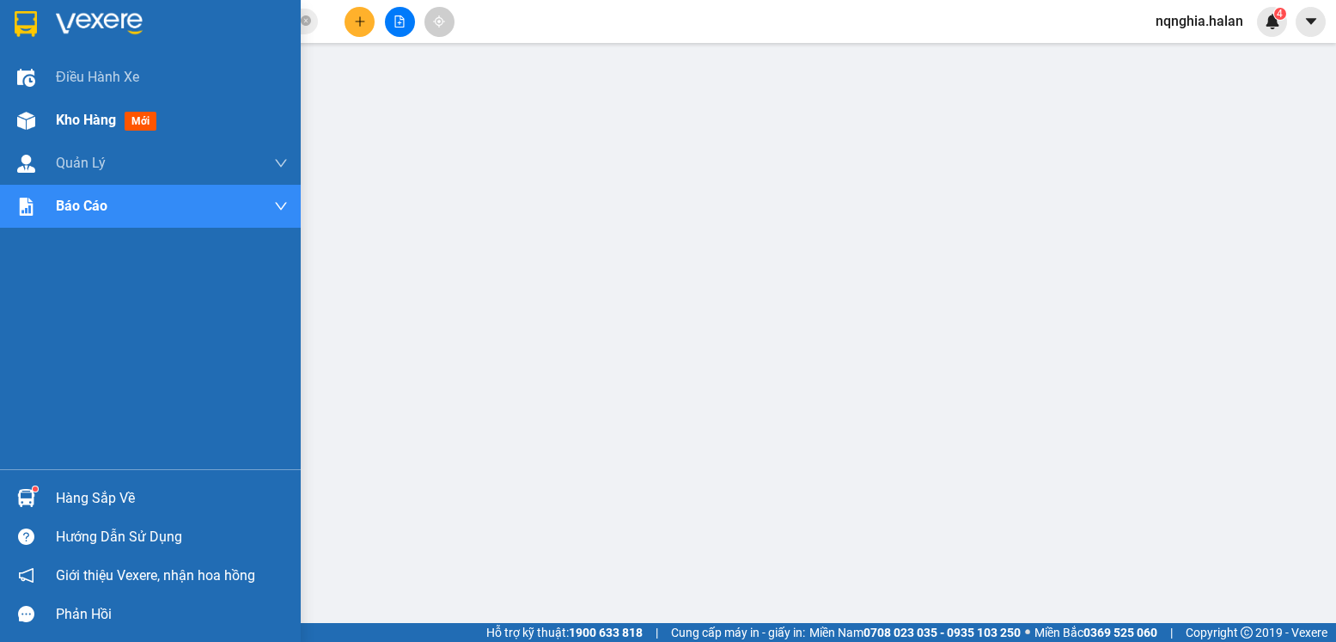
click at [41, 131] on div "Kho hàng mới" at bounding box center [150, 120] width 301 height 43
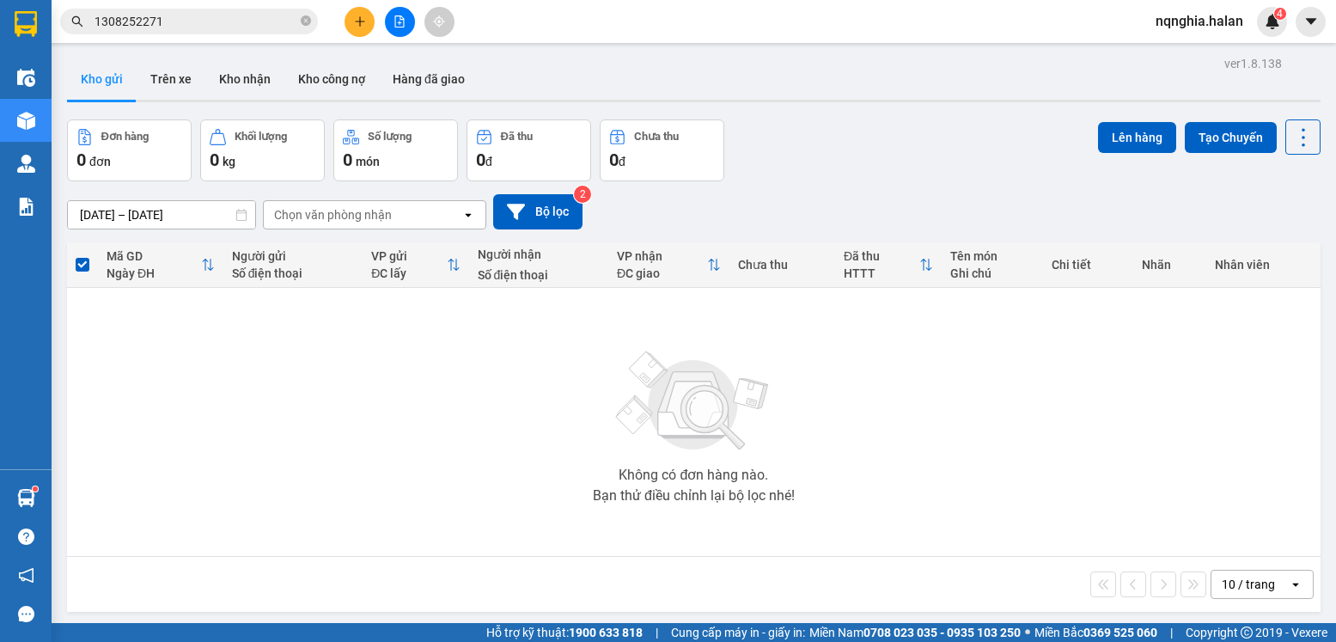
click at [869, 186] on div "[DATE] – [DATE] Press the down arrow key to interact with the calendar and sele…" at bounding box center [693, 211] width 1253 height 61
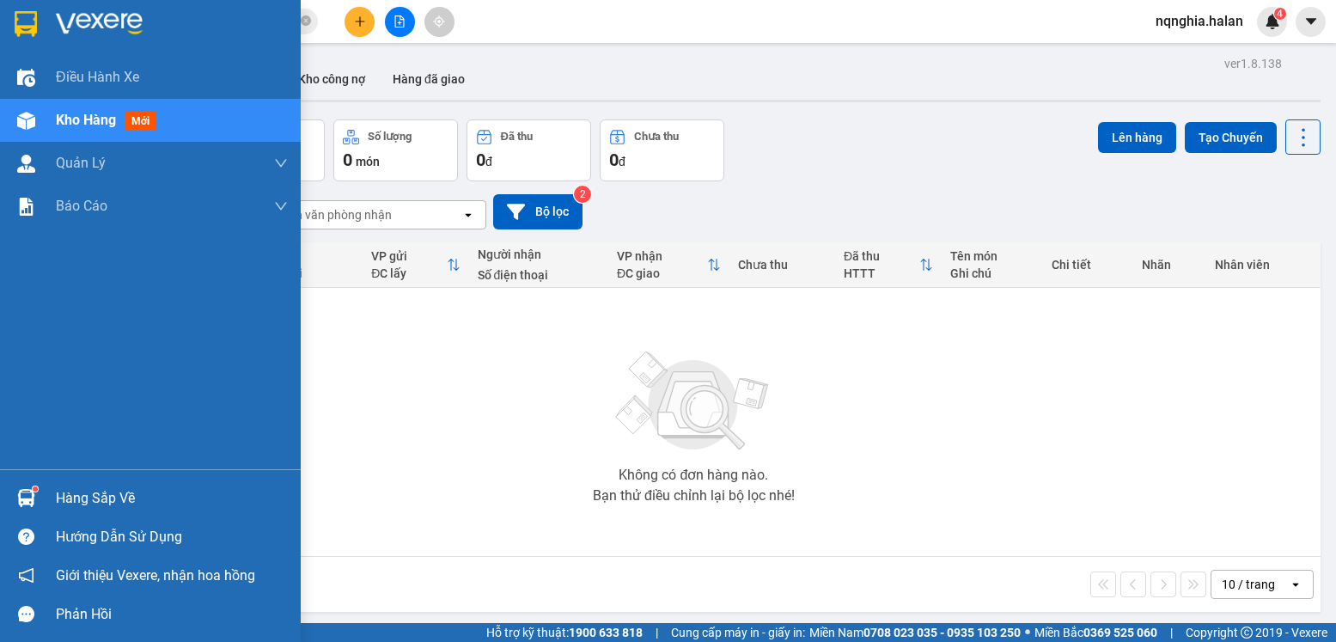
click at [22, 503] on img at bounding box center [26, 498] width 18 height 18
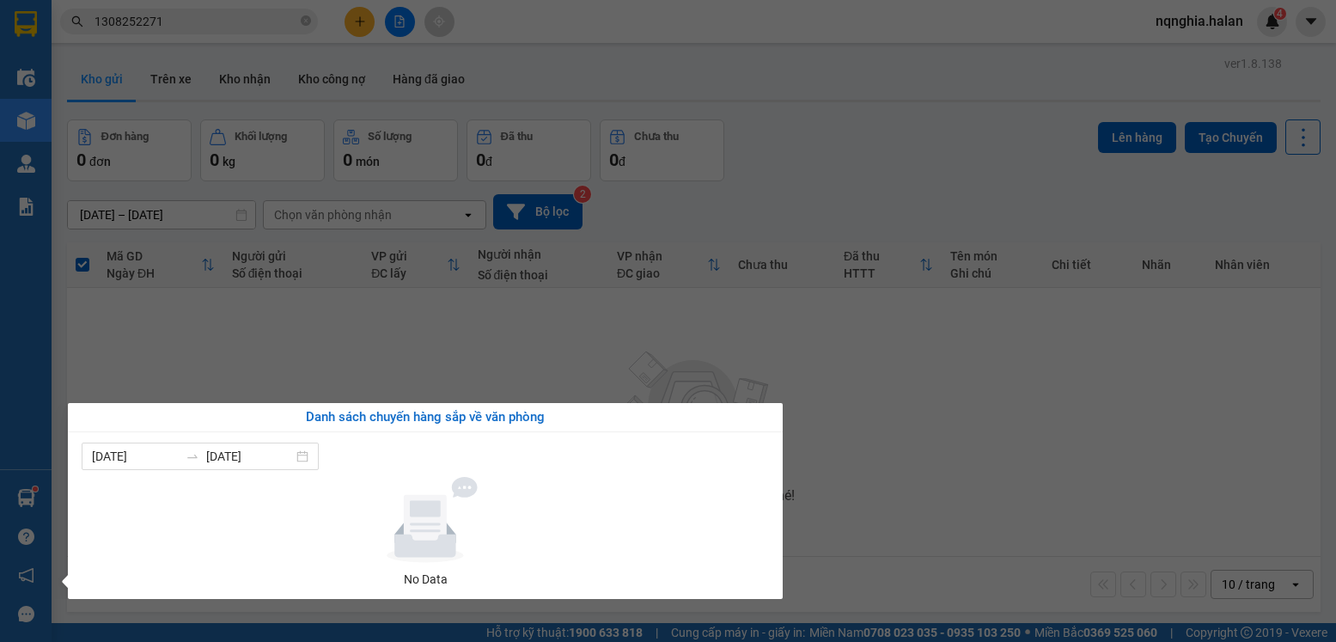
click at [473, 377] on section "Kết quả tìm kiếm ( 1 ) Bộ lọc Mã ĐH Trạng thái Món hàng Thu hộ Tổng cước Chưa c…" at bounding box center [668, 321] width 1336 height 642
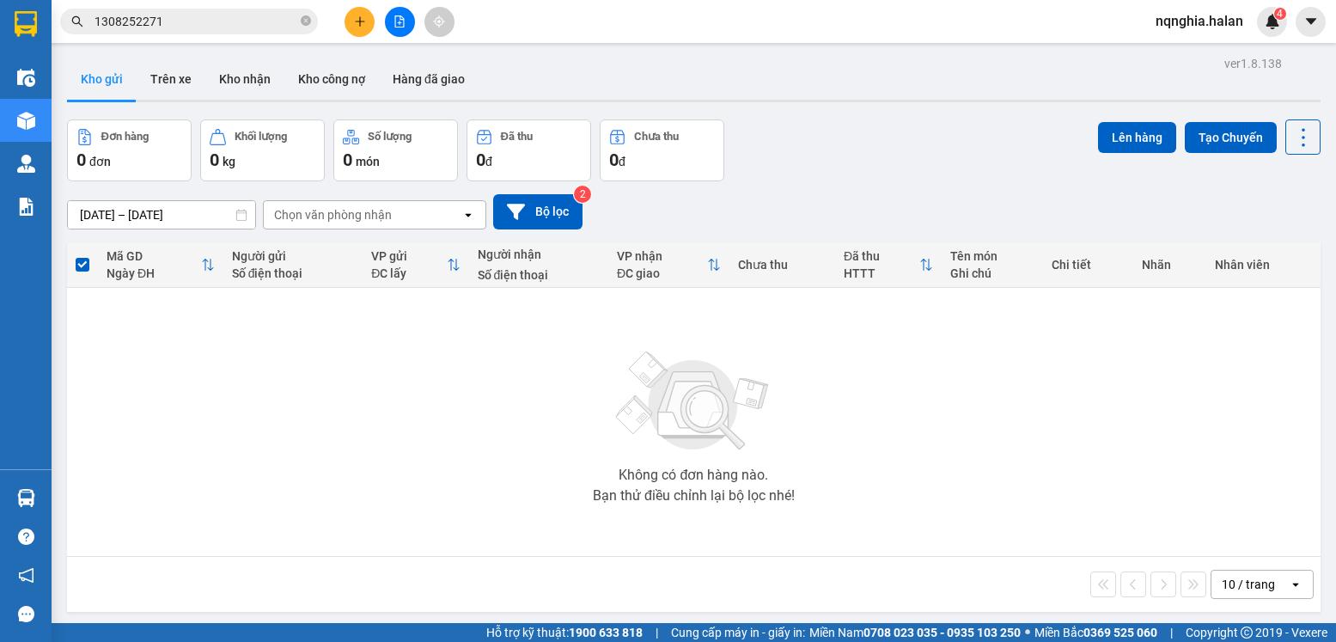
click at [46, 497] on div "Hàng sắp về" at bounding box center [26, 498] width 52 height 39
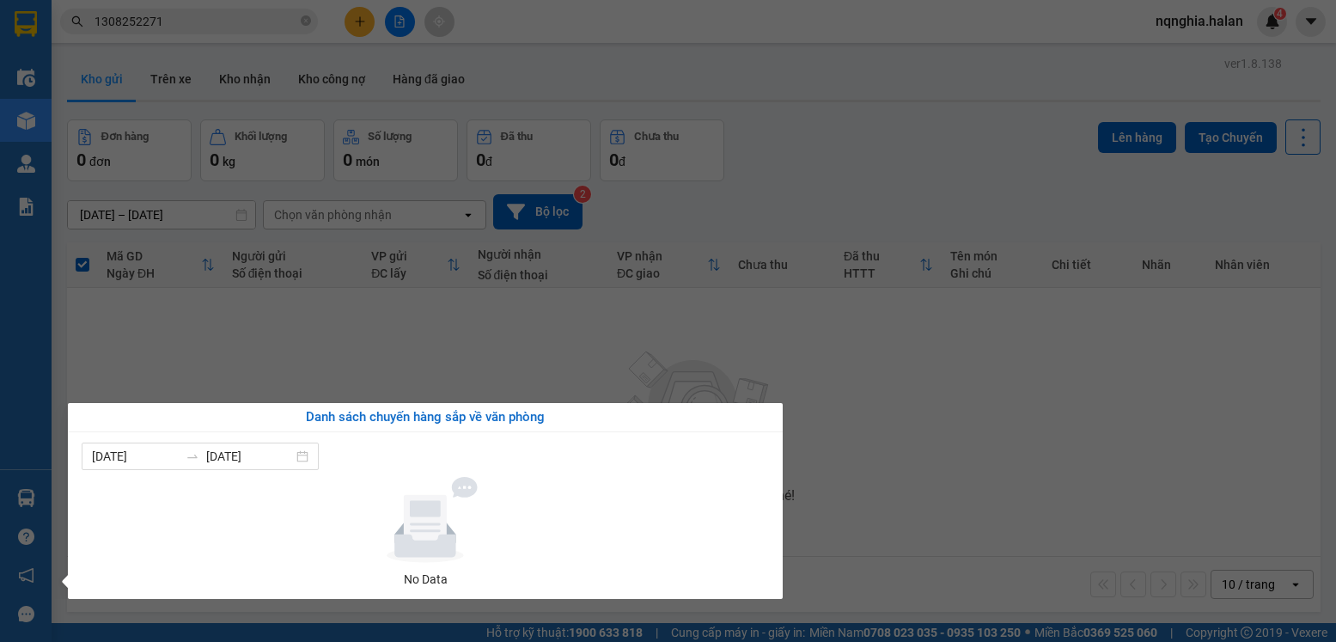
click at [339, 347] on section "Kết quả tìm kiếm ( 1 ) Bộ lọc Mã ĐH Trạng thái Món hàng Thu hộ Tổng cước Chưa c…" at bounding box center [668, 321] width 1336 height 642
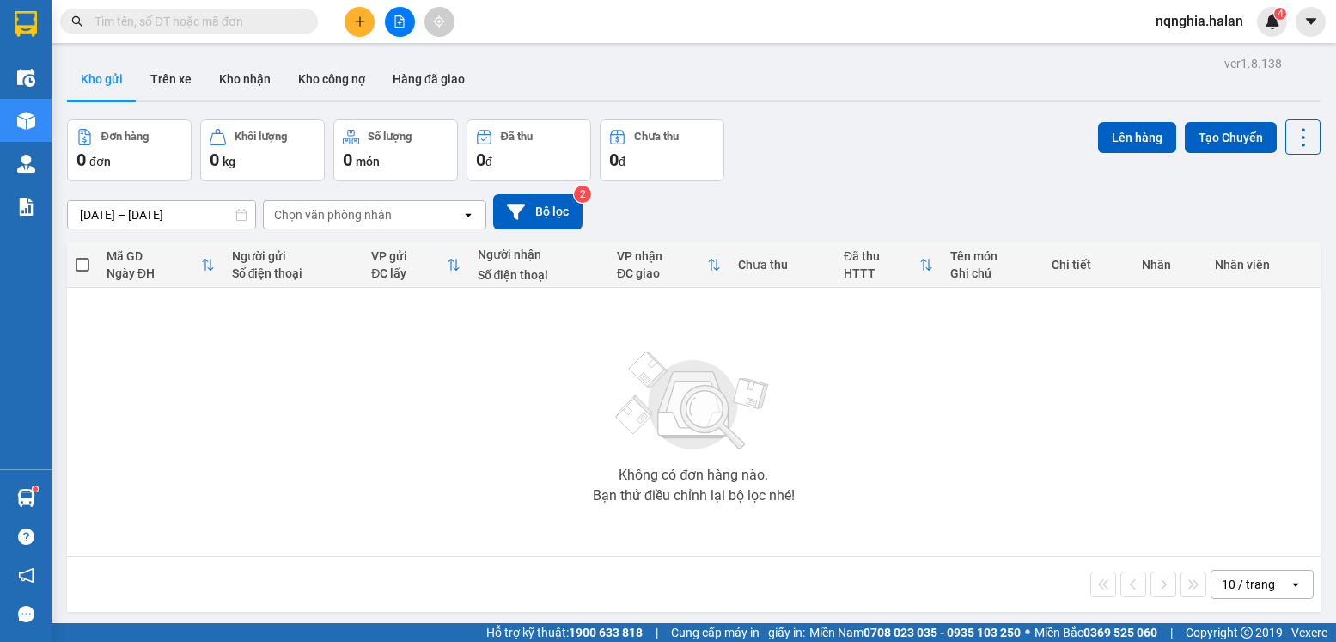
click at [220, 15] on input "text" at bounding box center [196, 21] width 203 height 19
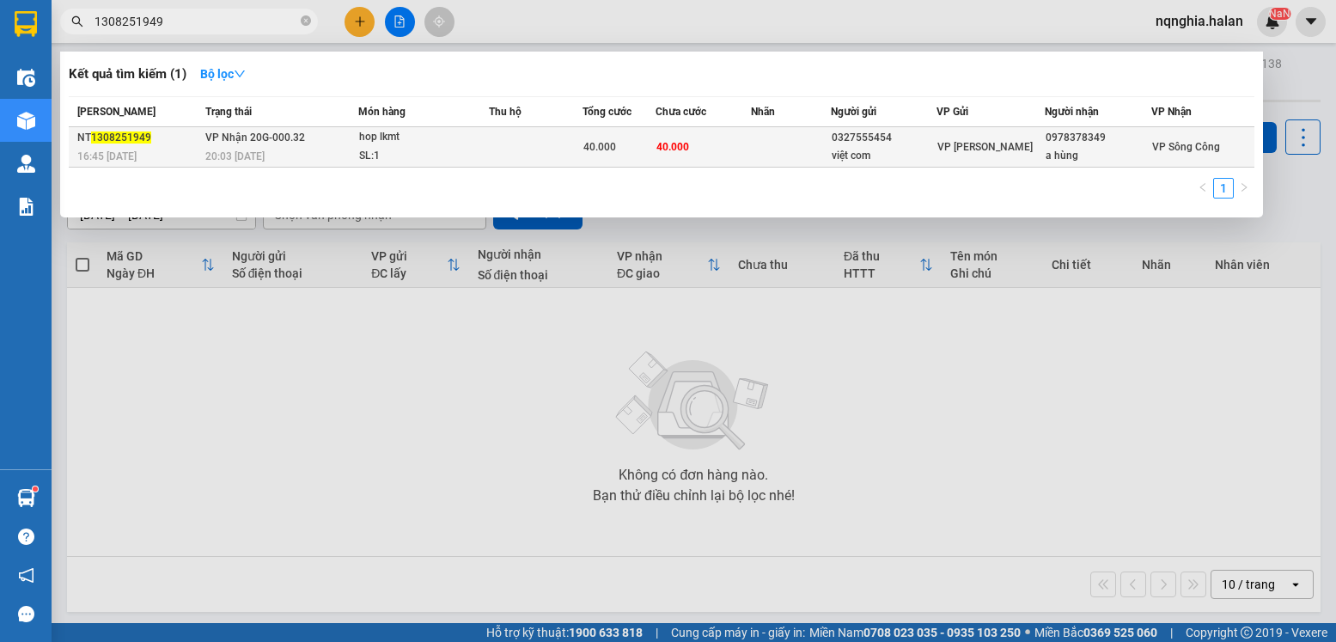
type input "1308251949"
click at [252, 133] on span "VP Nhận 20G-000.32" at bounding box center [255, 137] width 100 height 12
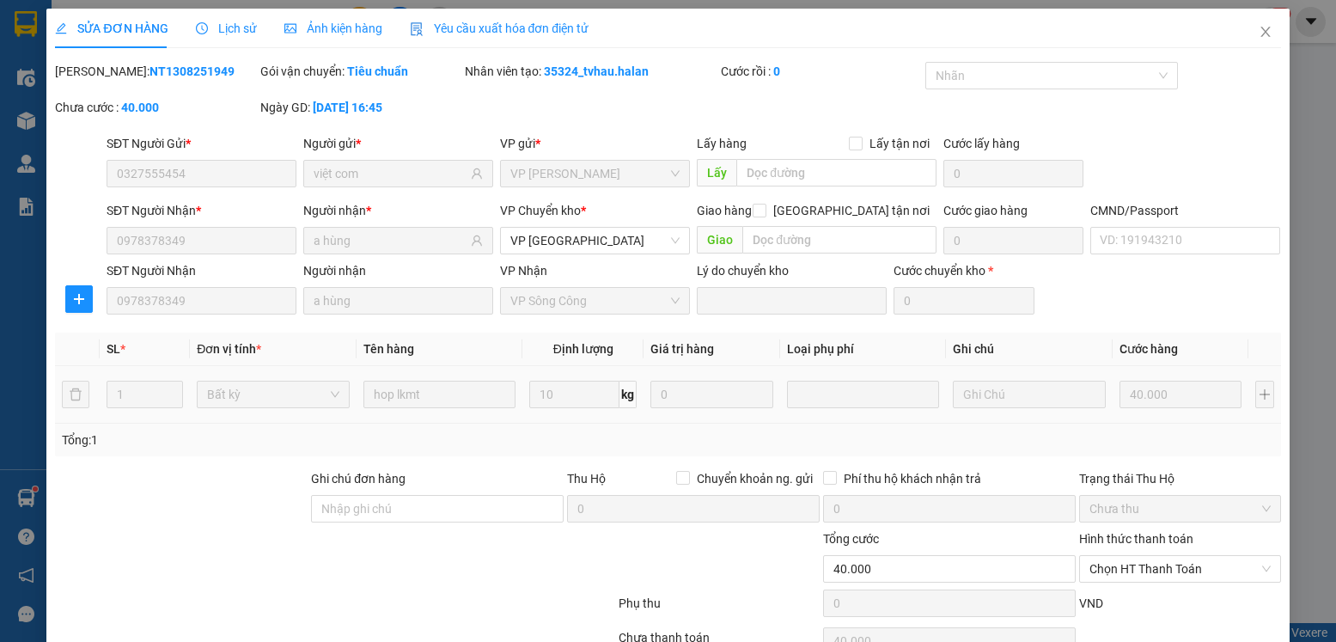
type input "0327555454"
type input "việt com"
type input "0978378349"
type input "a hùng"
type input "40.000"
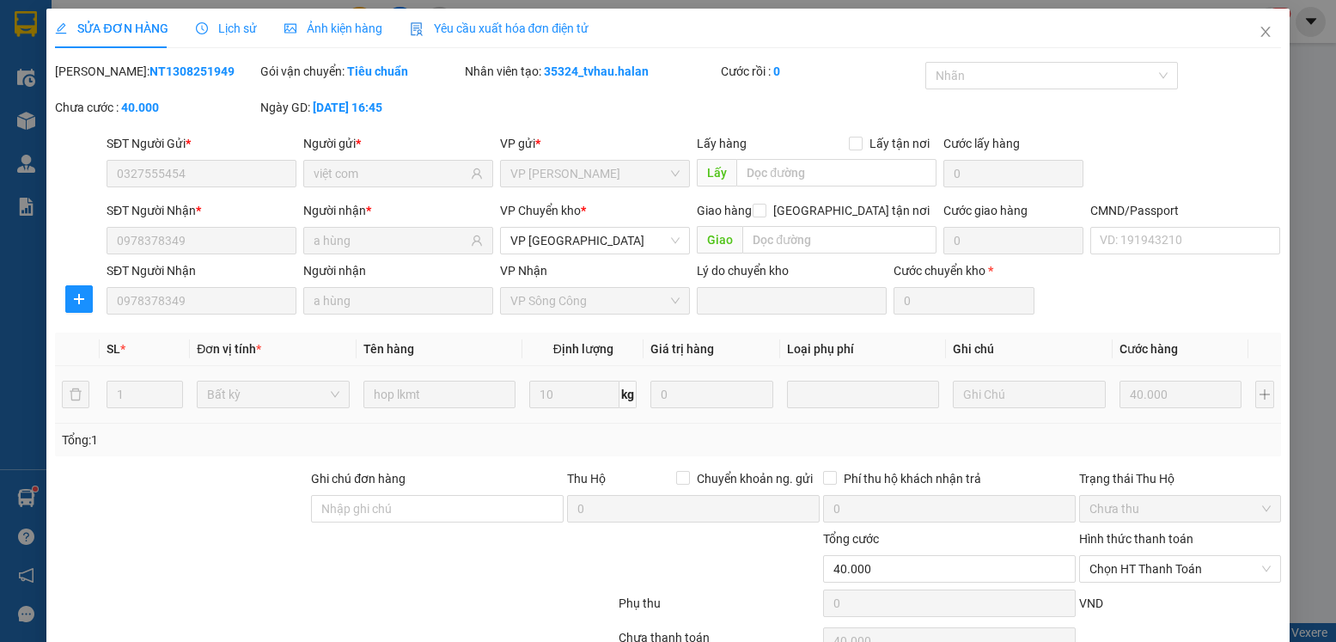
scroll to position [90, 0]
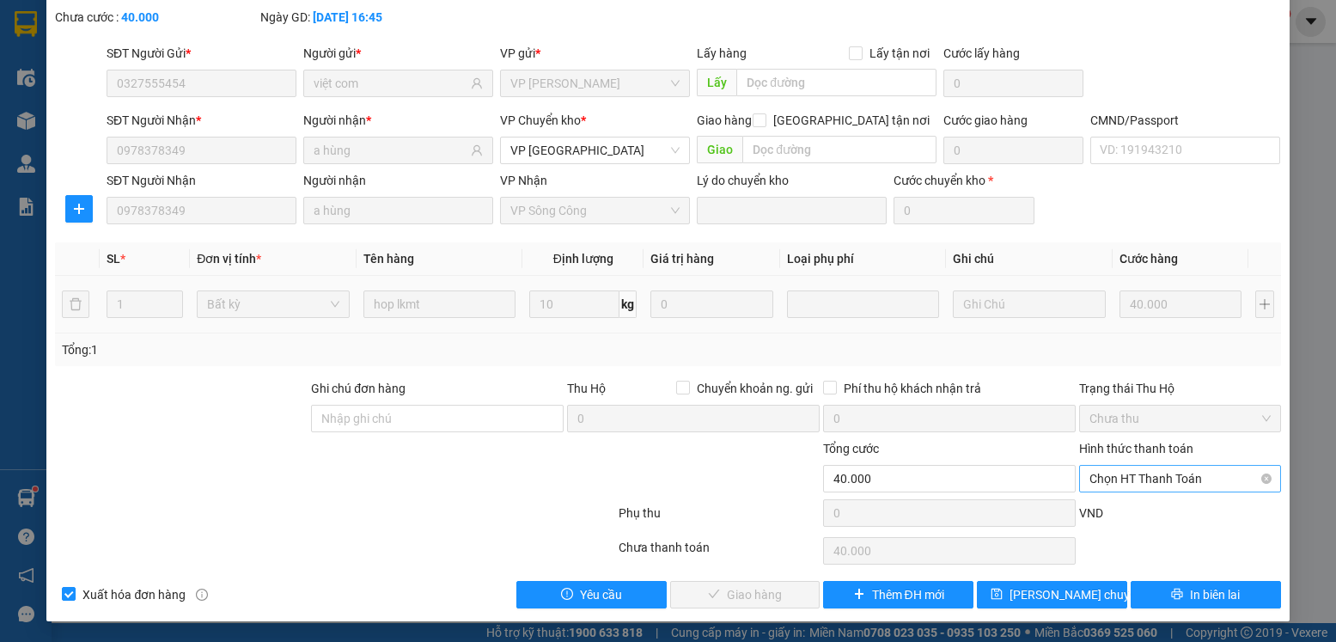
click at [1110, 482] on span "Chọn HT Thanh Toán" at bounding box center [1179, 479] width 180 height 26
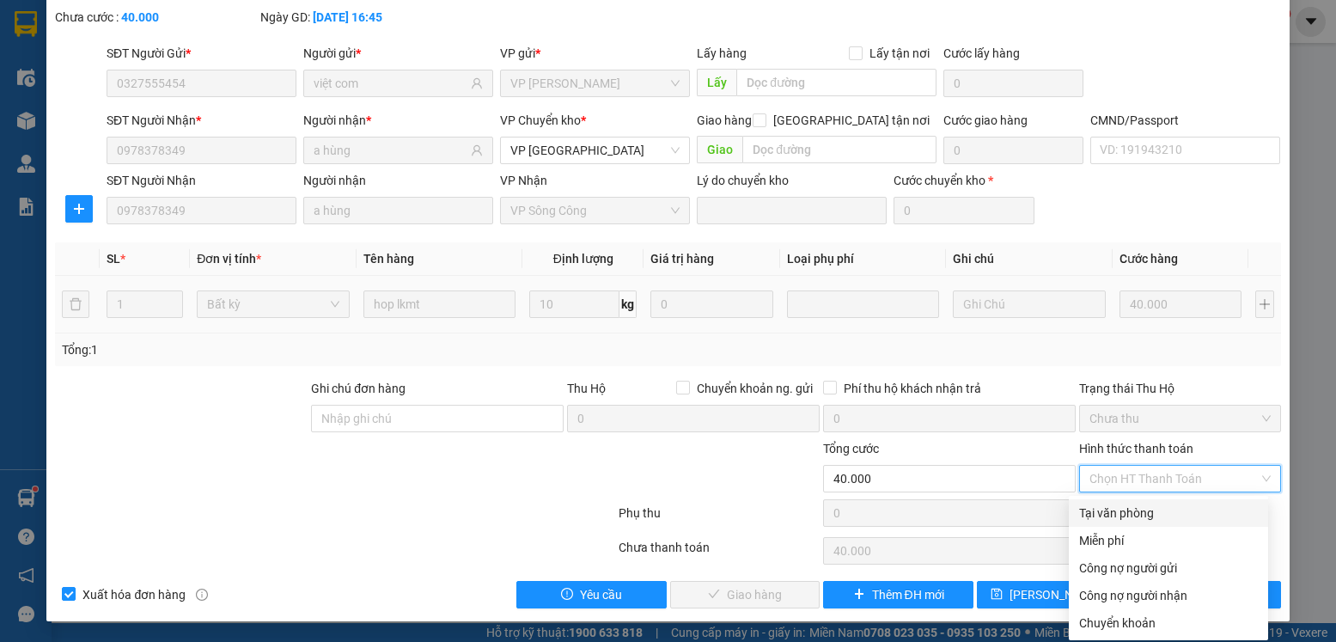
click at [1106, 508] on div "Tại văn phòng" at bounding box center [1168, 512] width 179 height 19
type input "0"
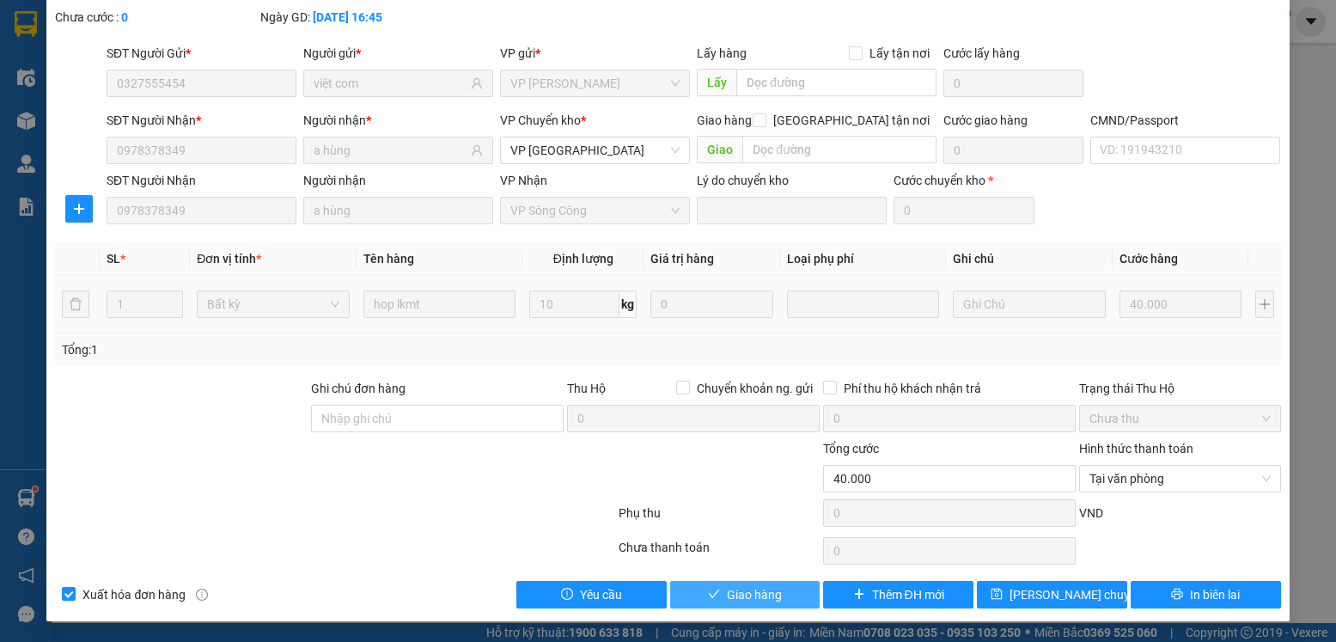
click at [732, 594] on span "Giao hàng" at bounding box center [754, 594] width 55 height 19
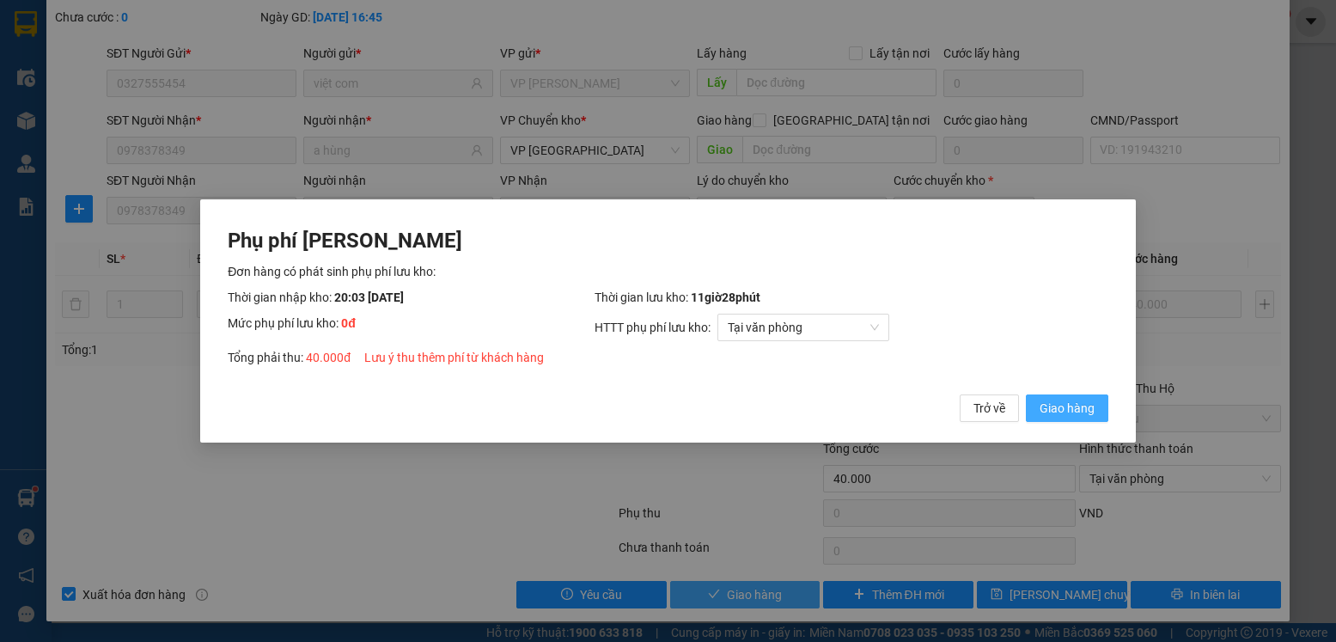
click at [1026, 394] on button "Giao hàng" at bounding box center [1067, 407] width 82 height 27
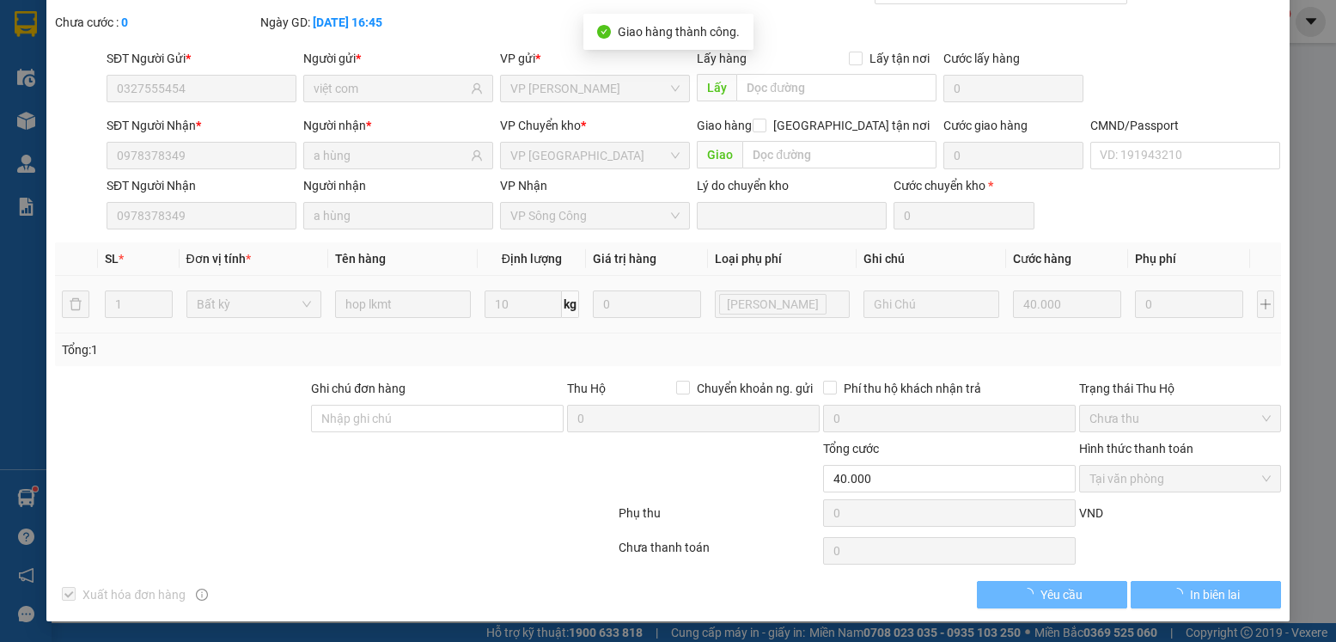
scroll to position [85, 0]
